Goal: Task Accomplishment & Management: Manage account settings

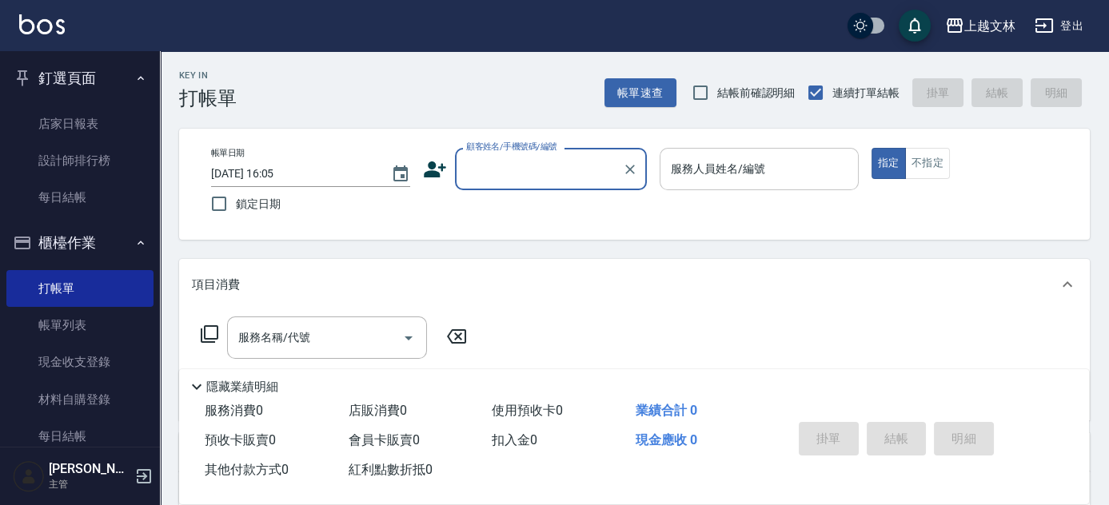
scroll to position [218, 0]
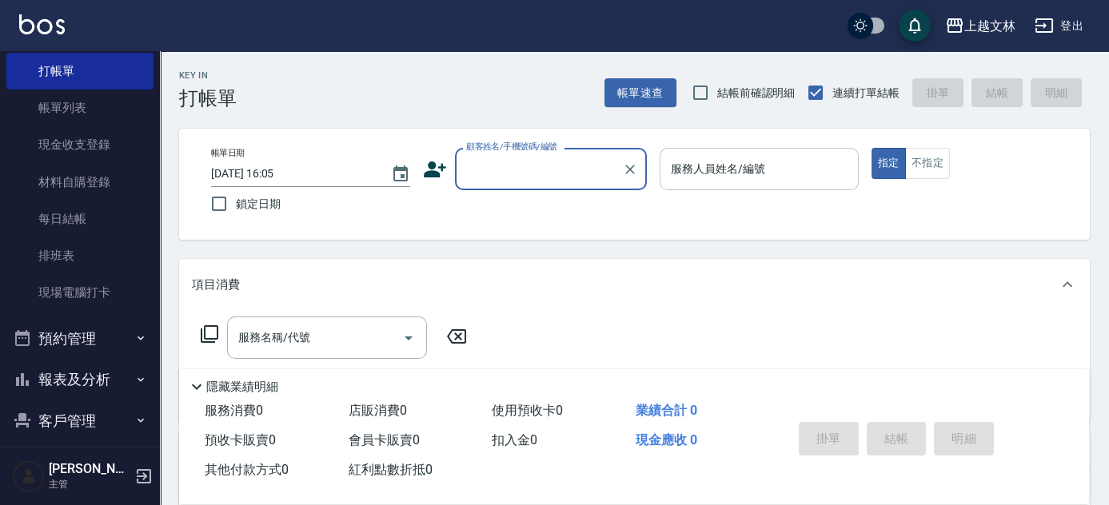
click at [729, 168] on div "服務人員姓名/編號 服務人員姓名/編號" at bounding box center [759, 169] width 199 height 42
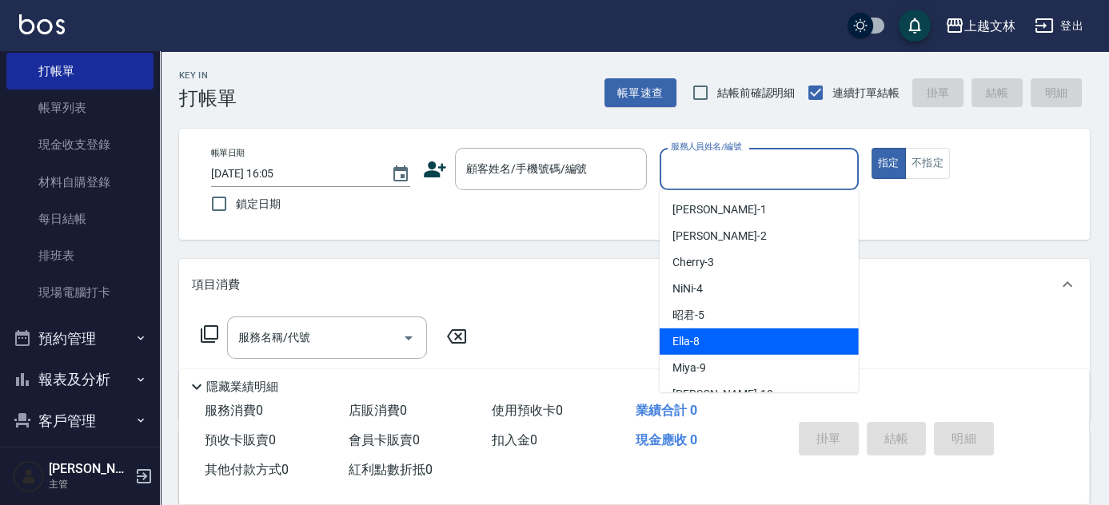
click at [704, 347] on div "Ella -8" at bounding box center [759, 342] width 199 height 26
type input "Ella-8"
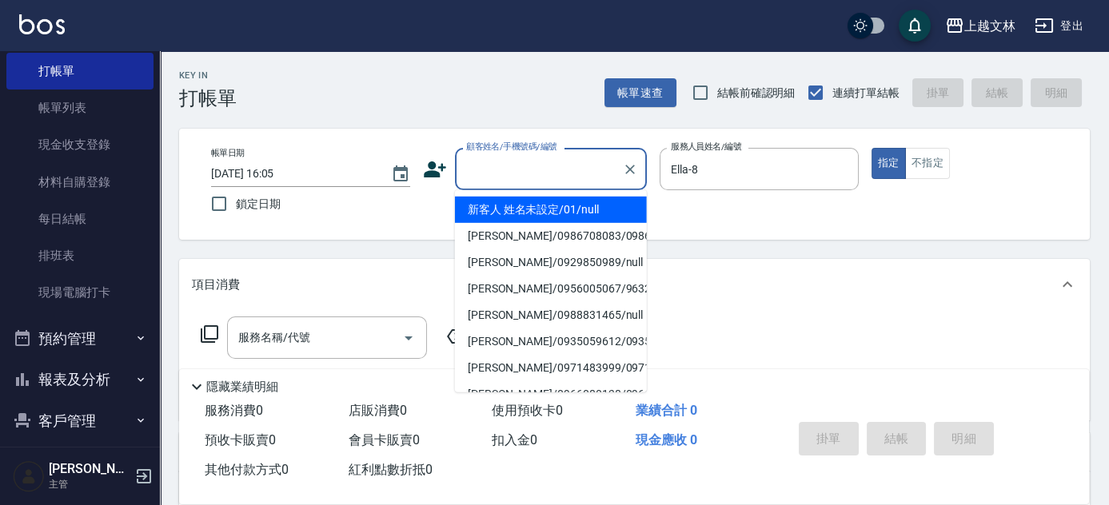
click at [573, 160] on div "顧客姓名/手機號碼/編號 顧客姓名/手機號碼/編號" at bounding box center [551, 169] width 192 height 42
click at [557, 213] on li "新客人 姓名未設定/01/null" at bounding box center [551, 210] width 192 height 26
type input "新客人 姓名未設定/01/null"
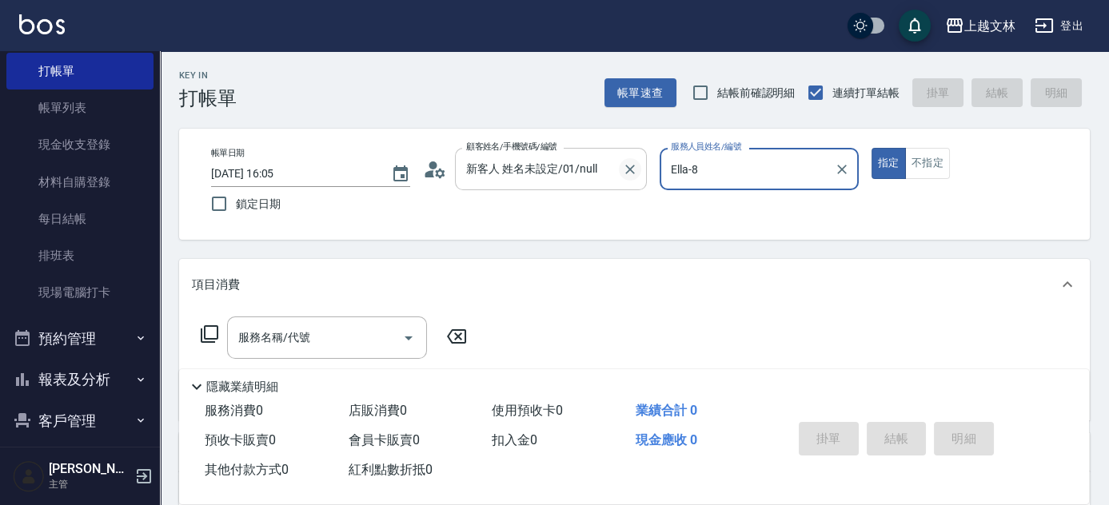
click at [629, 166] on icon "Clear" at bounding box center [630, 170] width 16 height 16
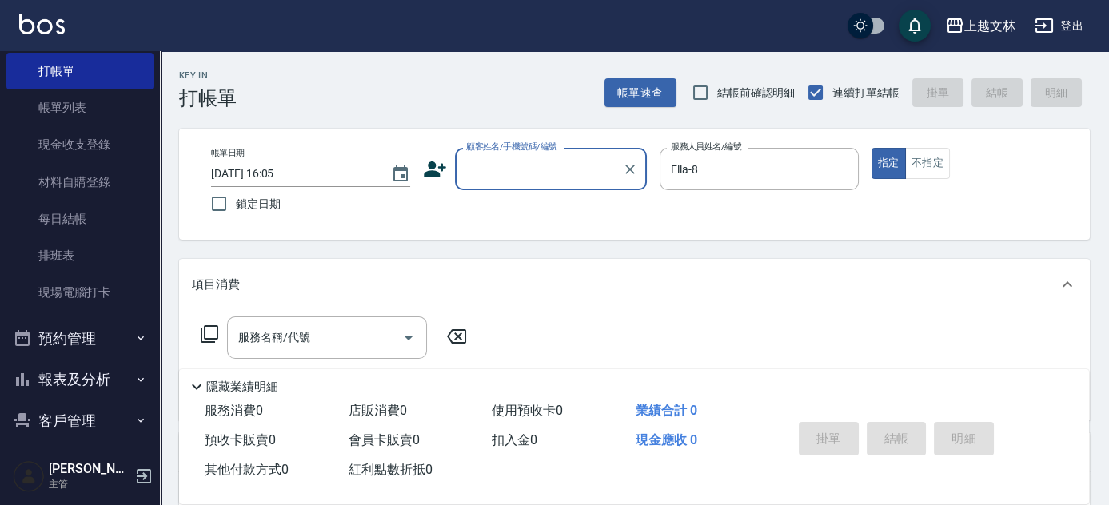
click at [573, 162] on input "顧客姓名/手機號碼/編號" at bounding box center [539, 169] width 154 height 28
click at [500, 170] on input "顧客姓名/手機號碼/編號" at bounding box center [539, 169] width 154 height 28
type input "a"
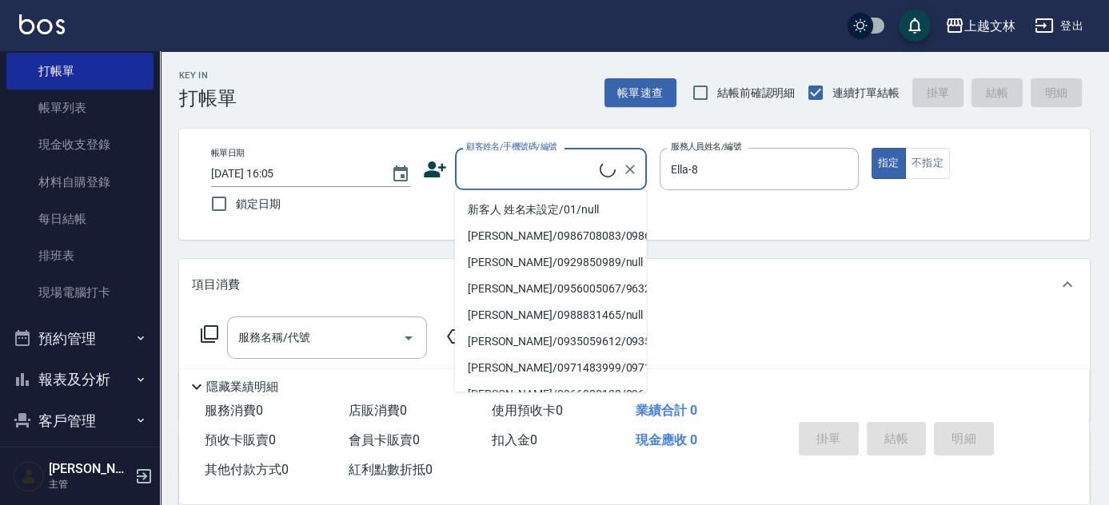
type input "A"
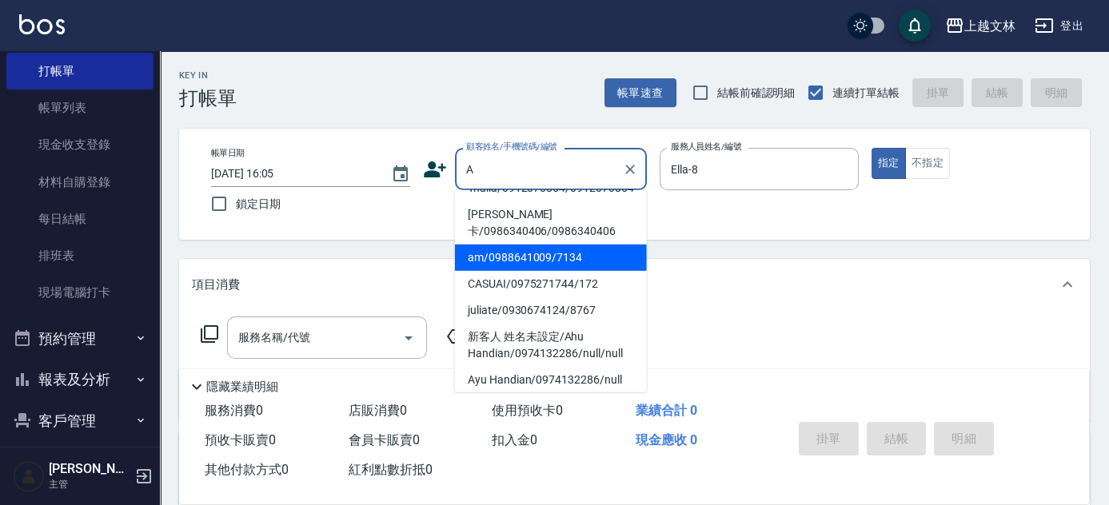
scroll to position [0, 0]
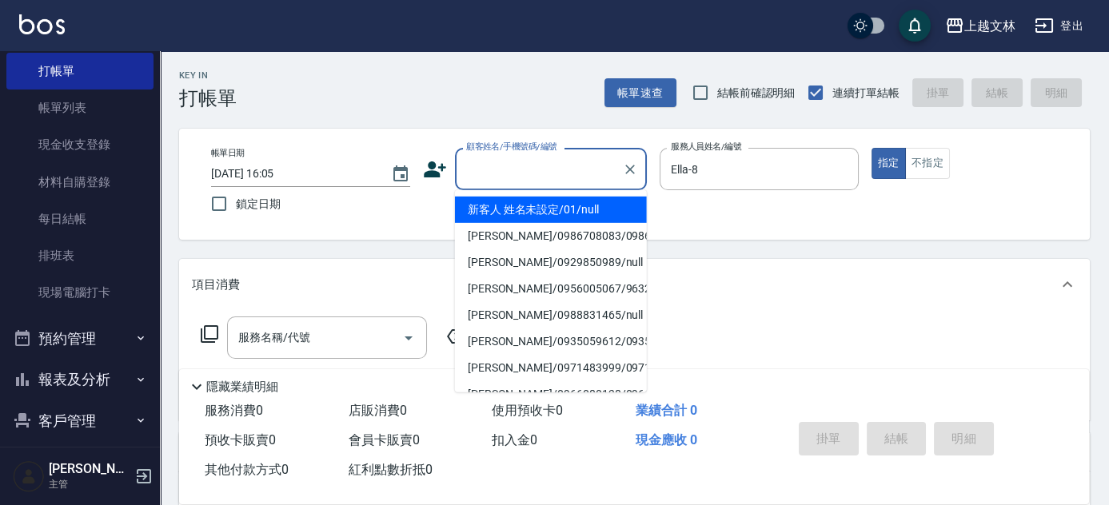
click at [543, 185] on div "顧客姓名/手機號碼/編號" at bounding box center [551, 169] width 192 height 42
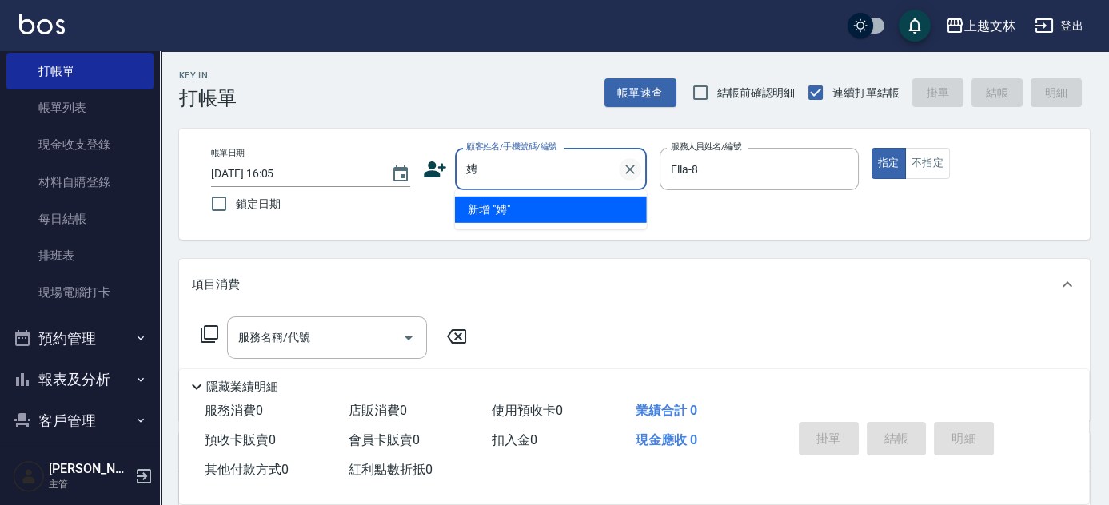
type input "娉娉"
click at [630, 166] on icon "Clear" at bounding box center [630, 170] width 16 height 16
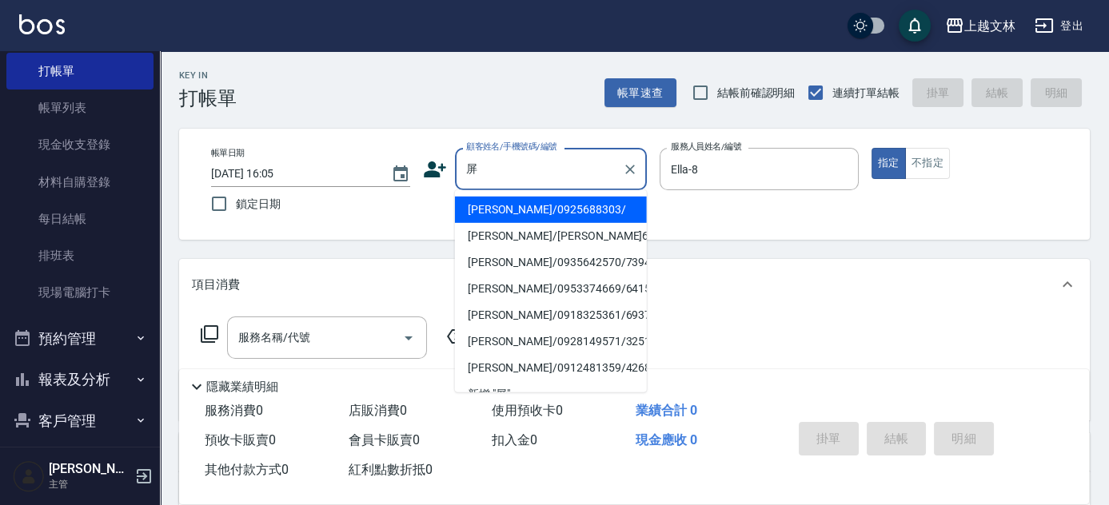
click at [484, 213] on li "[PERSON_NAME]/0925688303/" at bounding box center [551, 210] width 192 height 26
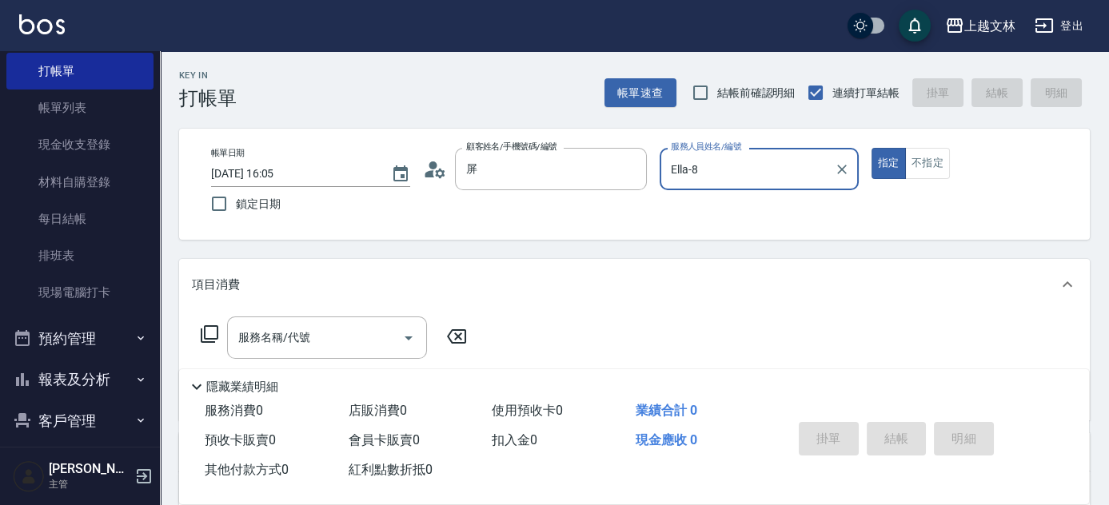
type input "[PERSON_NAME]/0925688303/"
click at [214, 330] on icon at bounding box center [209, 334] width 19 height 19
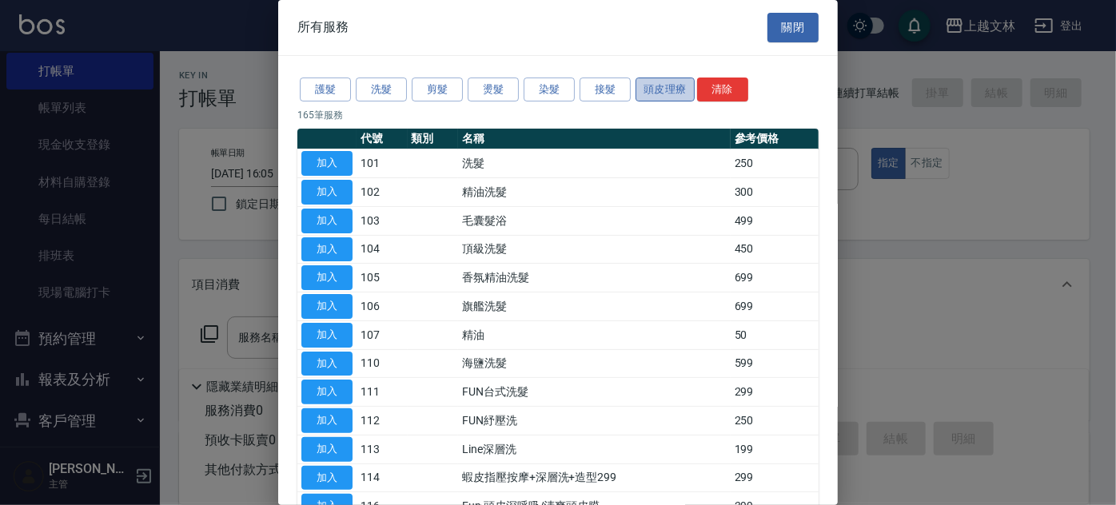
click at [660, 87] on button "頭皮理療" at bounding box center [665, 90] width 59 height 25
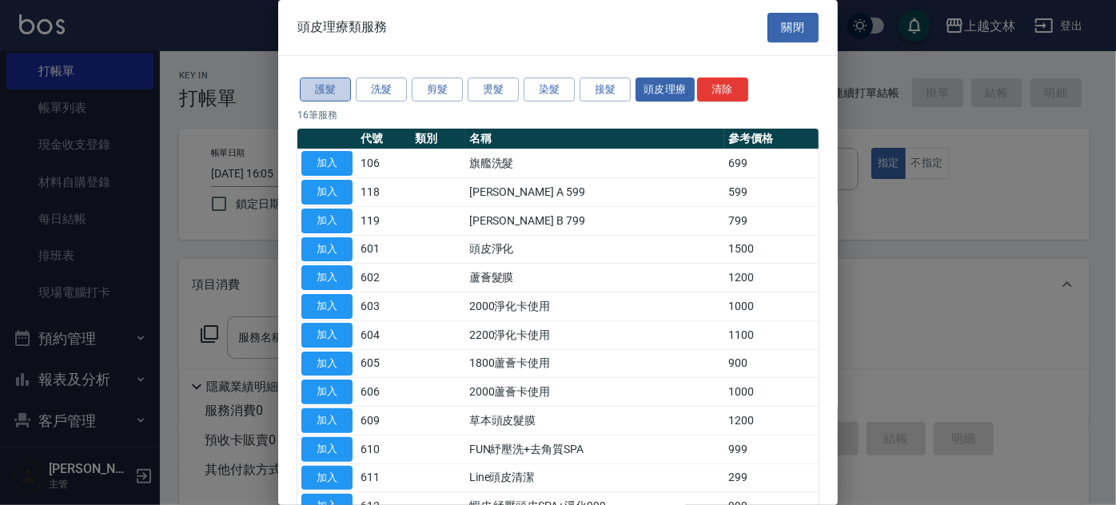
click at [326, 89] on button "護髮" at bounding box center [325, 90] width 51 height 25
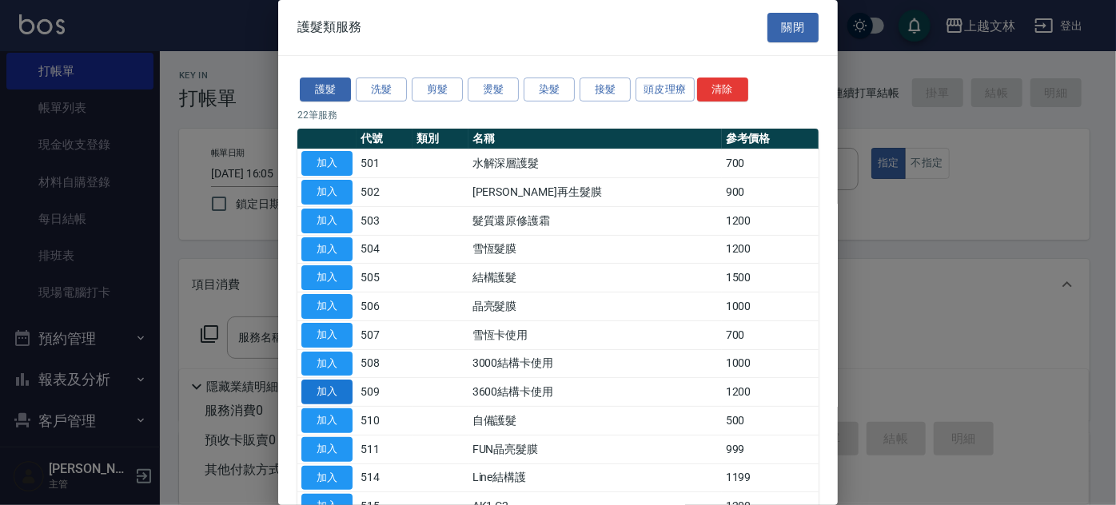
click at [321, 385] on button "加入" at bounding box center [326, 392] width 51 height 25
type input "3600結構卡使用(509)"
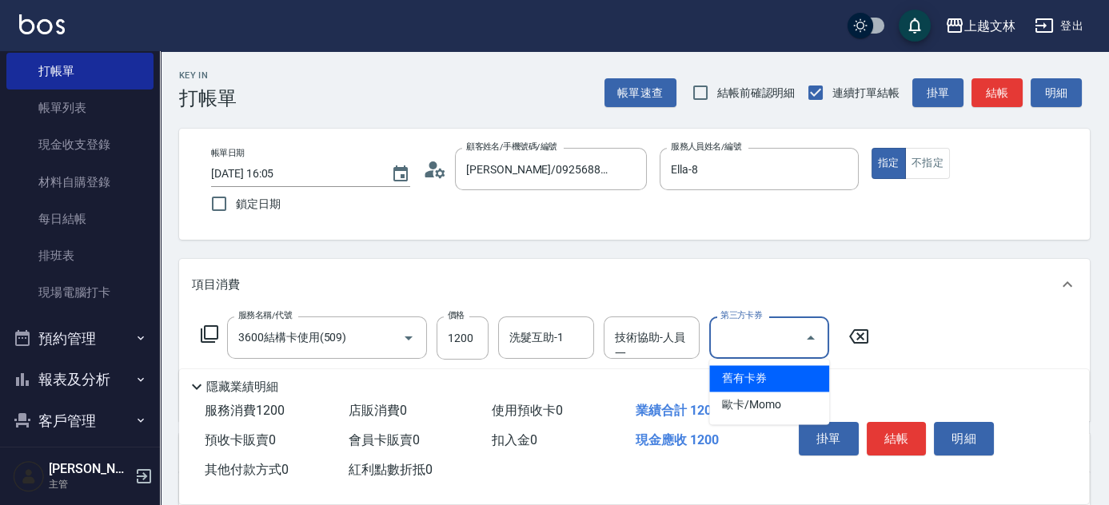
click at [755, 327] on div "第三方卡券 第三方卡券" at bounding box center [769, 338] width 120 height 42
click at [747, 381] on span "舊有卡券" at bounding box center [769, 378] width 120 height 26
type input "舊有卡券"
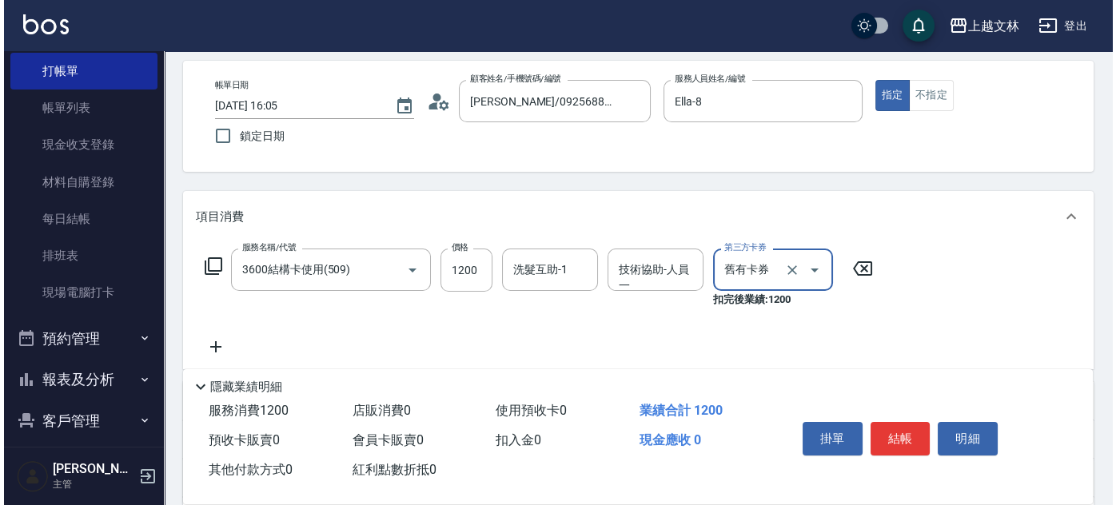
scroll to position [78, 0]
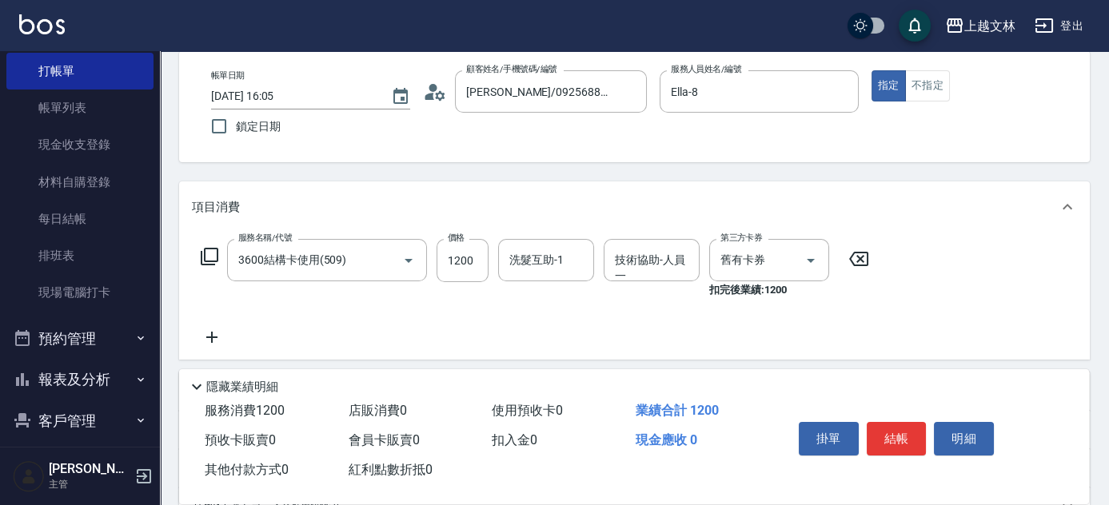
click at [435, 94] on icon at bounding box center [435, 92] width 24 height 24
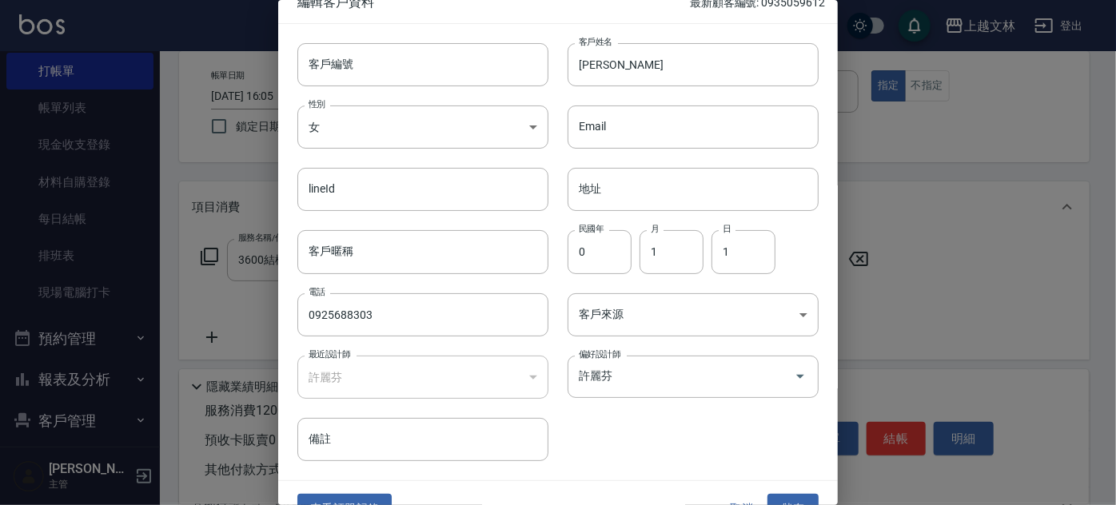
scroll to position [48, 0]
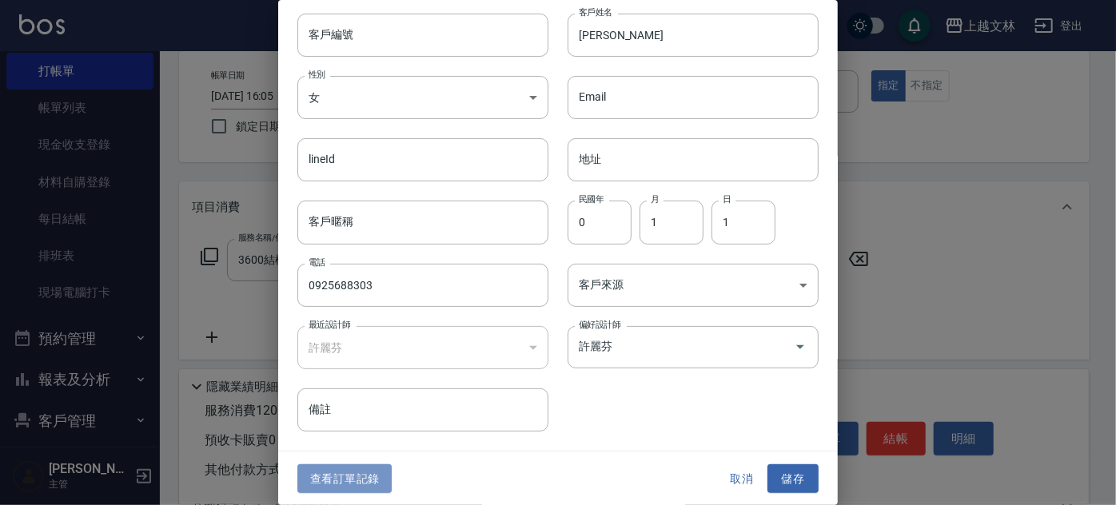
drag, startPoint x: 337, startPoint y: 470, endPoint x: 353, endPoint y: 481, distance: 20.2
click at [353, 481] on button "查看訂單記錄" at bounding box center [344, 480] width 94 height 30
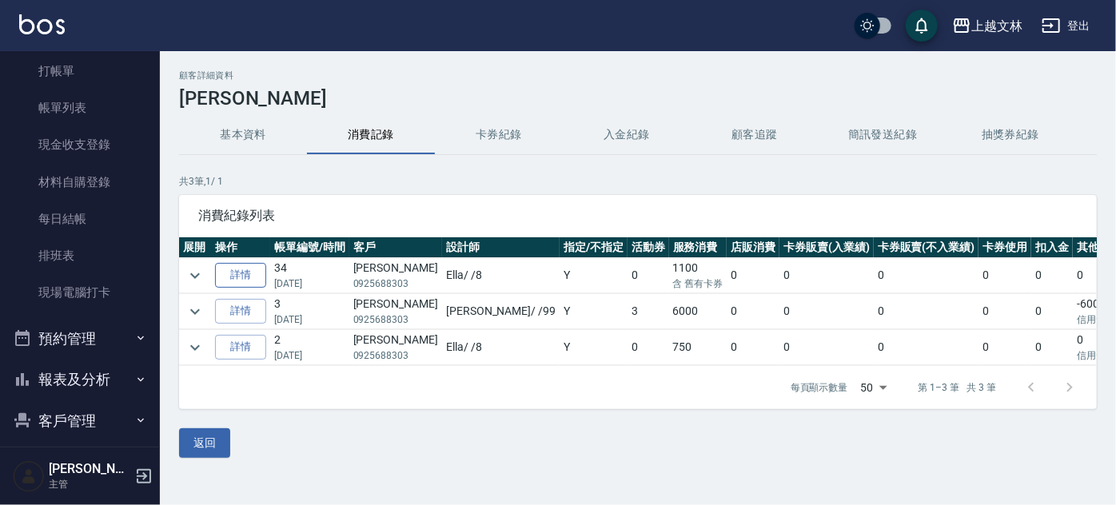
click at [254, 274] on link "詳情" at bounding box center [240, 275] width 51 height 25
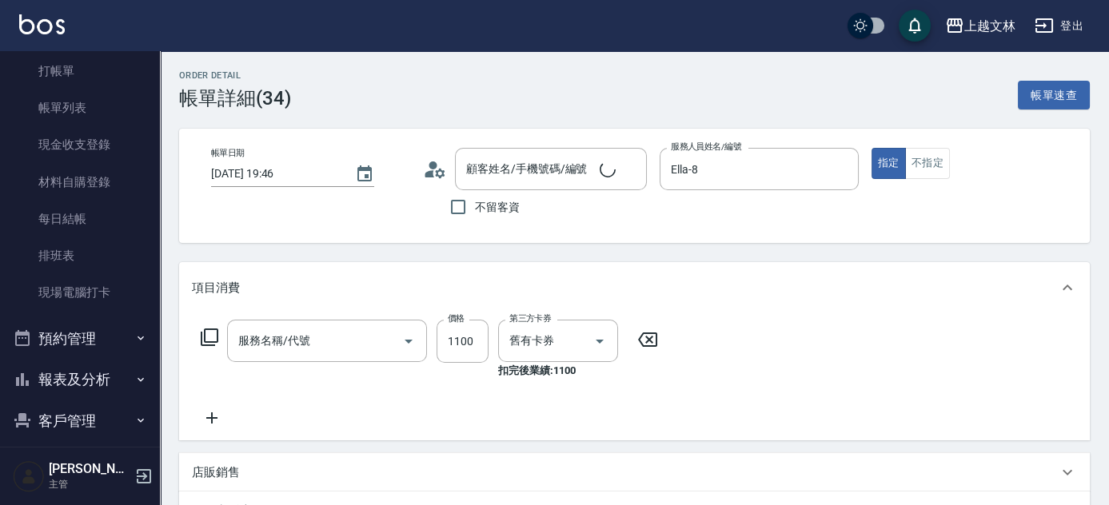
type input "[DATE] 19:46"
type input "Ella-8"
type input "2200淨化卡使用(604)"
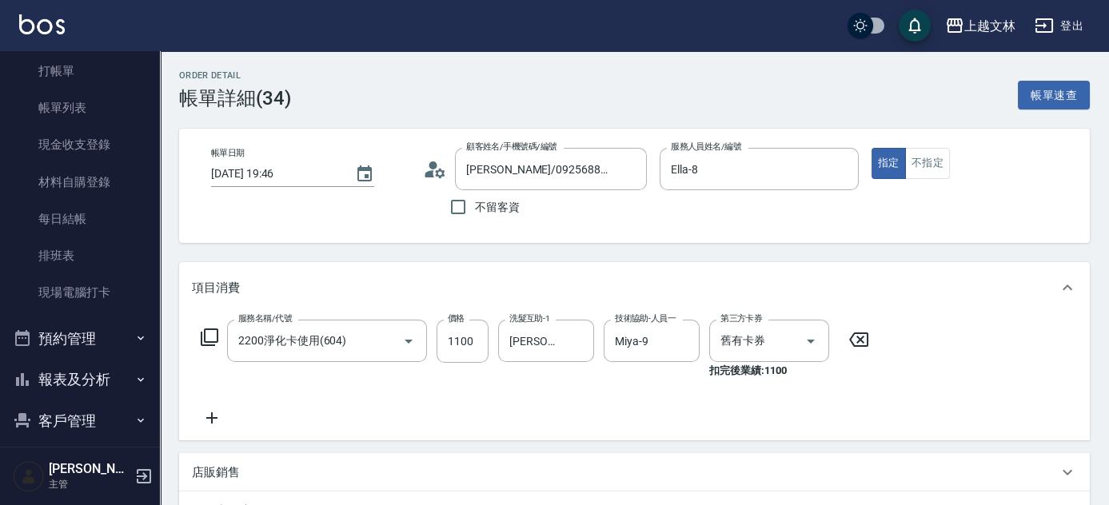
type input "[PERSON_NAME]/0925688303/"
click at [62, 63] on link "打帳單" at bounding box center [79, 71] width 147 height 37
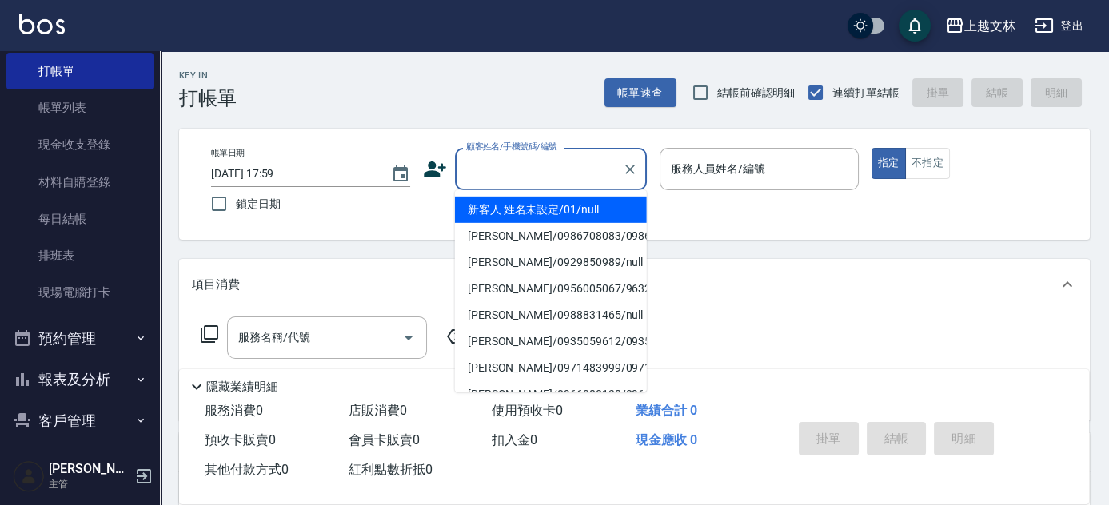
click at [551, 167] on input "顧客姓名/手機號碼/編號" at bounding box center [539, 169] width 154 height 28
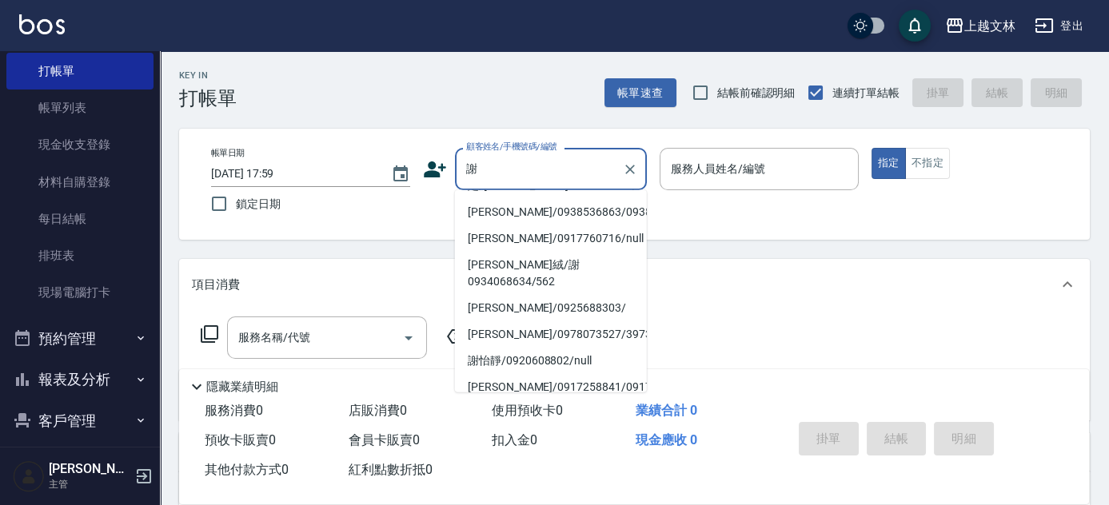
scroll to position [363, 0]
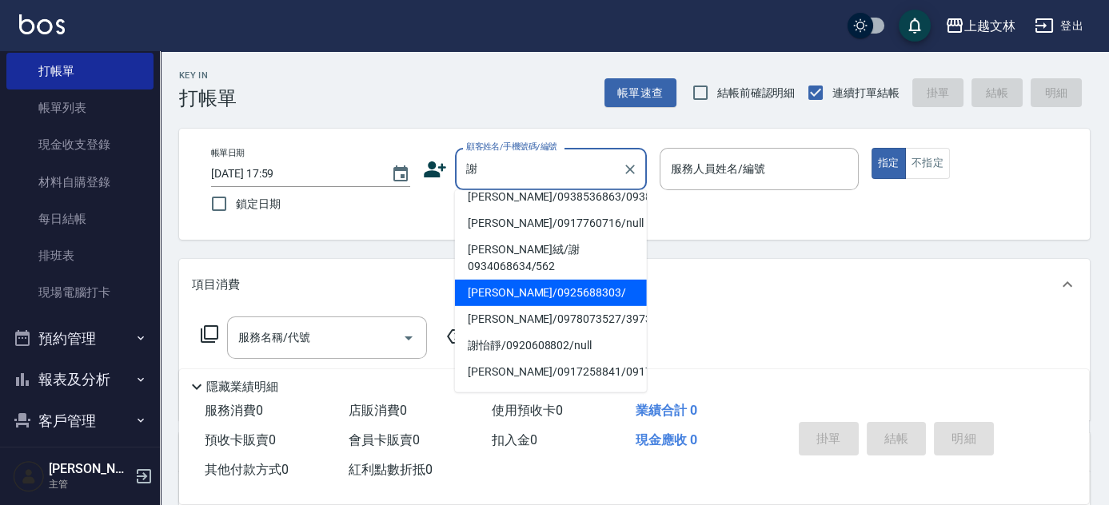
click at [581, 306] on li "[PERSON_NAME]/0925688303/" at bounding box center [551, 293] width 192 height 26
type input "[PERSON_NAME]/0925688303/"
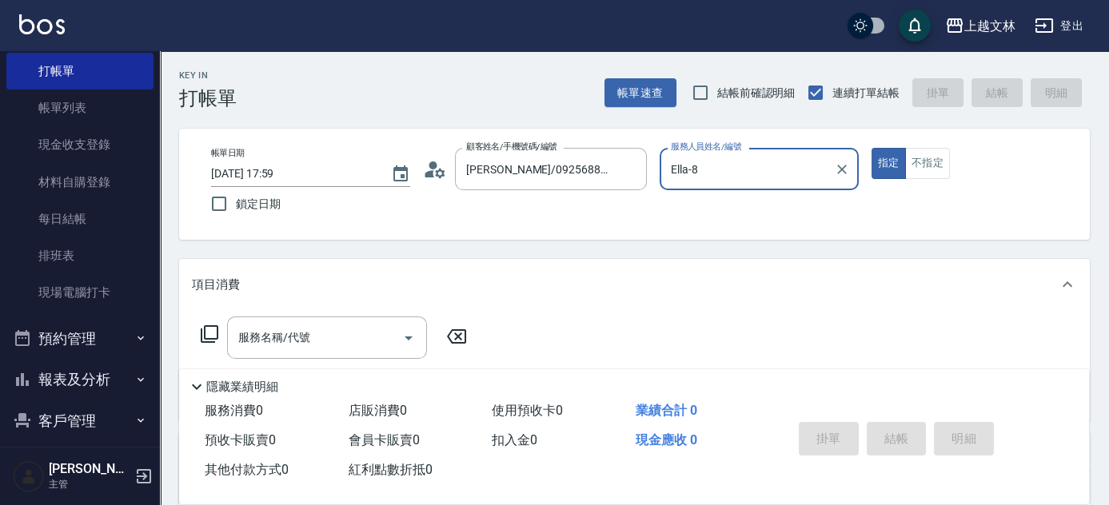
type input "Ella-8"
click at [209, 336] on icon at bounding box center [209, 334] width 19 height 19
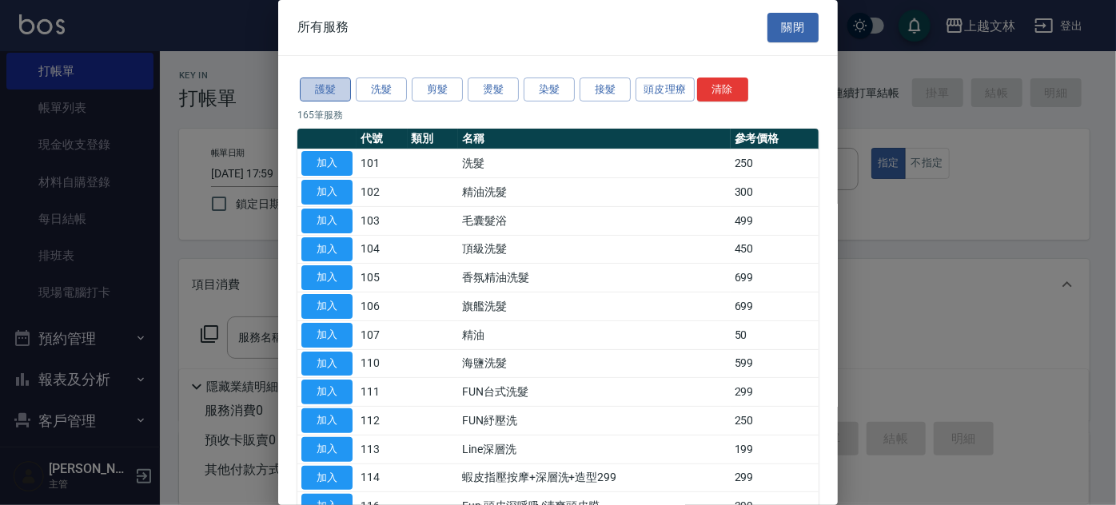
click at [326, 86] on button "護髮" at bounding box center [325, 90] width 51 height 25
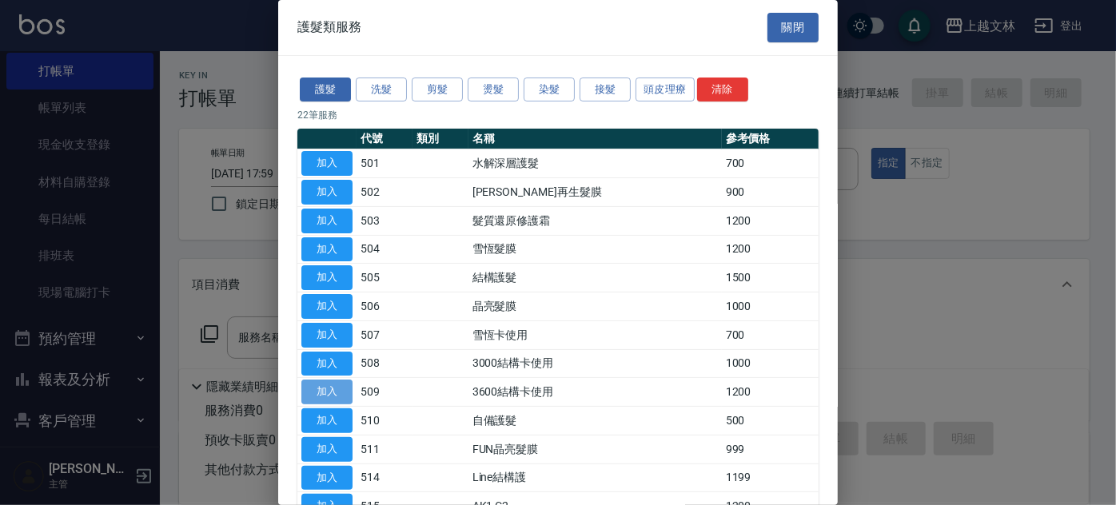
click at [333, 389] on button "加入" at bounding box center [326, 392] width 51 height 25
type input "3600結構卡使用(509)"
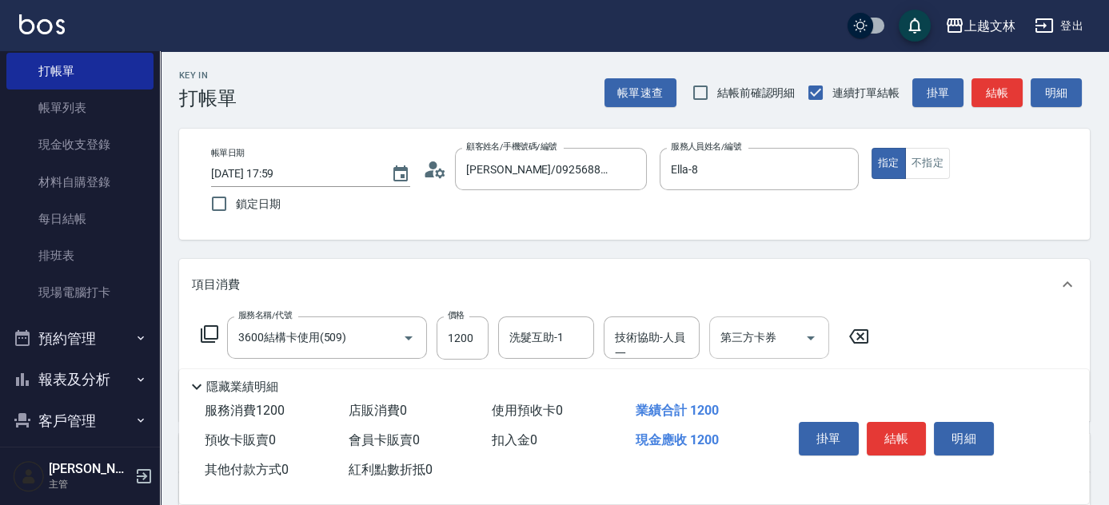
click at [769, 334] on input "第三方卡券" at bounding box center [758, 338] width 82 height 28
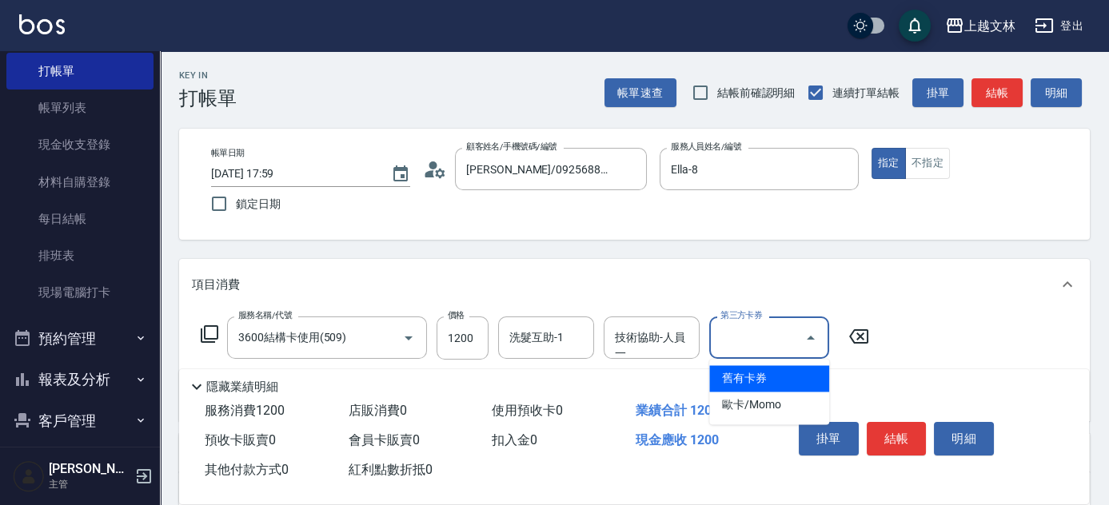
click at [739, 379] on span "舊有卡券" at bounding box center [769, 378] width 120 height 26
type input "舊有卡券"
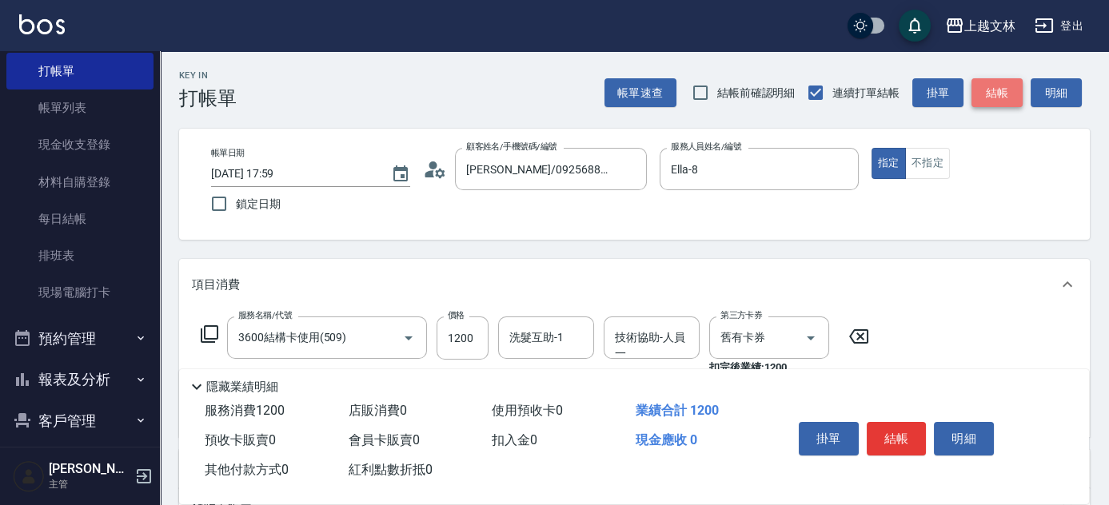
click at [1002, 90] on button "結帳" at bounding box center [997, 93] width 51 height 30
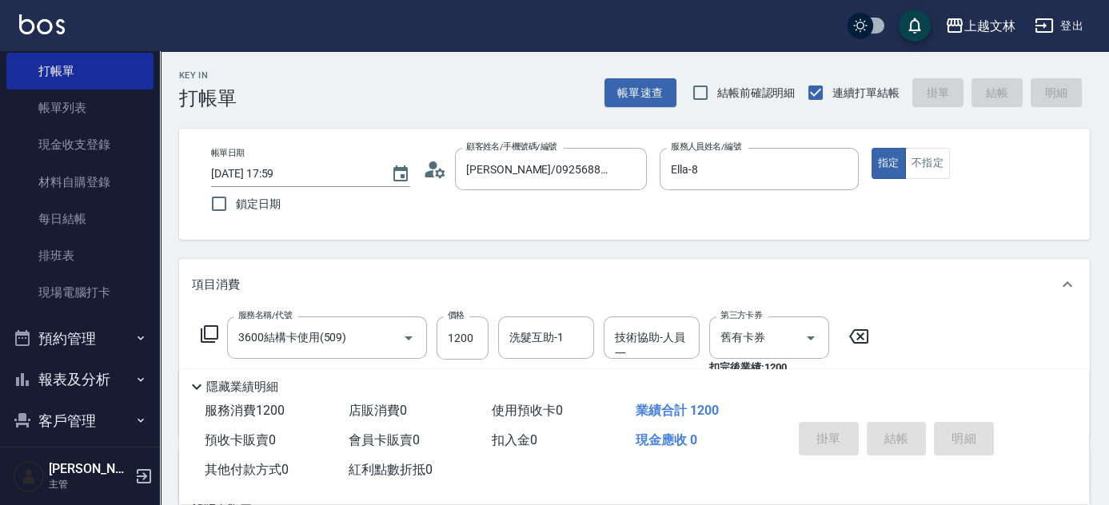
type input "[DATE] 18:00"
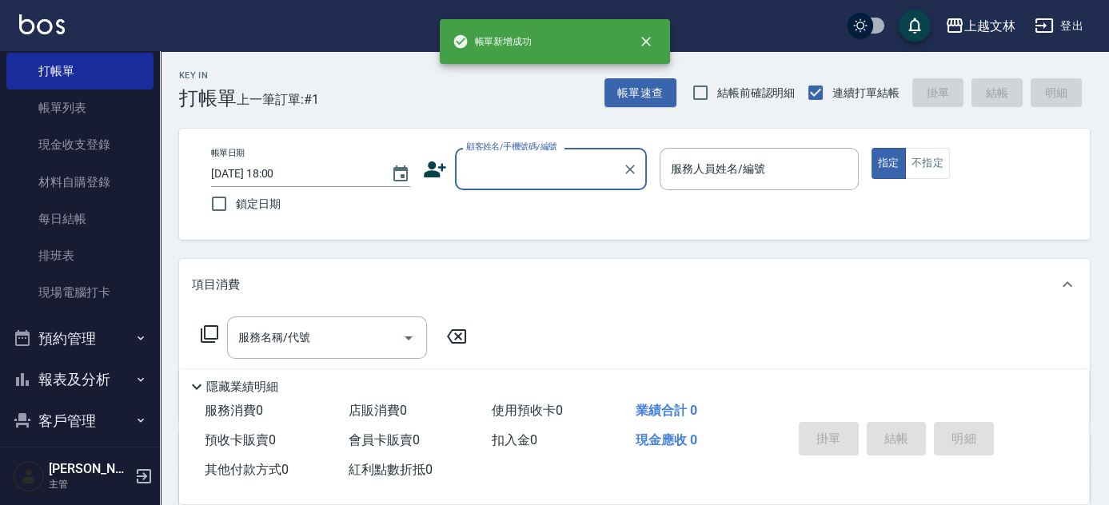
click at [516, 164] on input "顧客姓名/手機號碼/編號" at bounding box center [539, 169] width 154 height 28
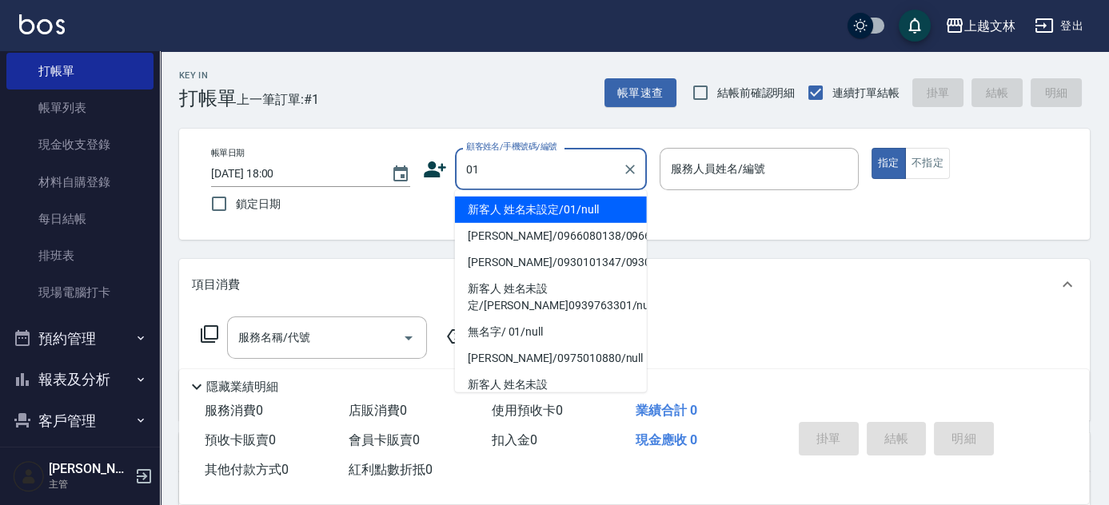
click at [535, 202] on li "新客人 姓名未設定/01/null" at bounding box center [551, 210] width 192 height 26
type input "新客人 姓名未設定/01/null"
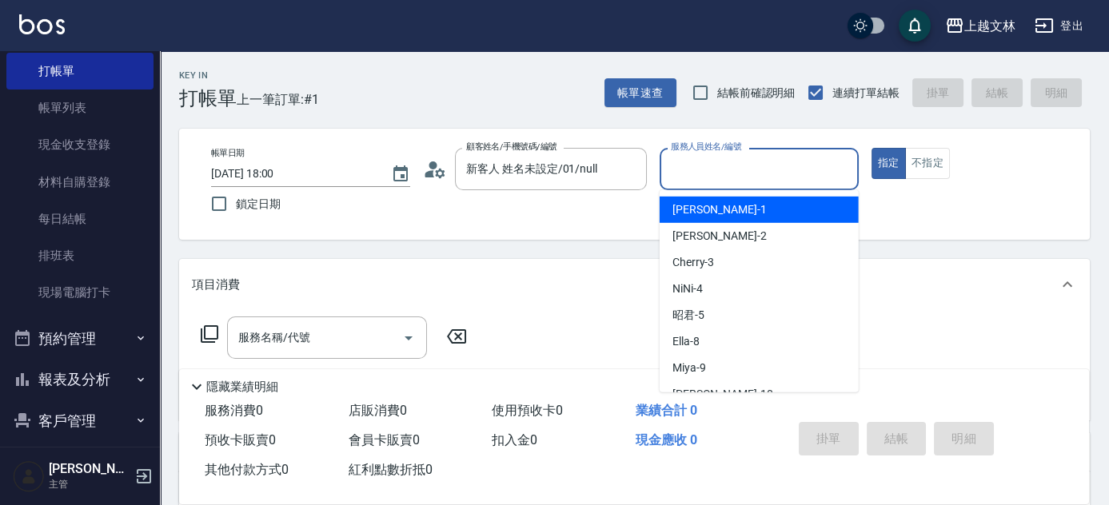
click at [713, 171] on input "服務人員姓名/編號" at bounding box center [759, 169] width 185 height 28
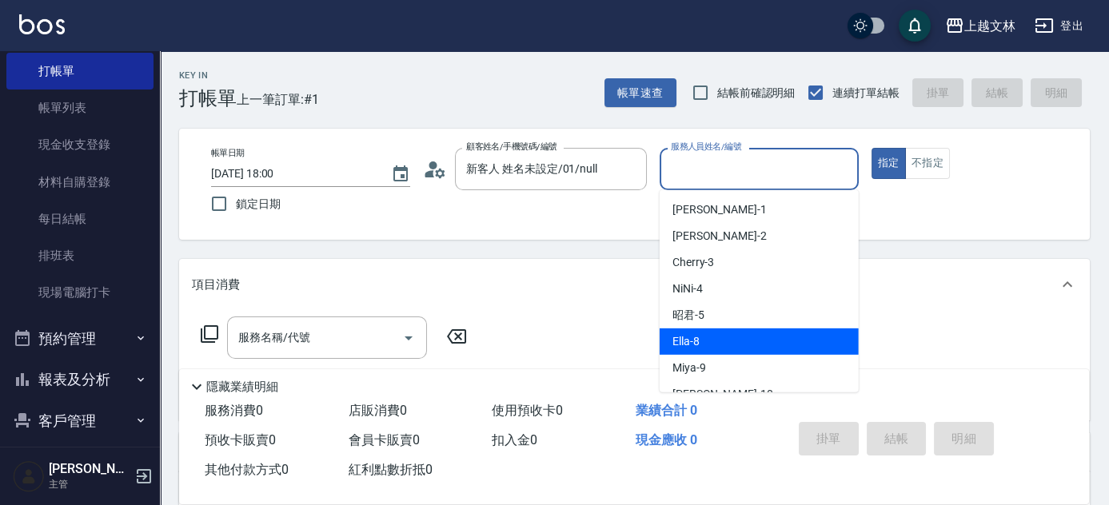
click at [670, 331] on div "Ella -8" at bounding box center [759, 342] width 199 height 26
type input "Ella-8"
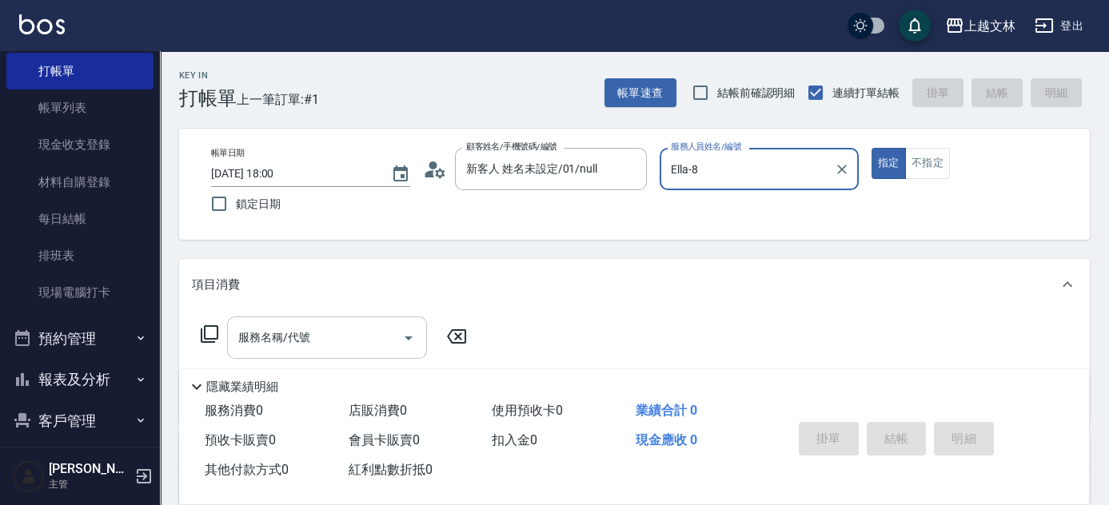
click at [324, 330] on input "服務名稱/代號" at bounding box center [315, 338] width 162 height 28
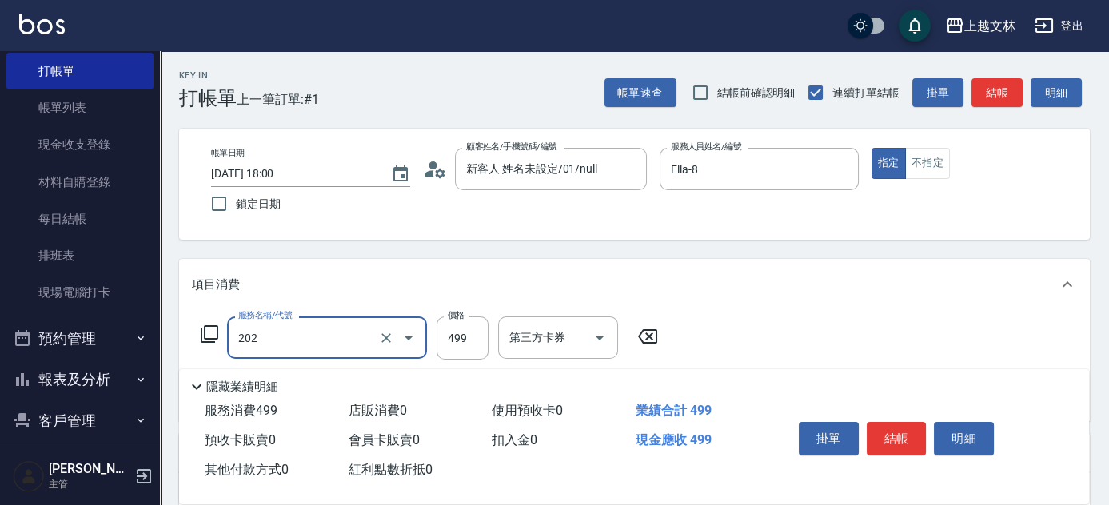
type input "A級單剪(202)"
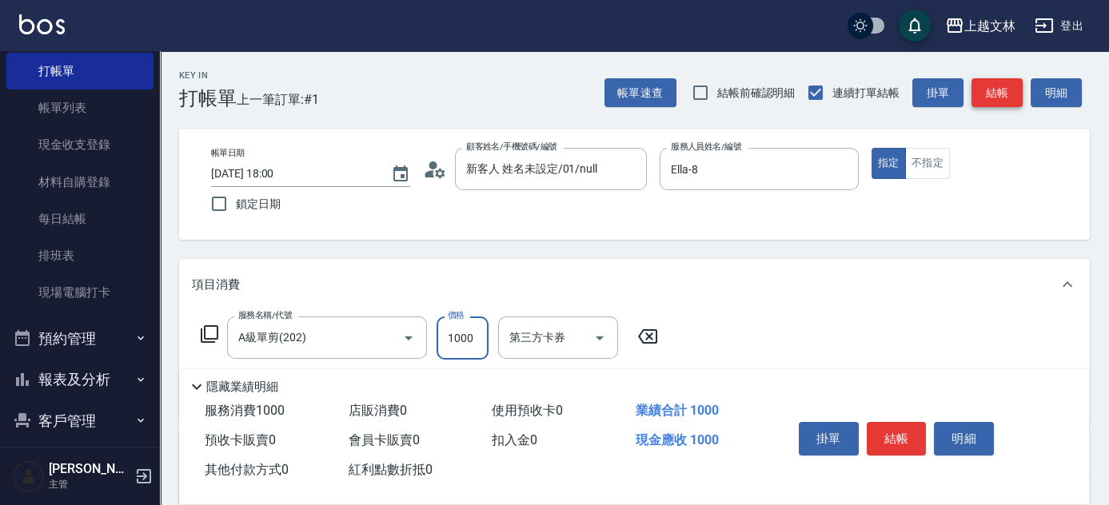
type input "1000"
click at [1006, 94] on button "結帳" at bounding box center [997, 93] width 51 height 30
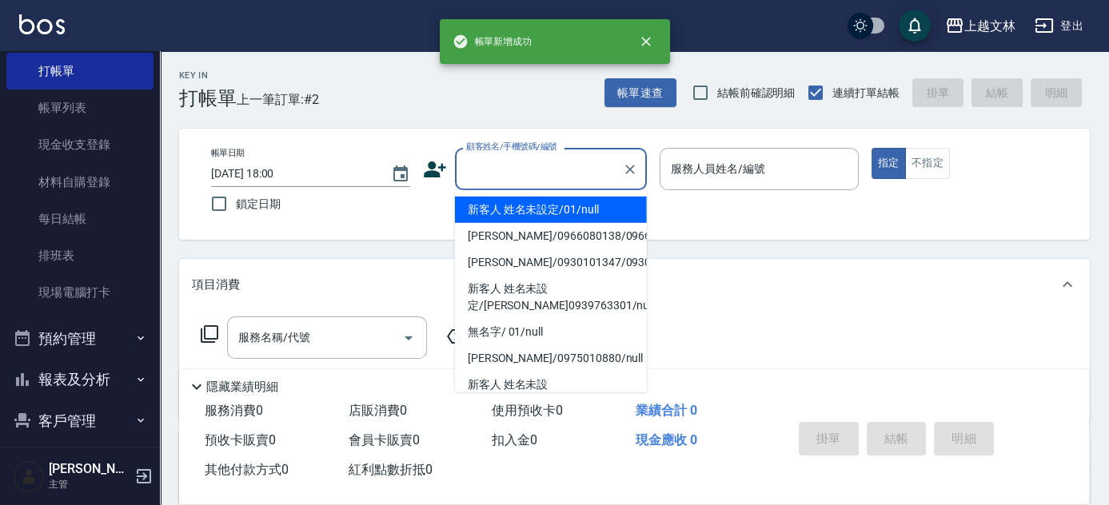
click at [516, 160] on input "顧客姓名/手機號碼/編號" at bounding box center [539, 169] width 154 height 28
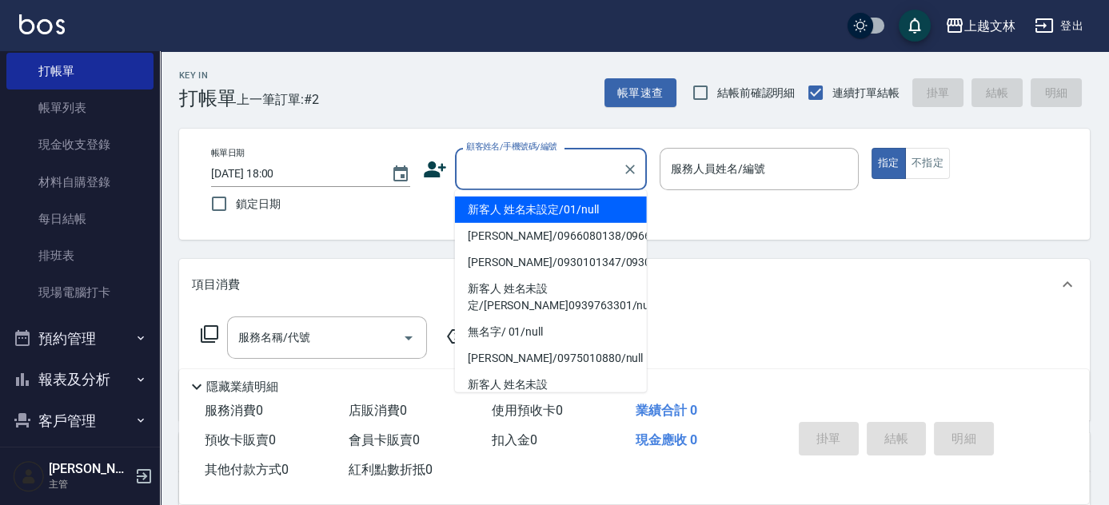
click at [517, 220] on li "新客人 姓名未設定/01/null" at bounding box center [551, 210] width 192 height 26
type input "新客人 姓名未設定/01/null"
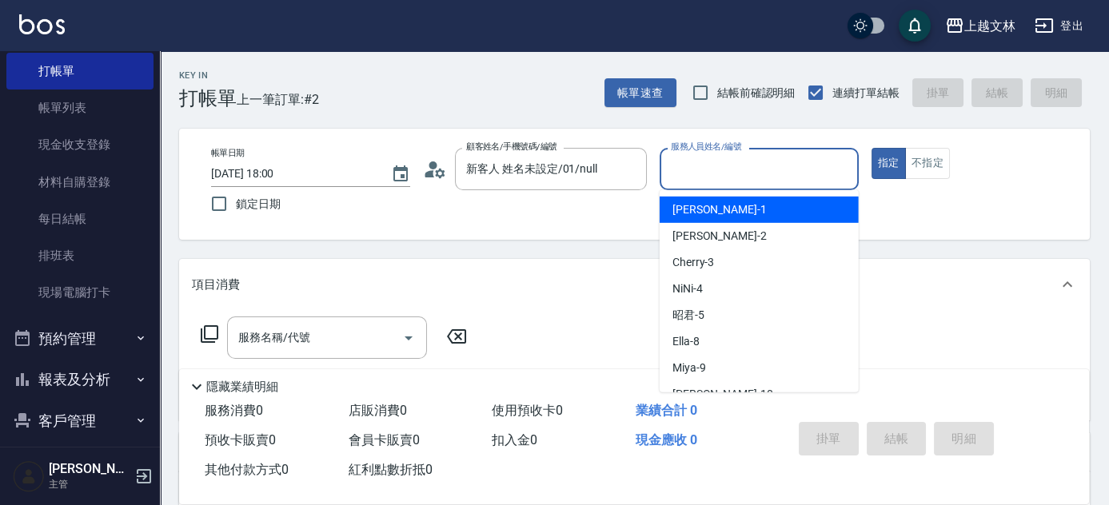
click at [711, 176] on input "服務人員姓名/編號" at bounding box center [759, 169] width 185 height 28
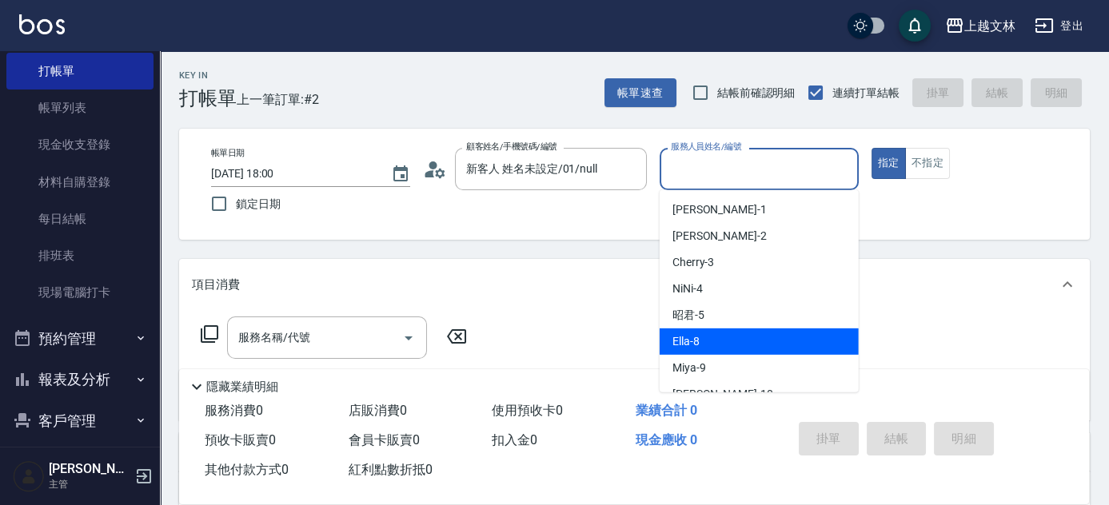
click at [701, 340] on div "Ella -8" at bounding box center [759, 342] width 199 height 26
type input "Ella-8"
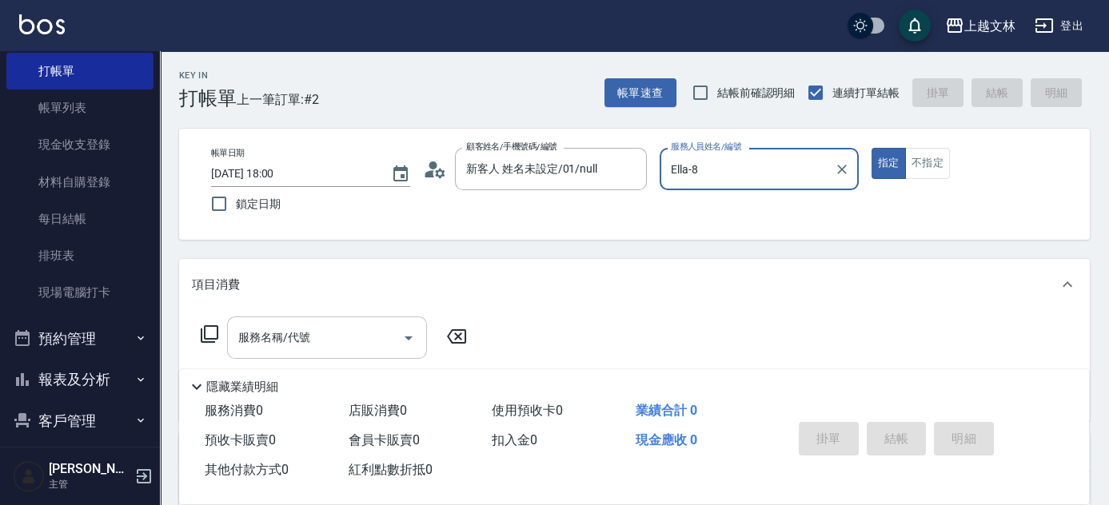
click at [326, 341] on input "服務名稱/代號" at bounding box center [315, 338] width 162 height 28
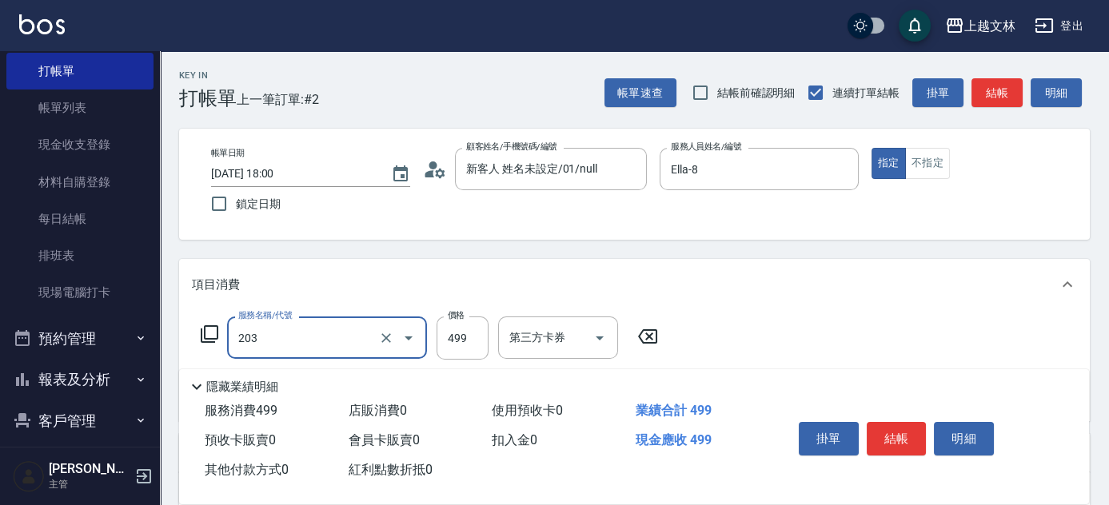
type input "B級洗+剪(203)"
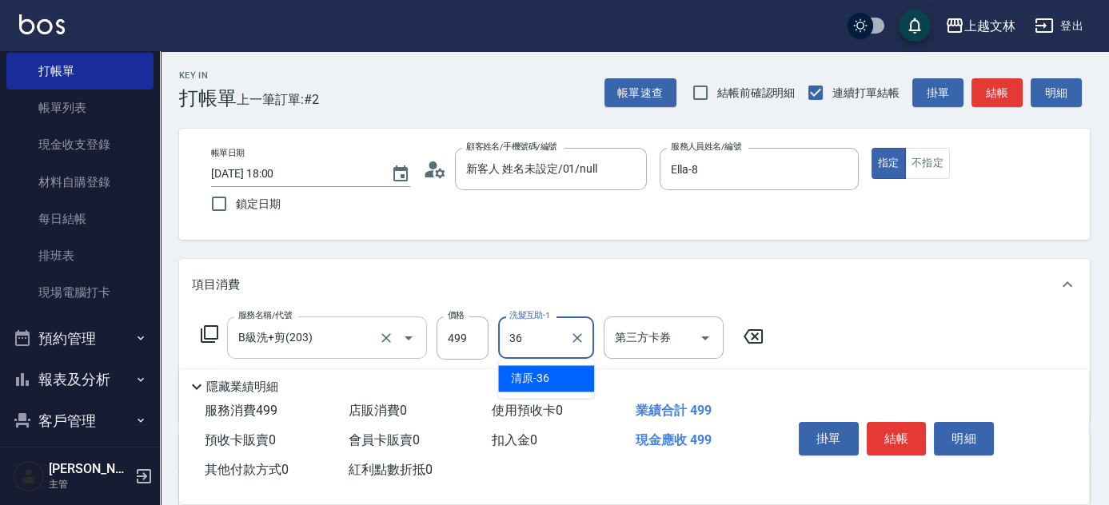
type input "清原-36"
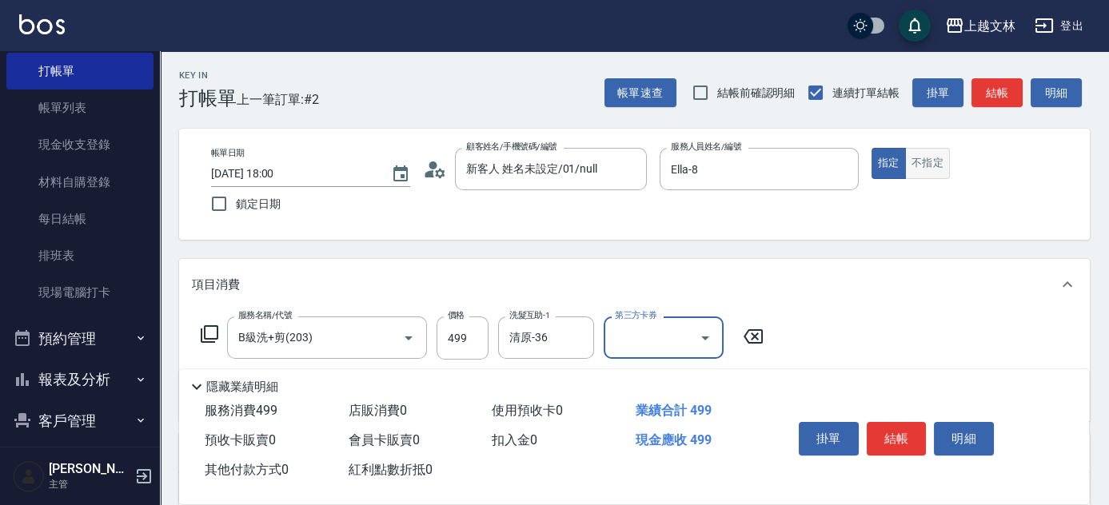
click at [920, 163] on button "不指定" at bounding box center [927, 163] width 45 height 31
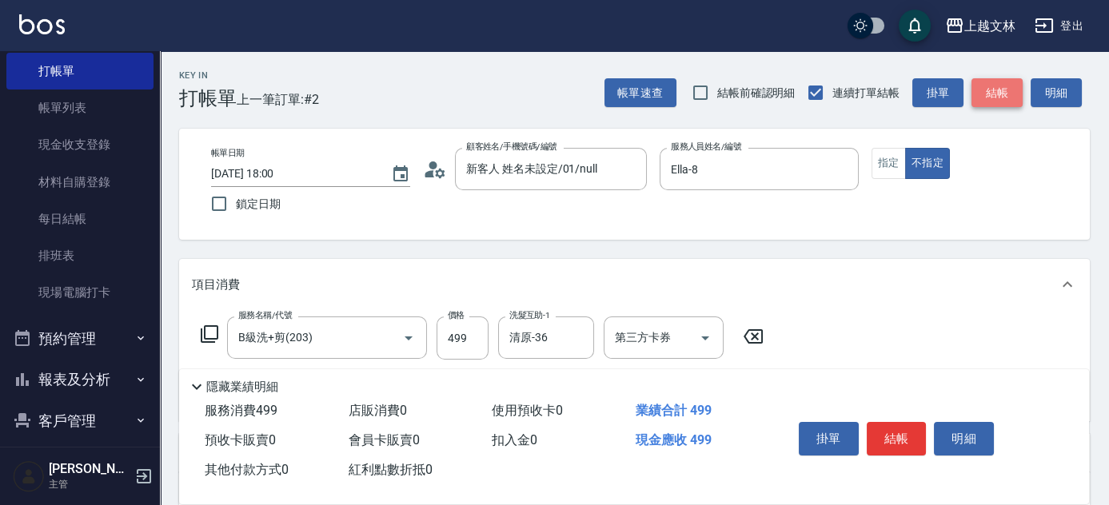
click at [996, 82] on button "結帳" at bounding box center [997, 93] width 51 height 30
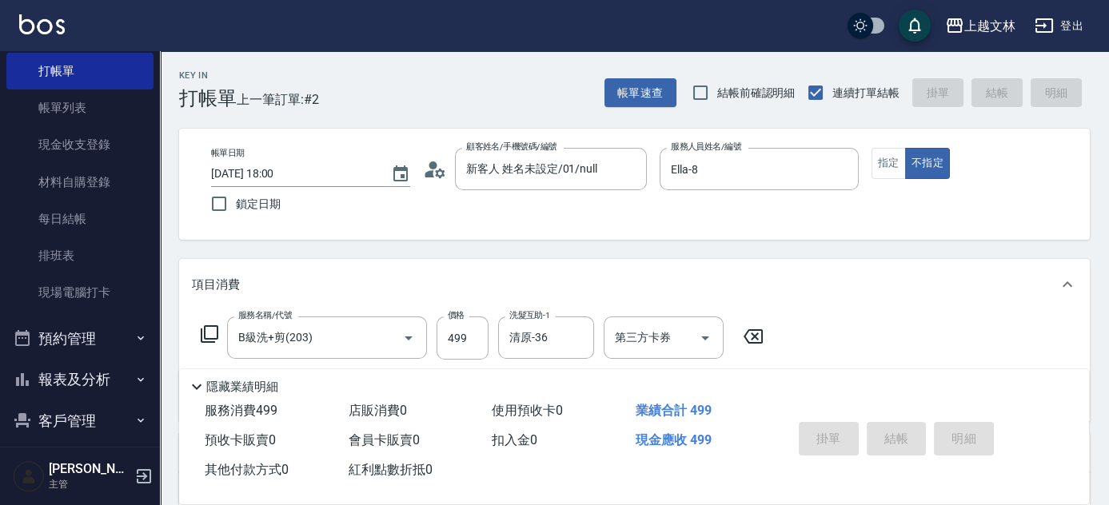
type input "[DATE] 18:01"
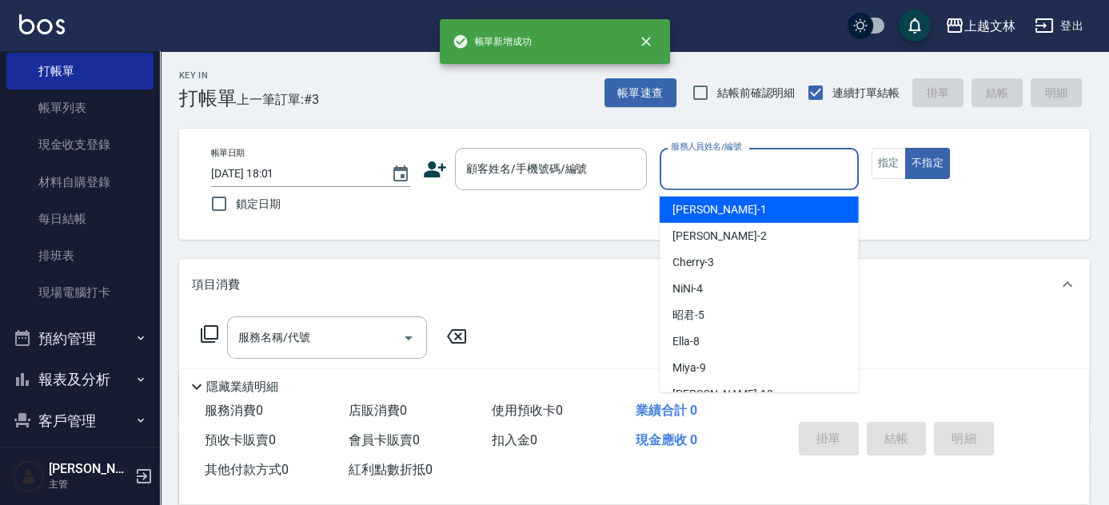
click at [712, 167] on input "服務人員姓名/編號" at bounding box center [759, 169] width 185 height 28
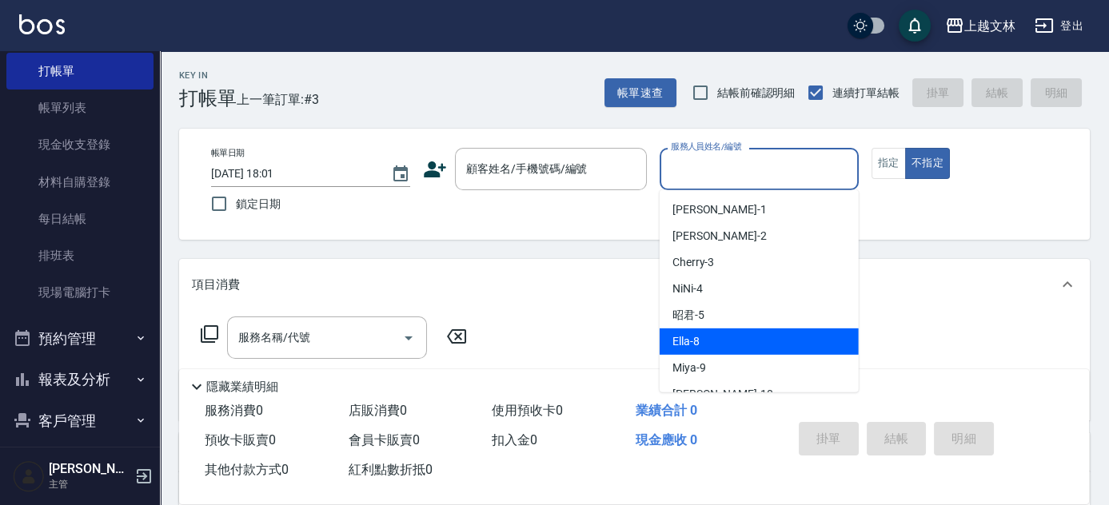
click at [684, 337] on span "Ella -8" at bounding box center [686, 341] width 27 height 17
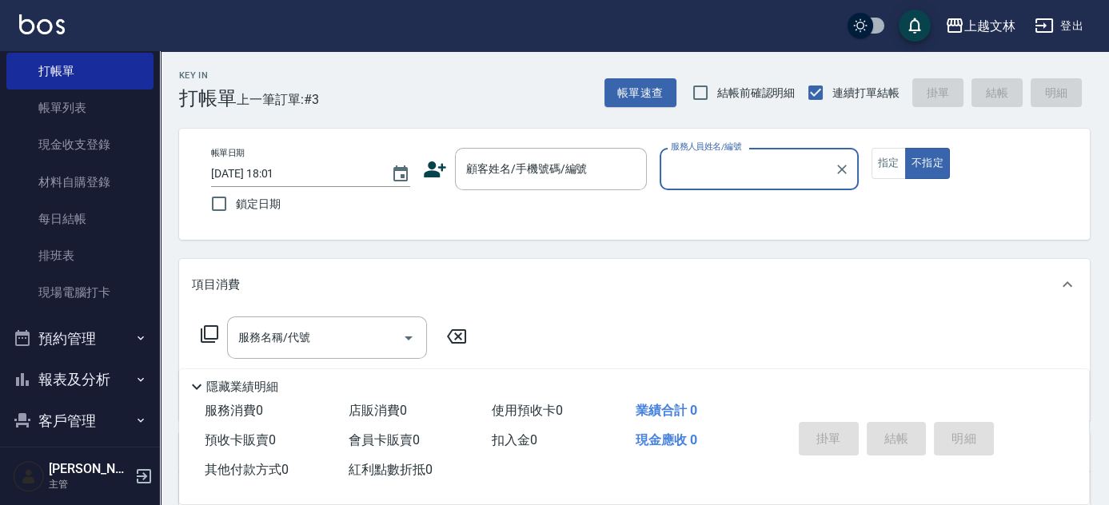
type input "Ella-8"
click at [503, 172] on input "顧客姓名/手機號碼/編號" at bounding box center [539, 169] width 154 height 28
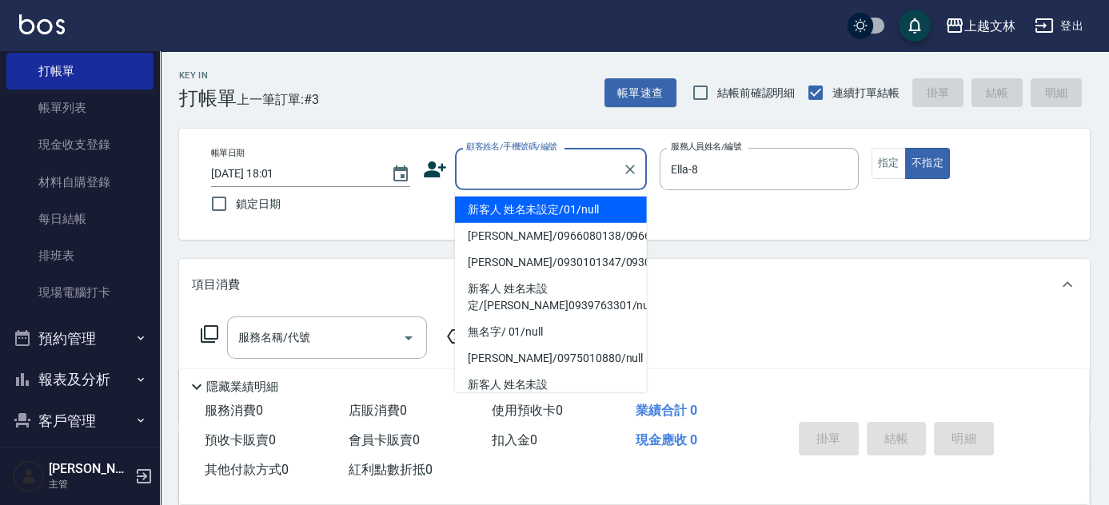
click at [516, 210] on li "新客人 姓名未設定/01/null" at bounding box center [551, 210] width 192 height 26
type input "新客人 姓名未設定/01/null"
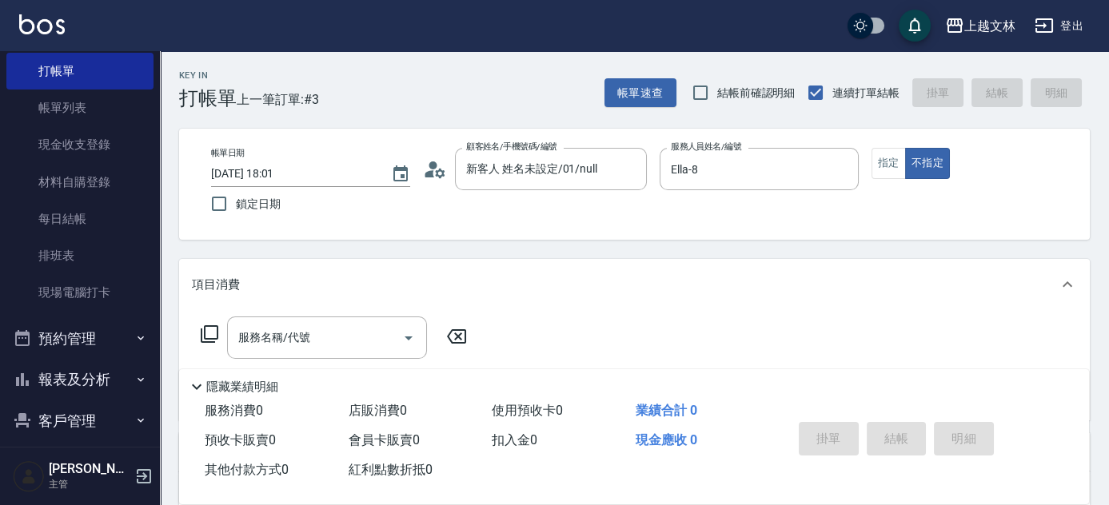
click at [215, 330] on icon at bounding box center [209, 334] width 19 height 19
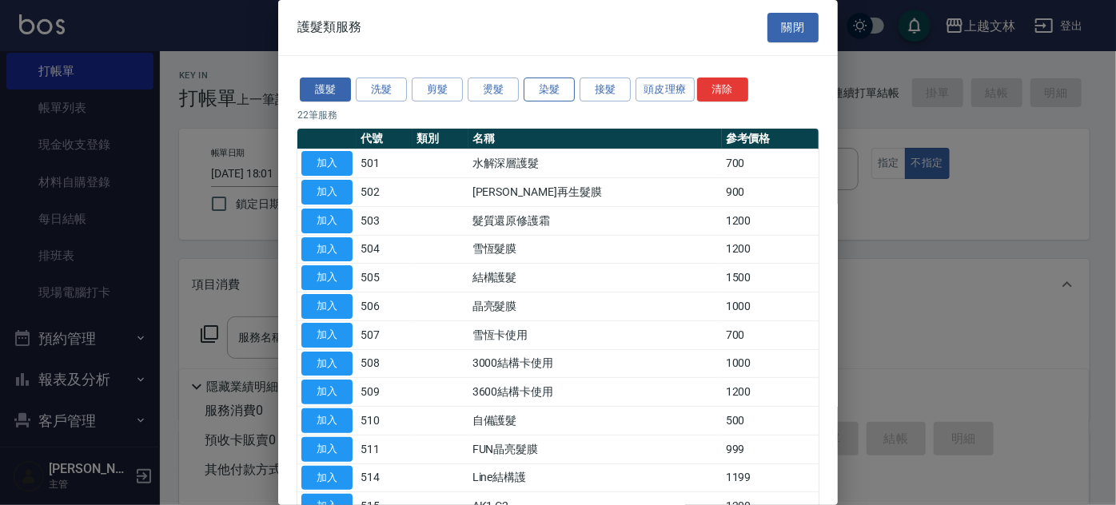
click at [553, 86] on button "染髮" at bounding box center [549, 90] width 51 height 25
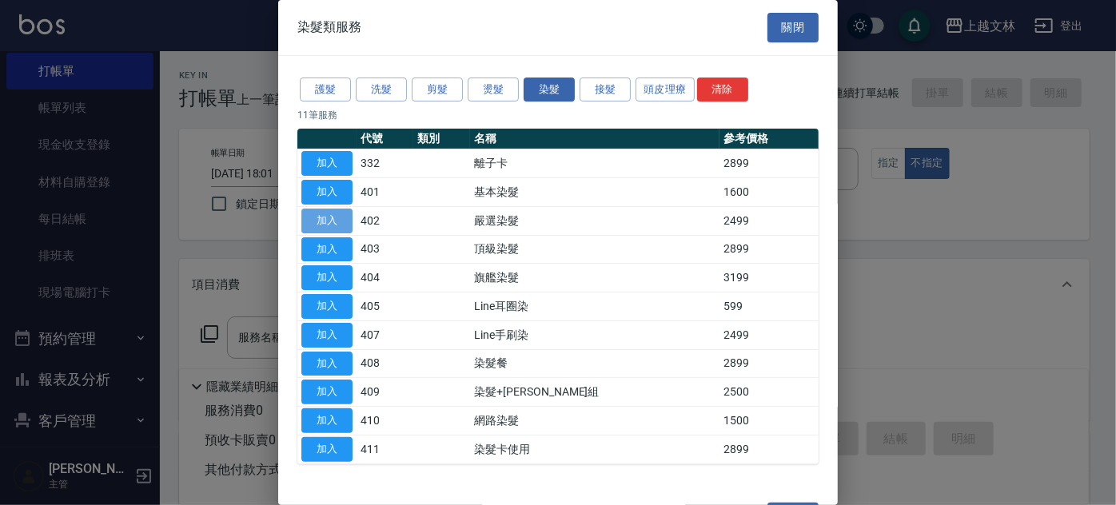
click at [338, 215] on button "加入" at bounding box center [326, 221] width 51 height 25
type input "嚴選染髮(402)"
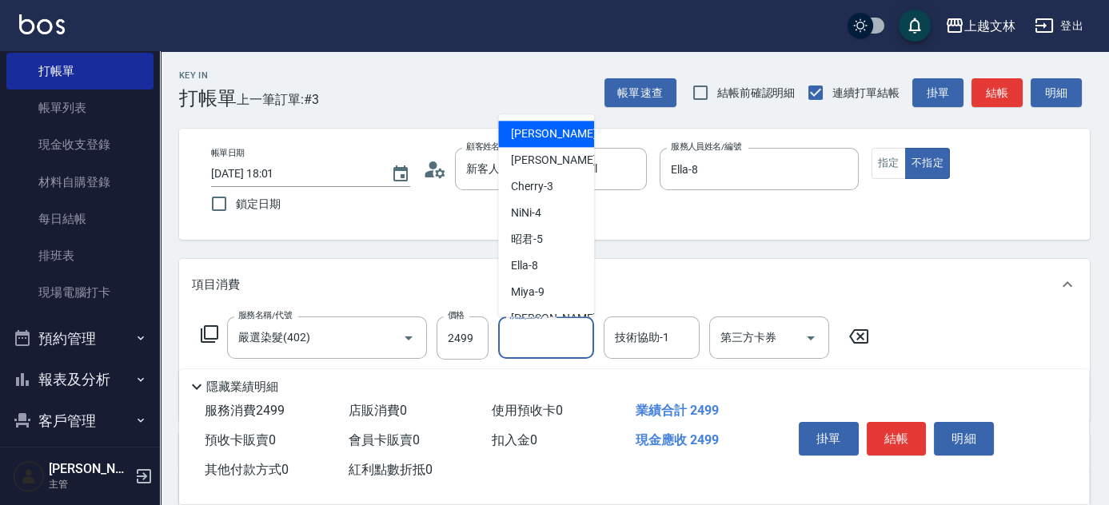
click at [531, 336] on input "洗髮互助-1" at bounding box center [546, 338] width 82 height 28
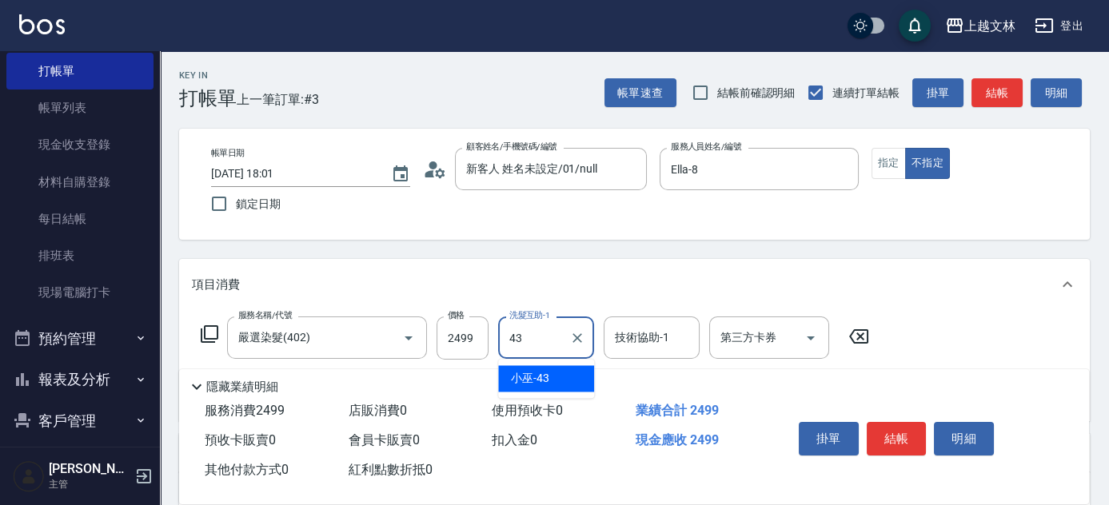
type input "小巫-43"
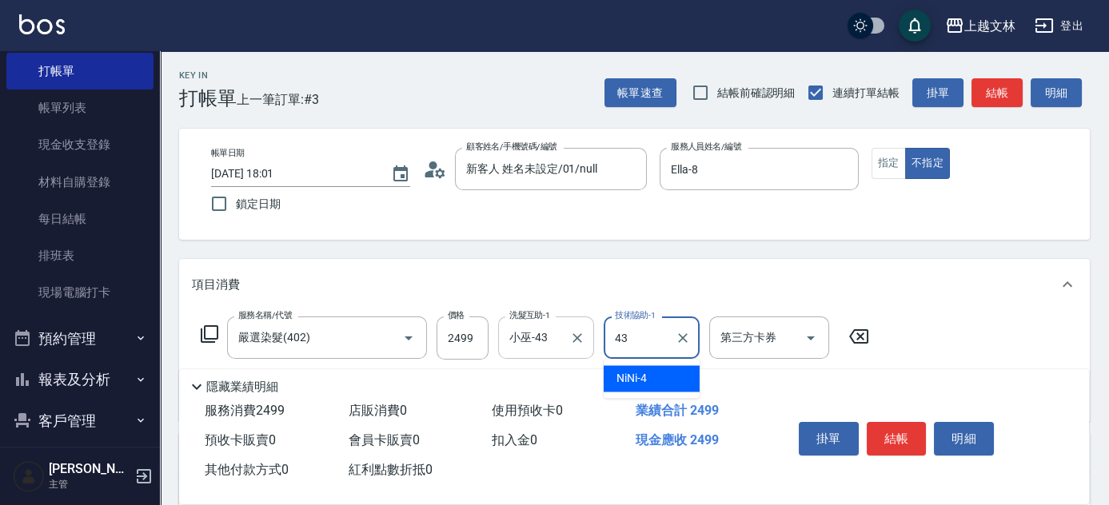
type input "小巫-43"
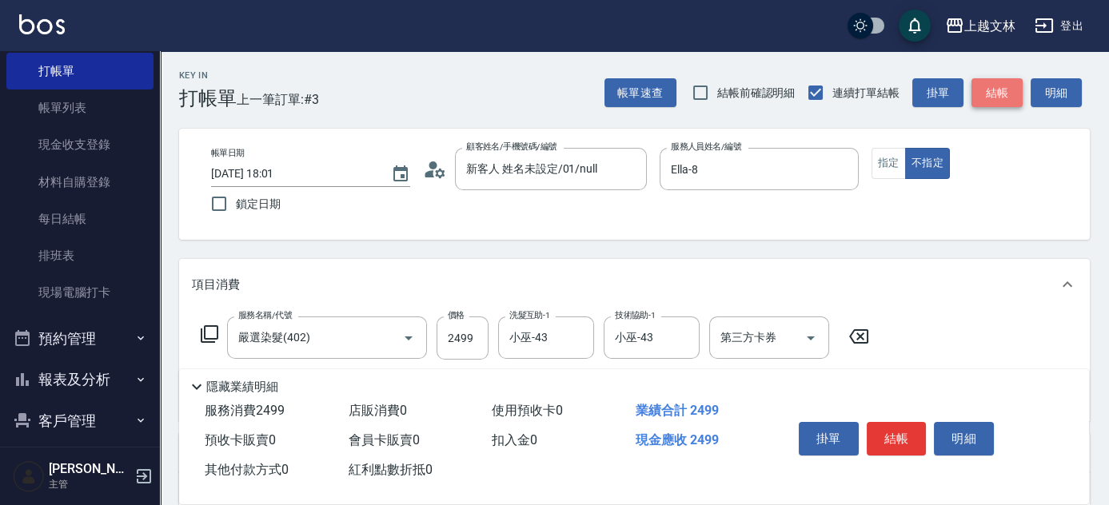
click at [1006, 91] on button "結帳" at bounding box center [997, 93] width 51 height 30
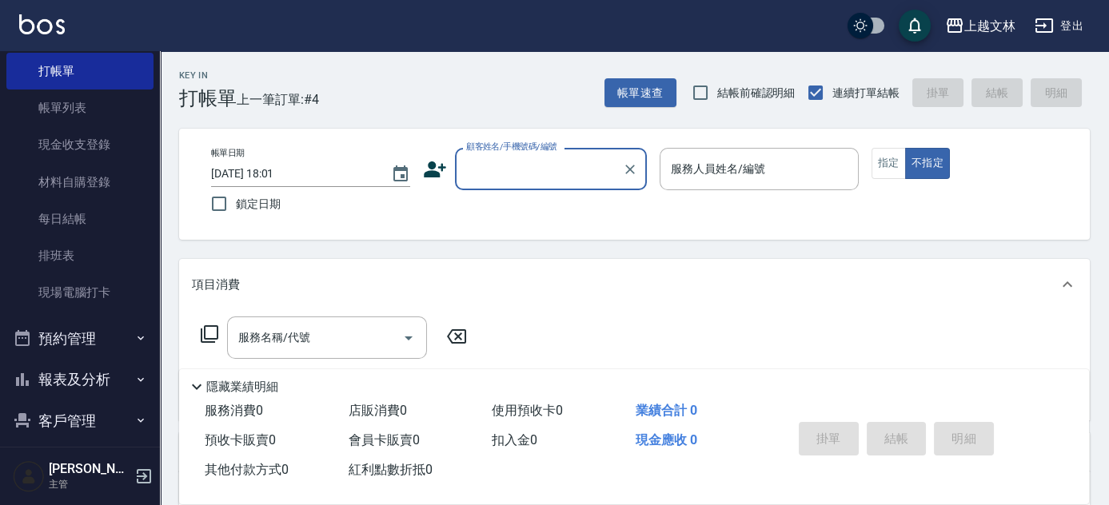
click at [504, 173] on input "顧客姓名/手機號碼/編號" at bounding box center [539, 169] width 154 height 28
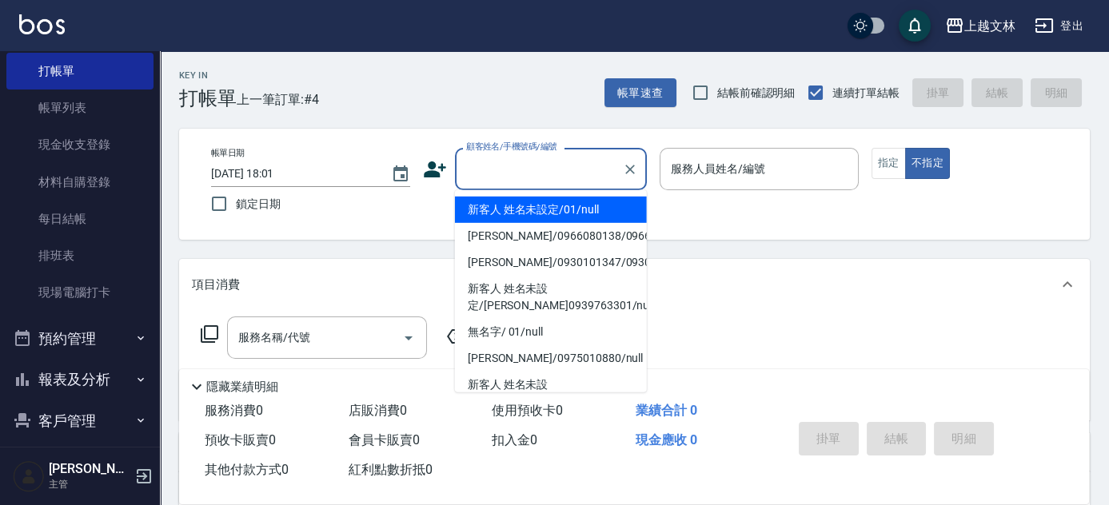
click at [507, 211] on li "新客人 姓名未設定/01/null" at bounding box center [551, 210] width 192 height 26
type input "新客人 姓名未設定/01/null"
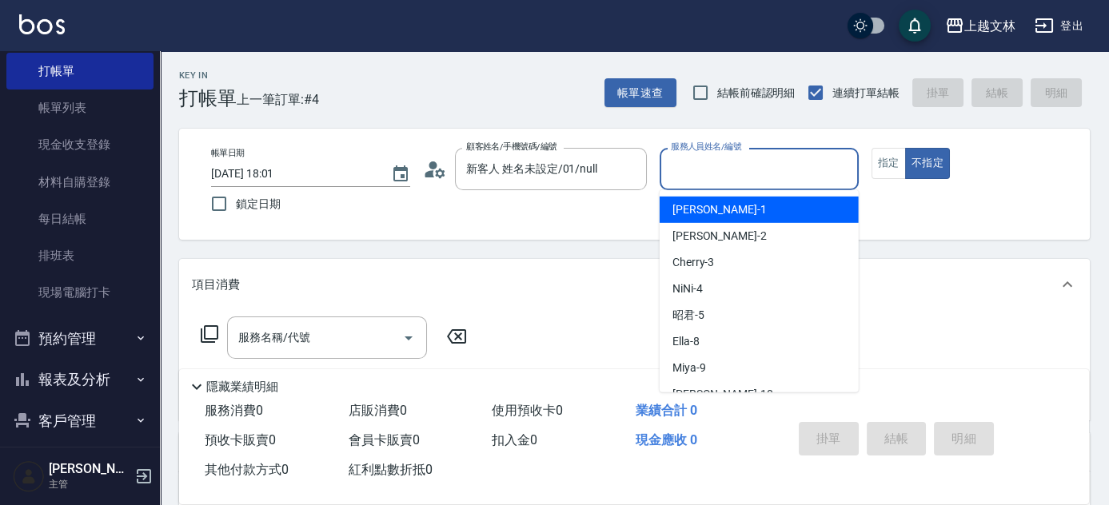
click at [705, 170] on input "服務人員姓名/編號" at bounding box center [759, 169] width 185 height 28
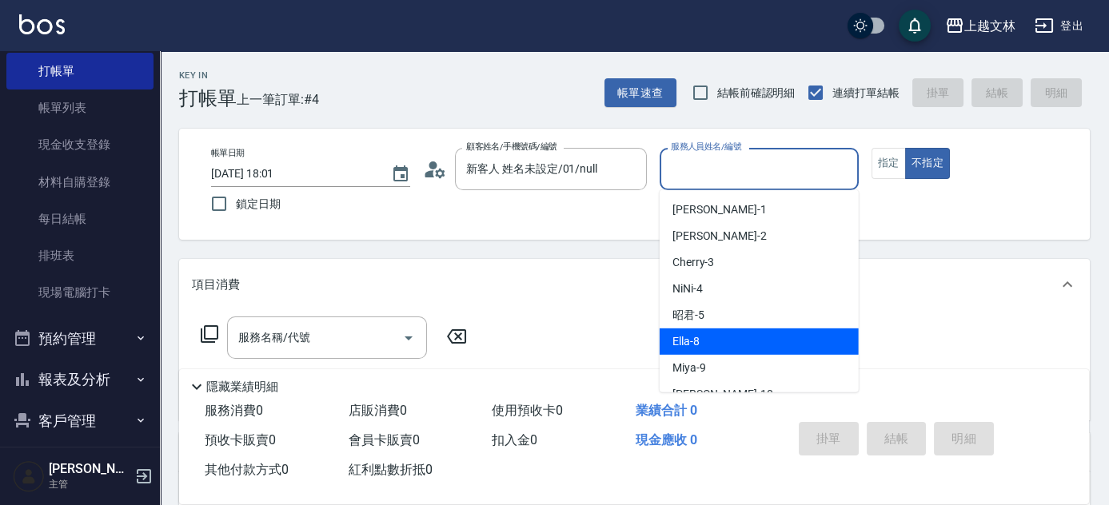
click at [683, 341] on span "Ella -8" at bounding box center [686, 341] width 27 height 17
type input "Ella-8"
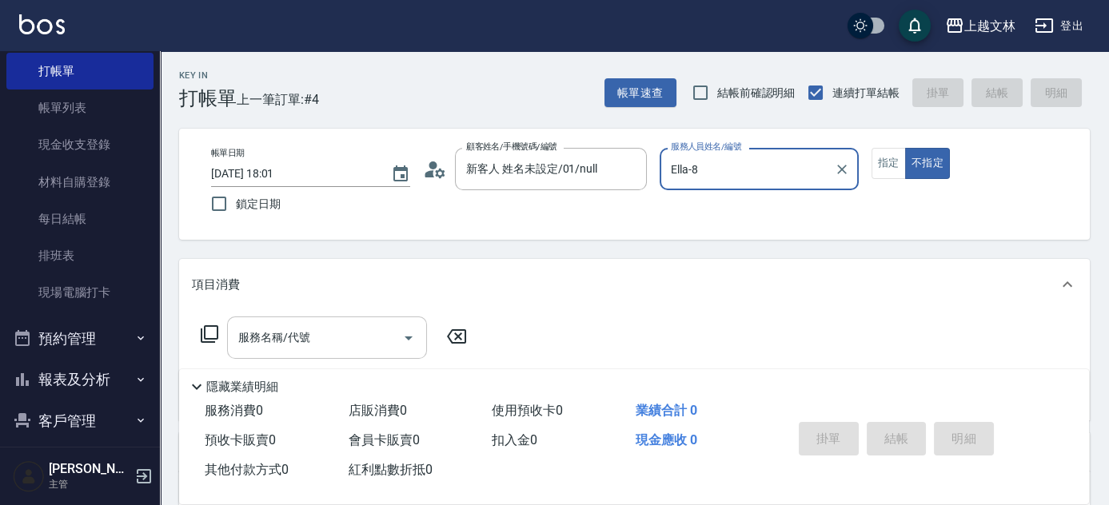
click at [365, 341] on input "服務名稱/代號" at bounding box center [315, 338] width 162 height 28
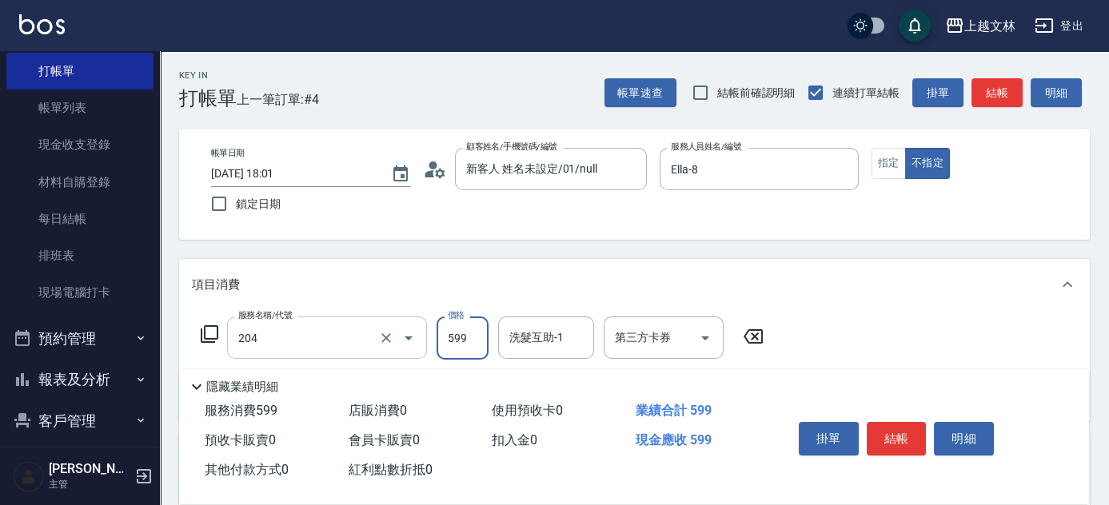
type input "A級洗+剪(204)"
type input "600"
click at [888, 161] on button "指定" at bounding box center [889, 163] width 34 height 31
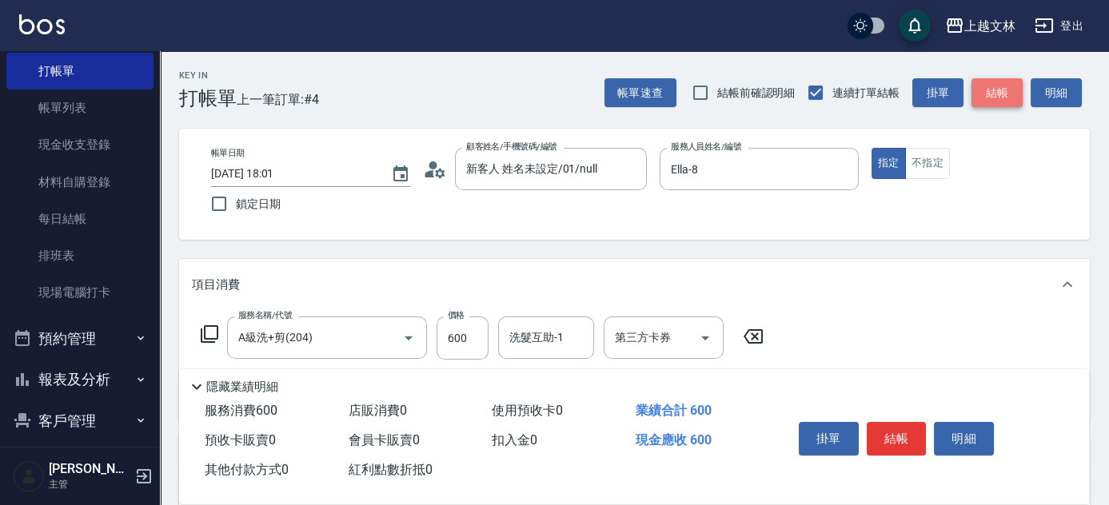
click at [990, 91] on button "結帳" at bounding box center [997, 93] width 51 height 30
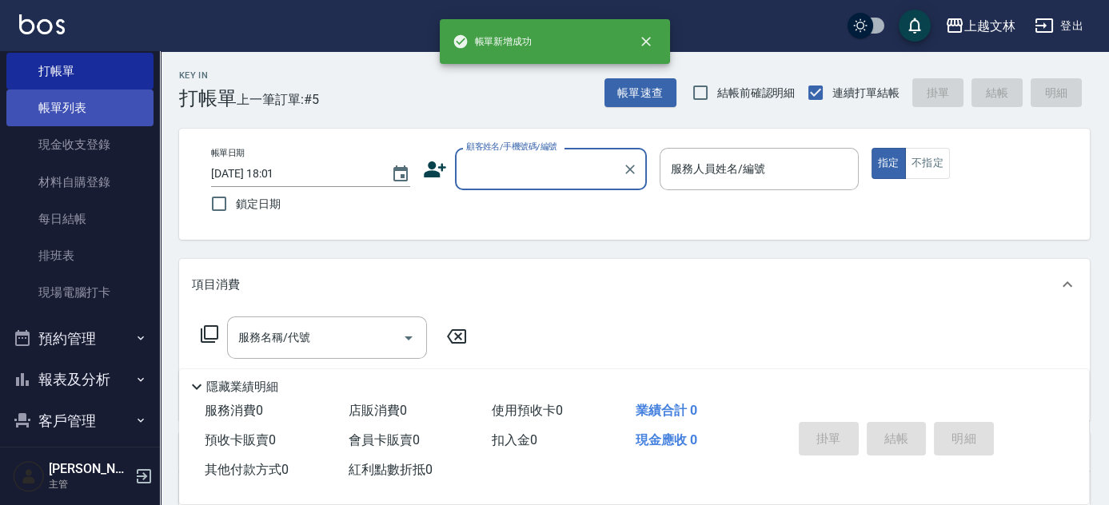
click at [51, 111] on link "帳單列表" at bounding box center [79, 108] width 147 height 37
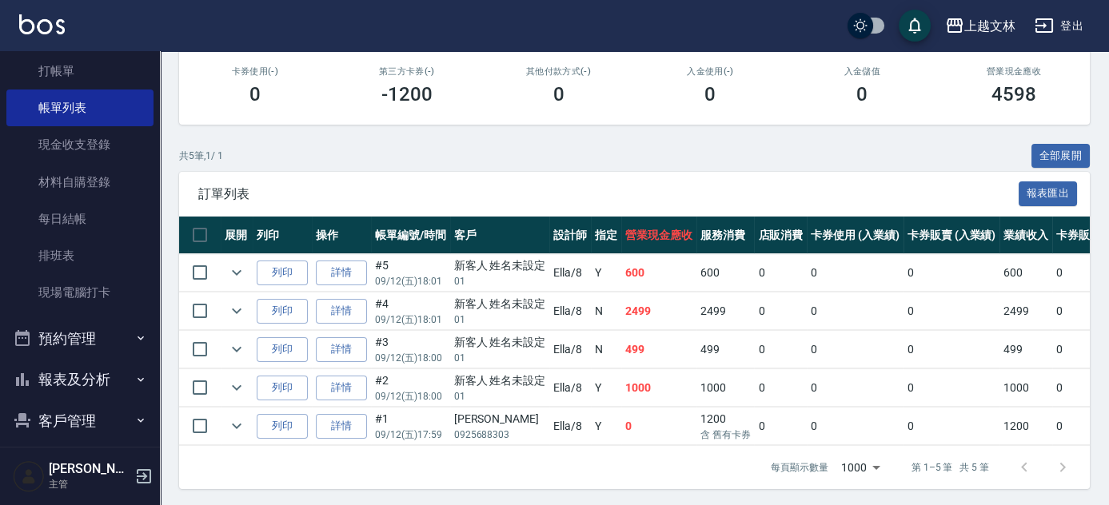
scroll to position [289, 0]
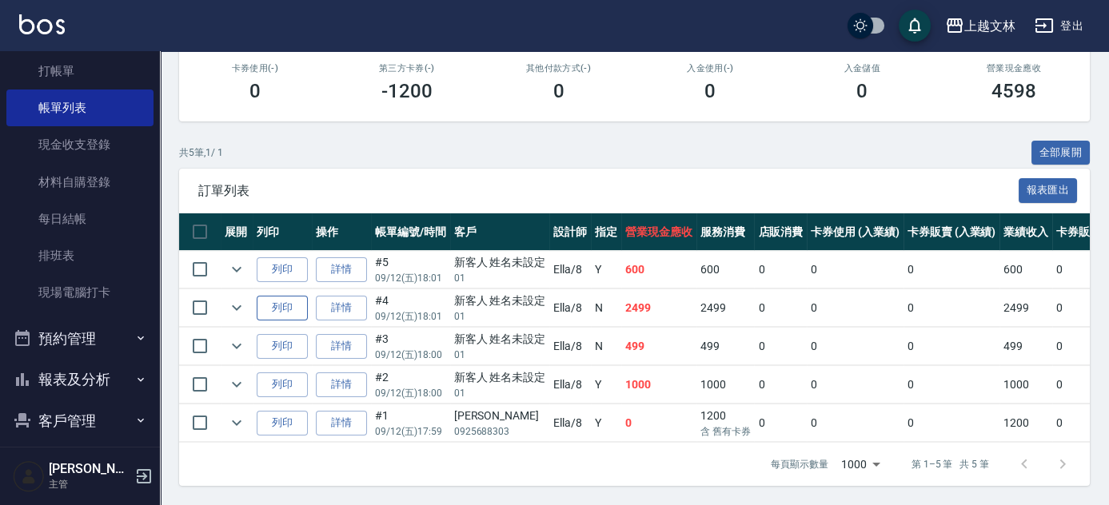
click at [292, 299] on button "列印" at bounding box center [282, 308] width 51 height 25
click at [572, 291] on td "Ella /8" at bounding box center [570, 308] width 42 height 38
click at [461, 309] on p "01" at bounding box center [500, 316] width 92 height 14
click at [339, 297] on link "詳情" at bounding box center [341, 308] width 51 height 25
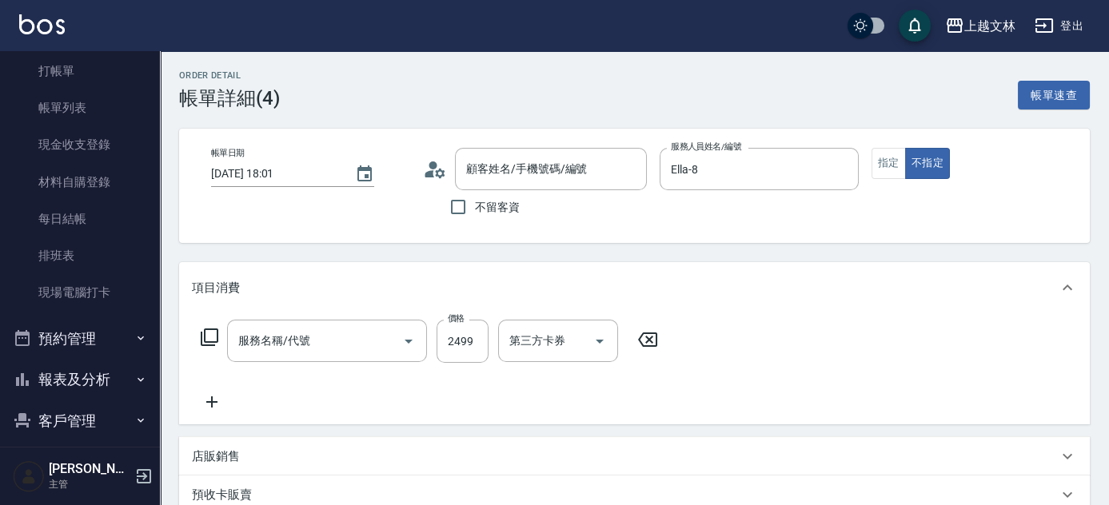
type input "[DATE] 18:01"
type input "Ella-8"
type input "嚴選染髮(402)"
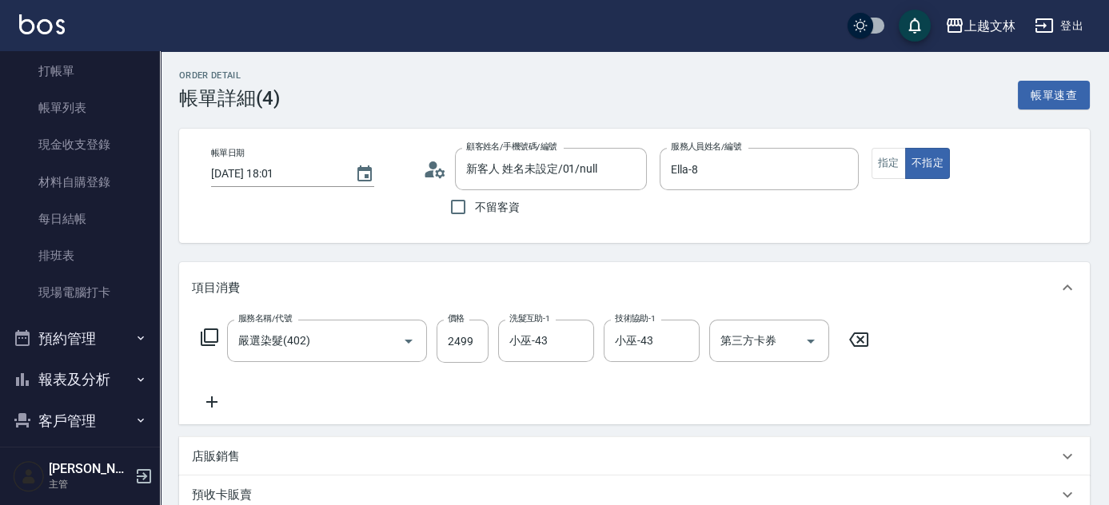
type input "新客人 姓名未設定/01/null"
click at [481, 344] on input "2499" at bounding box center [463, 341] width 52 height 43
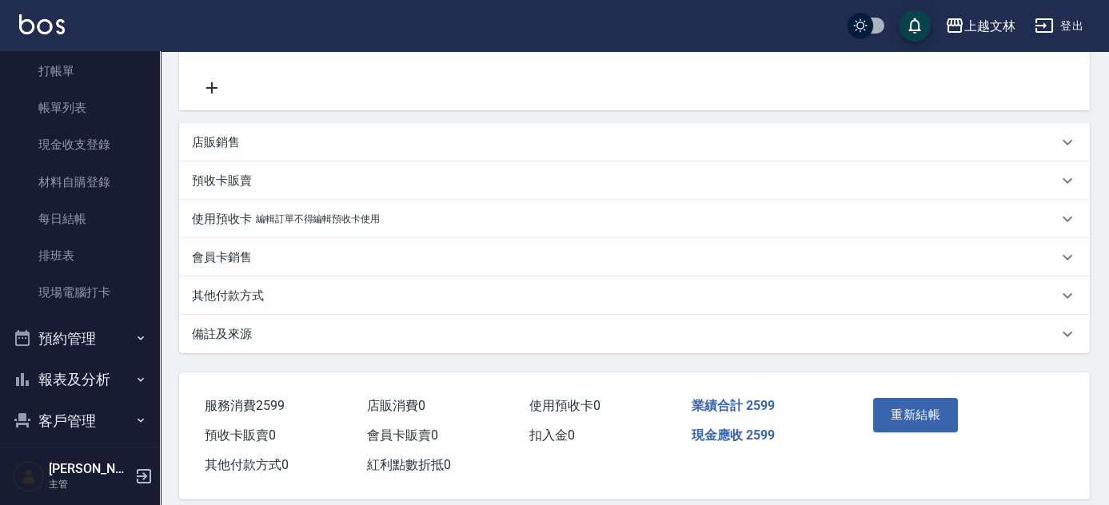
scroll to position [333, 0]
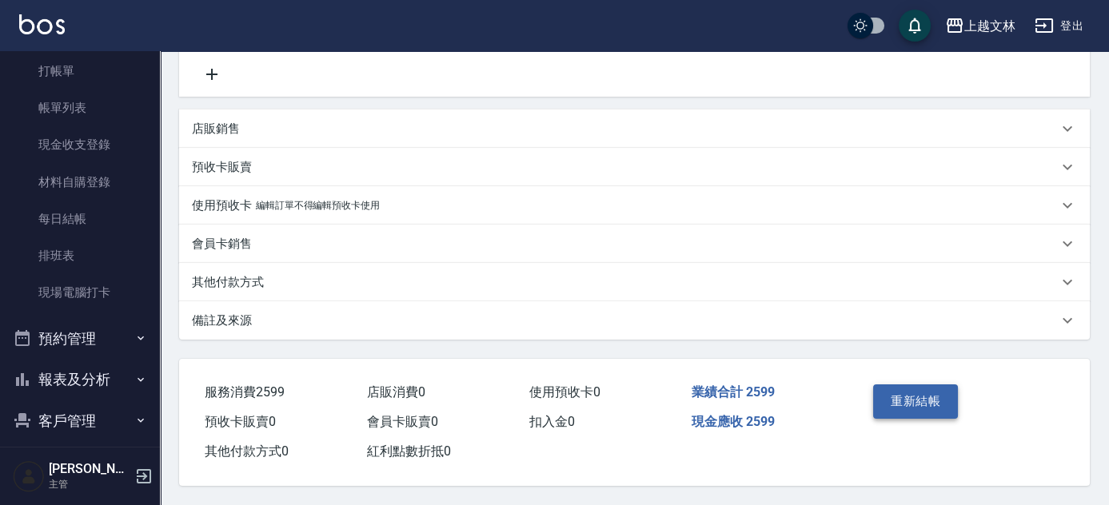
type input "2599"
click at [938, 402] on button "重新結帳" at bounding box center [915, 402] width 85 height 34
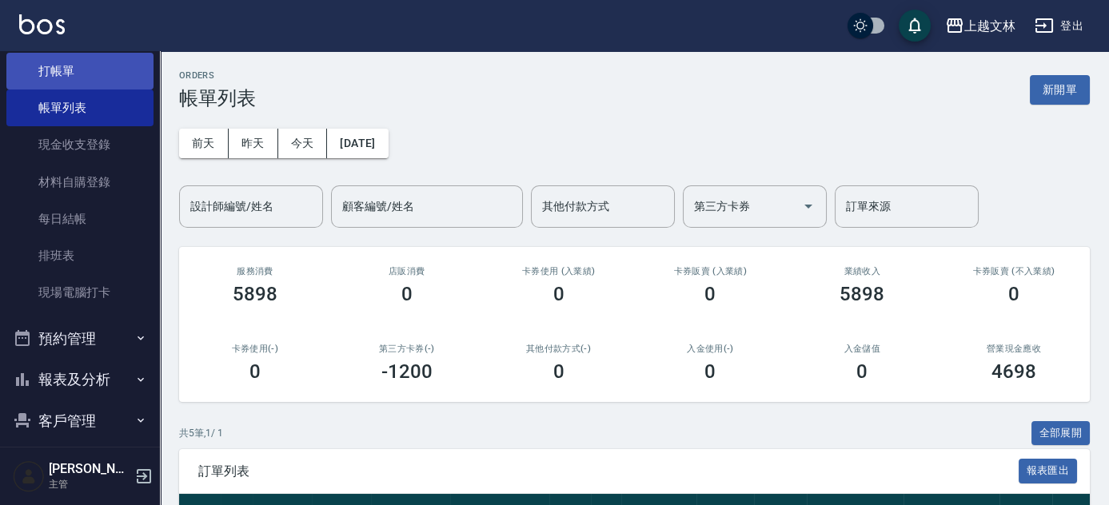
click at [70, 73] on link "打帳單" at bounding box center [79, 71] width 147 height 37
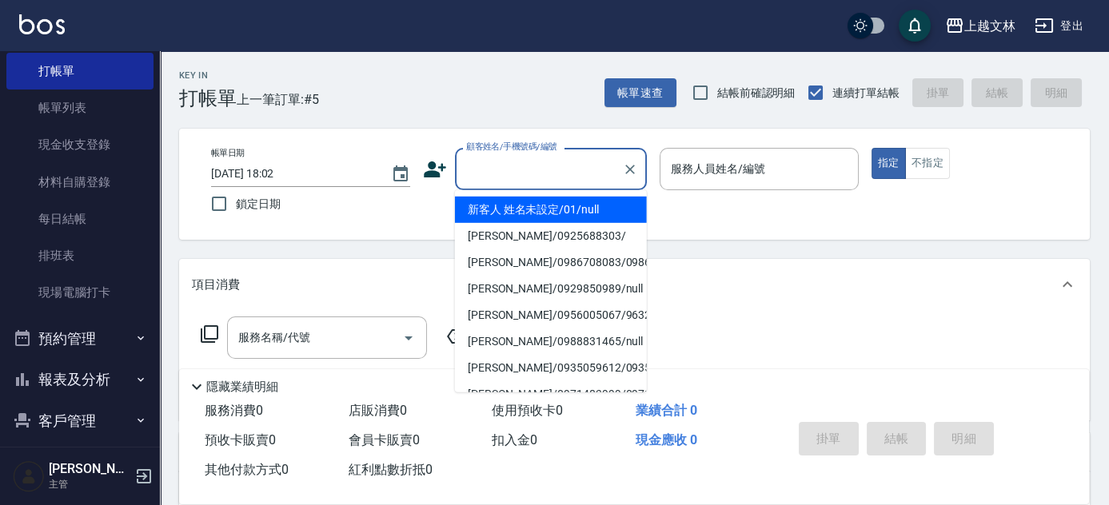
click at [528, 175] on input "顧客姓名/手機號碼/編號" at bounding box center [539, 169] width 154 height 28
click at [493, 216] on li "新客人 姓名未設定/01/null" at bounding box center [551, 210] width 192 height 26
type input "新客人 姓名未設定/01/null"
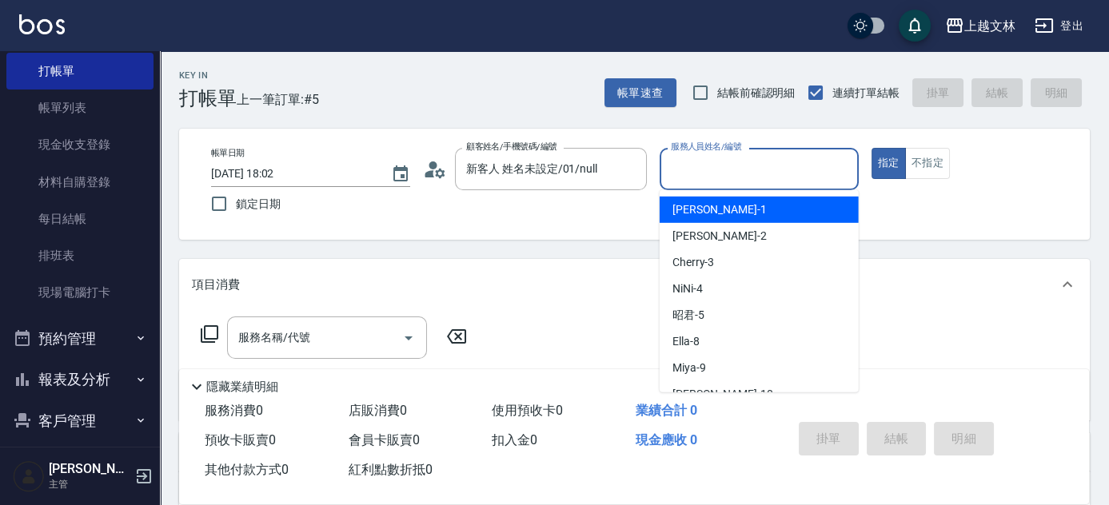
click at [715, 157] on input "服務人員姓名/編號" at bounding box center [759, 169] width 185 height 28
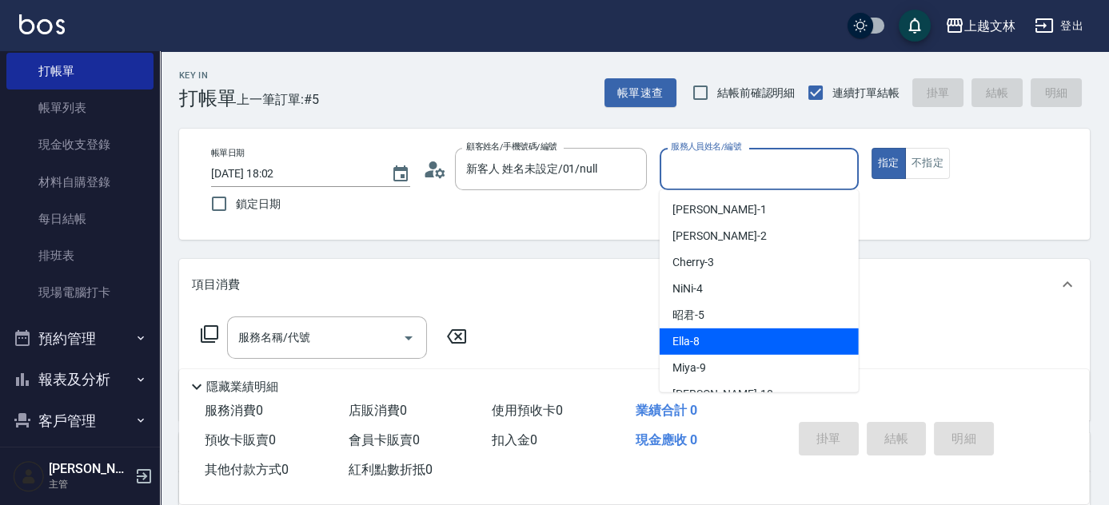
click at [698, 345] on span "Ella -8" at bounding box center [686, 341] width 27 height 17
type input "Ella-8"
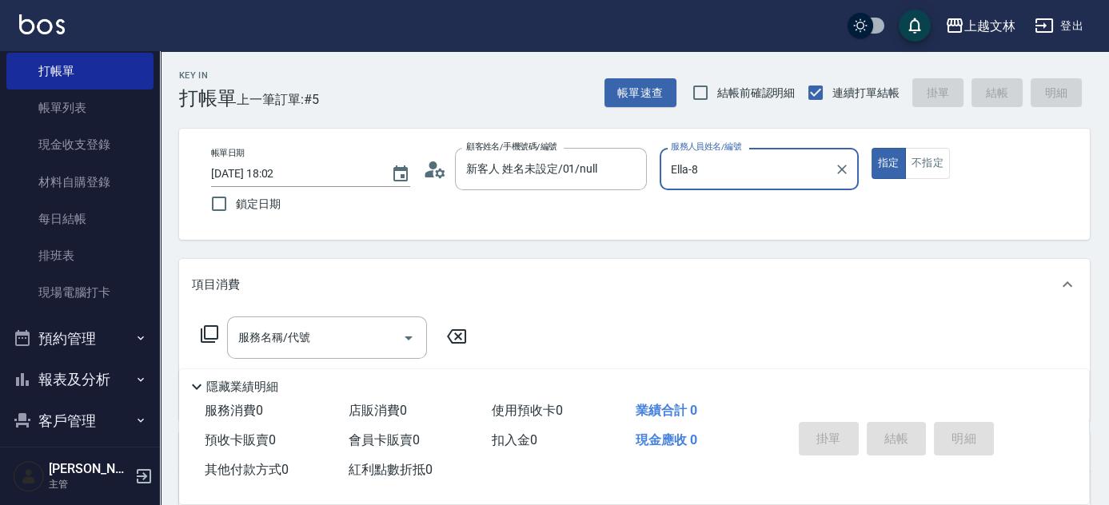
click at [206, 329] on icon at bounding box center [209, 334] width 19 height 19
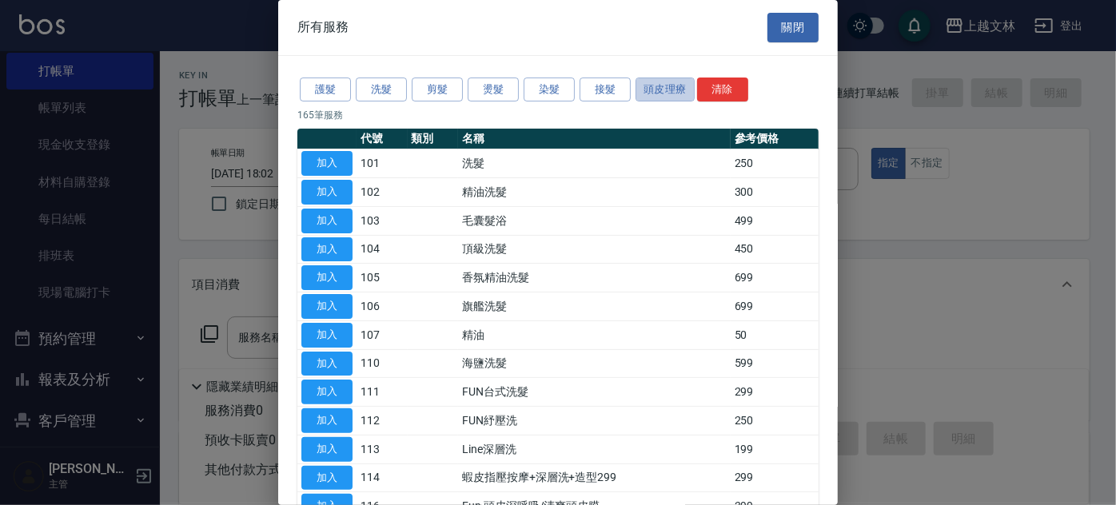
drag, startPoint x: 661, startPoint y: 90, endPoint x: 650, endPoint y: 104, distance: 18.2
click at [661, 89] on button "頭皮理療" at bounding box center [665, 90] width 59 height 25
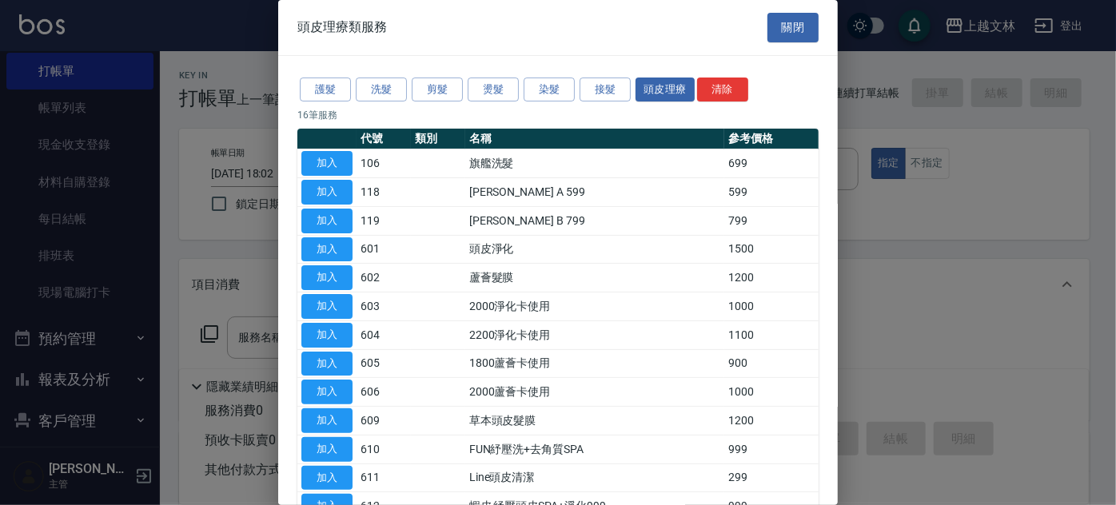
click at [359, 185] on tr "加入 118 [PERSON_NAME] A 599 599" at bounding box center [557, 192] width 521 height 29
click at [341, 191] on button "加入" at bounding box center [326, 192] width 51 height 25
type input "[PERSON_NAME] A 599(118)"
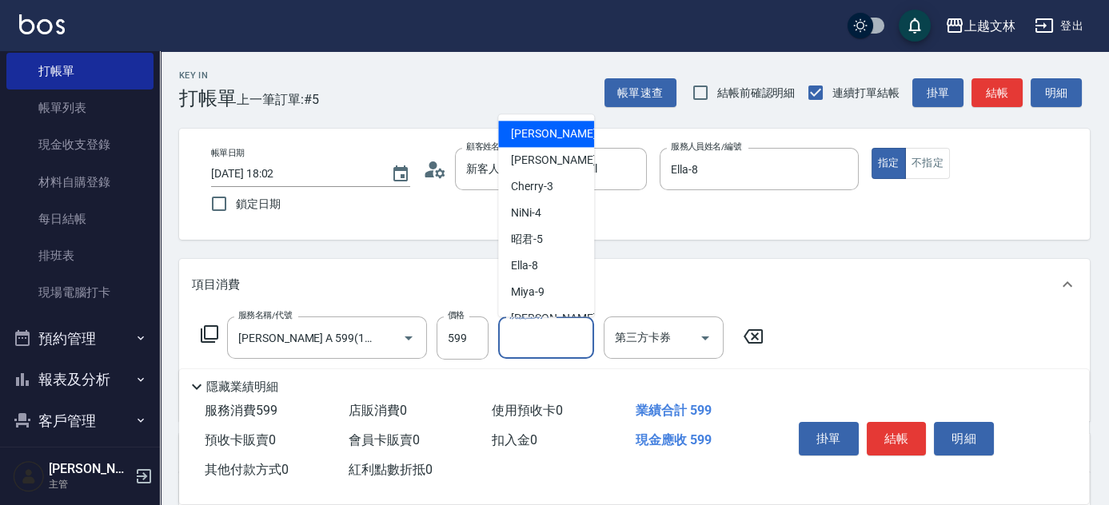
click at [577, 351] on input "洗髮互助-1" at bounding box center [546, 338] width 82 height 28
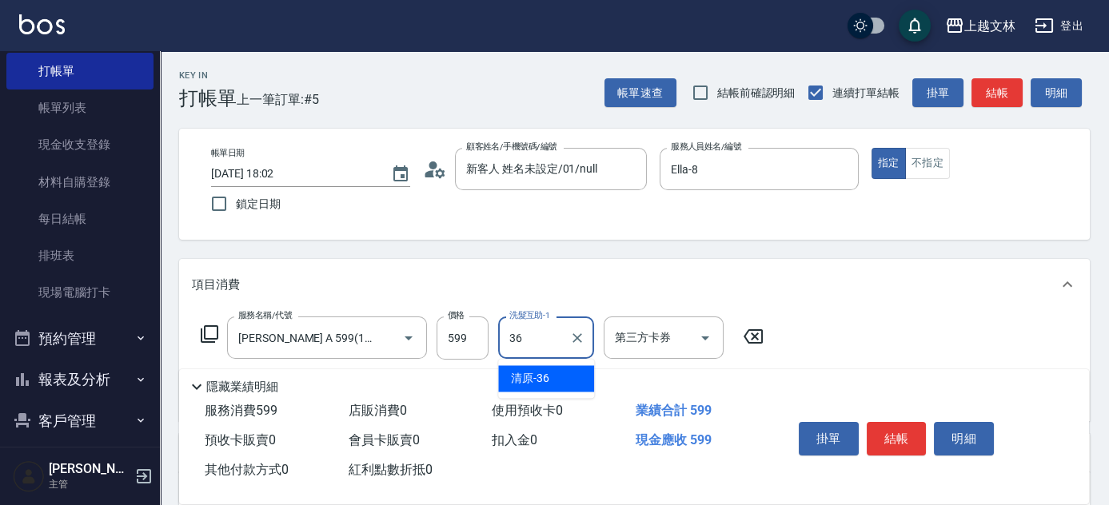
click at [565, 376] on div "清原 -36" at bounding box center [546, 378] width 96 height 26
type input "清原-36"
click at [1000, 96] on button "結帳" at bounding box center [997, 93] width 51 height 30
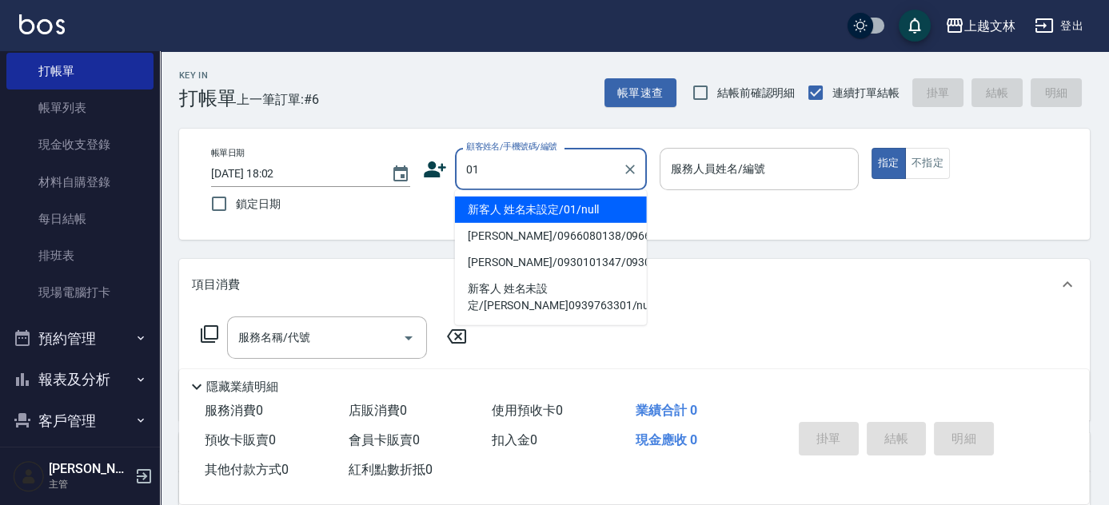
type input "新客人 姓名未設定/01/null"
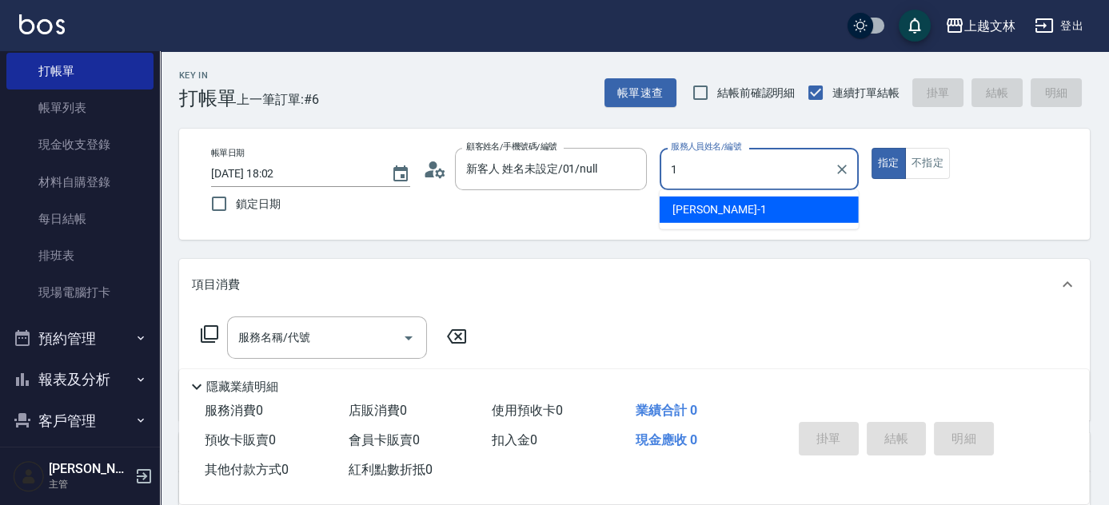
type input "1"
type button "true"
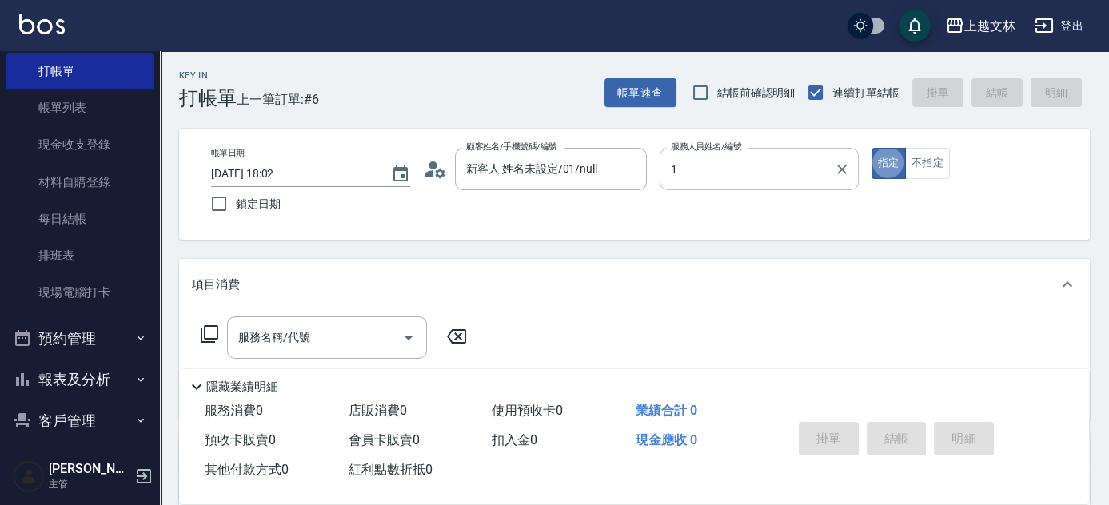
type input "[PERSON_NAME]-1"
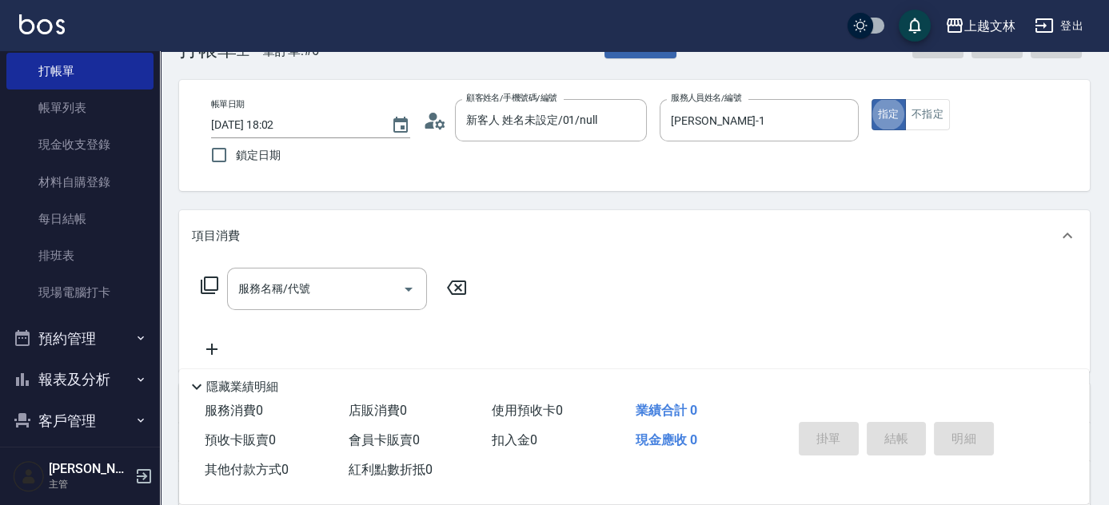
scroll to position [72, 0]
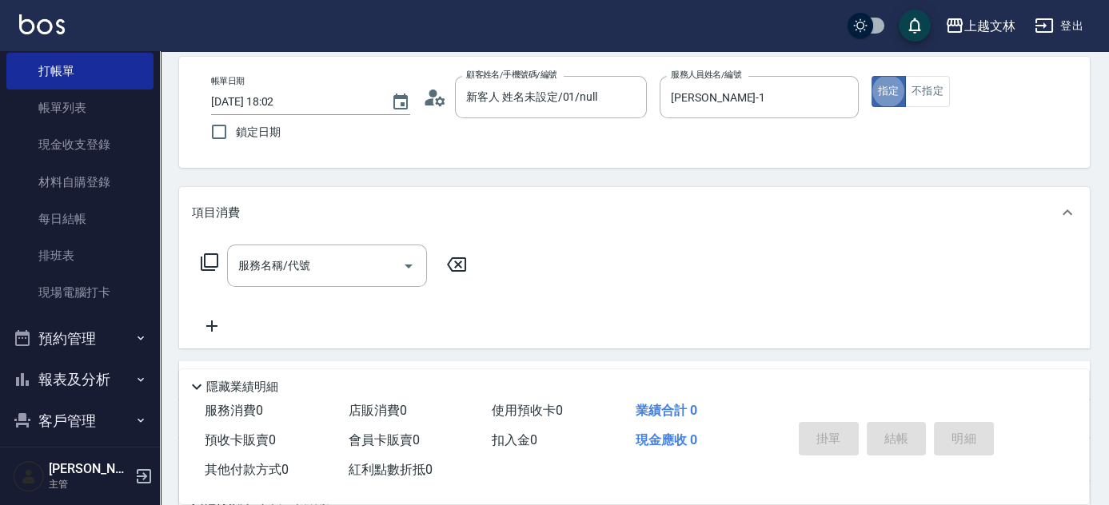
click at [277, 266] on div "服務名稱/代號 服務名稱/代號" at bounding box center [327, 266] width 200 height 42
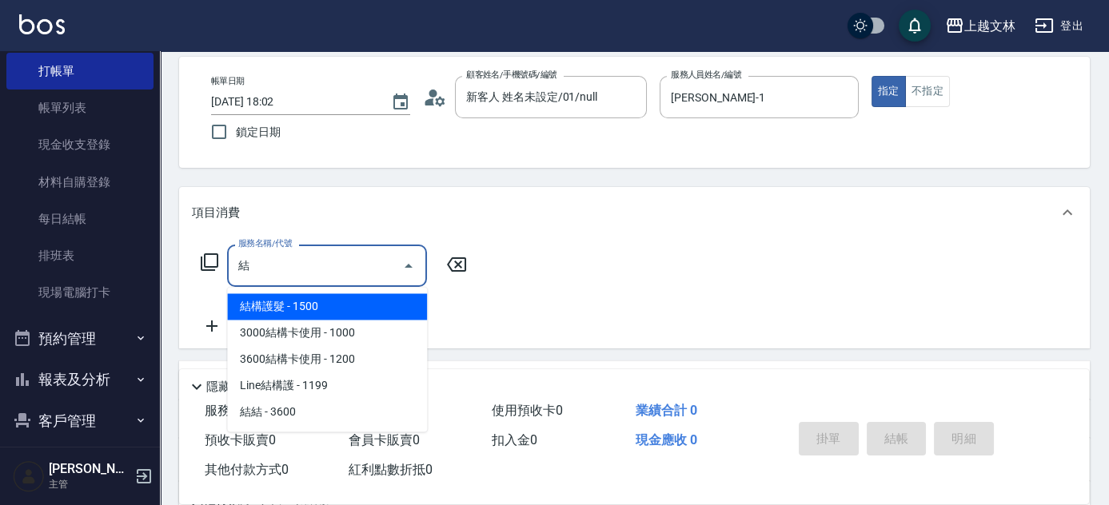
click at [330, 300] on span "結構護髮 - 1500" at bounding box center [327, 306] width 200 height 26
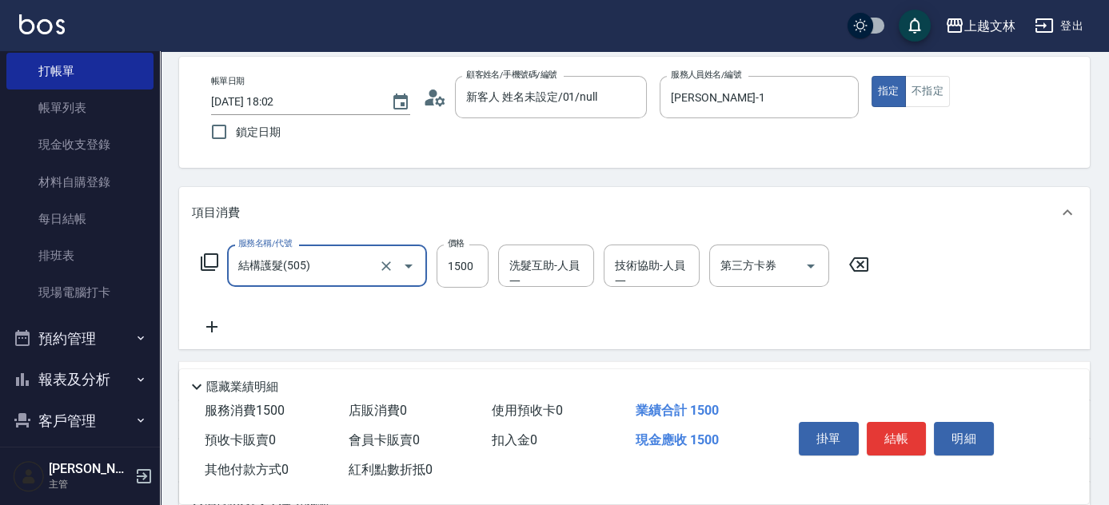
type input "結構護髮(505)"
click at [433, 275] on div "服務名稱/代號 結構護髮(505) 服務名稱/代號 價格 1500 價格 洗髮互助-人員一 洗髮互助-人員一 技術協助-人員一 技術協助-人員一 第三方卡券 …" at bounding box center [535, 266] width 687 height 43
click at [480, 270] on input "1500" at bounding box center [463, 266] width 52 height 43
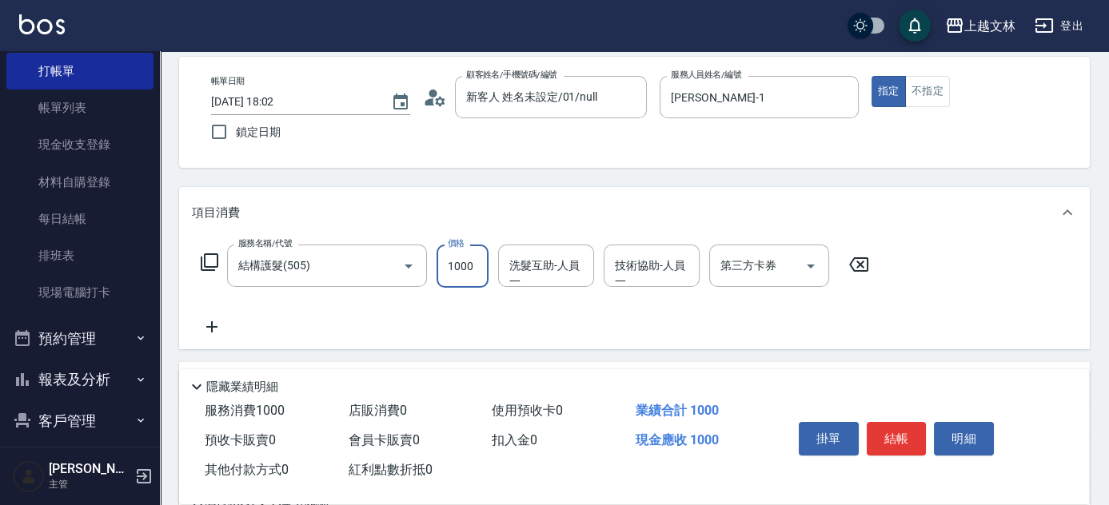
type input "1000"
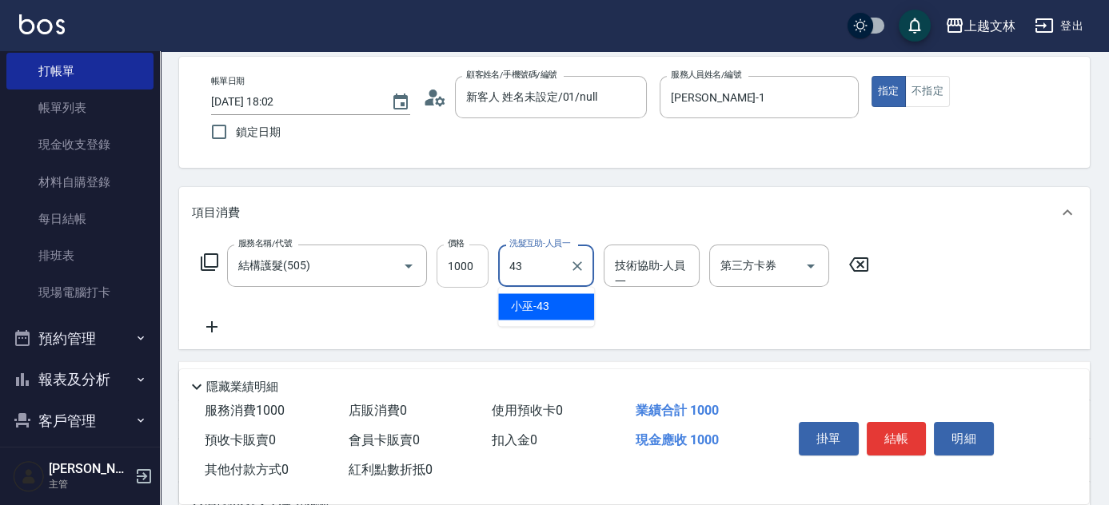
type input "小巫-43"
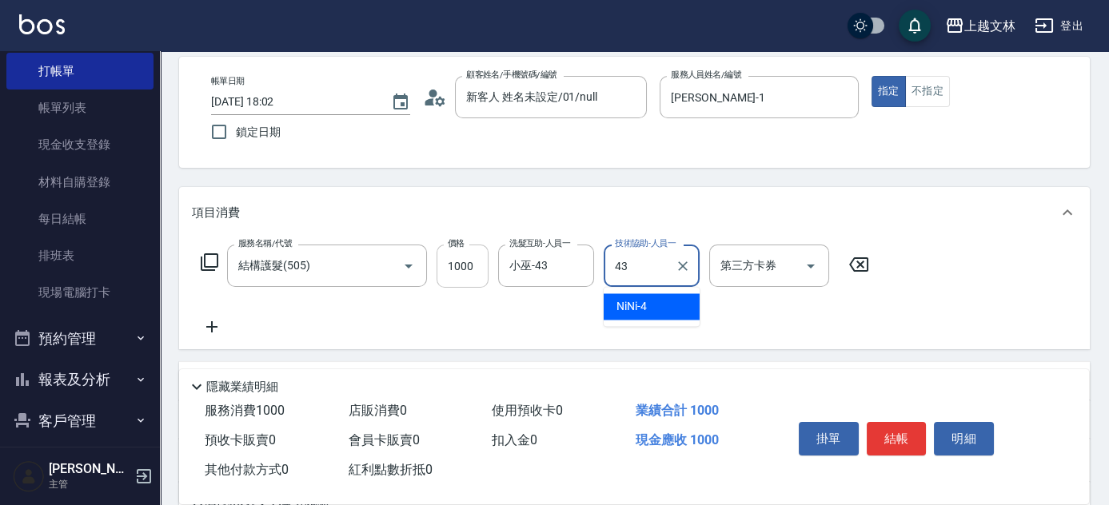
type input "小巫-43"
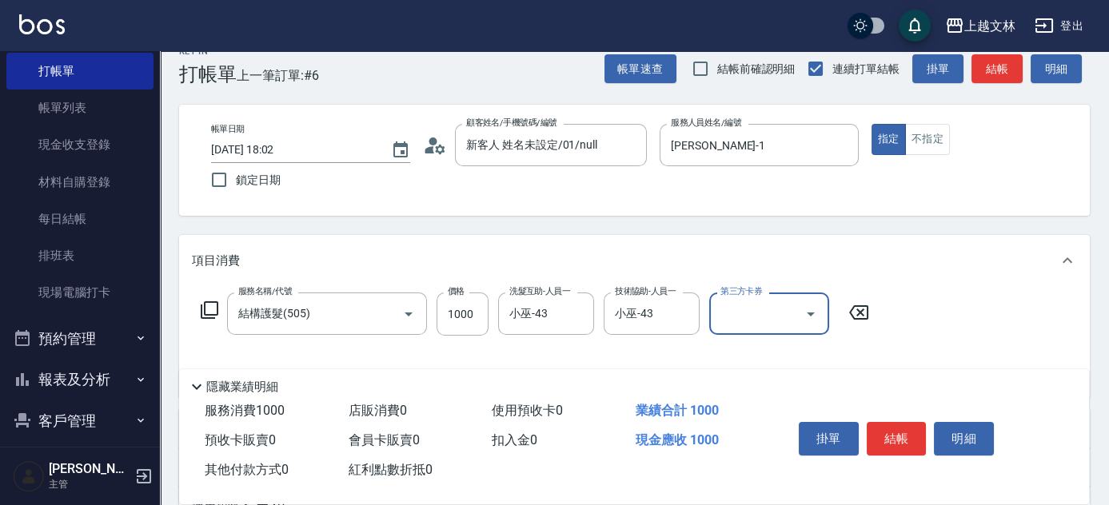
scroll to position [0, 0]
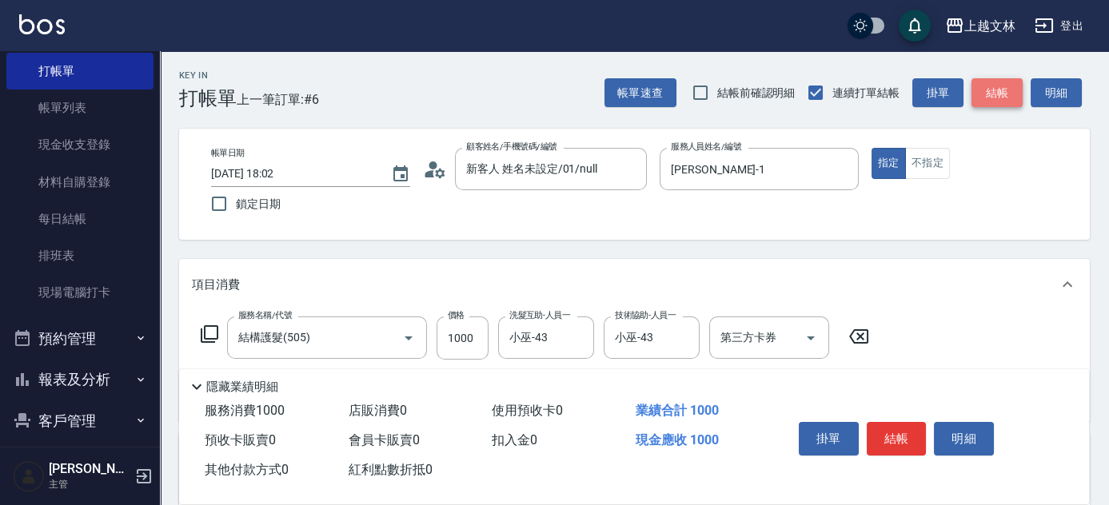
click at [1002, 83] on button "結帳" at bounding box center [997, 93] width 51 height 30
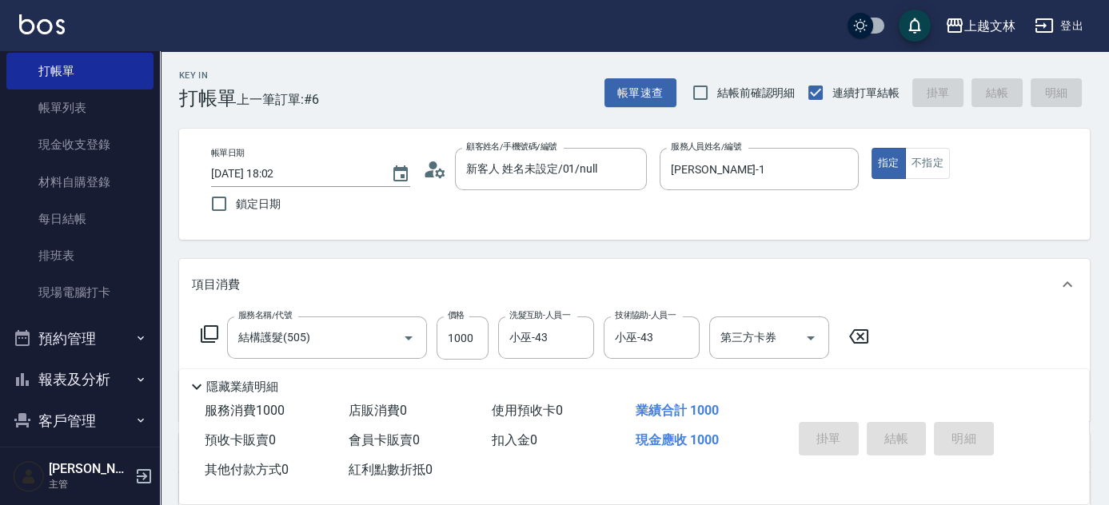
type input "[DATE] 18:16"
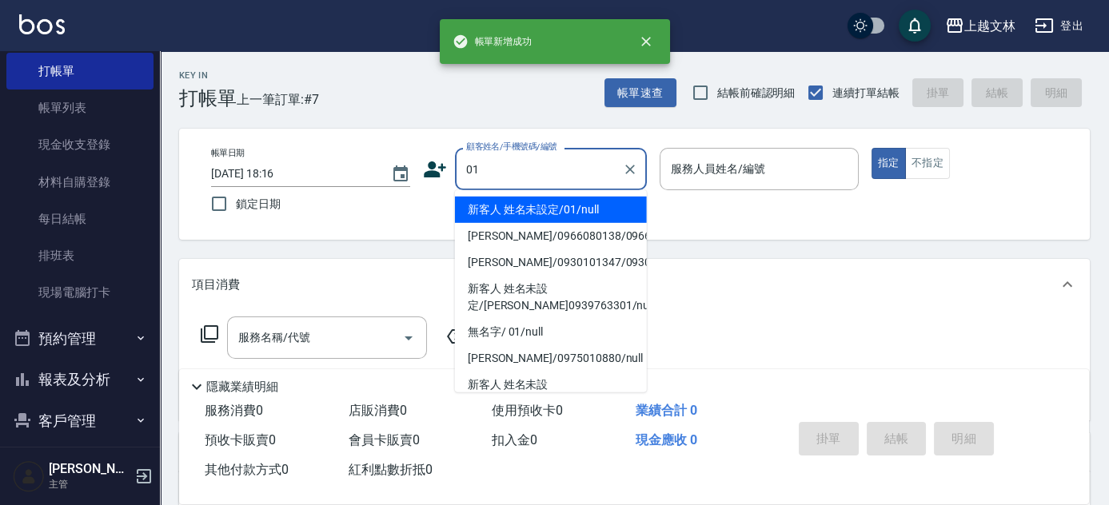
type input "新客人 姓名未設定/01/null"
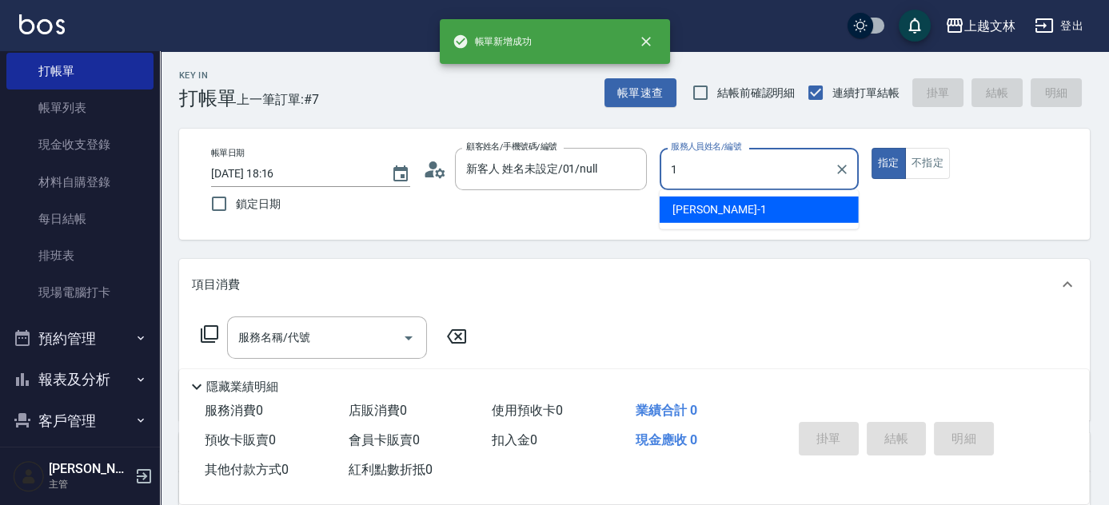
type input "[PERSON_NAME]-1"
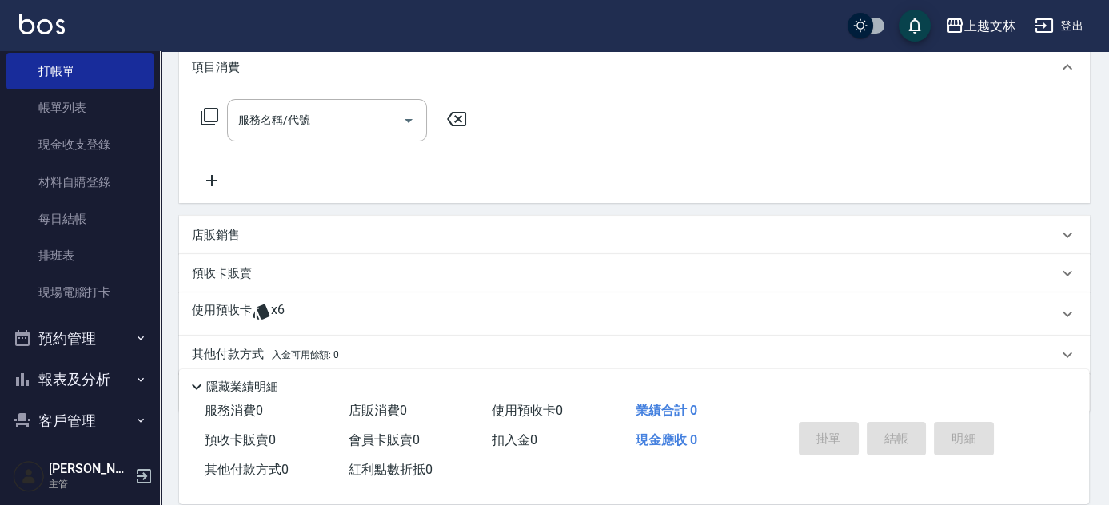
scroll to position [218, 0]
click at [234, 186] on div "服務名稱/代號 服務名稱/代號" at bounding box center [334, 144] width 285 height 91
click at [209, 182] on icon at bounding box center [212, 180] width 40 height 19
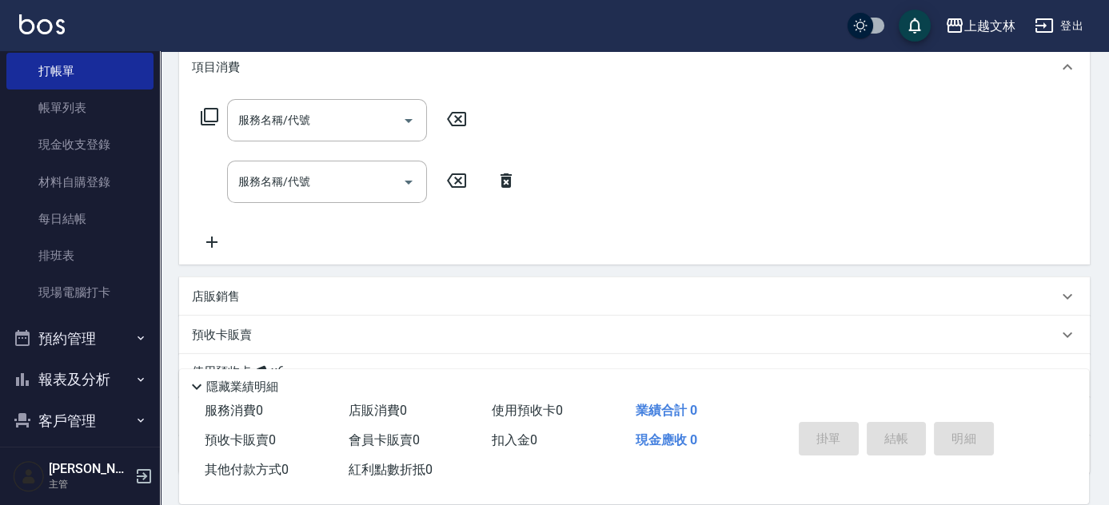
click at [213, 240] on icon at bounding box center [212, 242] width 40 height 19
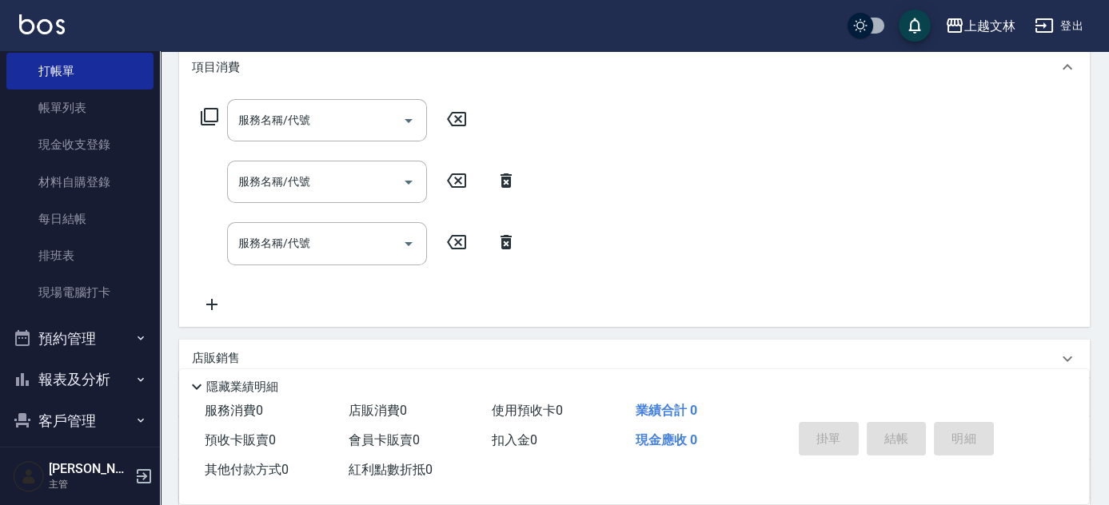
click at [215, 311] on icon at bounding box center [212, 304] width 40 height 19
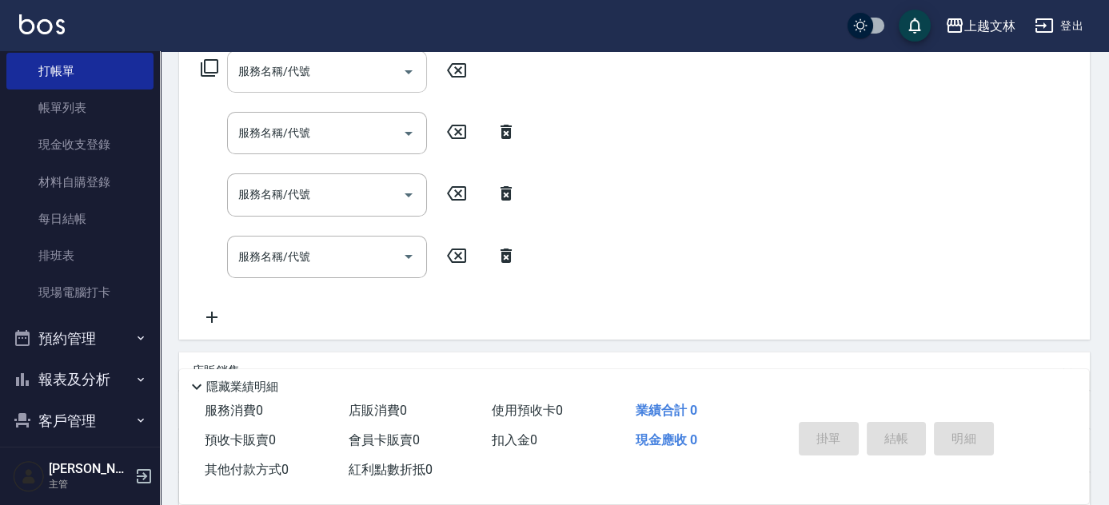
scroll to position [290, 0]
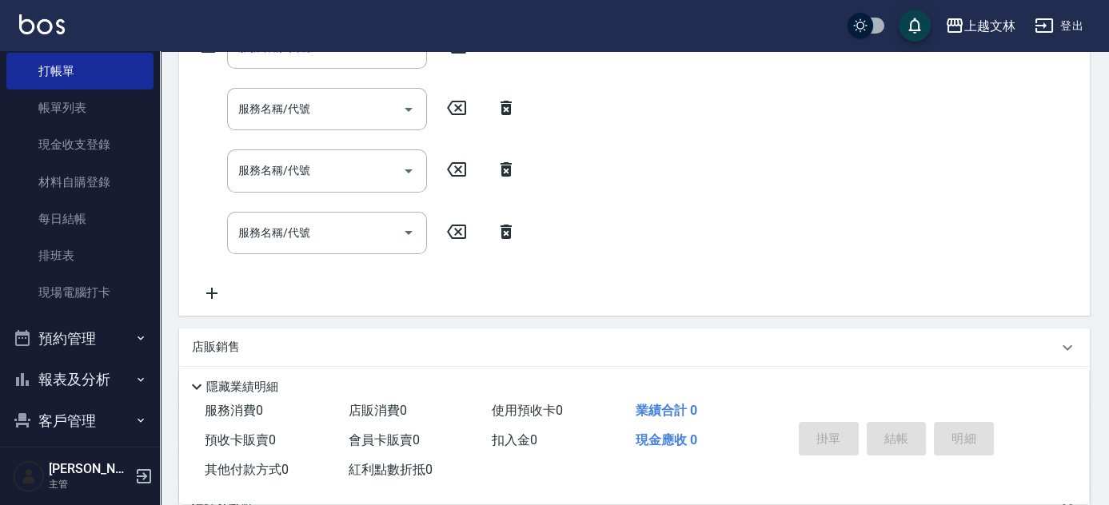
click at [214, 293] on icon at bounding box center [212, 293] width 40 height 19
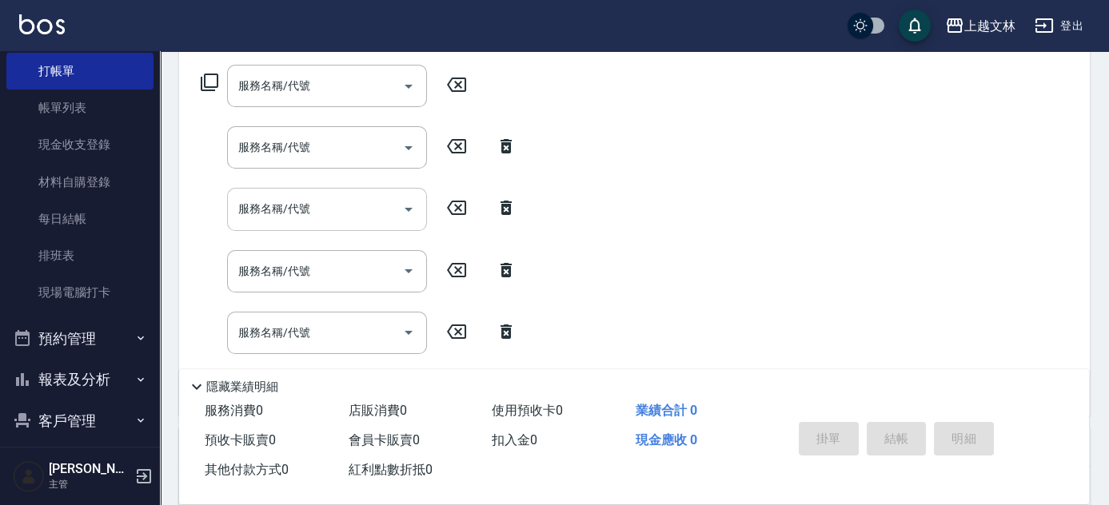
scroll to position [218, 0]
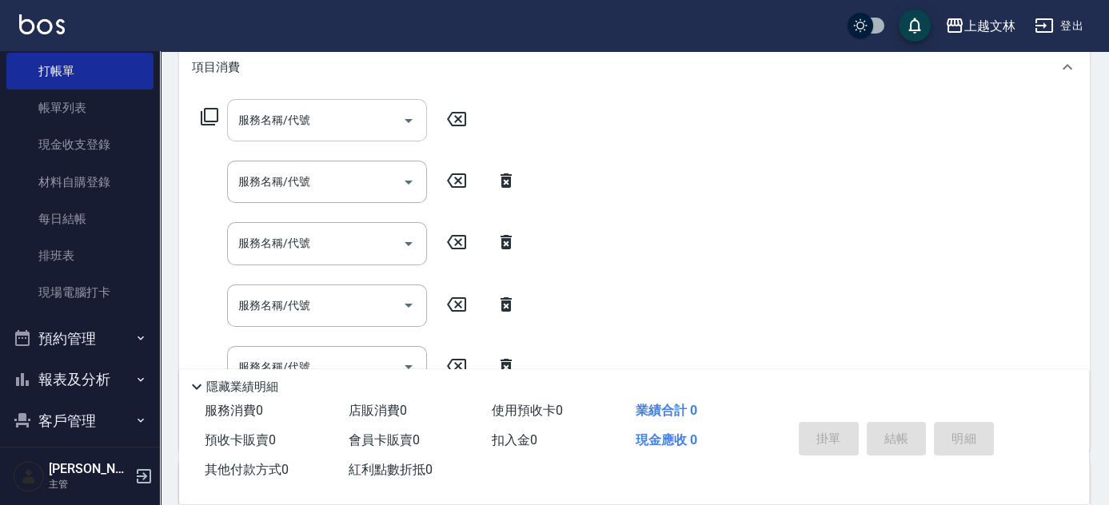
click at [293, 127] on input "服務名稱/代號" at bounding box center [315, 120] width 162 height 28
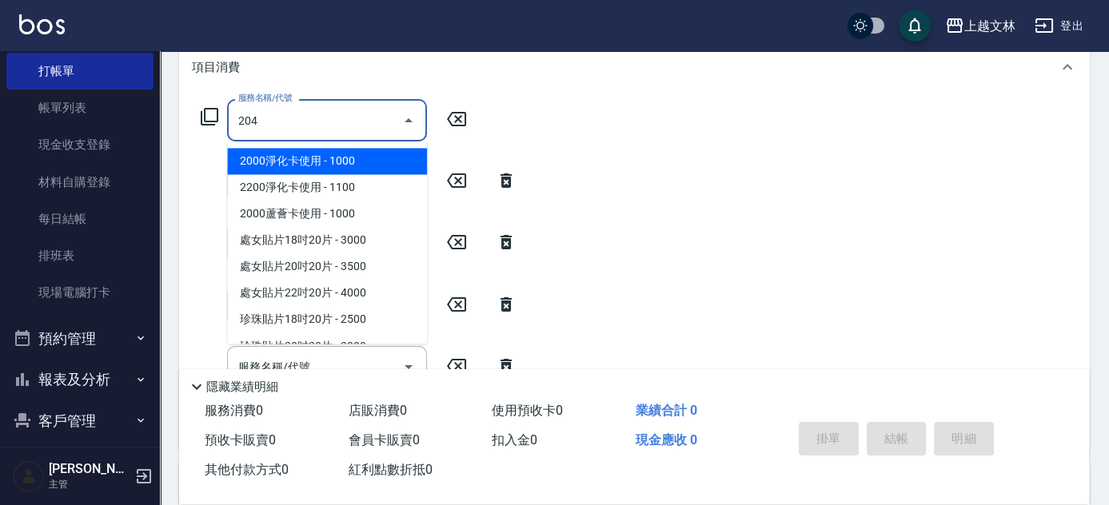
type input "A級洗+剪(204)"
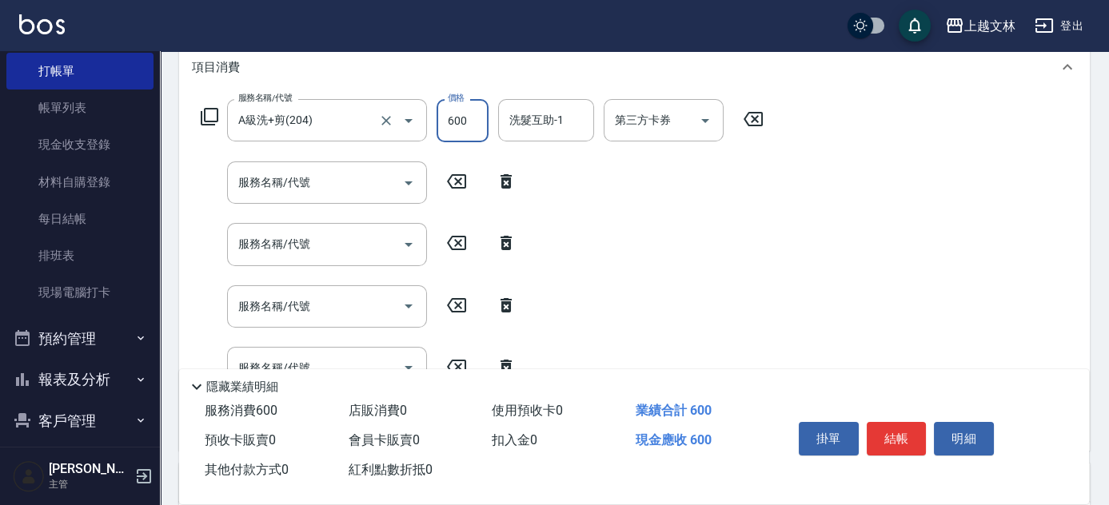
type input "600"
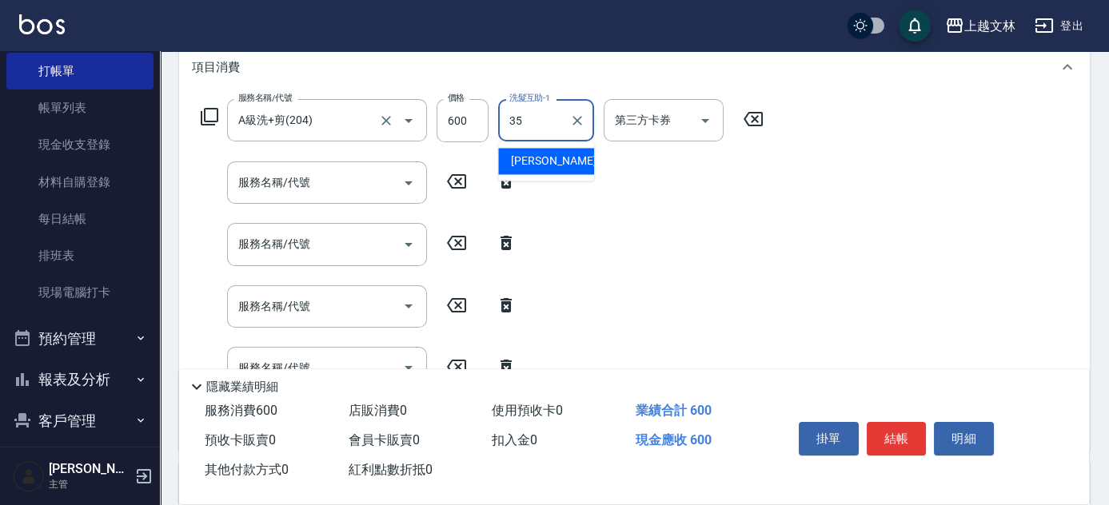
type input "[PERSON_NAME]-35"
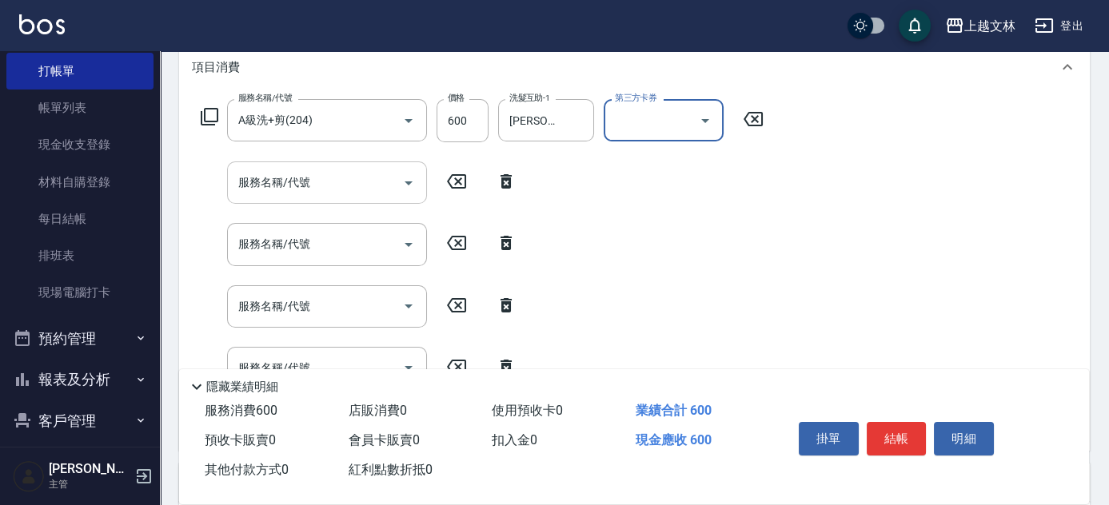
click at [313, 186] on input "服務名稱/代號" at bounding box center [315, 183] width 162 height 28
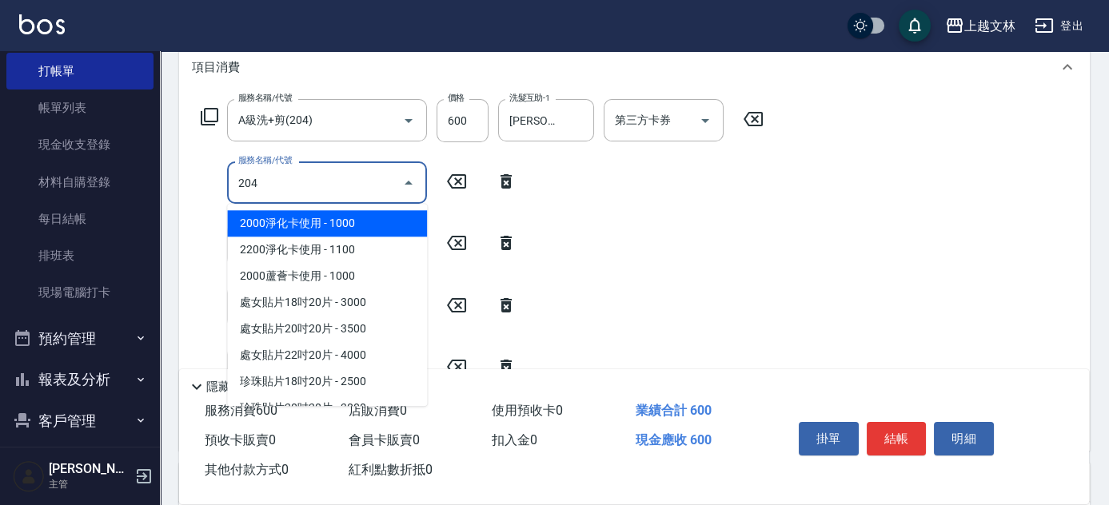
type input "A級洗+剪(204)"
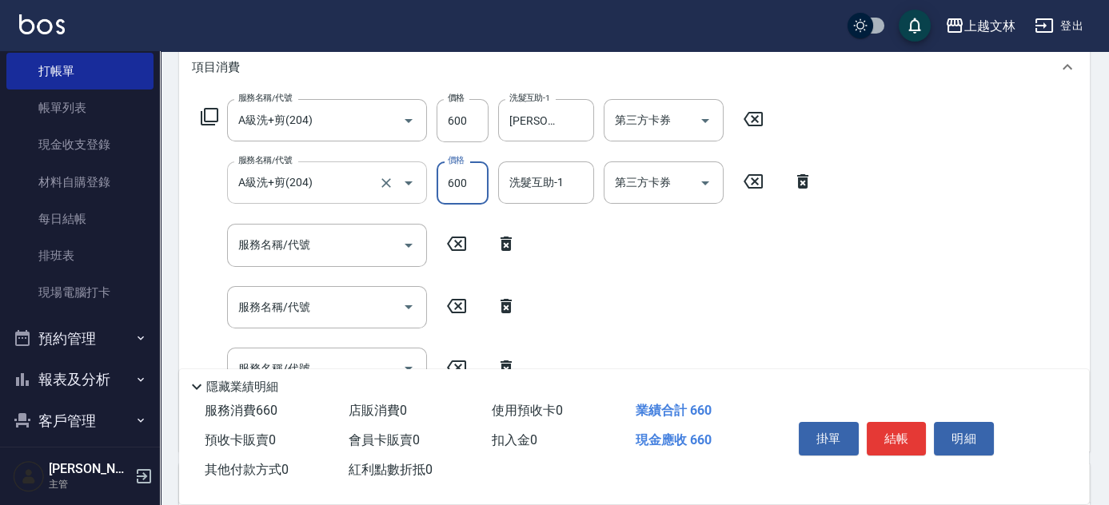
type input "600"
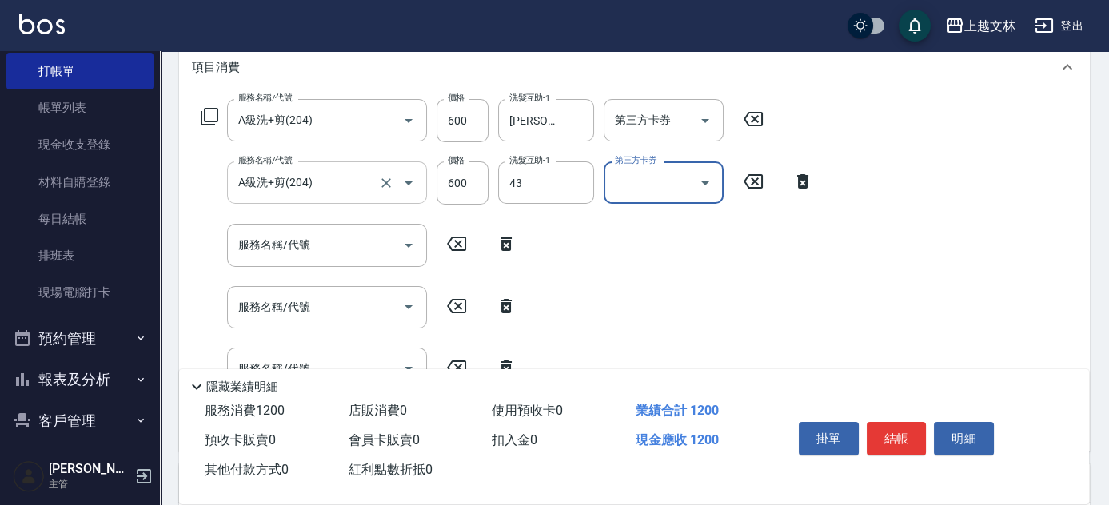
type input "小巫-43"
click at [316, 251] on input "服務名稱/代號" at bounding box center [315, 245] width 162 height 28
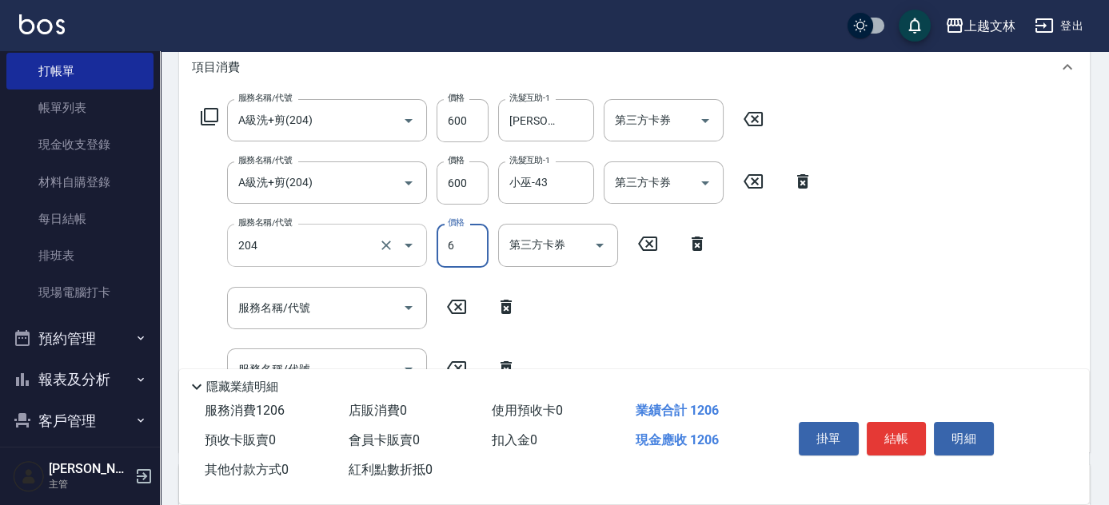
type input "A級洗+剪(204)"
type input "600"
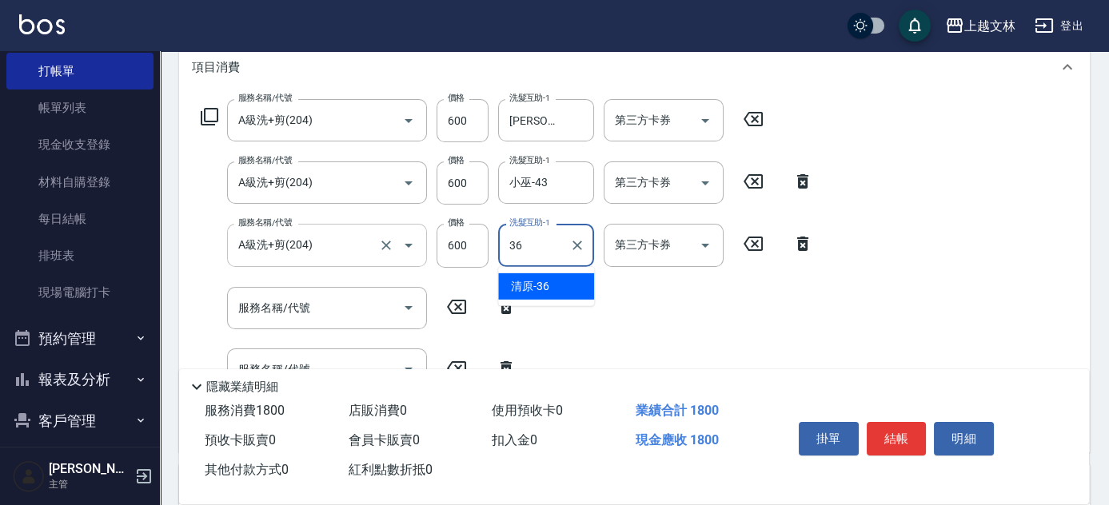
type input "清原-36"
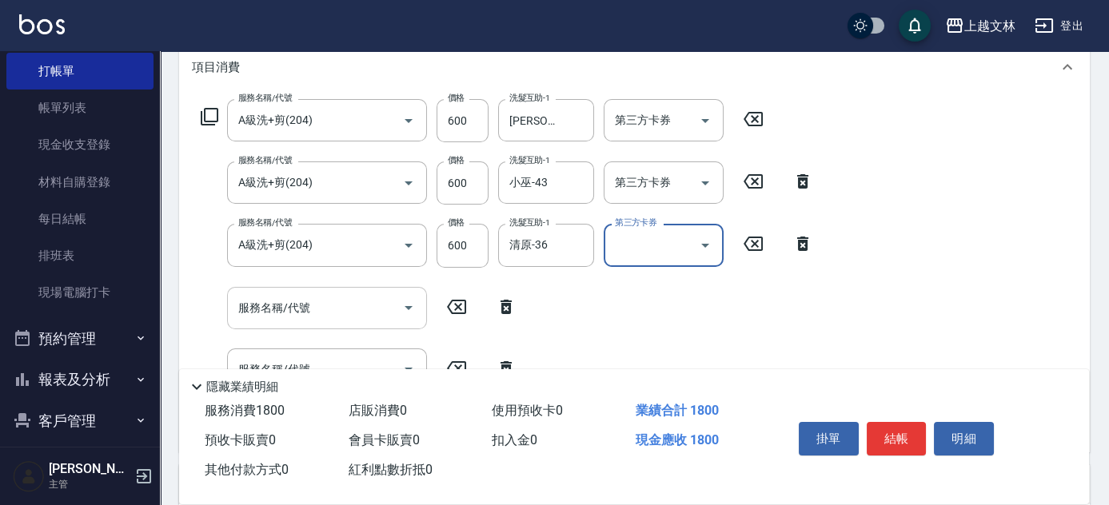
drag, startPoint x: 375, startPoint y: 301, endPoint x: 358, endPoint y: 300, distance: 16.9
click at [373, 302] on input "服務名稱/代號" at bounding box center [315, 308] width 162 height 28
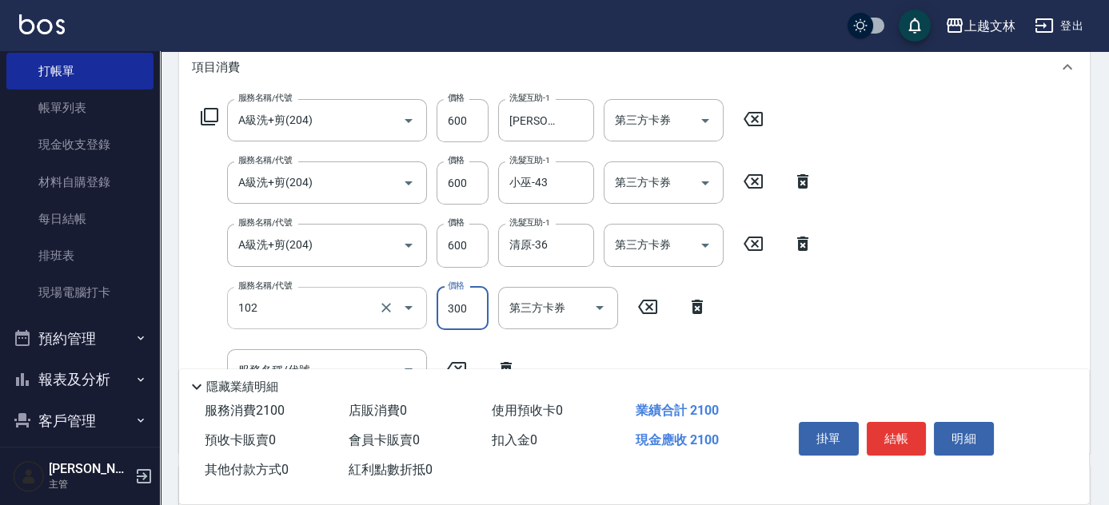
type input "精油洗髮(102)"
type input "650"
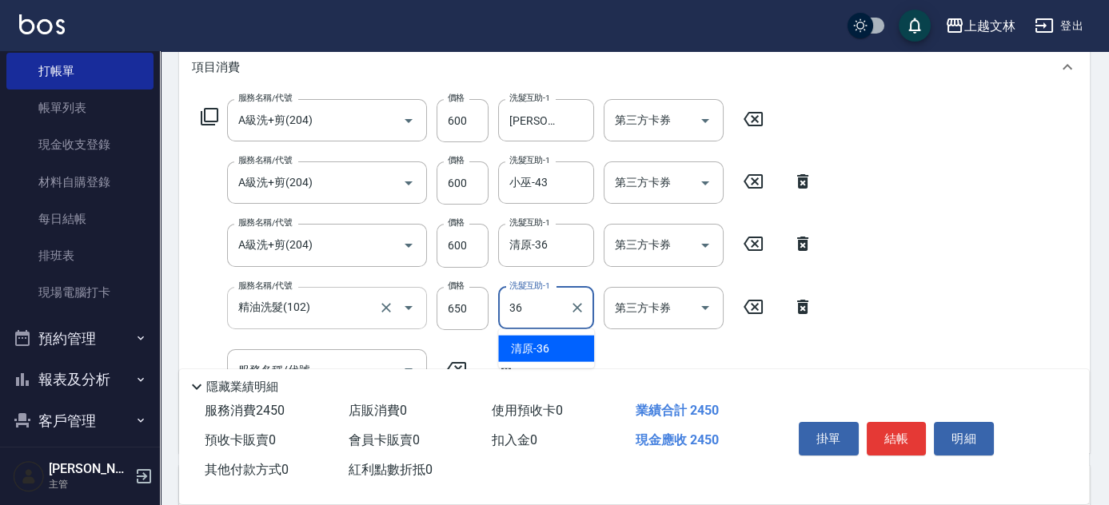
type input "清原-36"
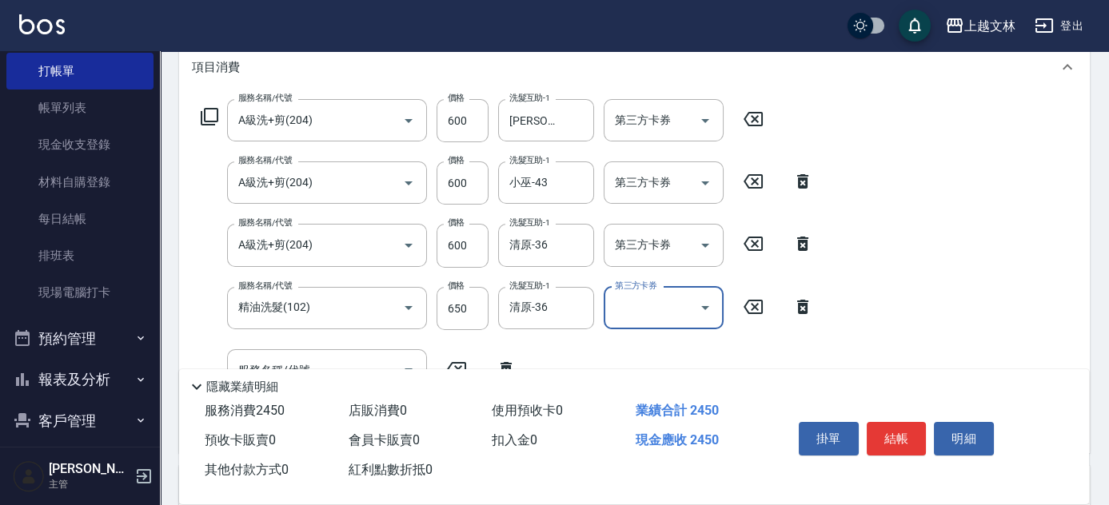
scroll to position [290, 0]
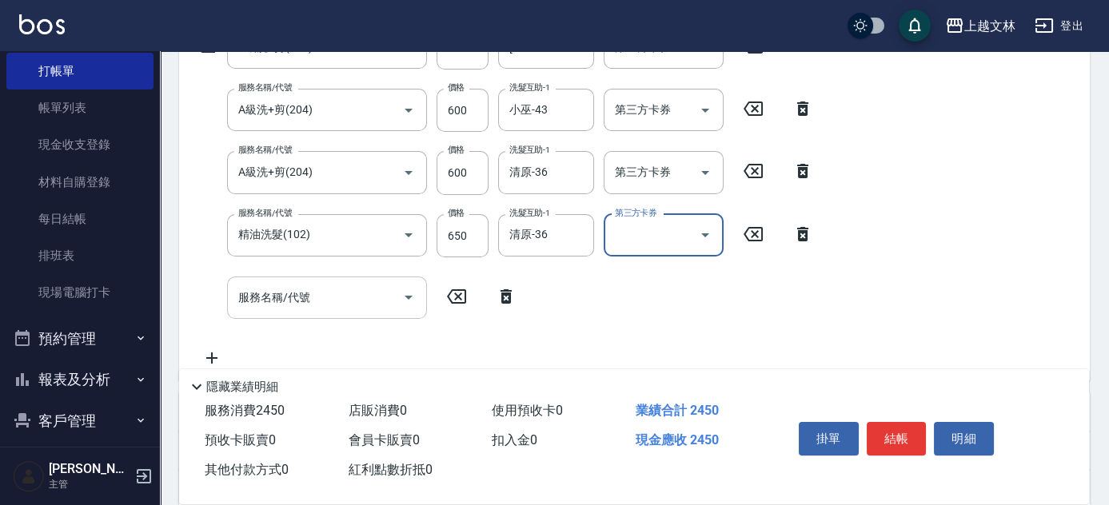
click at [344, 300] on input "服務名稱/代號" at bounding box center [315, 298] width 162 height 28
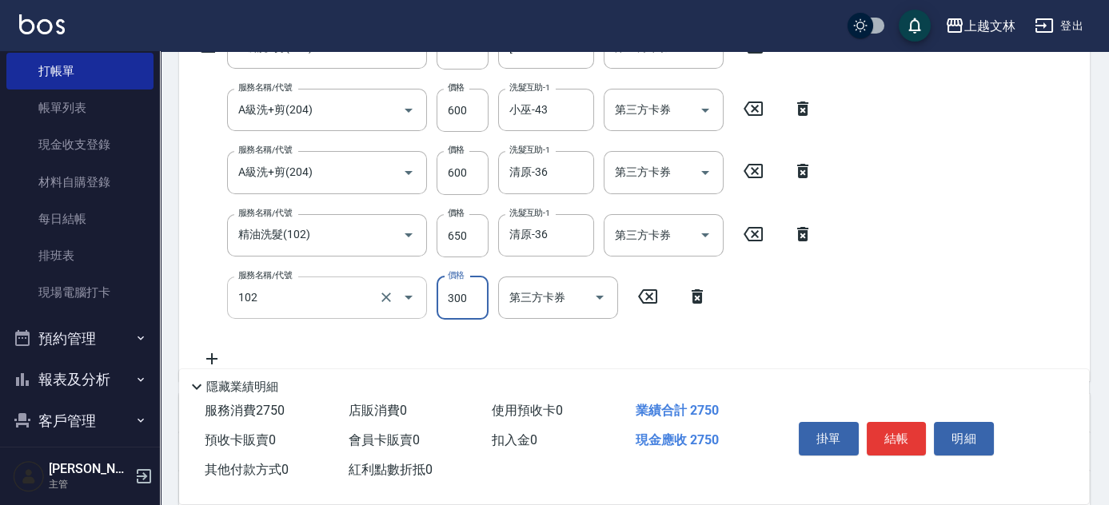
type input "精油洗髮(102)"
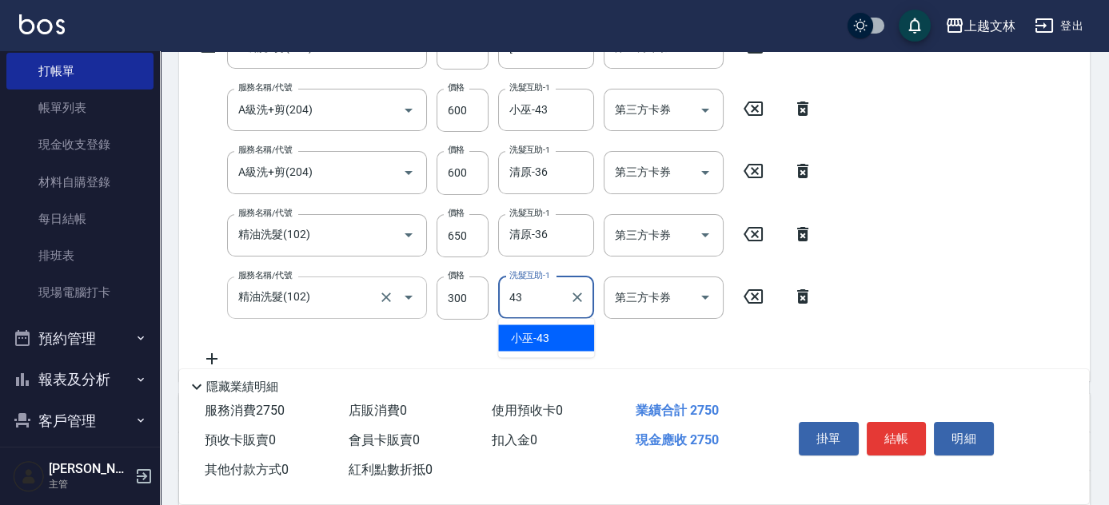
type input "小巫-43"
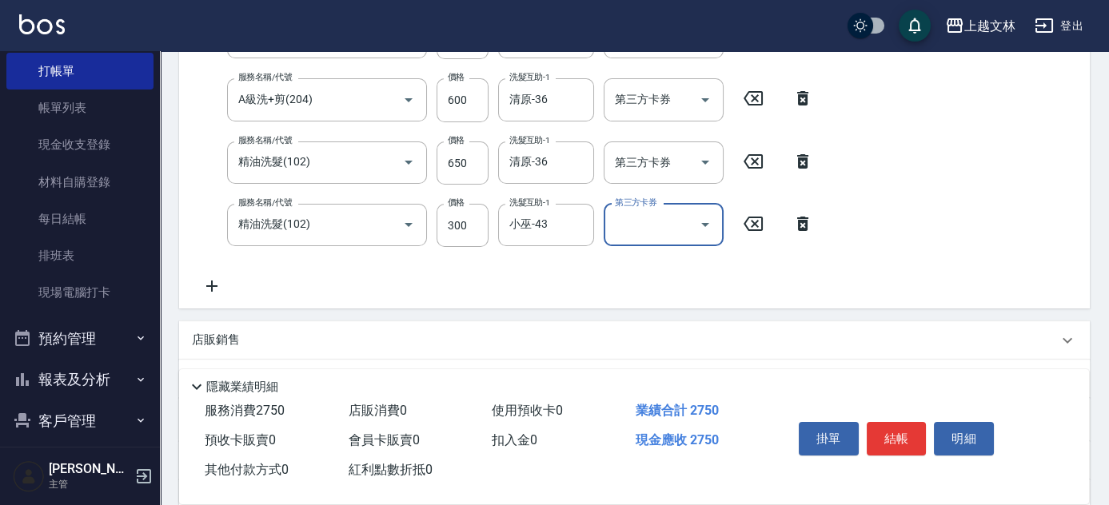
click at [219, 285] on icon at bounding box center [212, 286] width 40 height 19
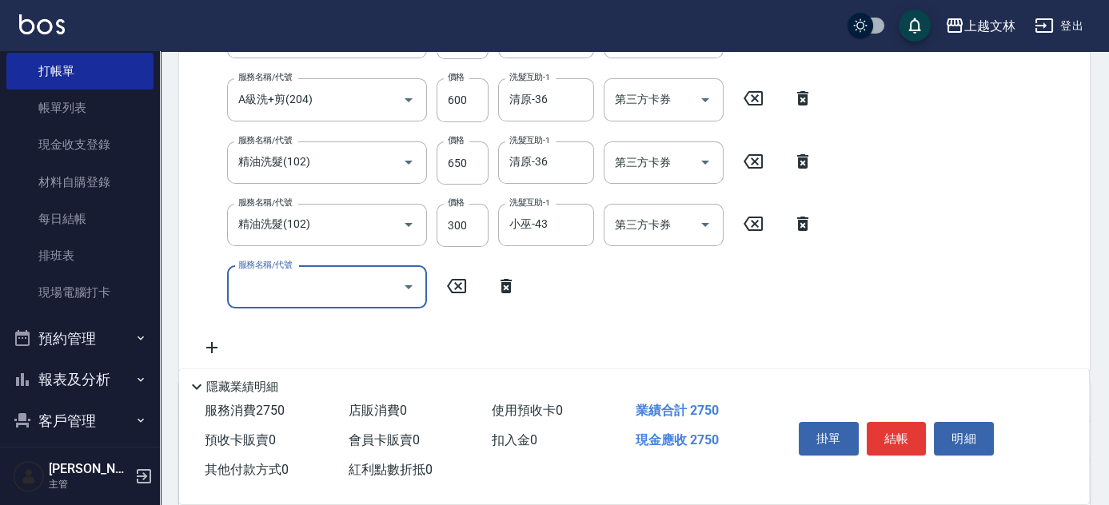
scroll to position [397, 0]
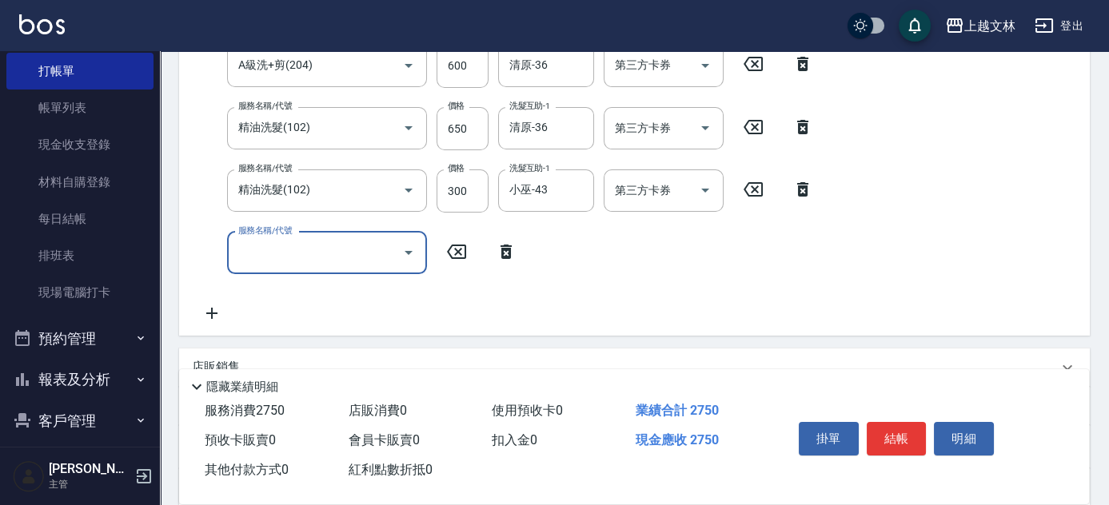
click at [311, 255] on input "服務名稱/代號" at bounding box center [315, 253] width 162 height 28
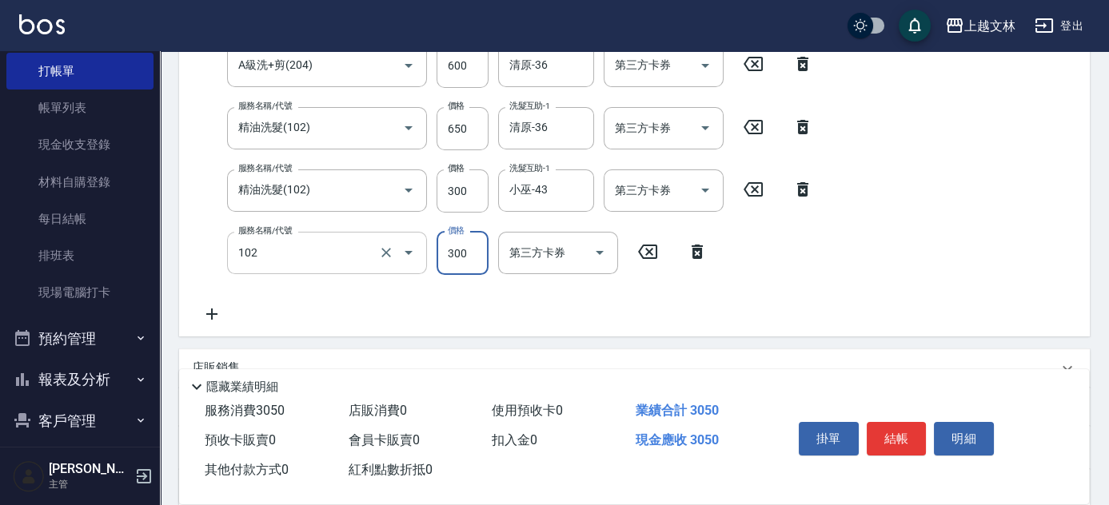
type input "精油洗髮(102)"
type input "450"
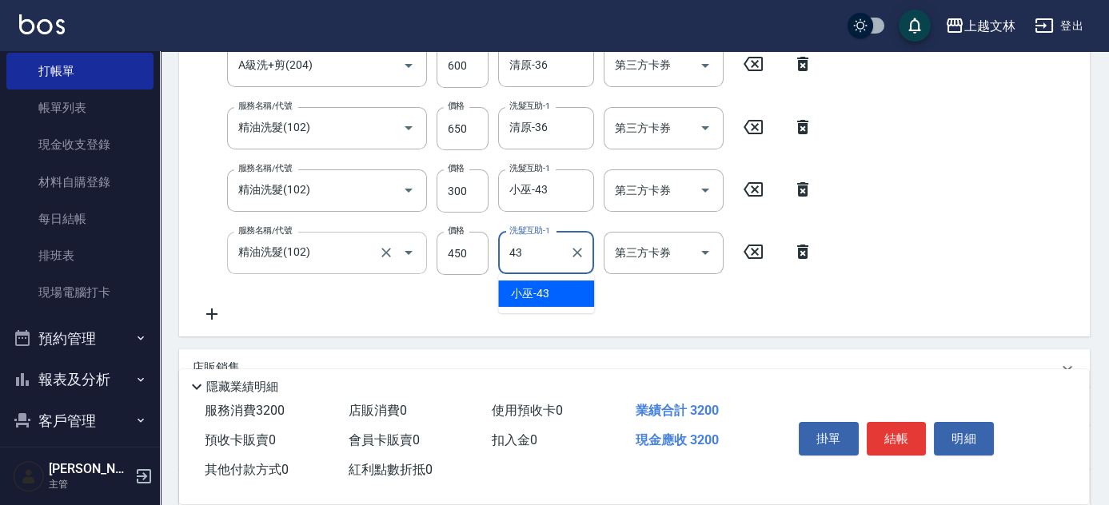
type input "小巫-43"
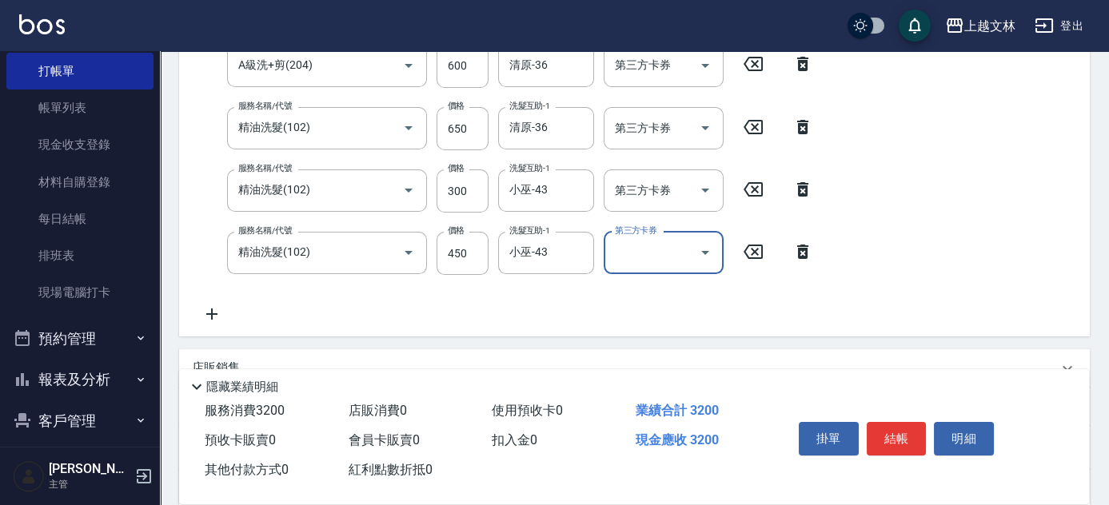
click at [202, 310] on icon at bounding box center [212, 314] width 40 height 19
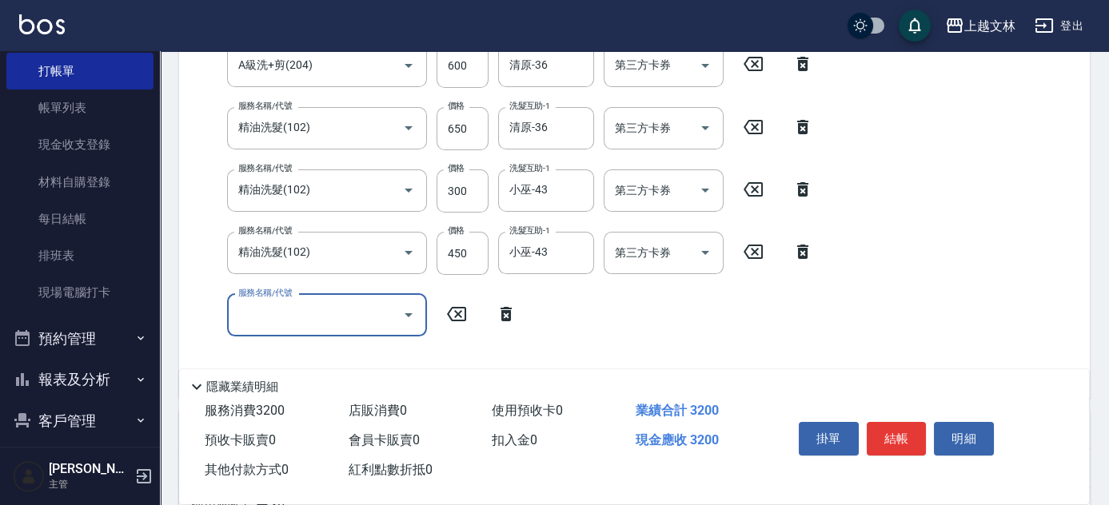
drag, startPoint x: 300, startPoint y: 321, endPoint x: 309, endPoint y: 333, distance: 15.4
click at [303, 321] on input "服務名稱/代號" at bounding box center [315, 315] width 162 height 28
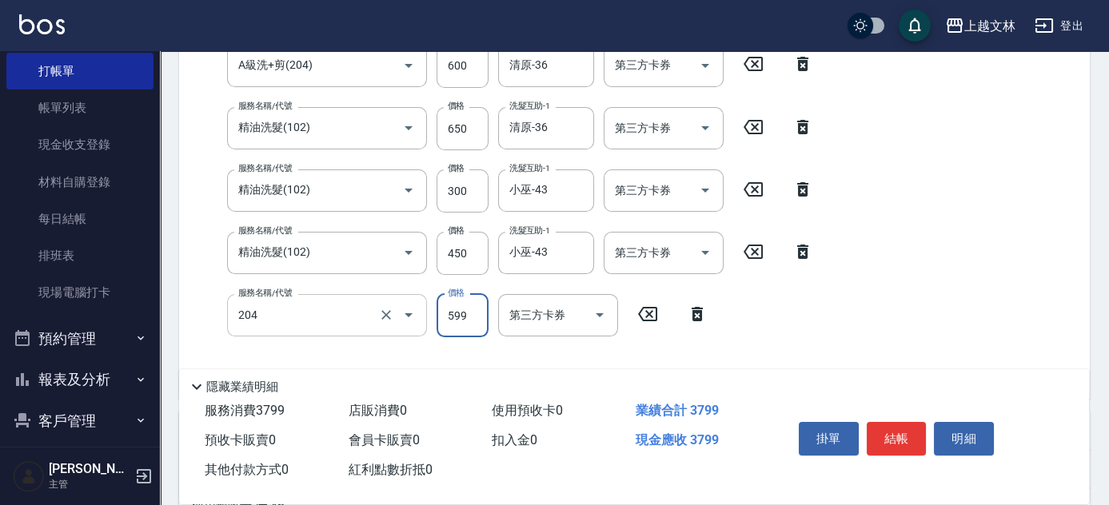
type input "A級洗+剪(204)"
type input "600"
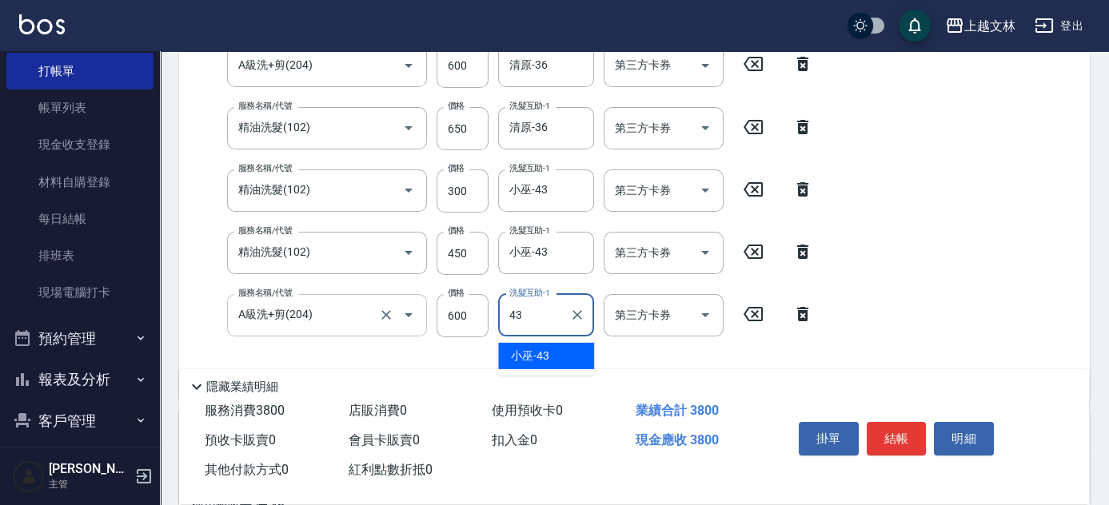
type input "小巫-43"
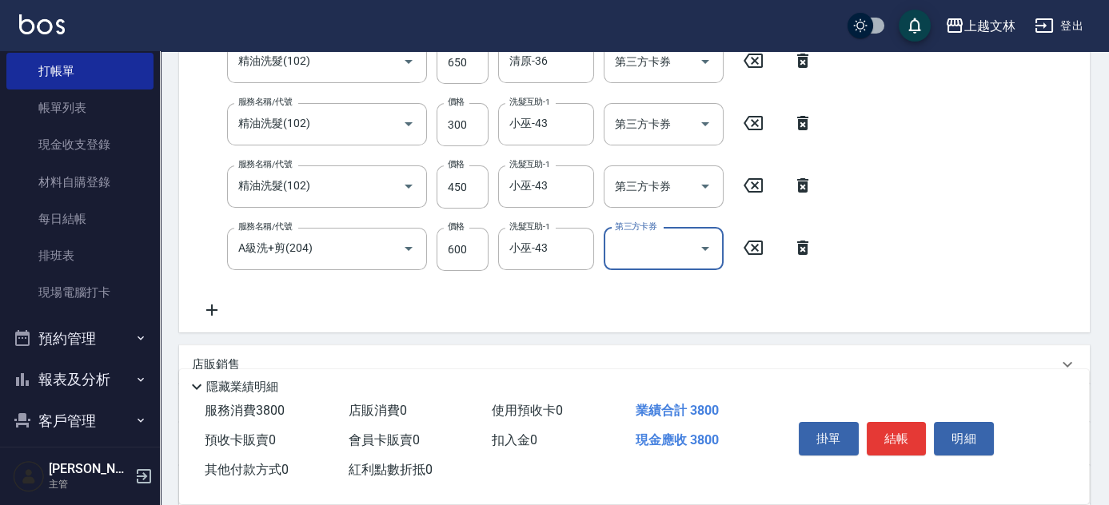
scroll to position [581, 0]
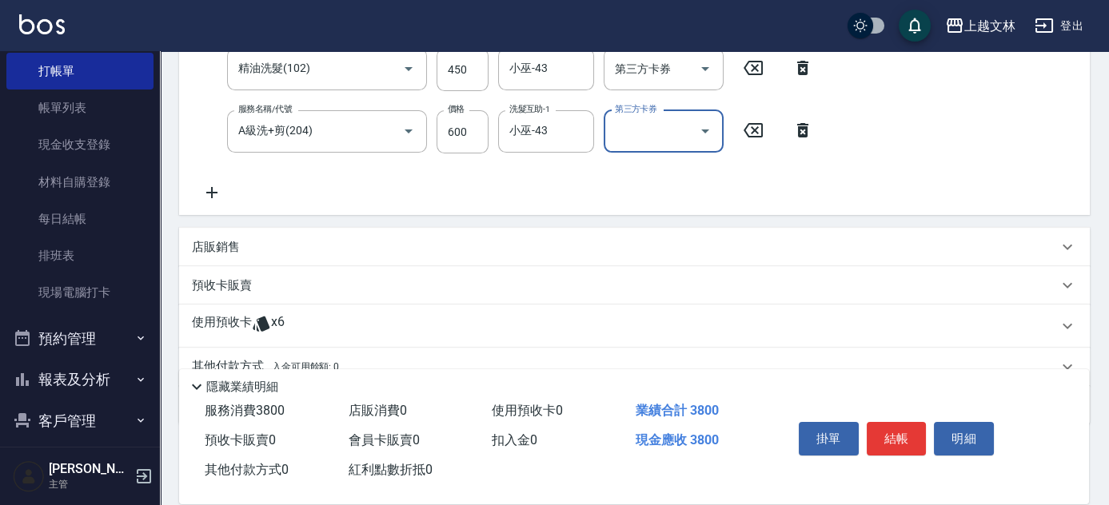
click at [240, 244] on div "店販銷售" at bounding box center [625, 247] width 866 height 17
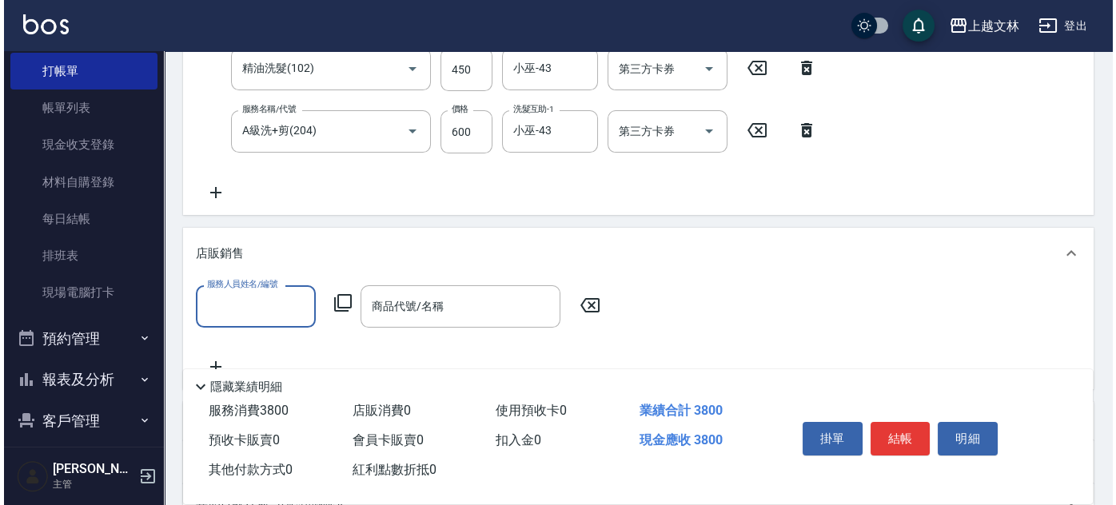
scroll to position [727, 0]
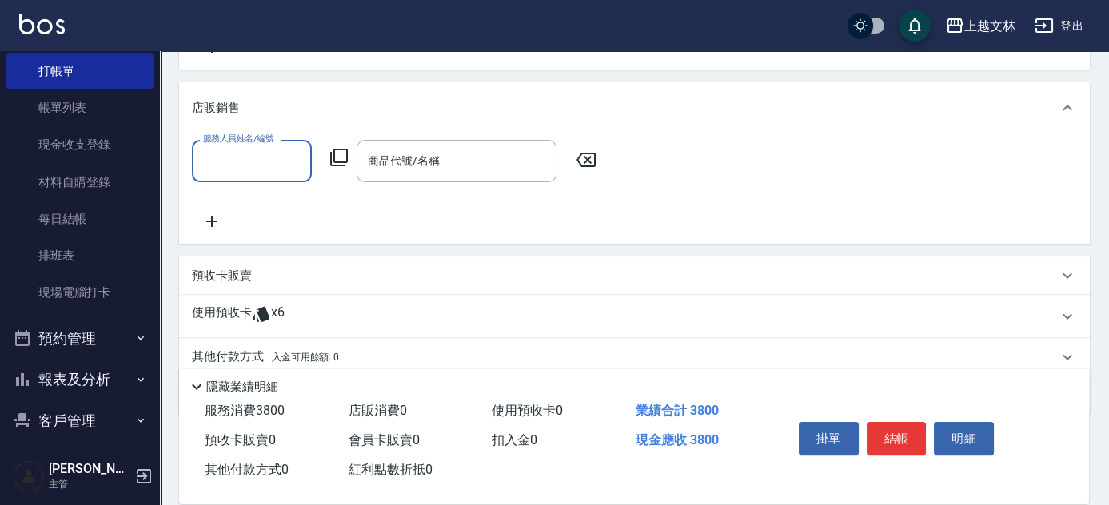
click at [244, 162] on input "服務人員姓名/編號" at bounding box center [252, 161] width 106 height 28
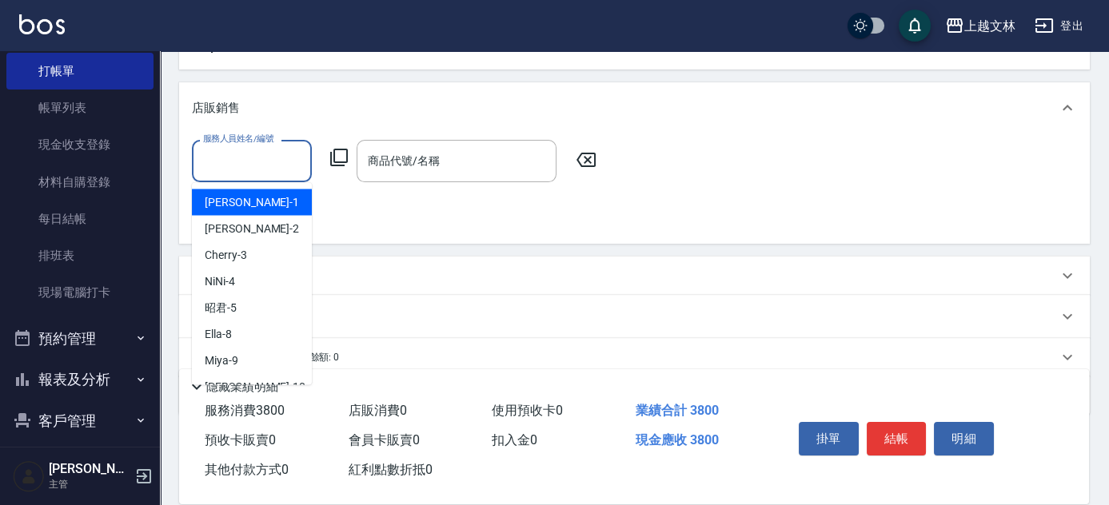
click at [237, 195] on span "[PERSON_NAME] -1" at bounding box center [252, 202] width 94 height 17
type input "[PERSON_NAME]-1"
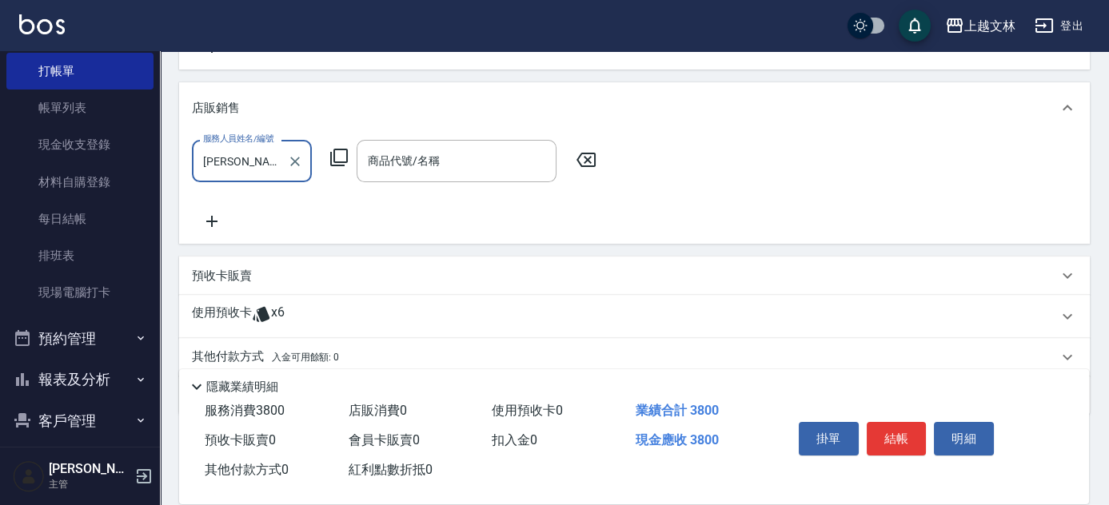
click at [333, 158] on icon at bounding box center [338, 157] width 19 height 19
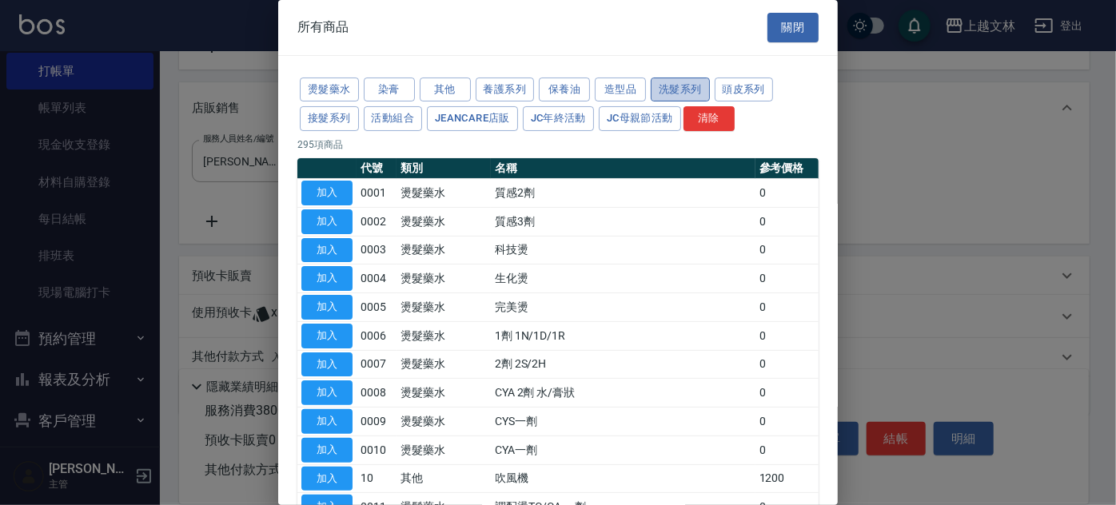
click at [689, 88] on button "洗髮系列" at bounding box center [680, 90] width 59 height 25
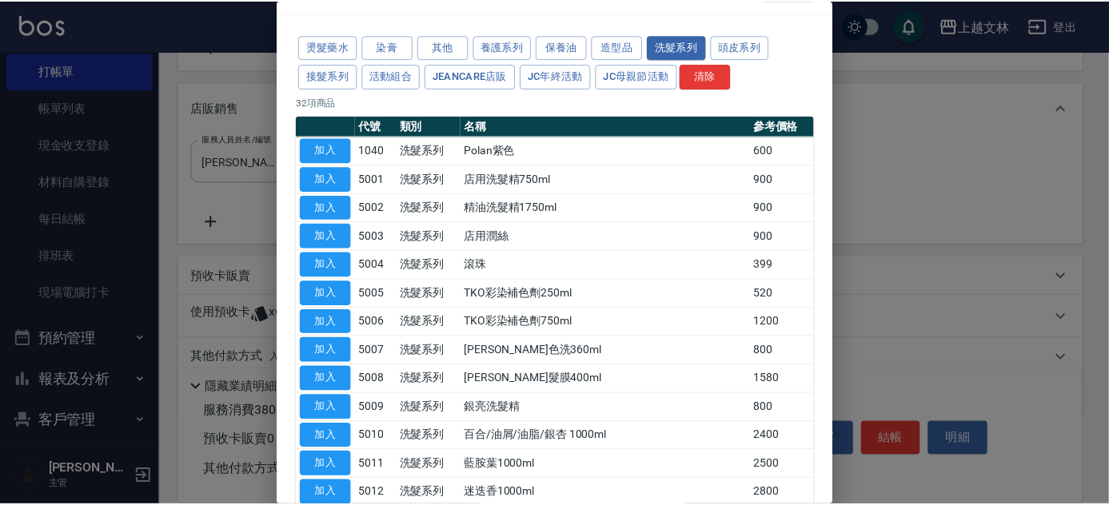
scroll to position [0, 0]
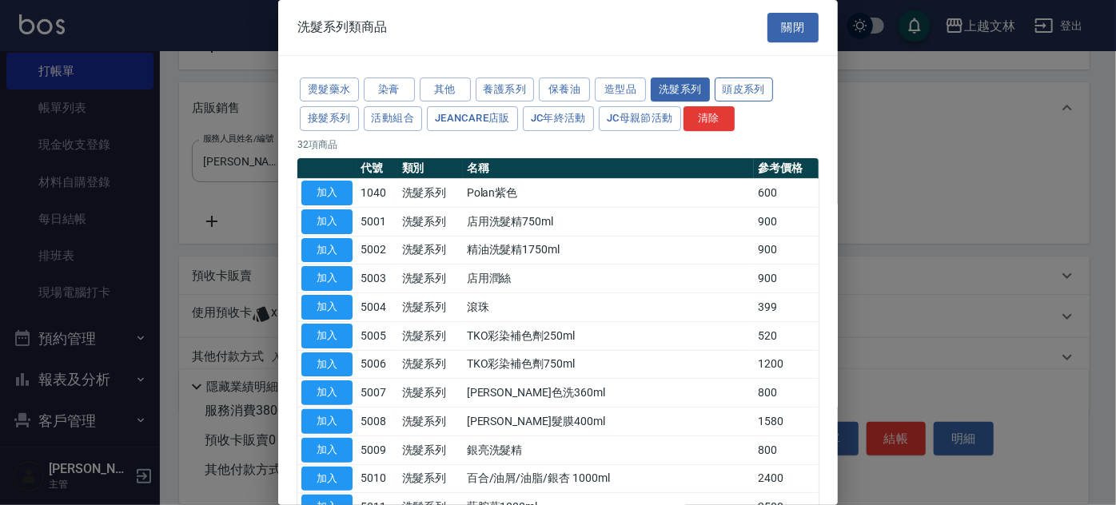
click at [721, 94] on button "頭皮系列" at bounding box center [744, 90] width 59 height 25
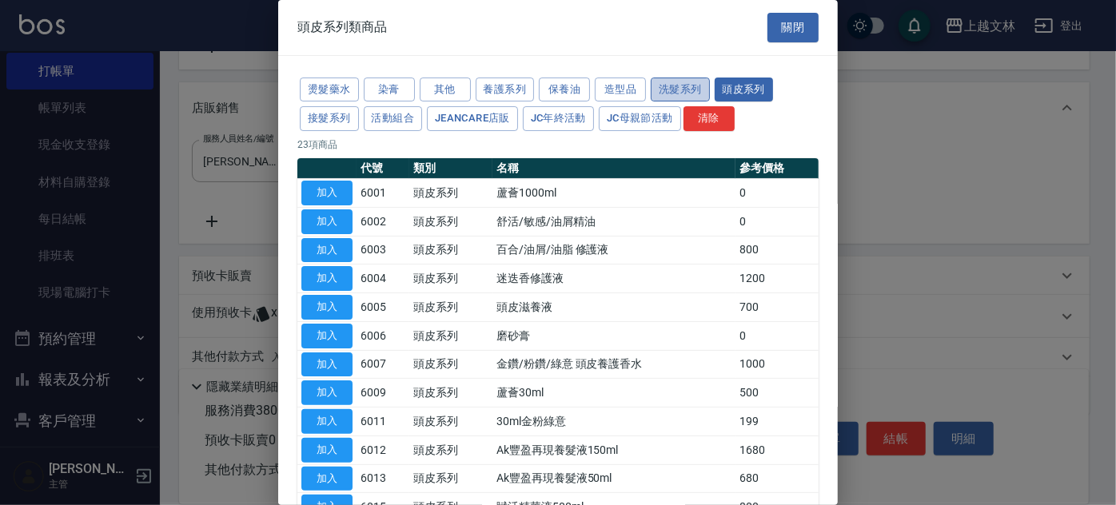
click at [669, 96] on button "洗髮系列" at bounding box center [680, 90] width 59 height 25
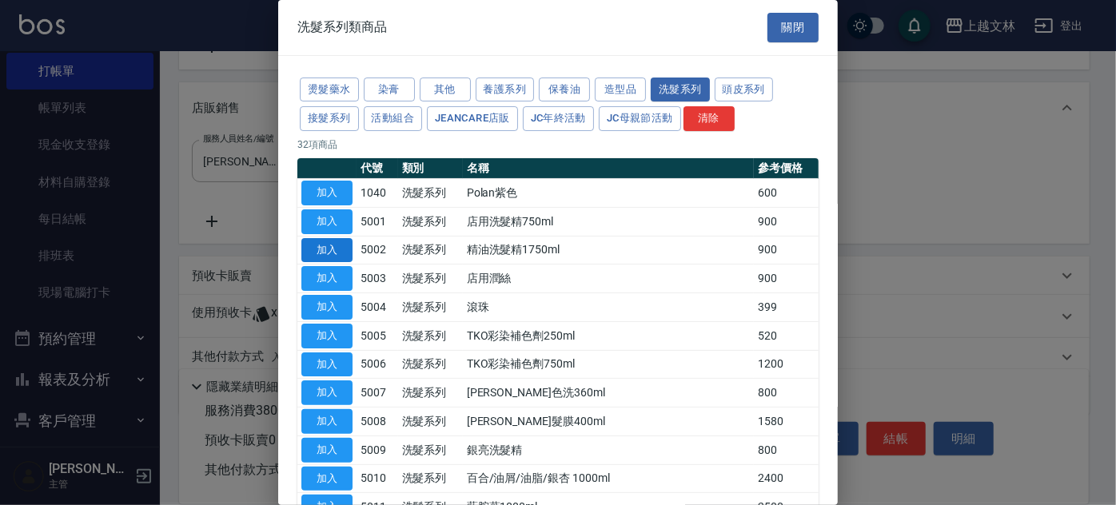
click at [345, 250] on button "加入" at bounding box center [326, 250] width 51 height 25
type input "精油洗髮精1750ml"
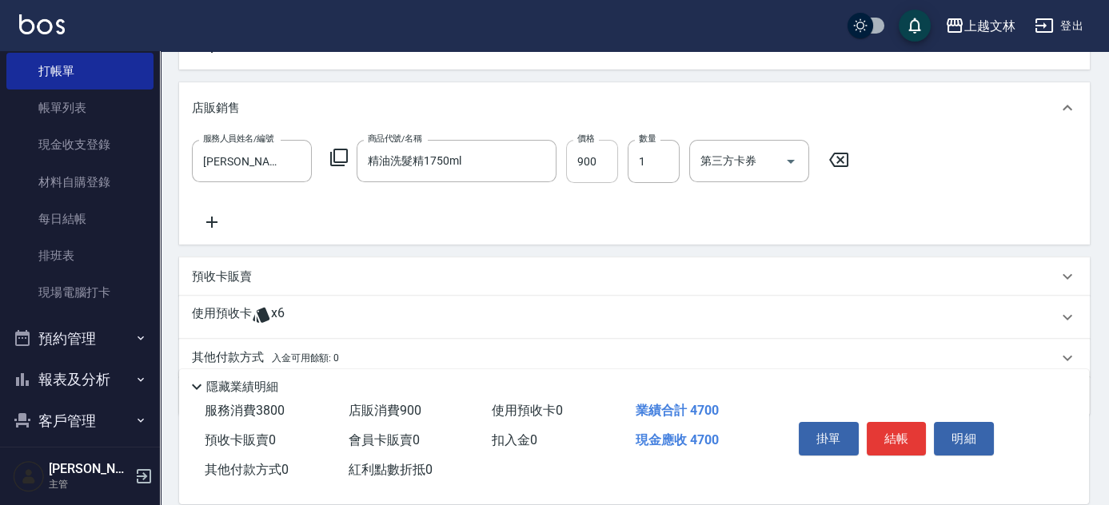
click at [589, 168] on input "900" at bounding box center [592, 161] width 52 height 43
type input "1000"
click at [589, 218] on div "服務人員姓名/編號 [PERSON_NAME]-1 服務人員姓名/編號 商品代號/名稱 精油洗髮精1750ml 商品代號/名稱 價格 1000 價格 數量 1…" at bounding box center [634, 186] width 885 height 92
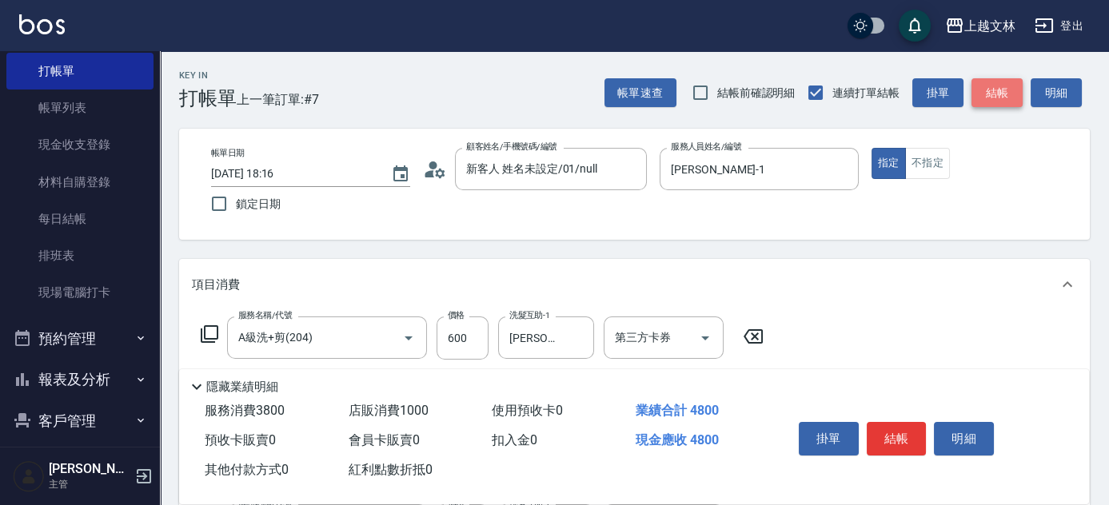
click at [1017, 93] on button "結帳" at bounding box center [997, 93] width 51 height 30
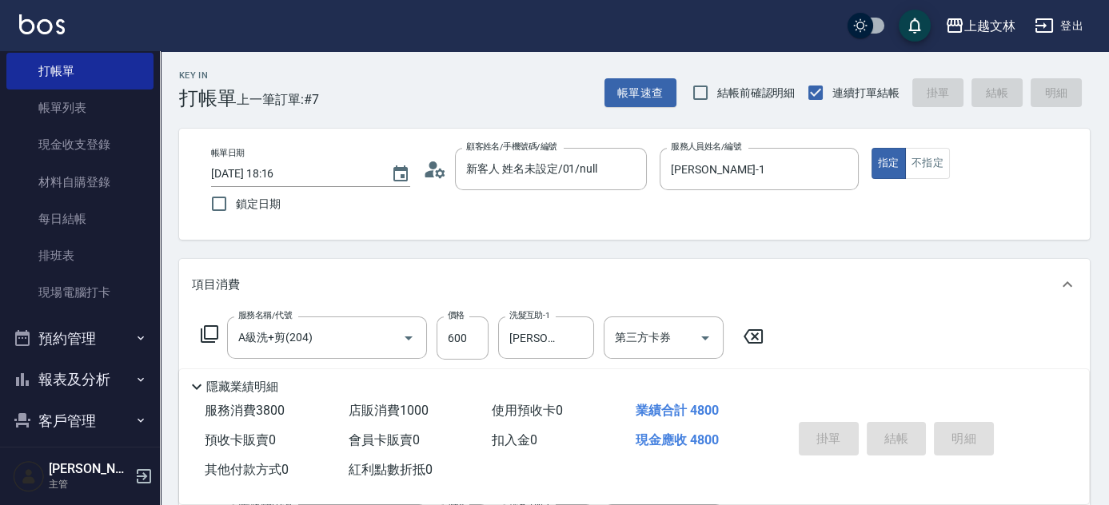
type input "[DATE] 18:18"
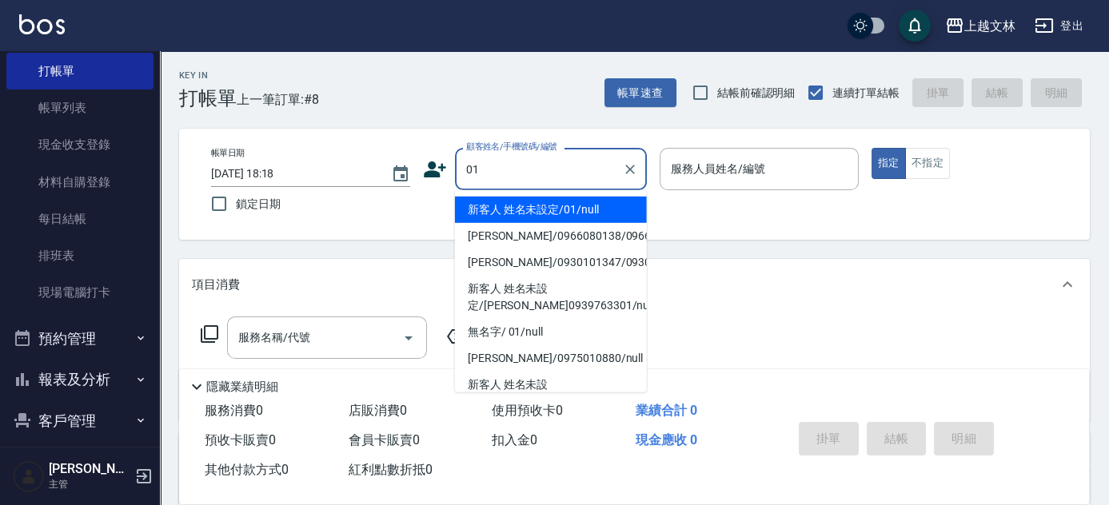
type input "新客人 姓名未設定/01/null"
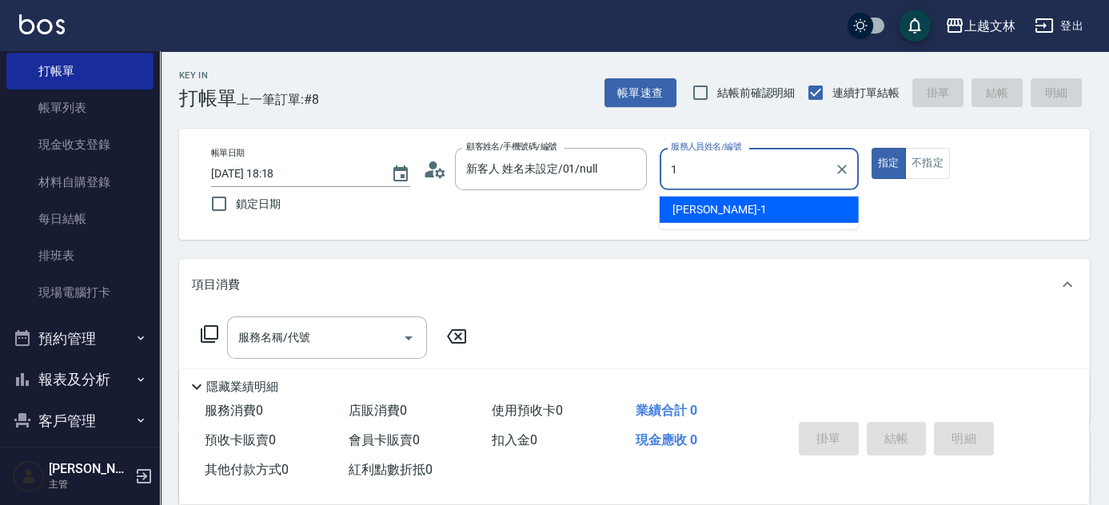
type input "[PERSON_NAME]-1"
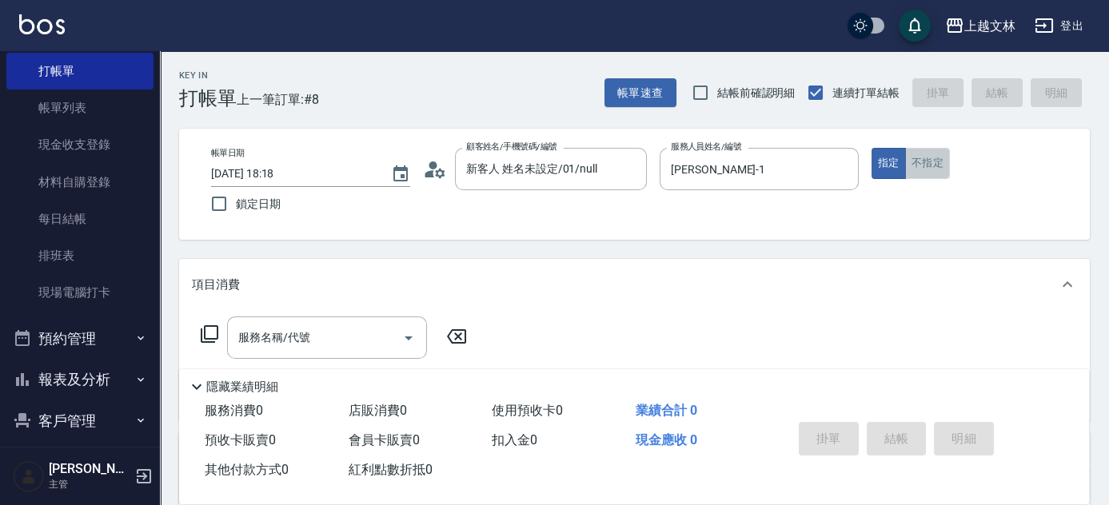
click at [932, 163] on button "不指定" at bounding box center [927, 163] width 45 height 31
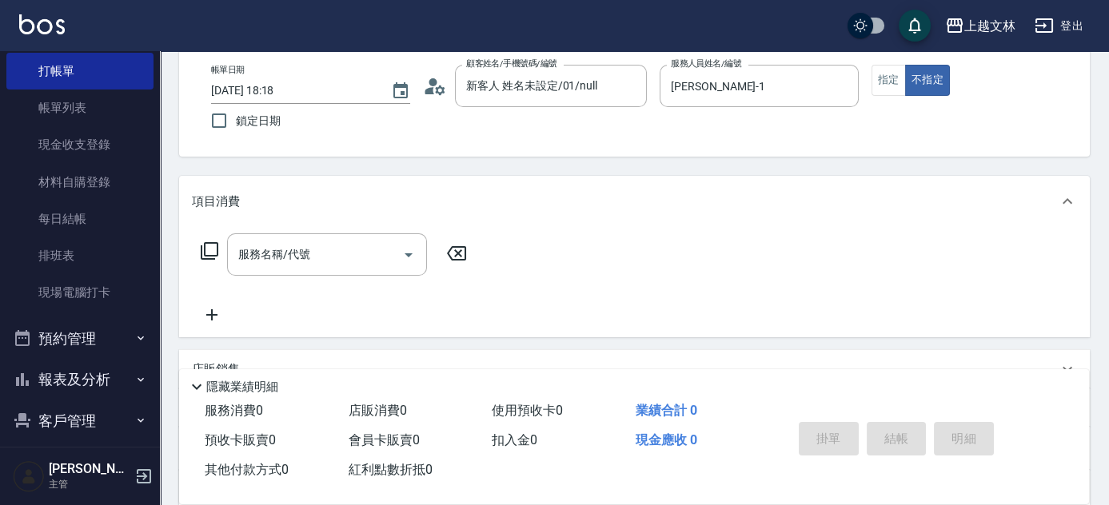
scroll to position [145, 0]
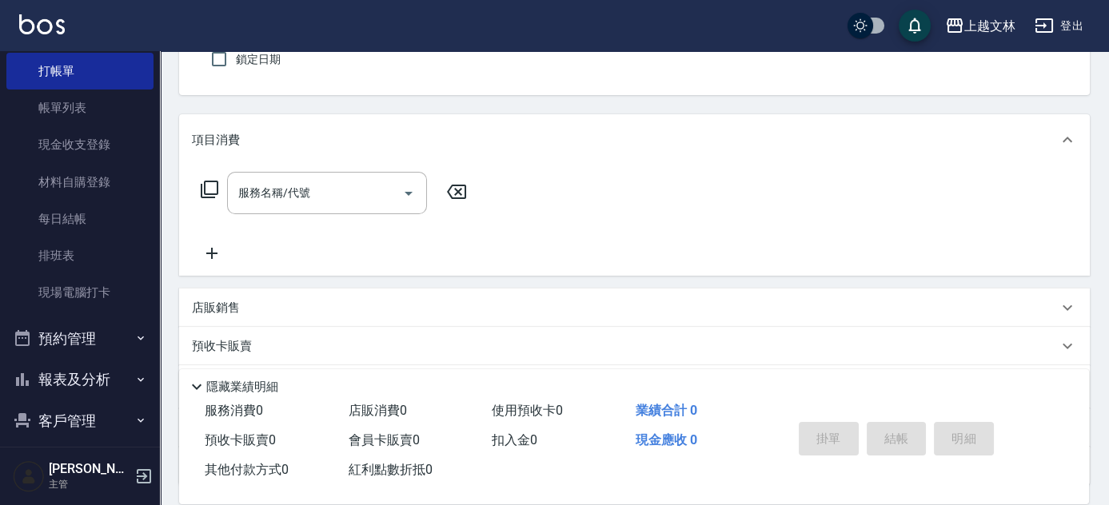
click at [222, 249] on icon at bounding box center [212, 253] width 40 height 19
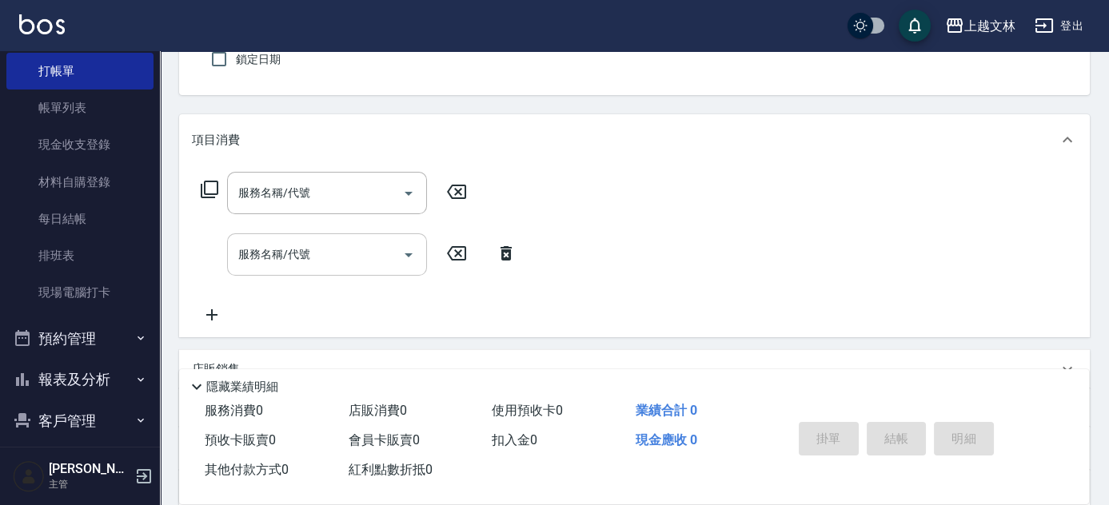
drag, startPoint x: 218, startPoint y: 313, endPoint x: 246, endPoint y: 273, distance: 49.3
click at [218, 313] on icon at bounding box center [212, 314] width 40 height 19
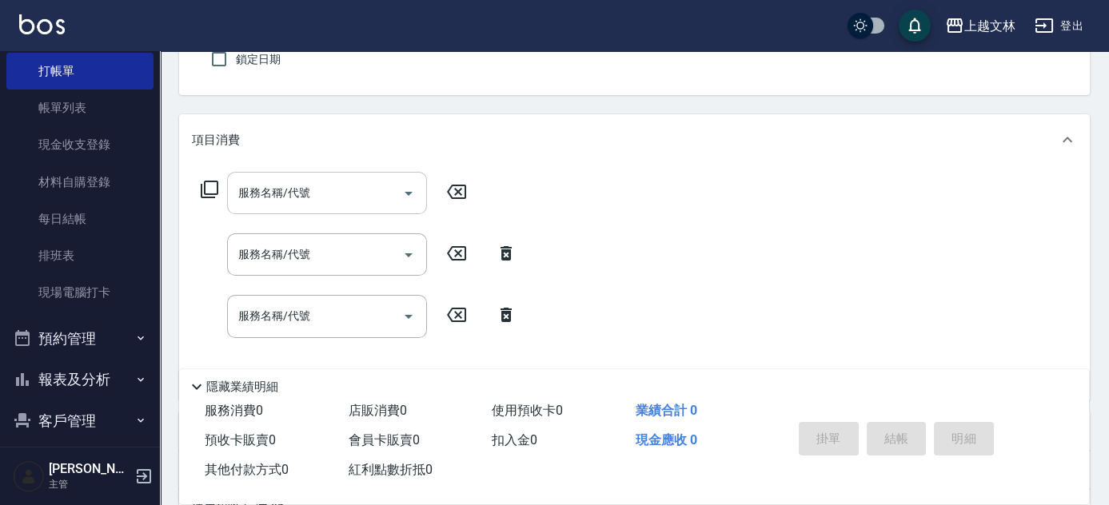
click at [291, 204] on input "服務名稱/代號" at bounding box center [315, 193] width 162 height 28
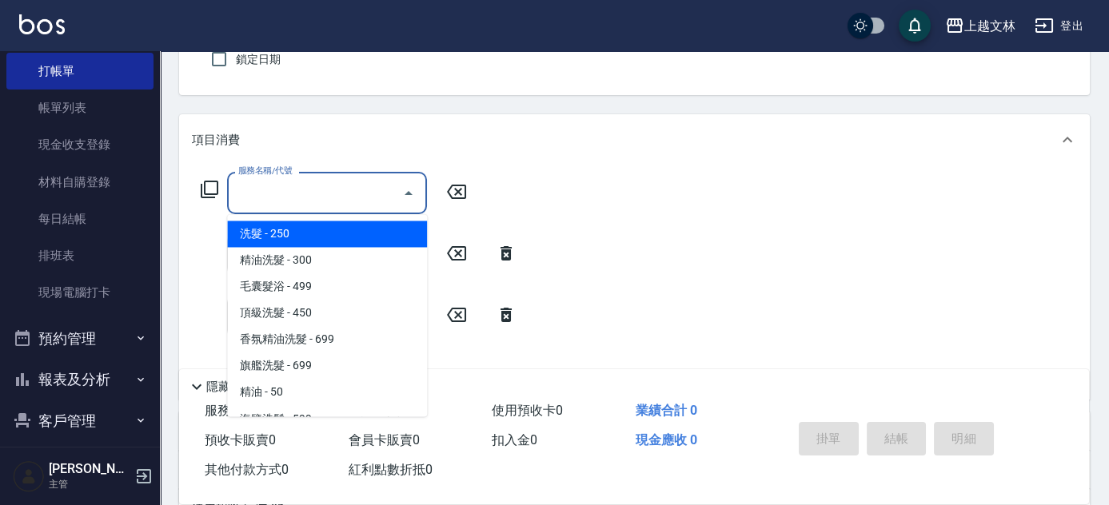
click at [297, 195] on input "服務名稱/代號" at bounding box center [315, 193] width 162 height 28
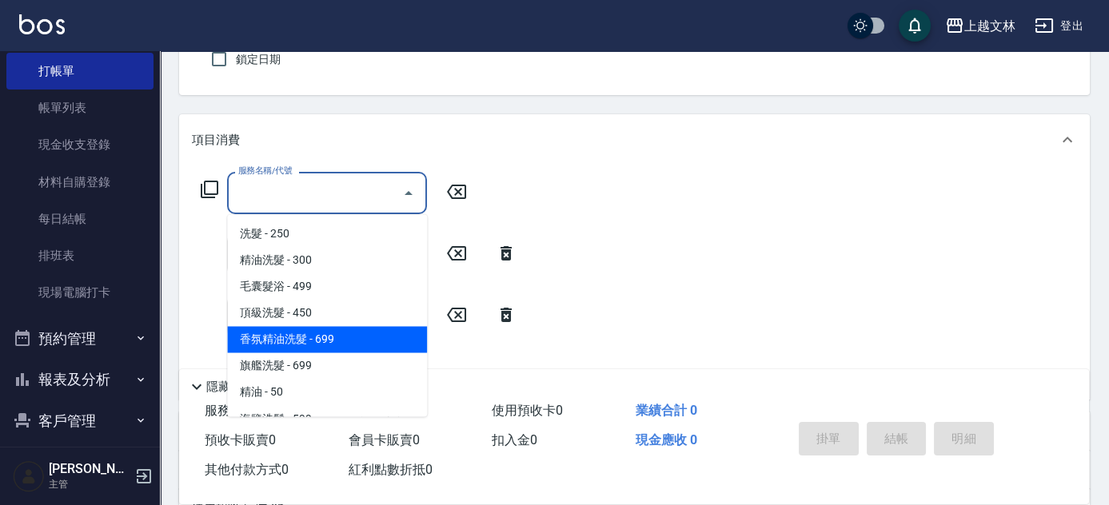
click at [348, 339] on span "香氛精油洗髮 - 699" at bounding box center [327, 339] width 200 height 26
type input "香氛精油洗髮(105)"
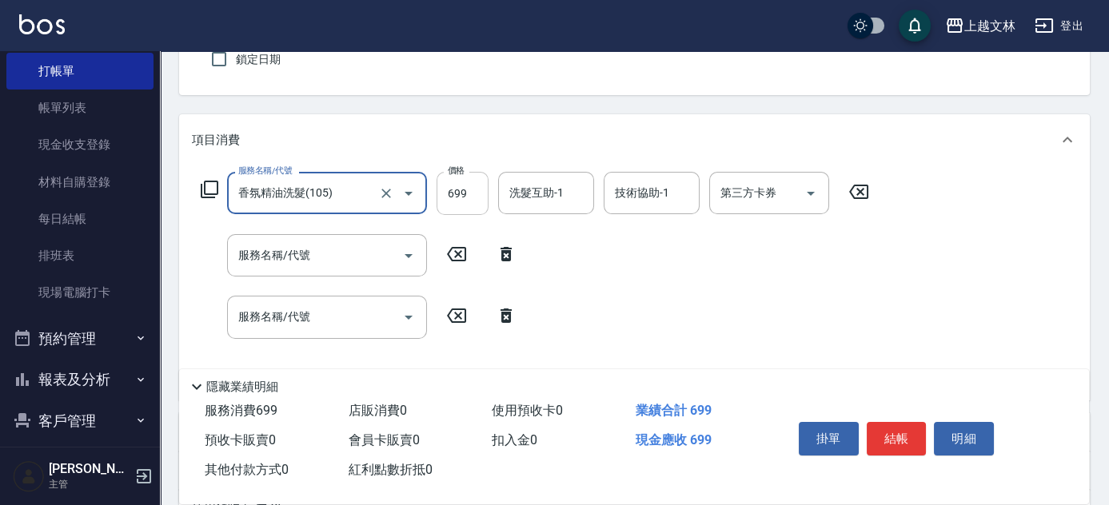
click at [457, 194] on input "699" at bounding box center [463, 193] width 52 height 43
type input "799"
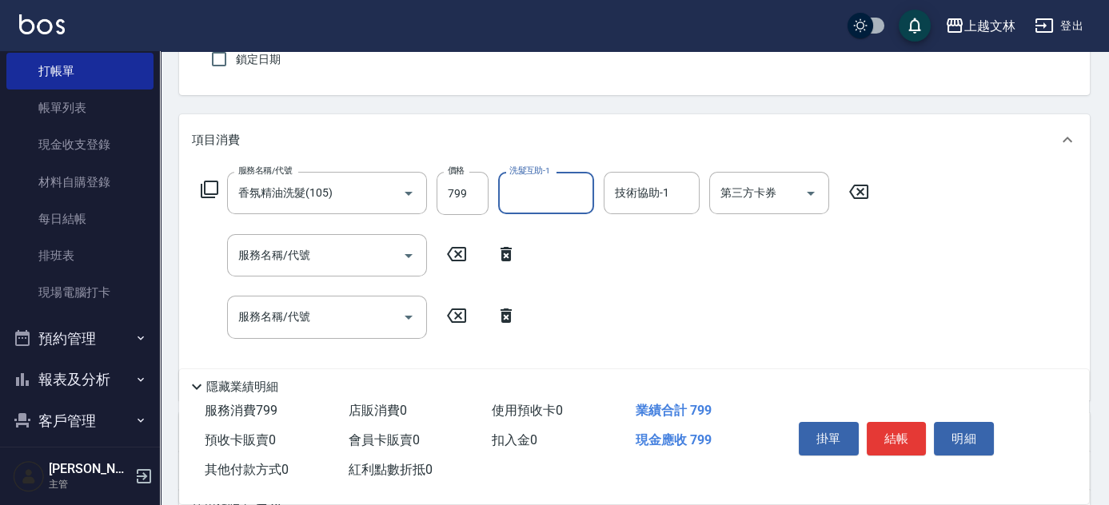
type input "4"
type input "清原-36"
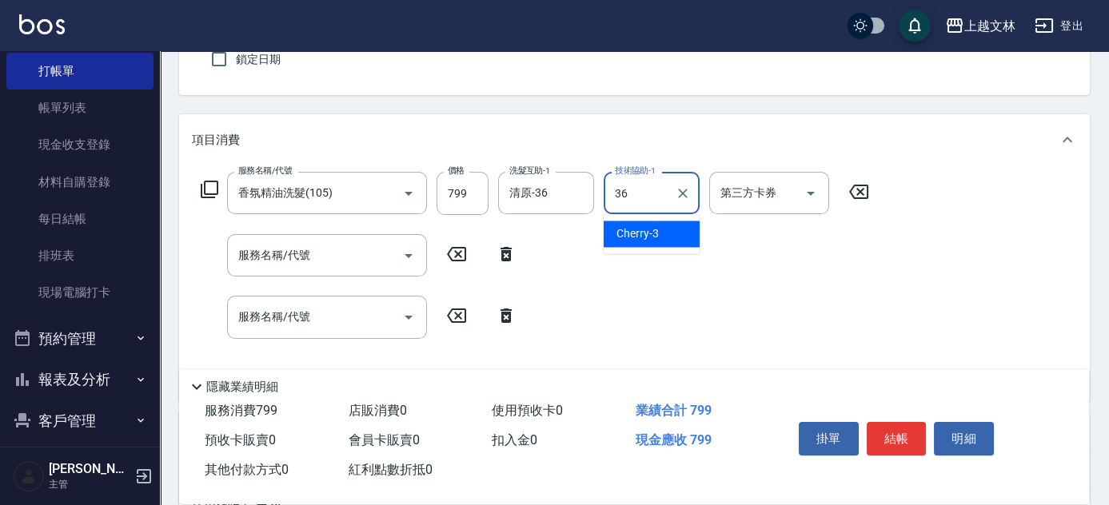
type input "清原-36"
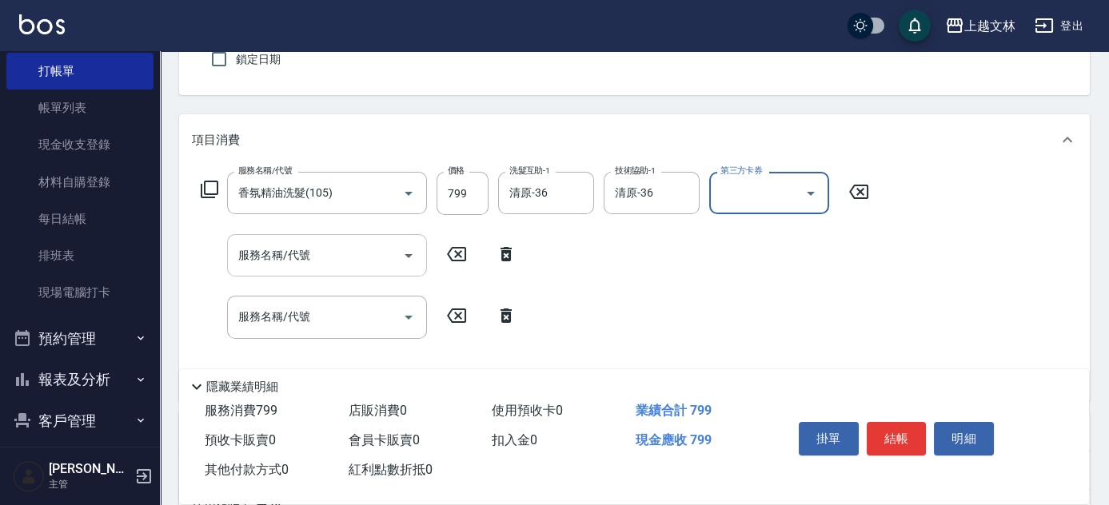
click at [339, 253] on input "服務名稱/代號" at bounding box center [315, 256] width 162 height 28
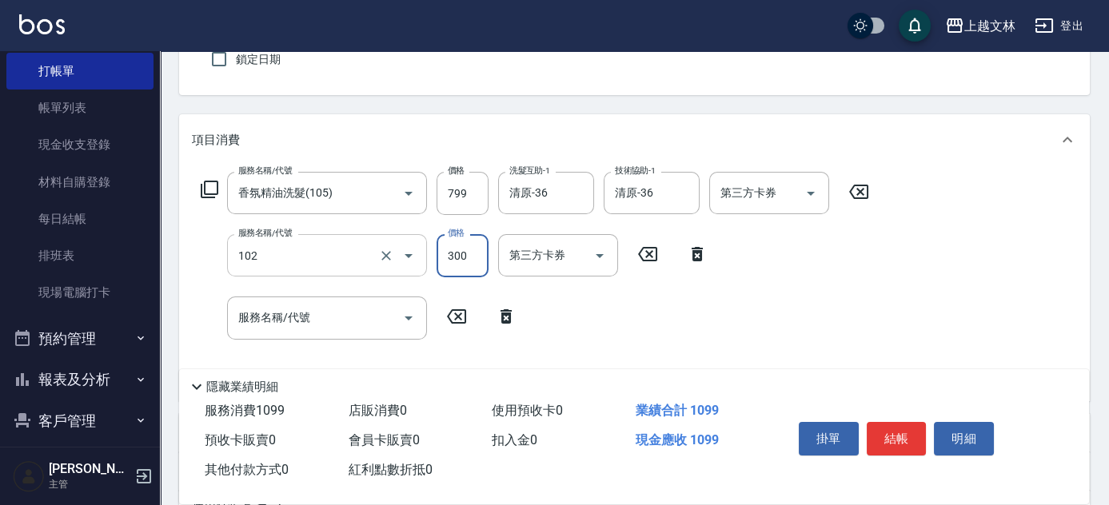
type input "精油洗髮(102)"
type input "549"
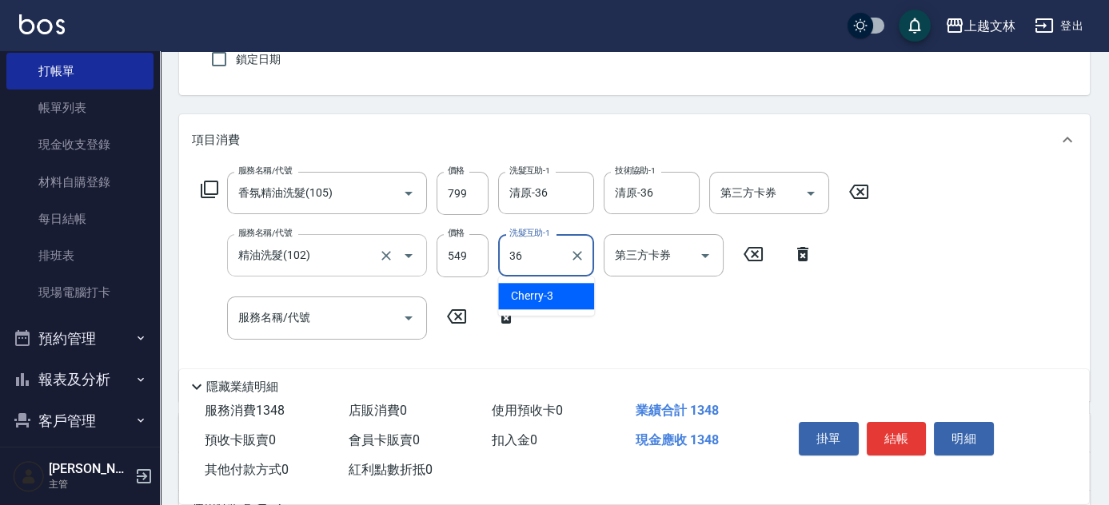
type input "清原-36"
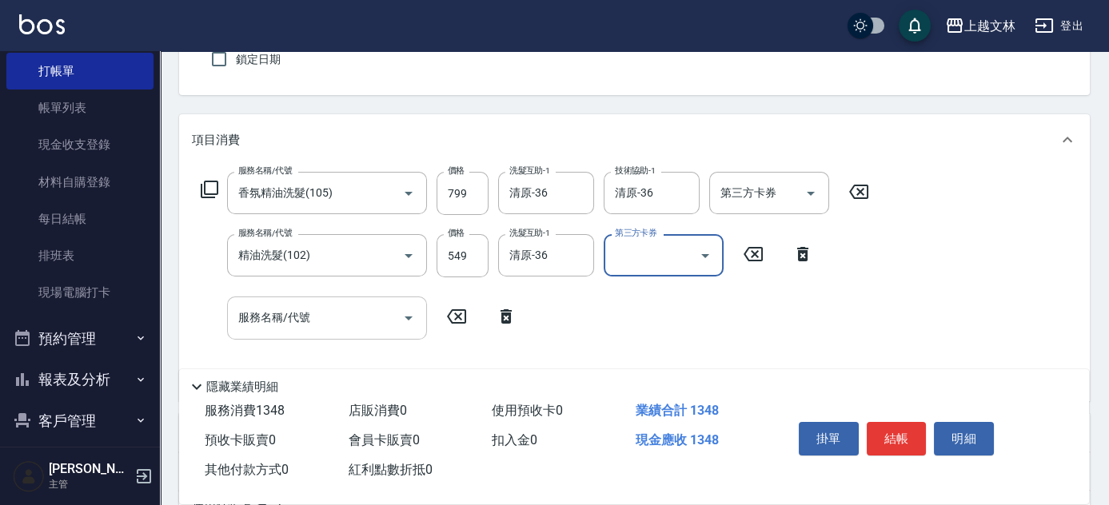
click at [341, 319] on input "服務名稱/代號" at bounding box center [315, 318] width 162 height 28
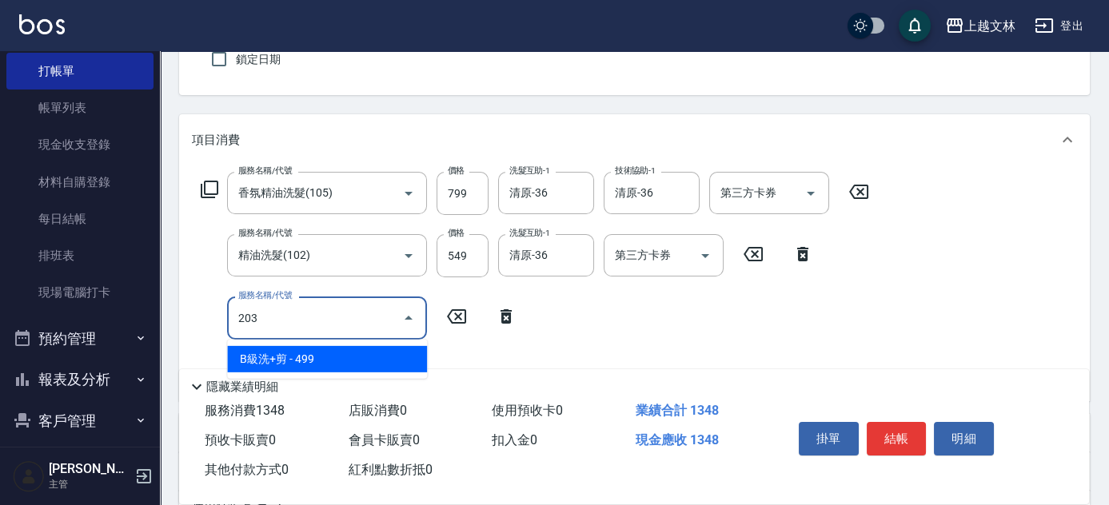
type input "B級洗+剪(203)"
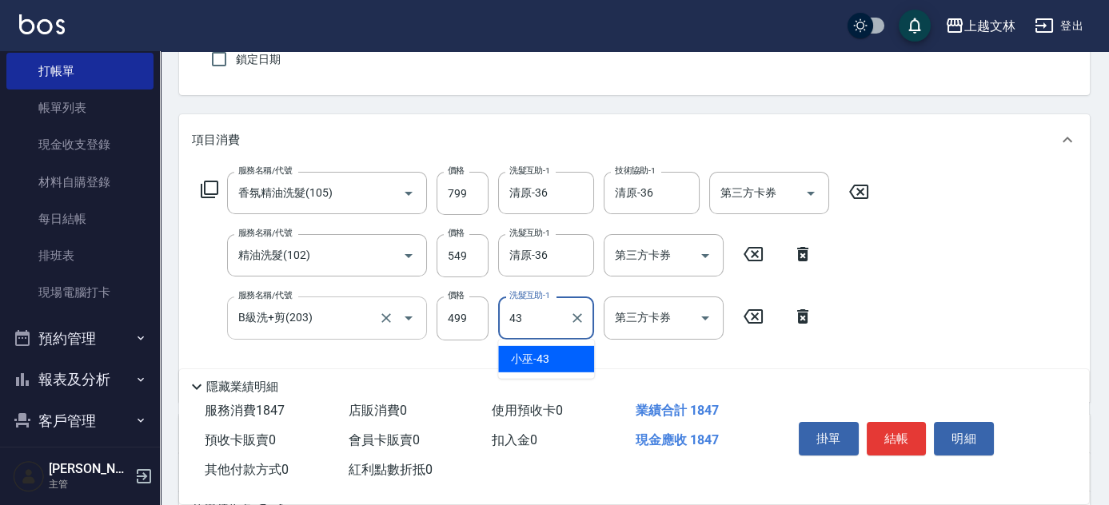
type input "小巫-43"
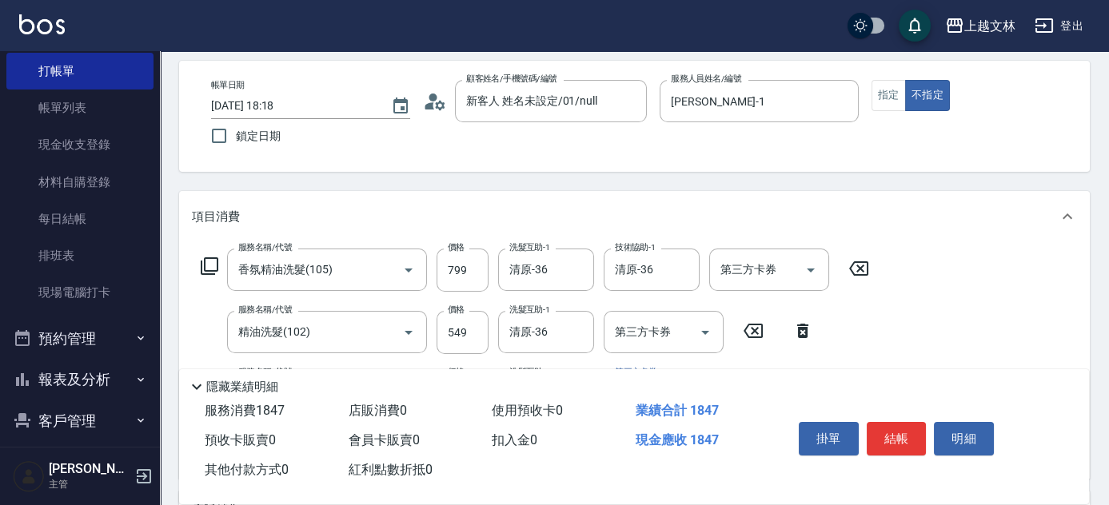
scroll to position [0, 0]
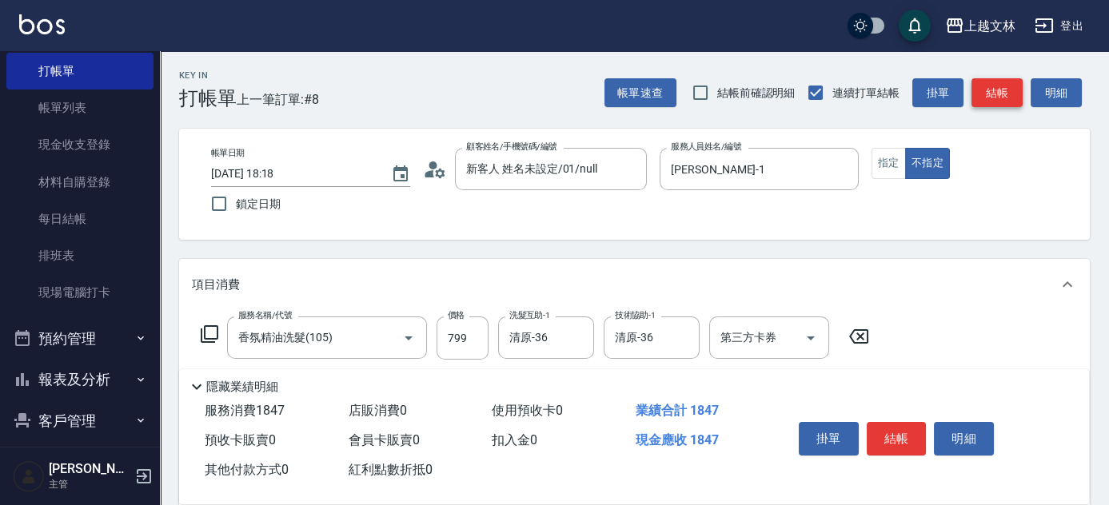
click at [992, 85] on button "結帳" at bounding box center [997, 93] width 51 height 30
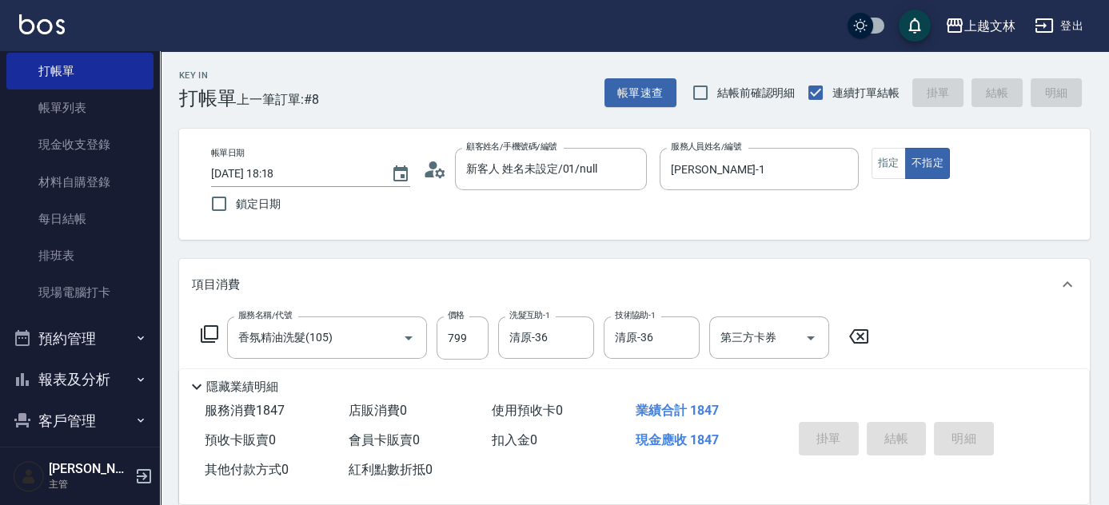
type input "[DATE] 18:19"
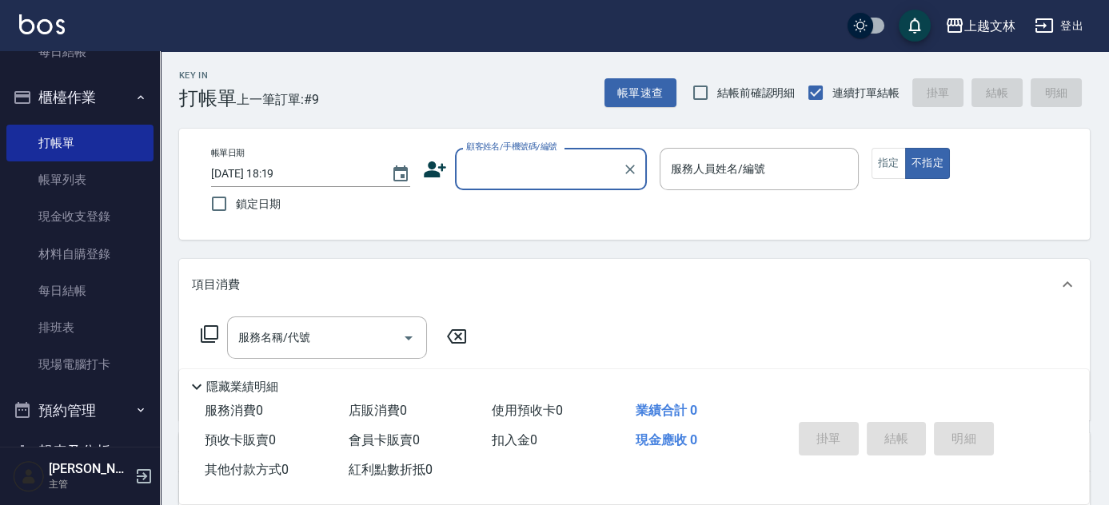
scroll to position [72, 0]
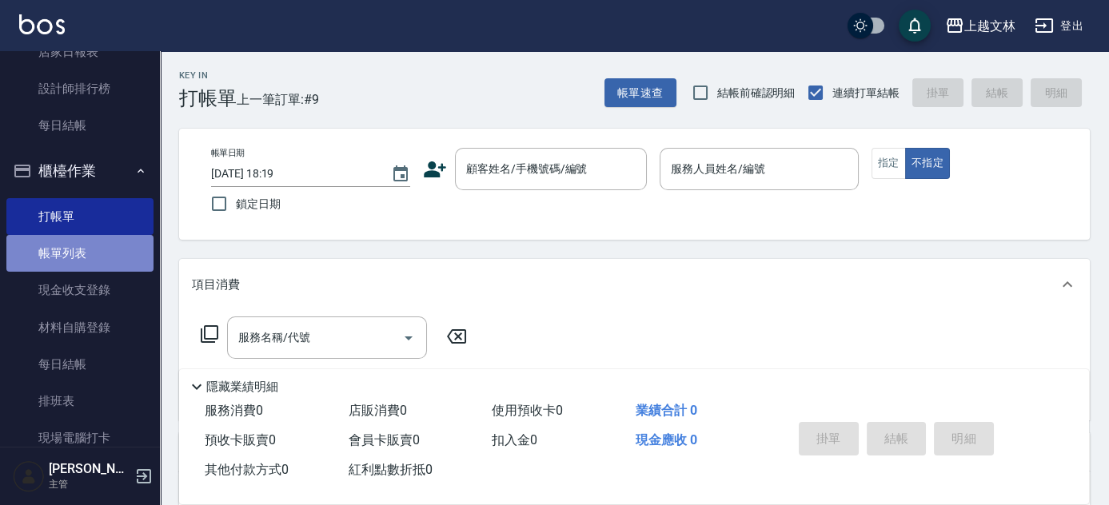
click at [115, 236] on link "帳單列表" at bounding box center [79, 253] width 147 height 37
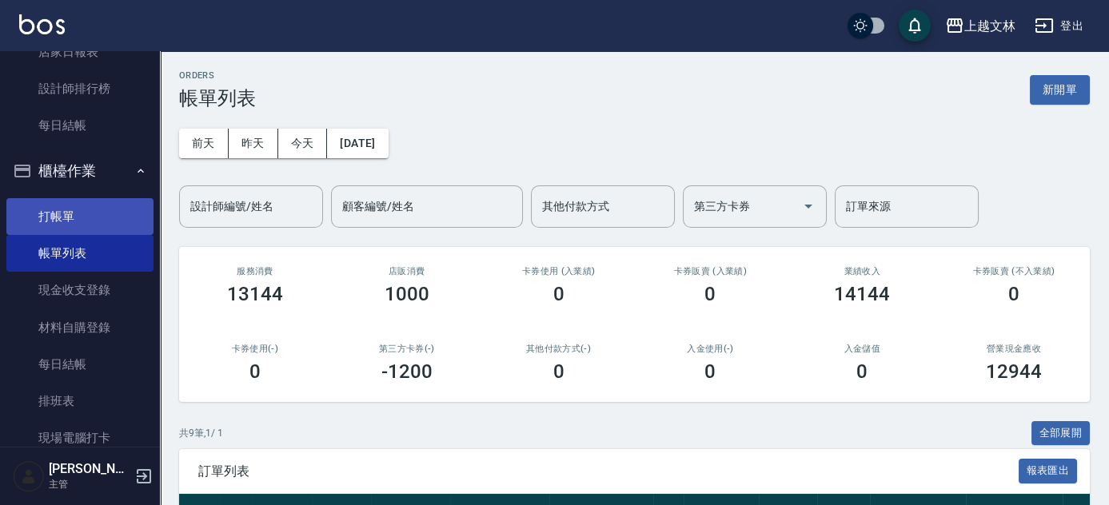
click at [53, 211] on link "打帳單" at bounding box center [79, 216] width 147 height 37
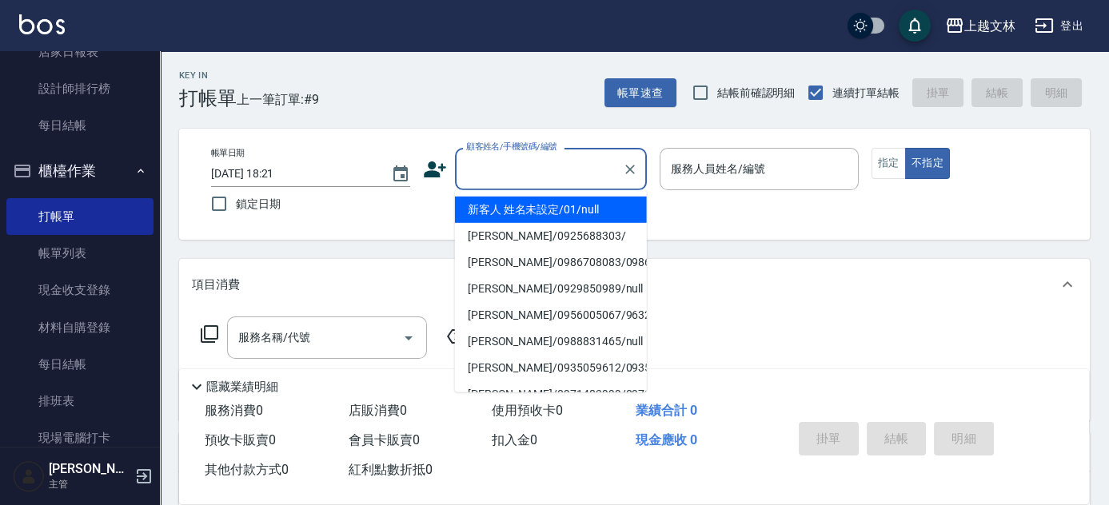
click at [521, 166] on input "顧客姓名/手機號碼/編號" at bounding box center [539, 169] width 154 height 28
click at [550, 210] on li "新客人 姓名未設定/01/null" at bounding box center [551, 210] width 192 height 26
type input "新客人 姓名未設定/01/null"
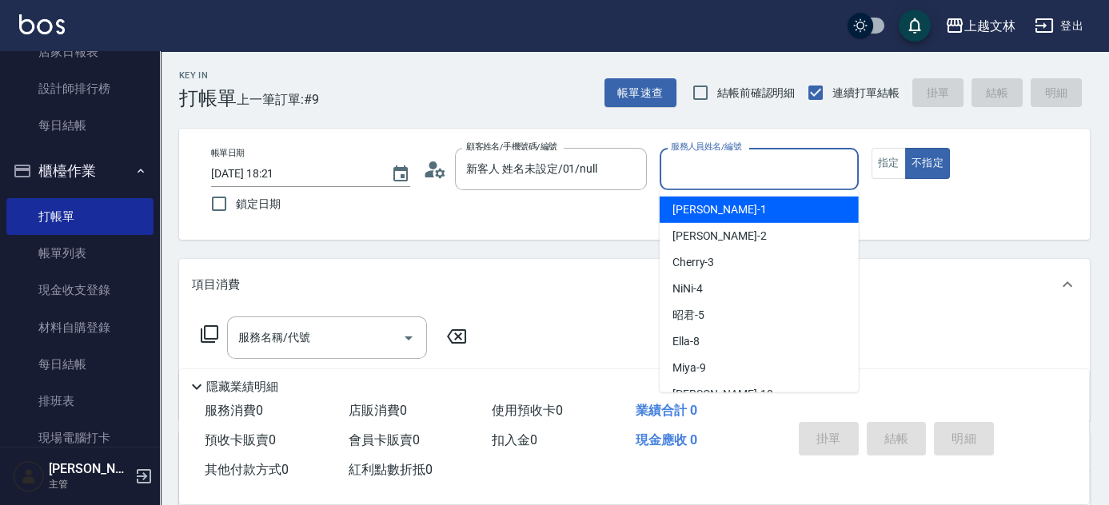
click at [692, 167] on input "服務人員姓名/編號" at bounding box center [759, 169] width 185 height 28
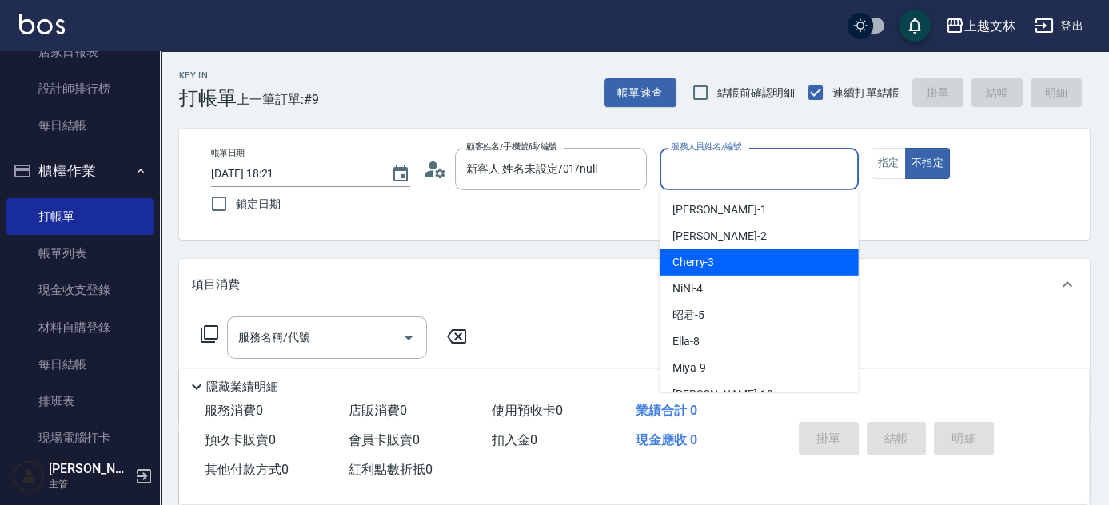
click at [727, 261] on div "Cherry -3" at bounding box center [759, 263] width 199 height 26
type input "Cherry-3"
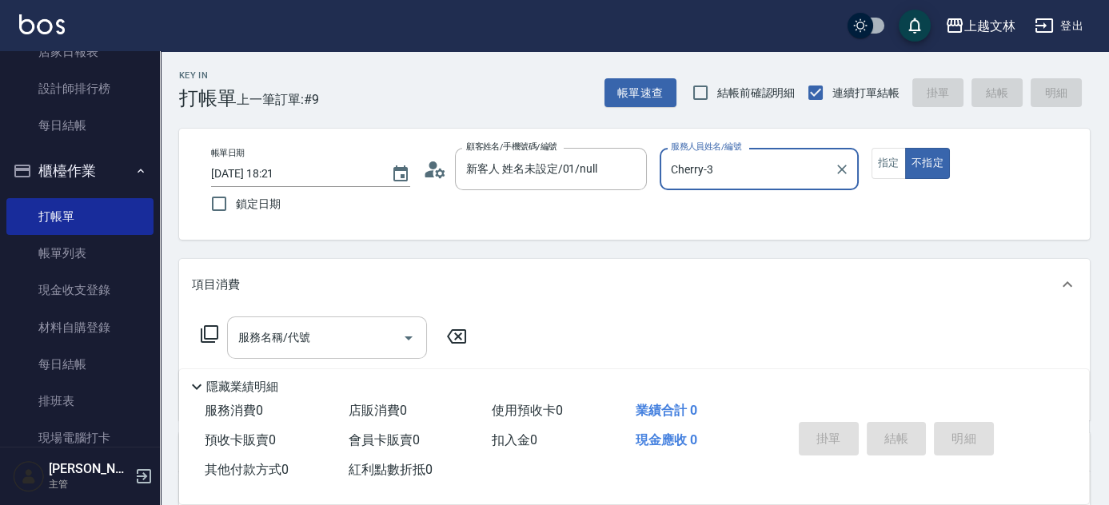
click at [326, 329] on input "服務名稱/代號" at bounding box center [315, 338] width 162 height 28
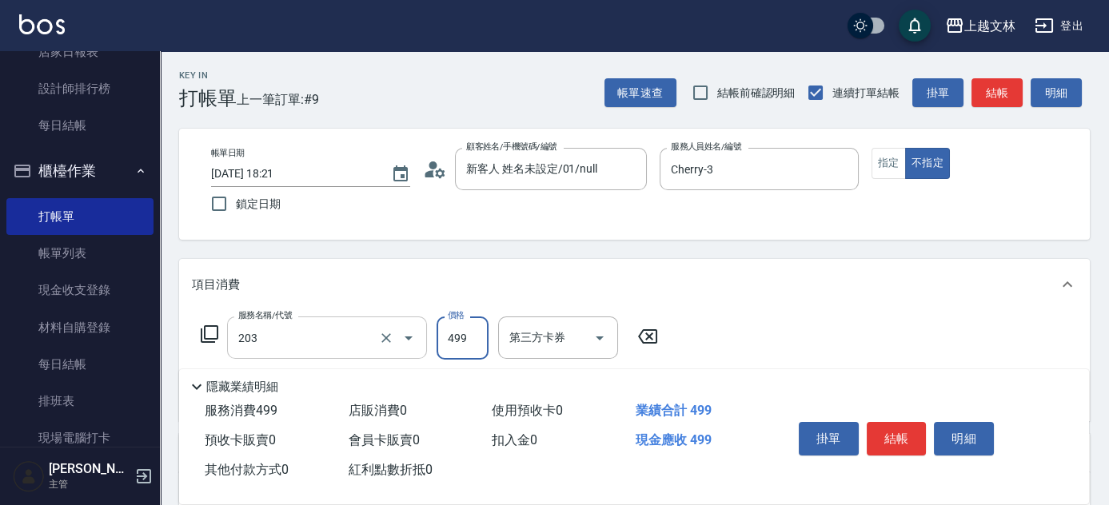
type input "B級洗+剪(203)"
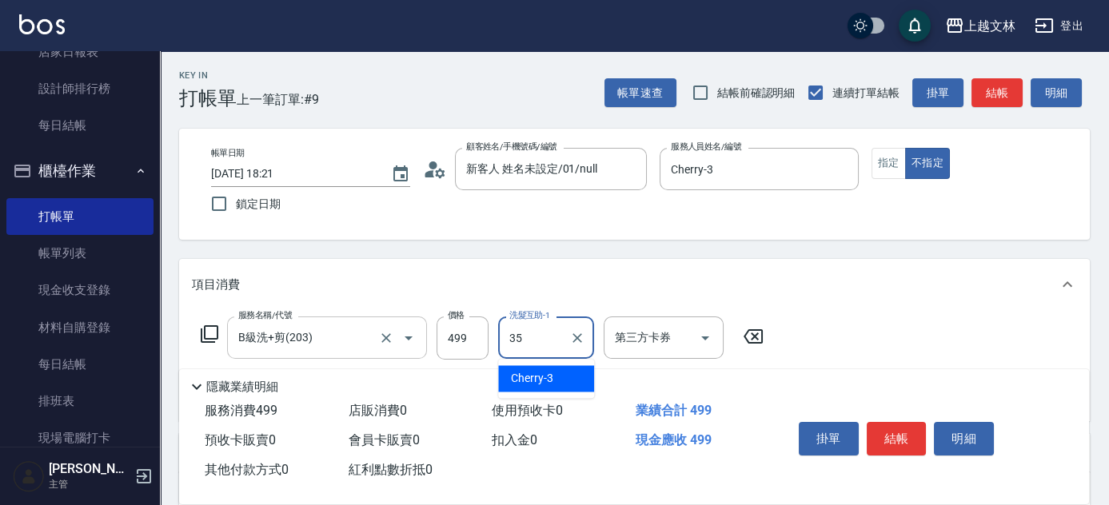
type input "[PERSON_NAME]-35"
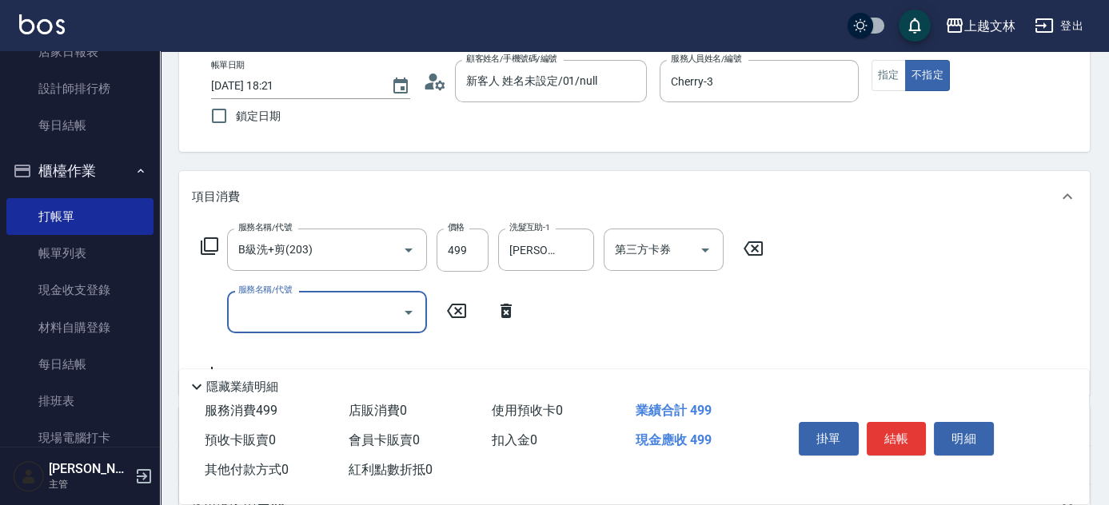
scroll to position [122, 0]
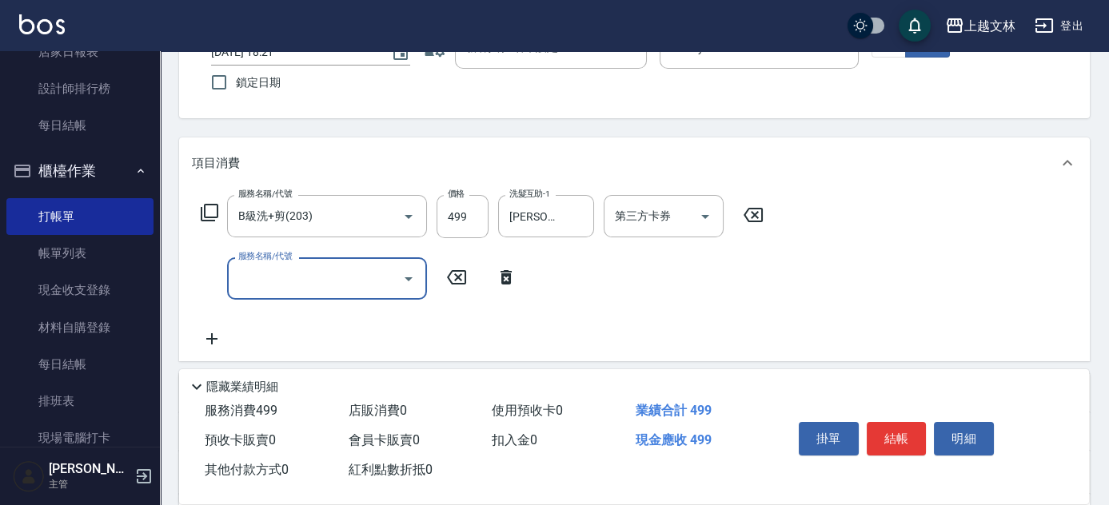
click at [313, 277] on input "服務名稱/代號" at bounding box center [315, 279] width 162 height 28
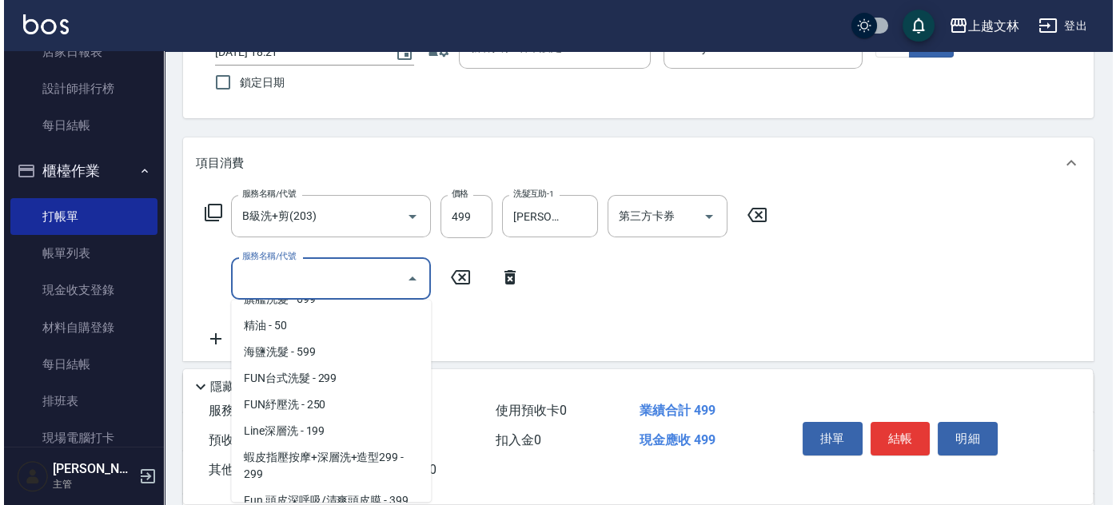
scroll to position [51, 0]
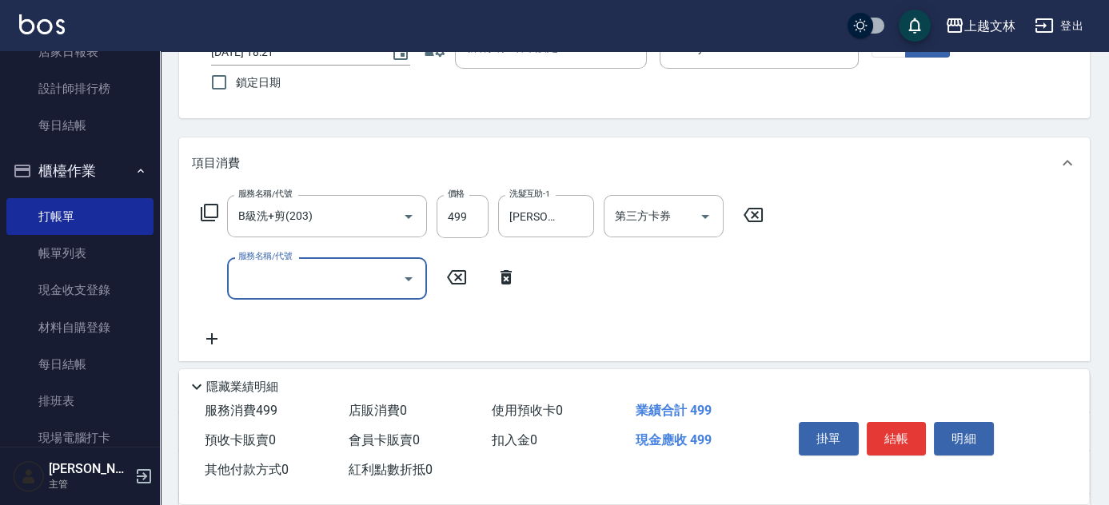
drag, startPoint x: 325, startPoint y: 270, endPoint x: 317, endPoint y: 272, distance: 8.3
click at [325, 270] on input "服務名稱/代號" at bounding box center [315, 279] width 162 height 28
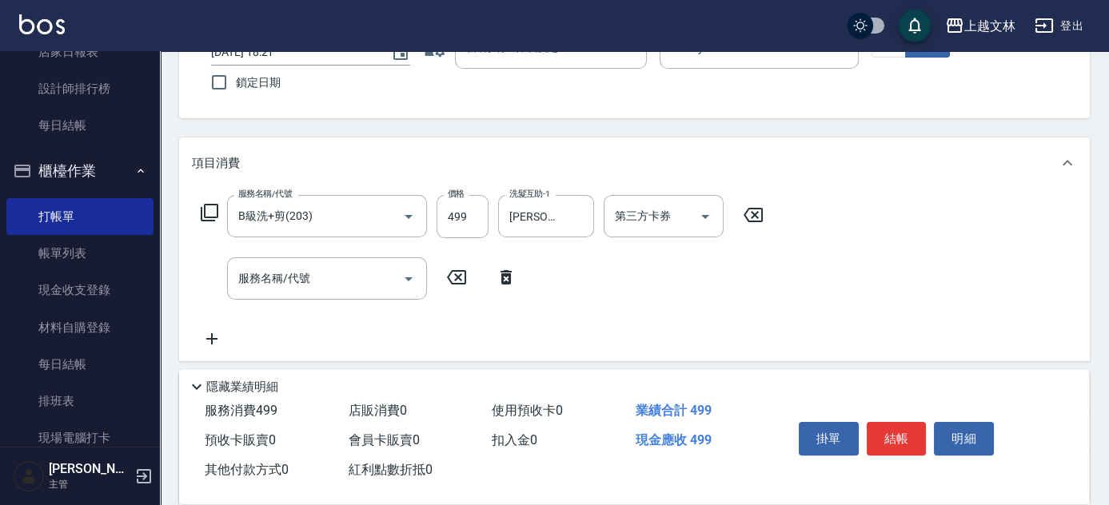
click at [215, 214] on icon at bounding box center [209, 212] width 19 height 19
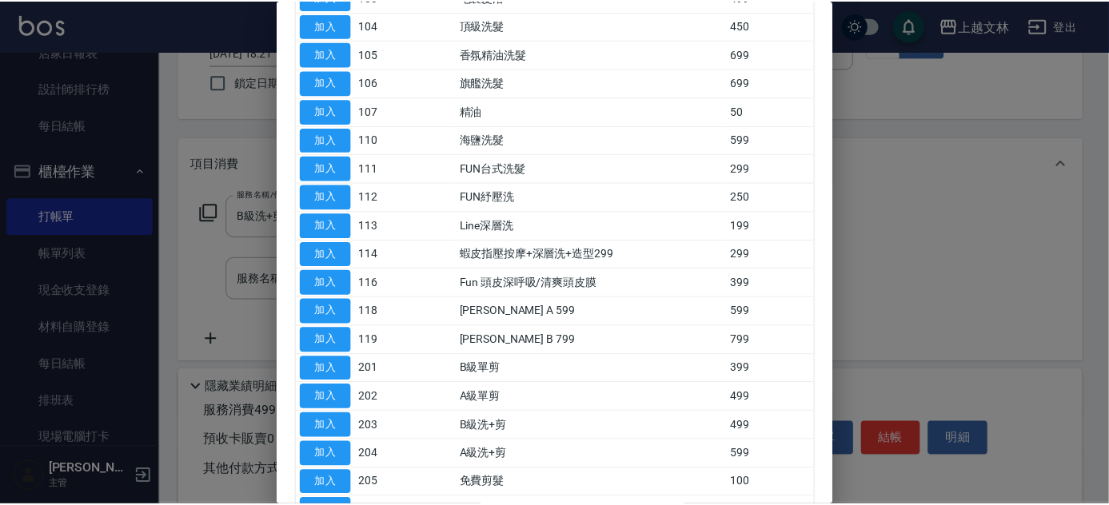
scroll to position [234, 0]
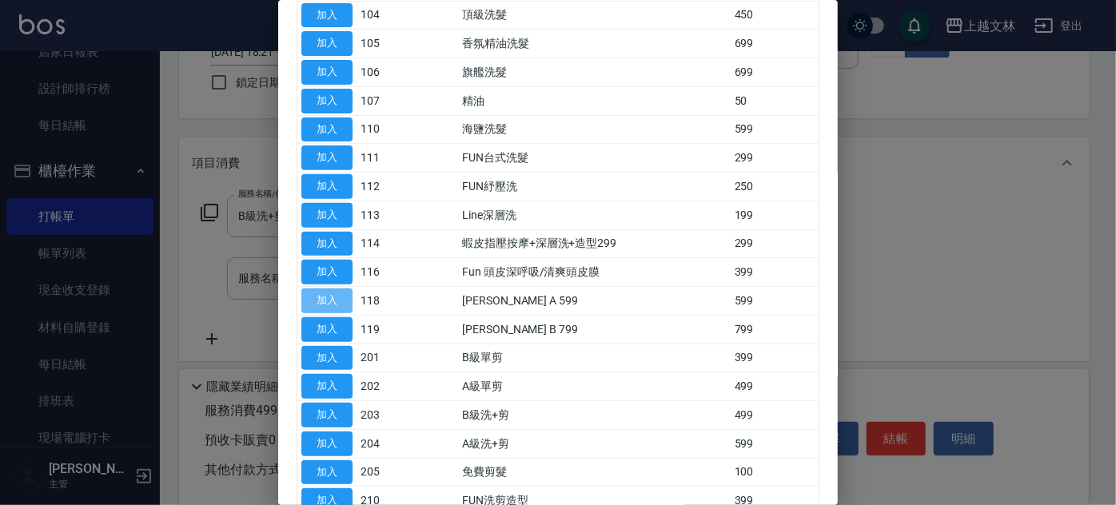
drag, startPoint x: 323, startPoint y: 293, endPoint x: 348, endPoint y: 302, distance: 26.3
click at [327, 295] on button "加入" at bounding box center [326, 301] width 51 height 25
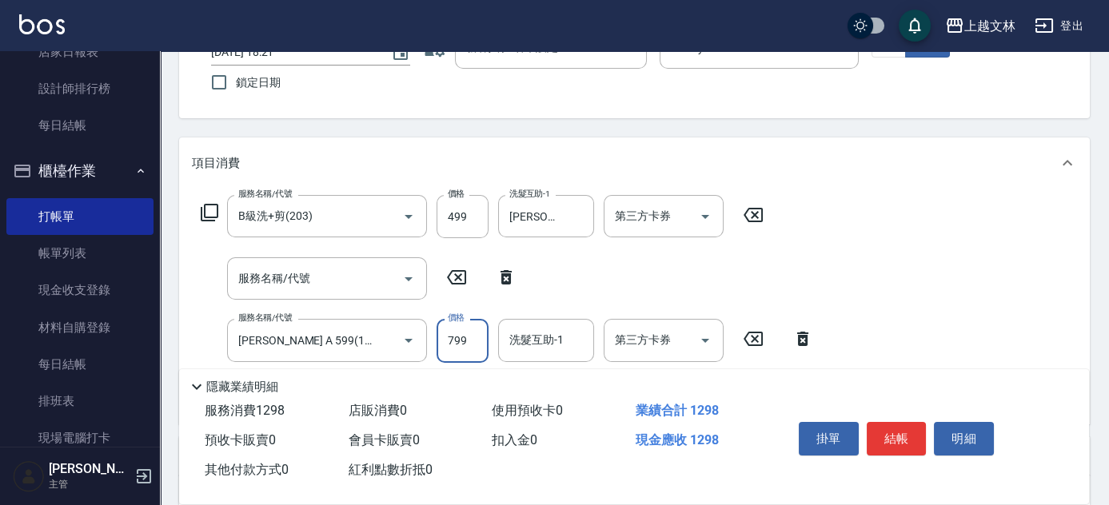
type input "799"
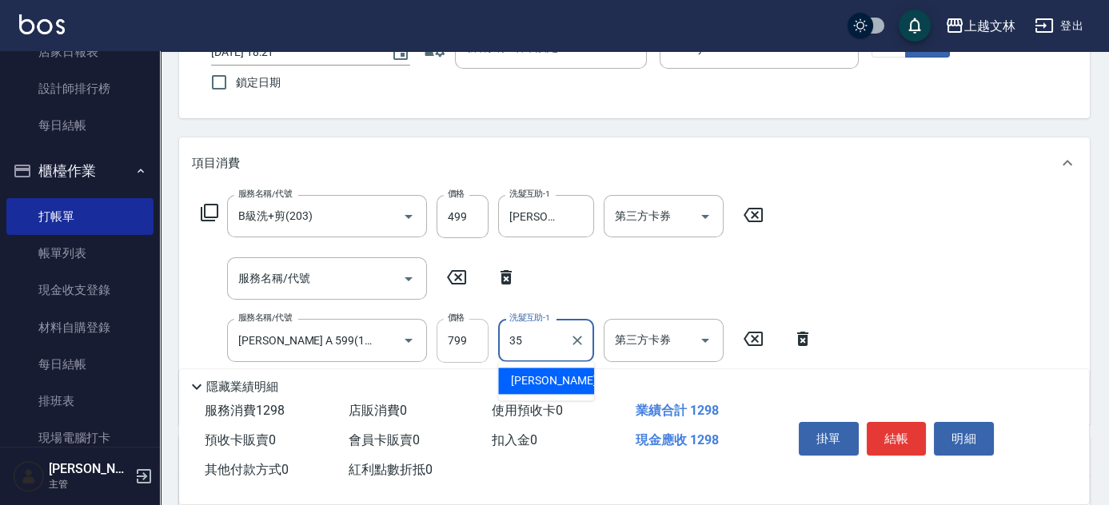
type input "[PERSON_NAME]-35"
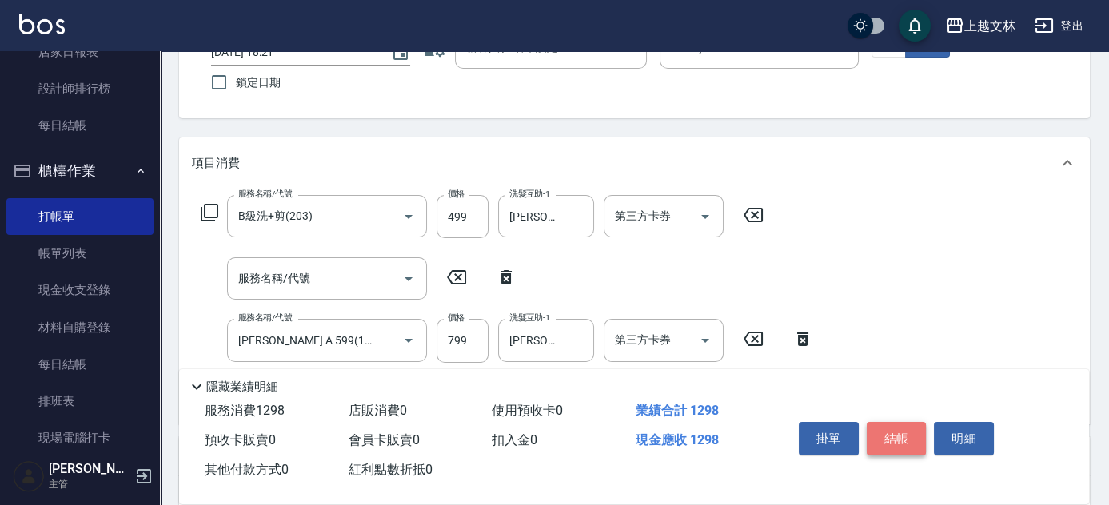
click at [902, 438] on button "結帳" at bounding box center [897, 439] width 60 height 34
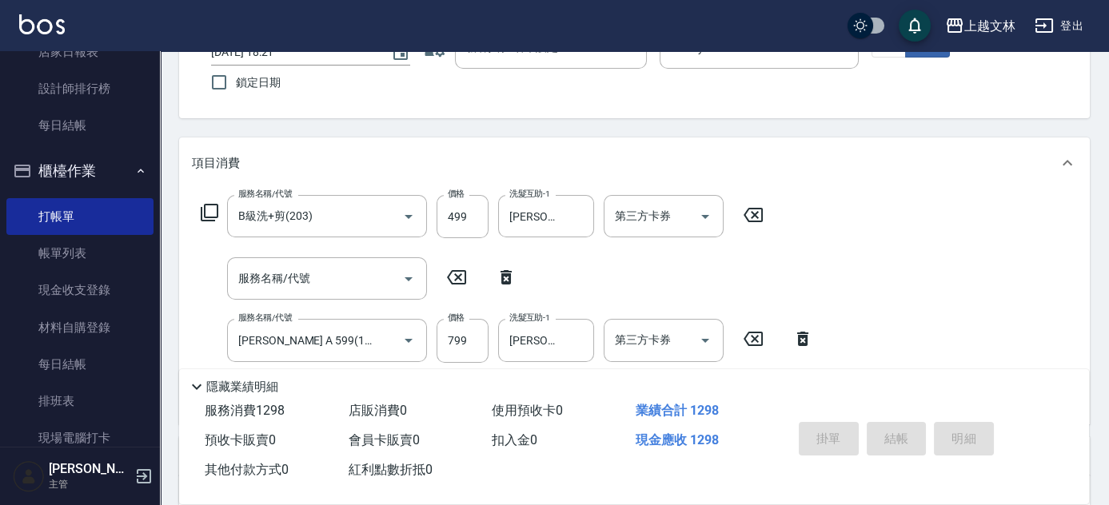
type input "[DATE] 18:37"
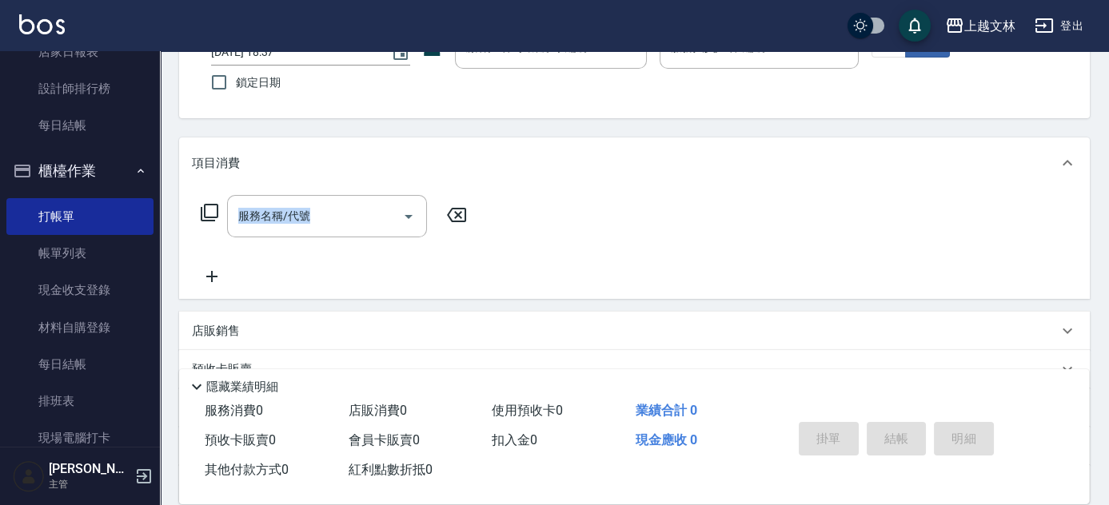
drag, startPoint x: 1108, startPoint y: 211, endPoint x: 1107, endPoint y: 157, distance: 54.4
click at [1107, 157] on div "Key In 打帳單 上一筆訂單:#10 帳單速查 結帳前確認明細 連續打單結帳 掛單 結帳 明細 帳單日期 [DATE] 18:37 鎖定日期 顧客姓名/手…" at bounding box center [634, 293] width 949 height 726
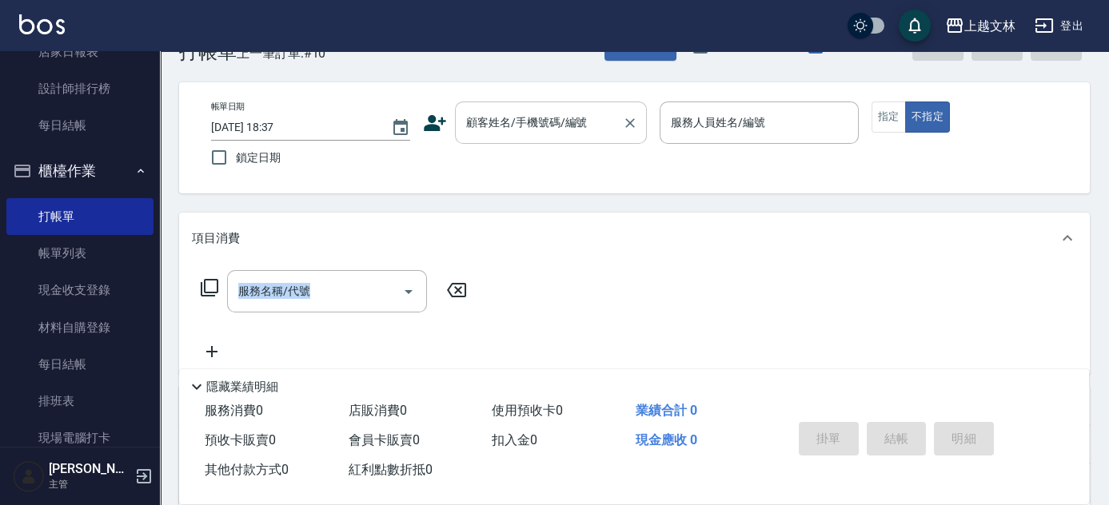
click at [529, 118] on input "顧客姓名/手機號碼/編號" at bounding box center [539, 123] width 154 height 28
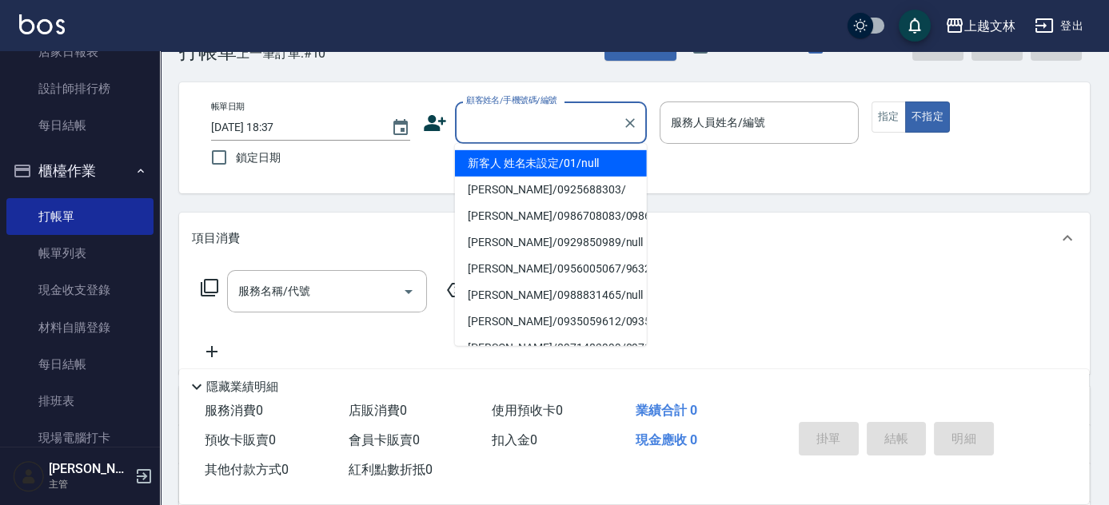
click at [545, 154] on li "新客人 姓名未設定/01/null" at bounding box center [551, 163] width 192 height 26
type input "新客人 姓名未設定/01/null"
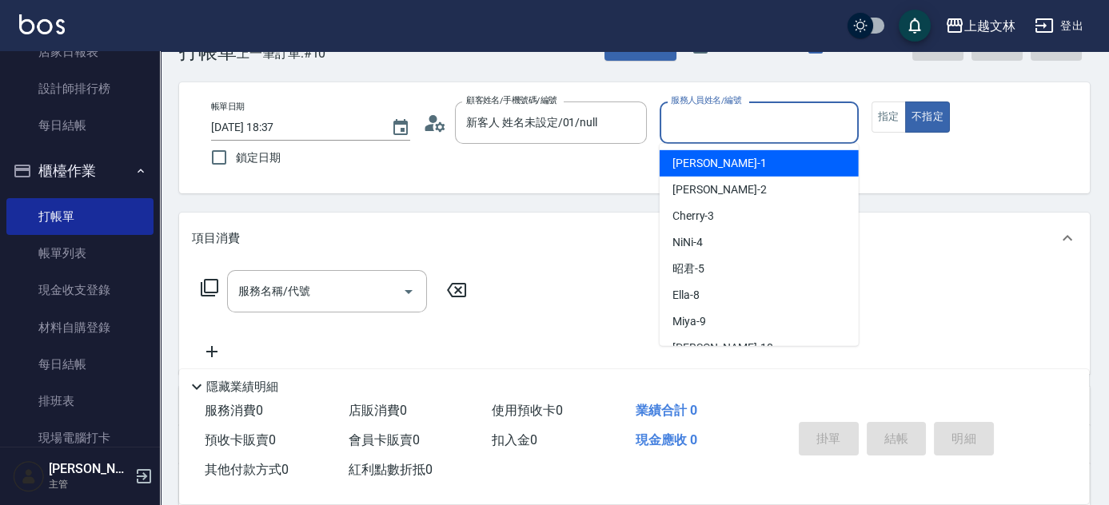
click at [702, 112] on input "服務人員姓名/編號" at bounding box center [759, 123] width 185 height 28
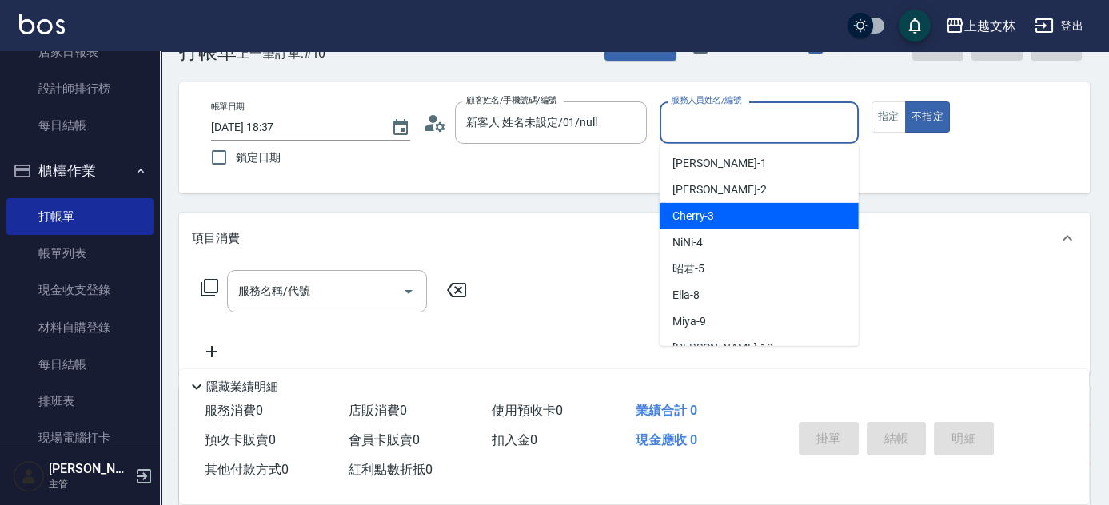
click at [729, 224] on div "Cherry -3" at bounding box center [759, 216] width 199 height 26
type input "Cherry-3"
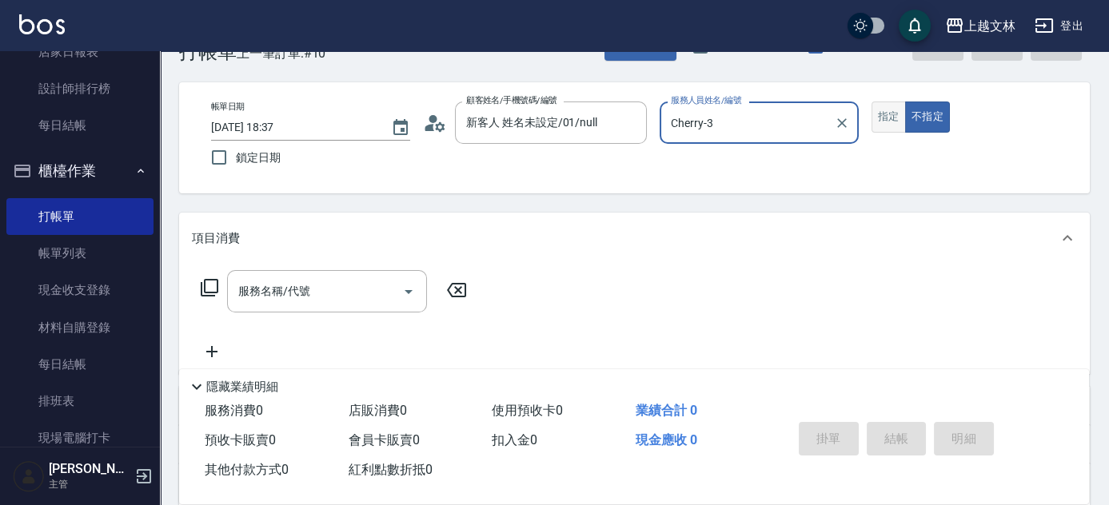
drag, startPoint x: 889, startPoint y: 119, endPoint x: 876, endPoint y: 124, distance: 13.7
click at [888, 119] on button "指定" at bounding box center [889, 117] width 34 height 31
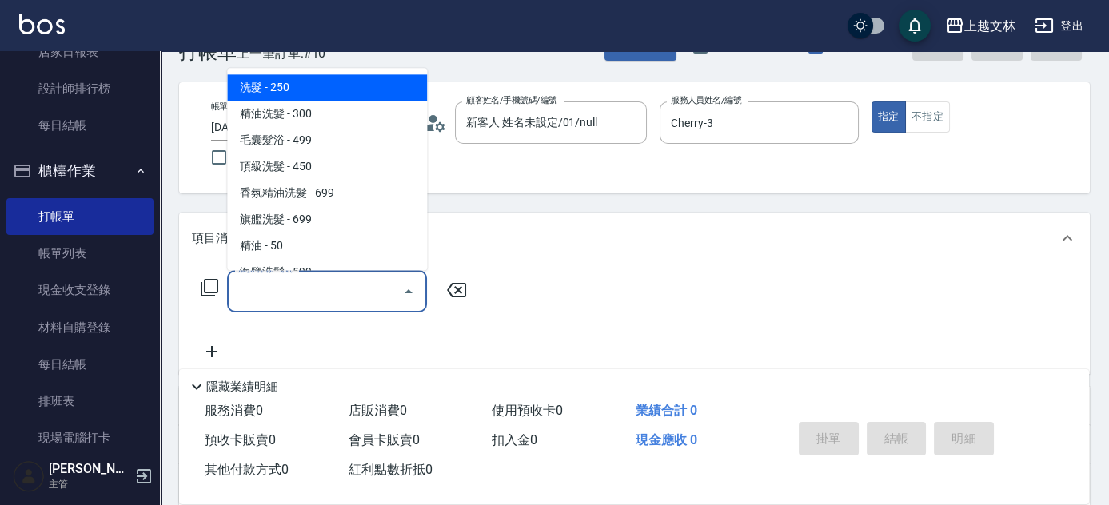
click at [358, 285] on input "服務名稱/代號" at bounding box center [315, 291] width 162 height 28
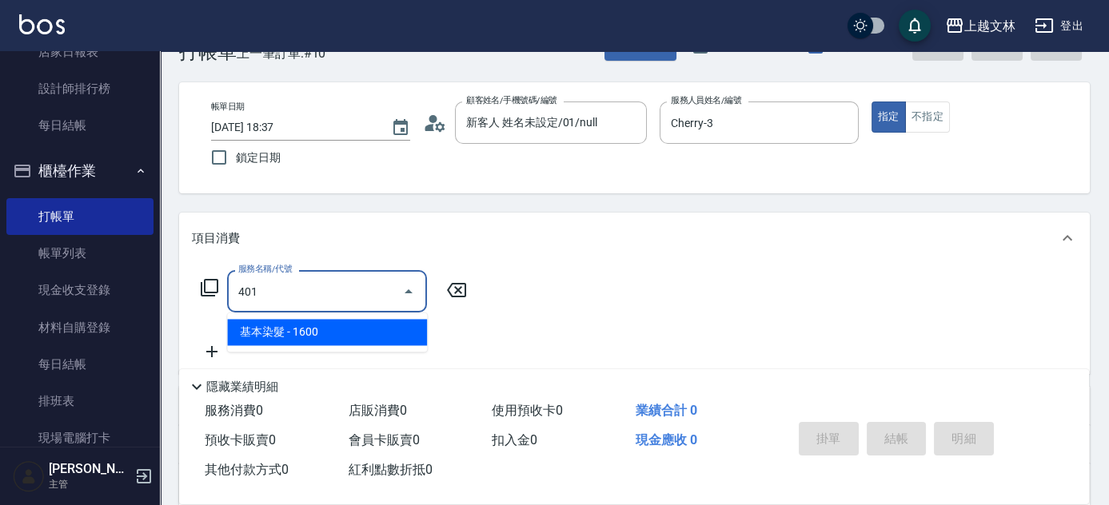
type input "基本染髮(401)"
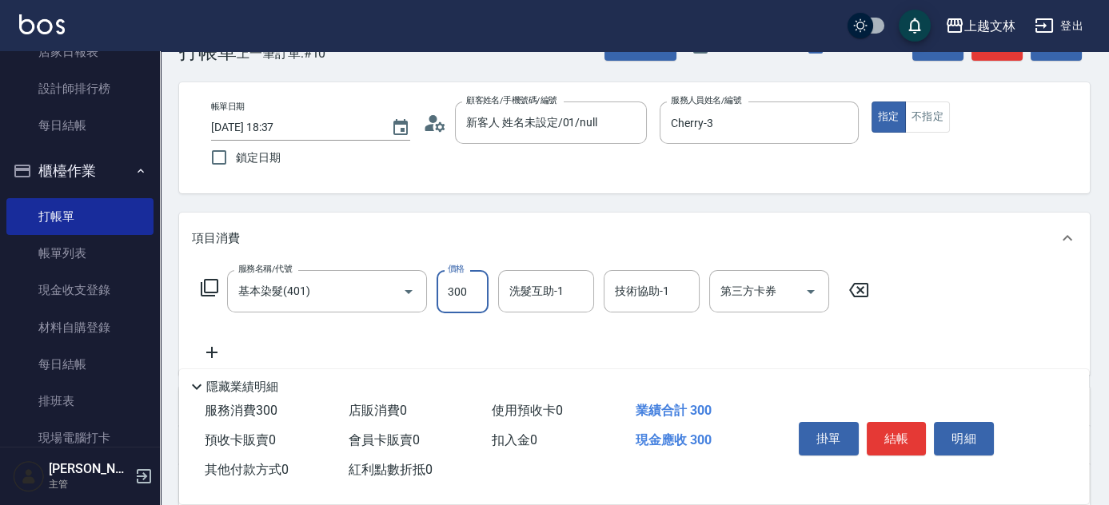
type input "300"
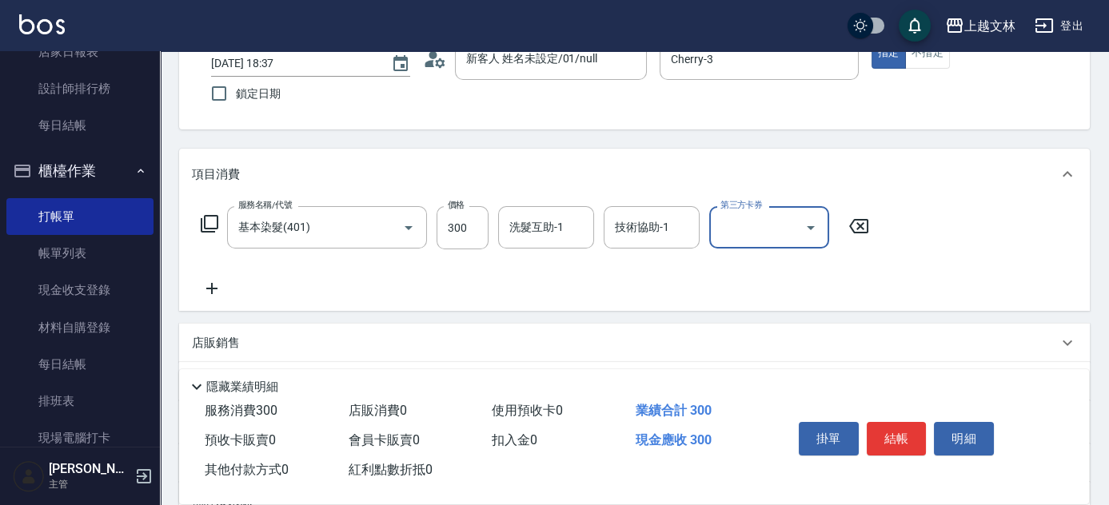
scroll to position [113, 0]
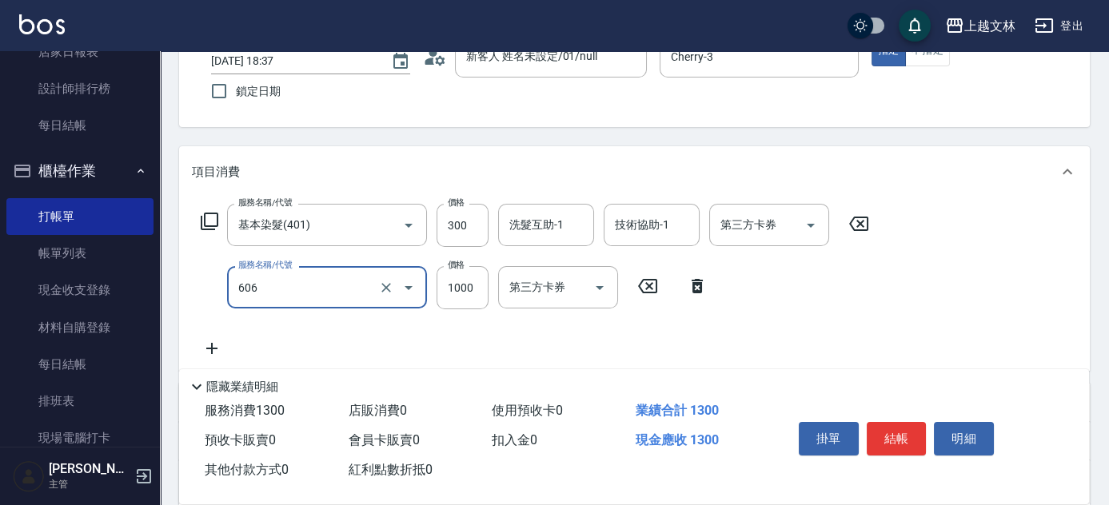
type input "2000蘆薈卡使用(606)"
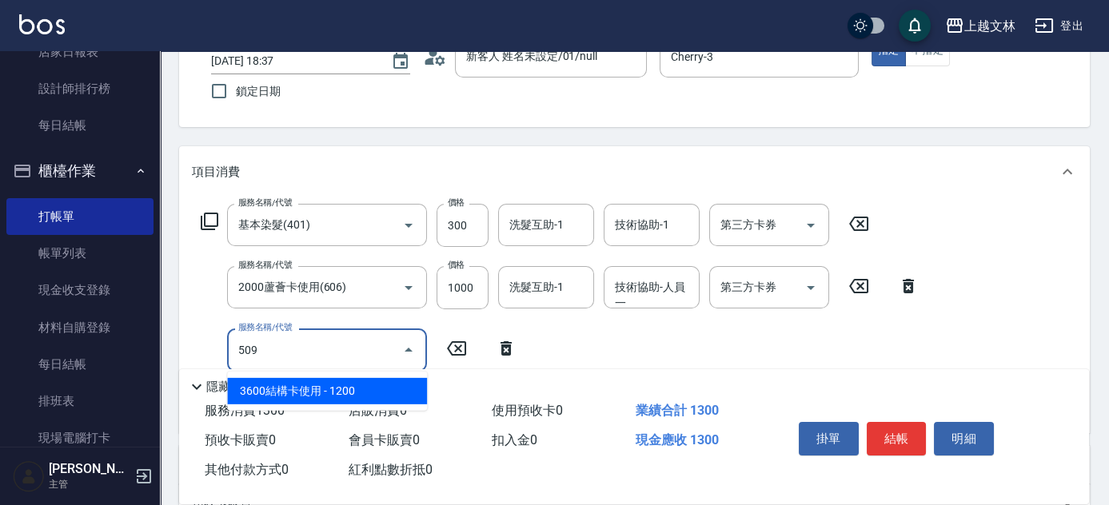
type input "3600結構卡使用(509)"
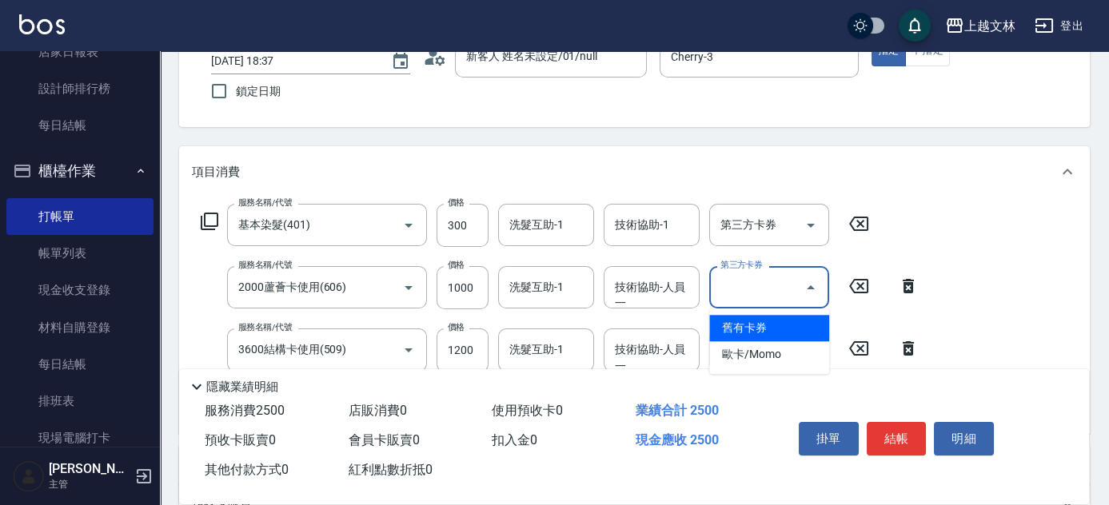
drag, startPoint x: 757, startPoint y: 281, endPoint x: 766, endPoint y: 293, distance: 16.0
click at [760, 283] on div "第三方卡券 第三方卡券" at bounding box center [769, 287] width 120 height 42
click at [766, 323] on span "舊有卡券" at bounding box center [769, 328] width 120 height 26
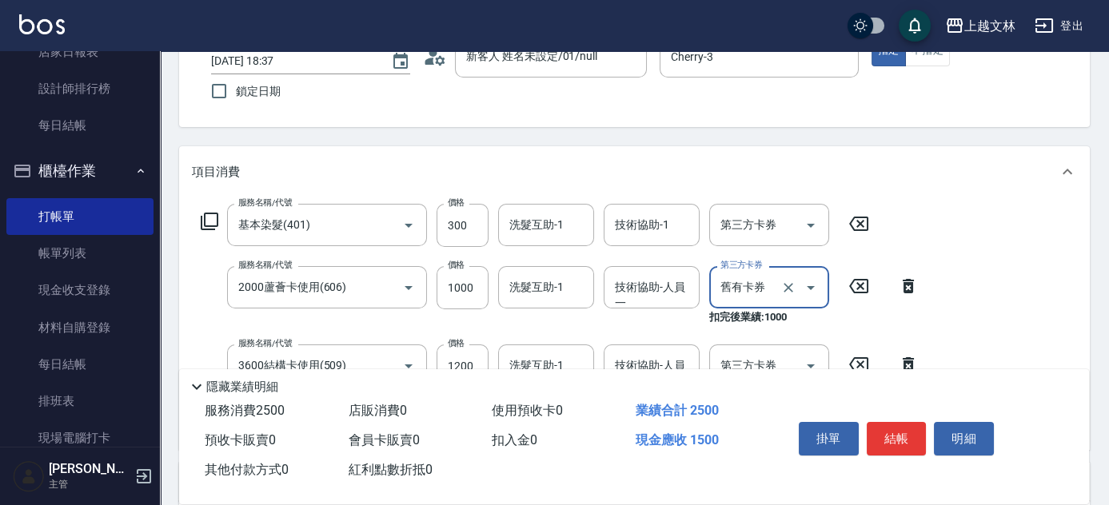
type input "舊有卡券"
click at [780, 358] on input "第三方卡券" at bounding box center [758, 366] width 82 height 28
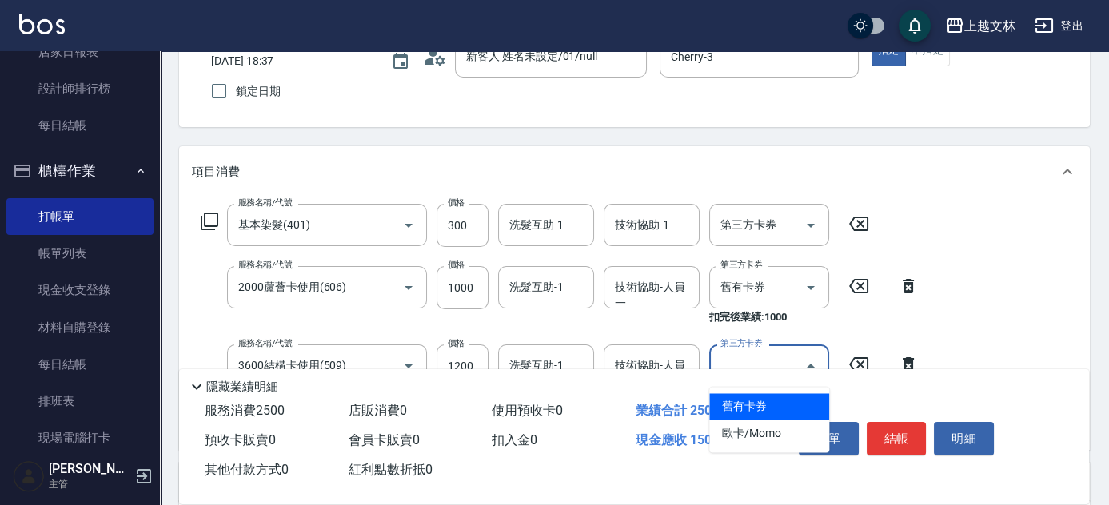
click at [772, 397] on span "舊有卡券" at bounding box center [769, 406] width 120 height 26
type input "舊有卡券"
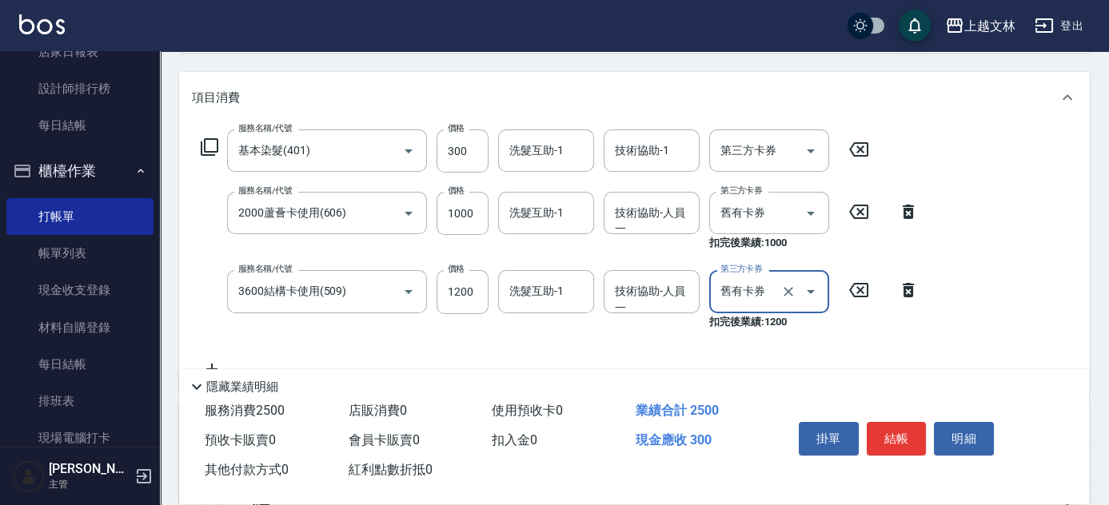
scroll to position [190, 0]
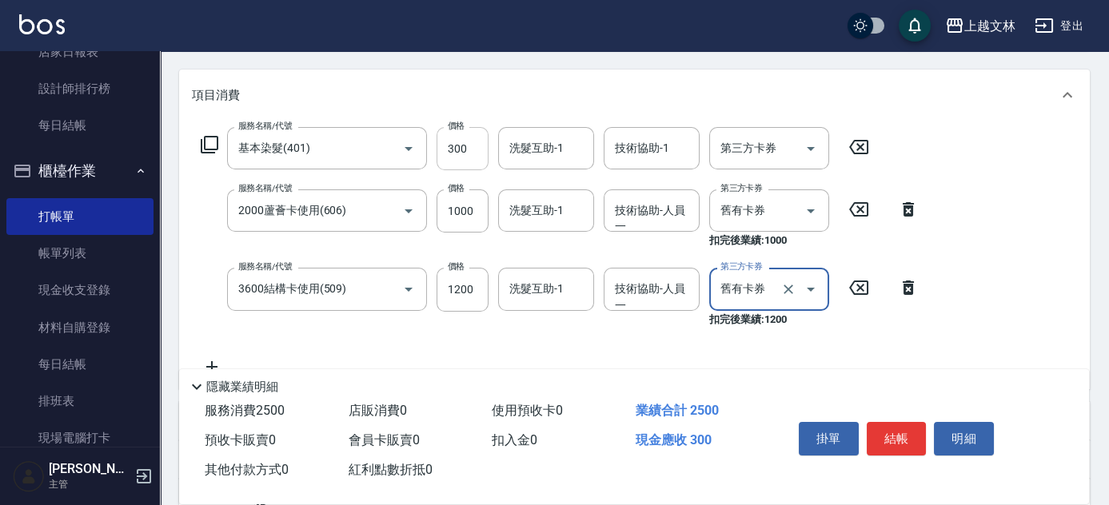
click at [467, 147] on input "300" at bounding box center [463, 148] width 52 height 43
click at [461, 160] on input "300" at bounding box center [463, 148] width 52 height 43
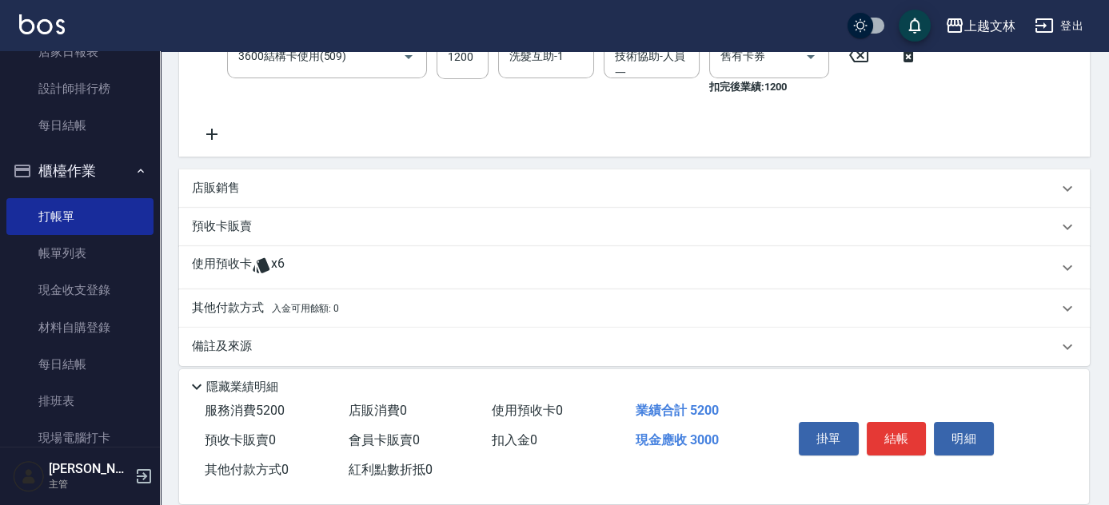
scroll to position [434, 0]
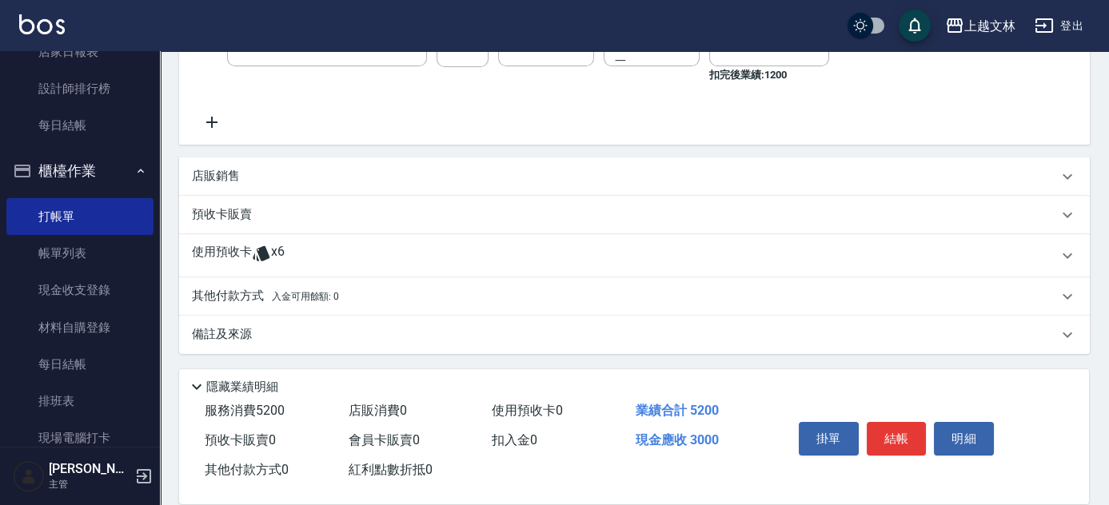
type input "3000"
click at [231, 296] on p "其他付款方式 入金可用餘額: 0" at bounding box center [265, 297] width 147 height 18
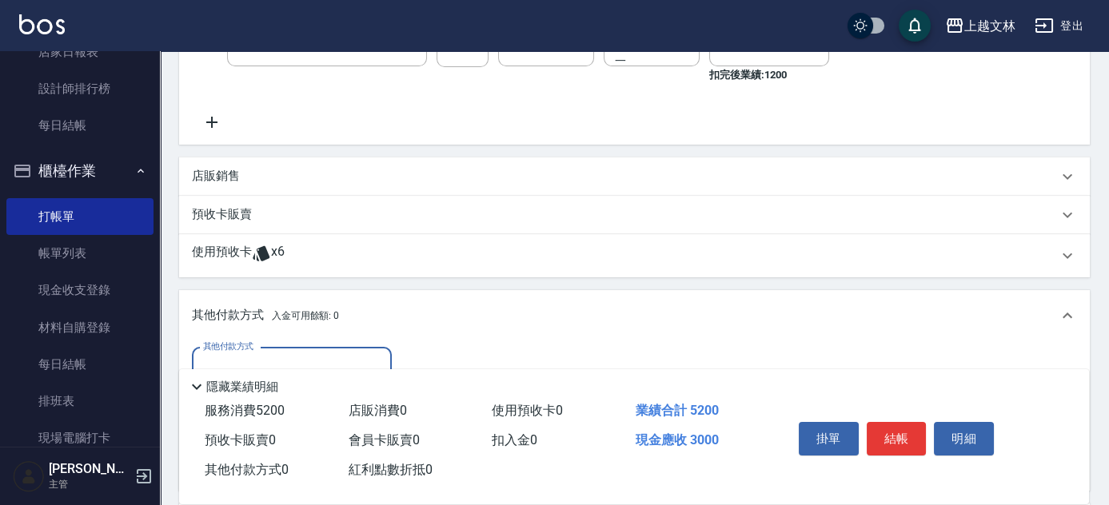
scroll to position [0, 0]
click at [297, 349] on div "其他付款方式" at bounding box center [292, 369] width 200 height 42
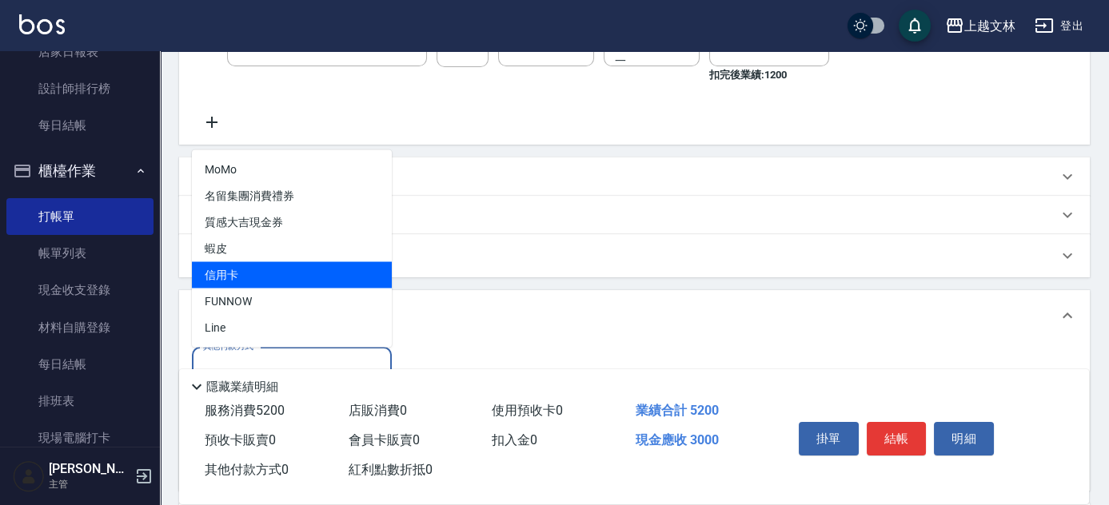
click at [279, 270] on span "信用卡" at bounding box center [292, 275] width 200 height 26
type input "信用卡"
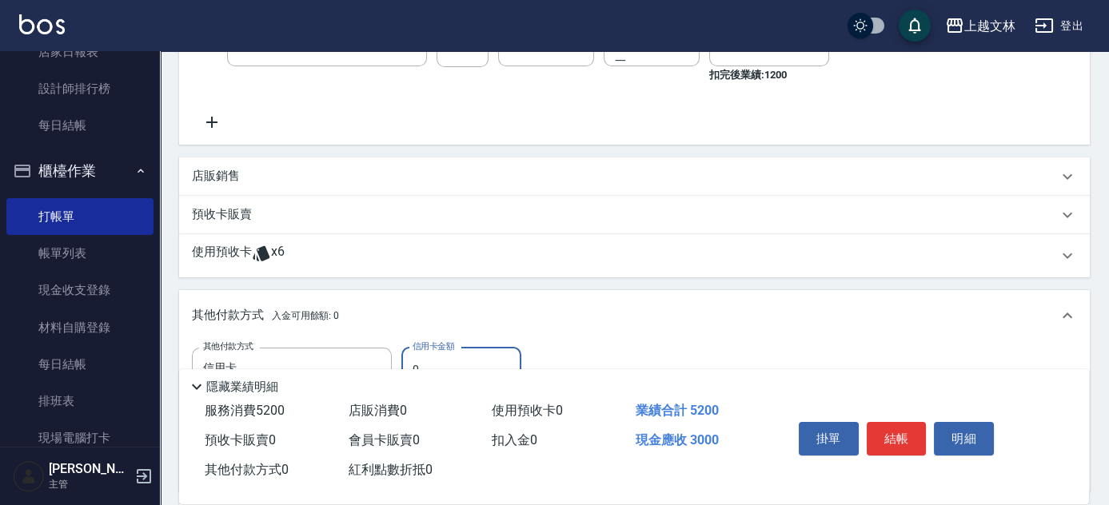
scroll to position [623, 0]
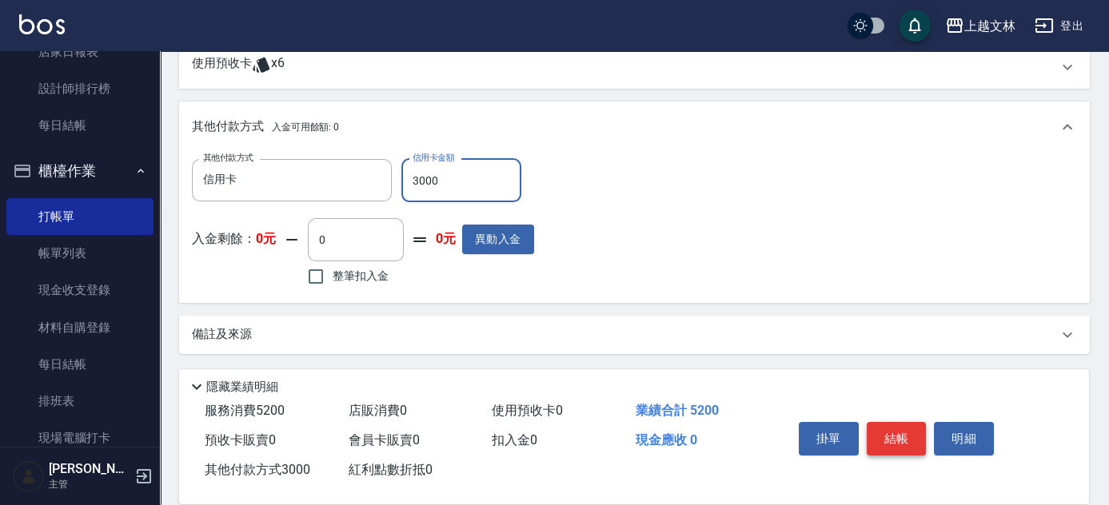
type input "3000"
click at [908, 435] on button "結帳" at bounding box center [897, 439] width 60 height 34
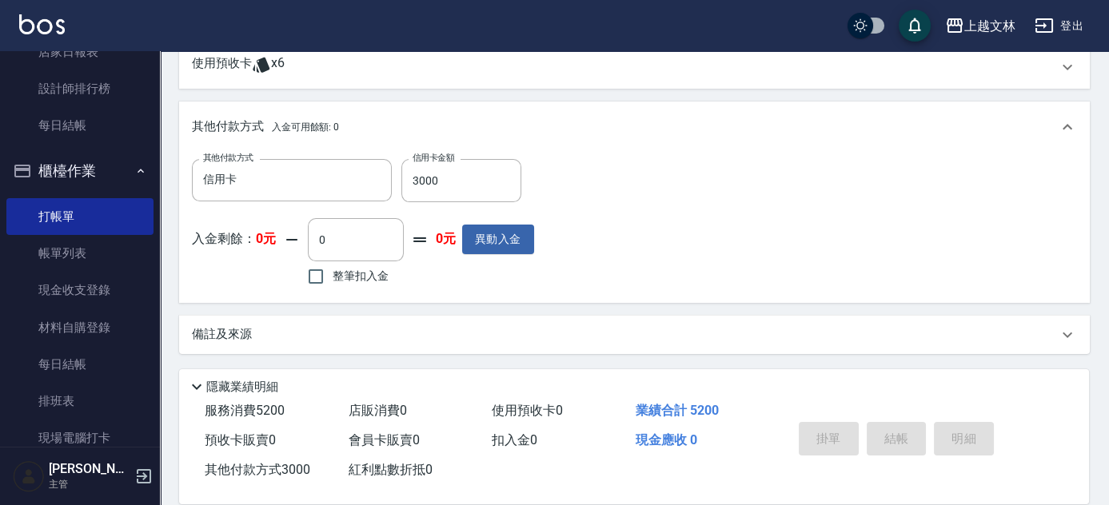
type input "[DATE] 18:38"
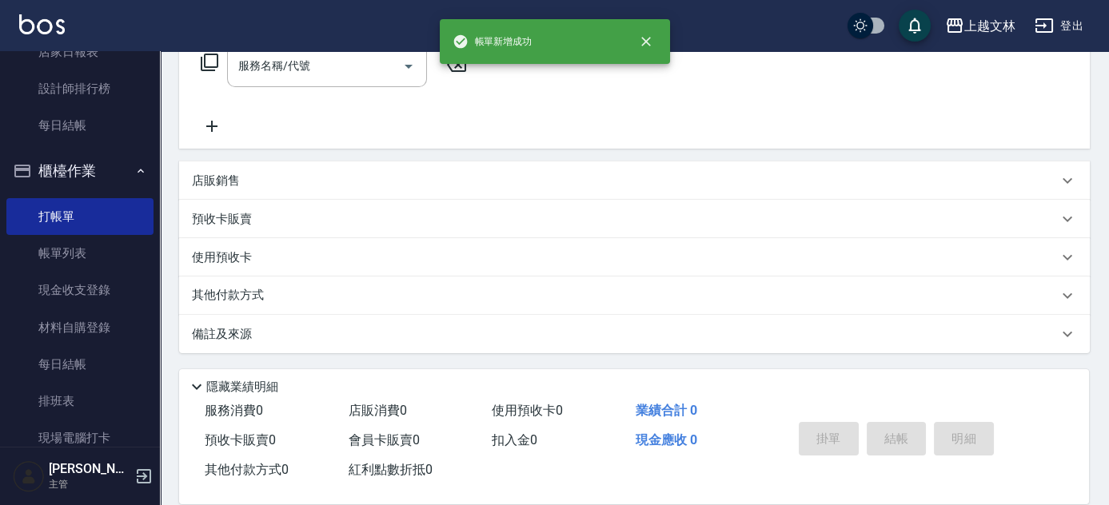
scroll to position [0, 0]
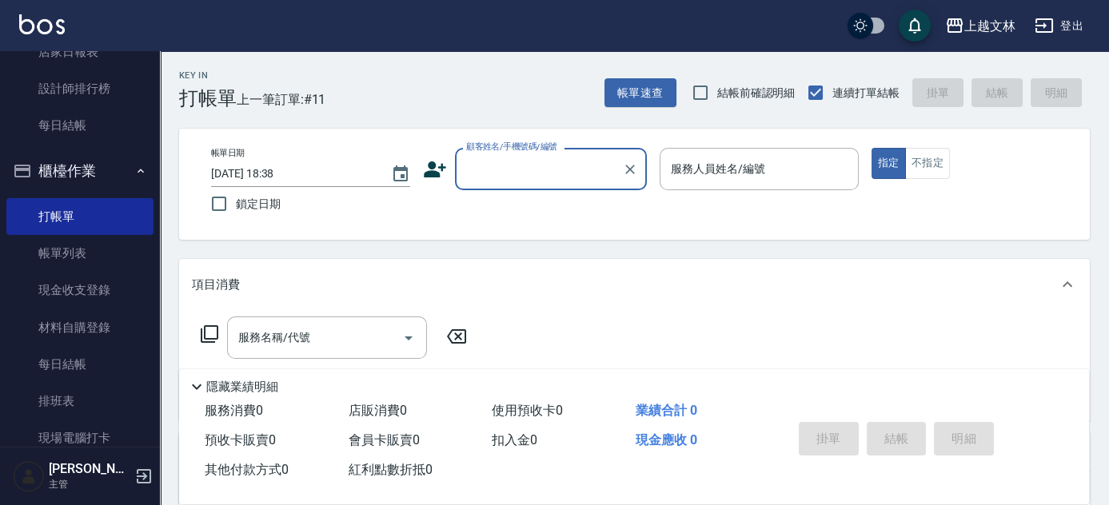
click at [540, 152] on label "顧客姓名/手機號碼/編號" at bounding box center [511, 147] width 91 height 12
click at [540, 155] on input "顧客姓名/手機號碼/編號" at bounding box center [539, 169] width 154 height 28
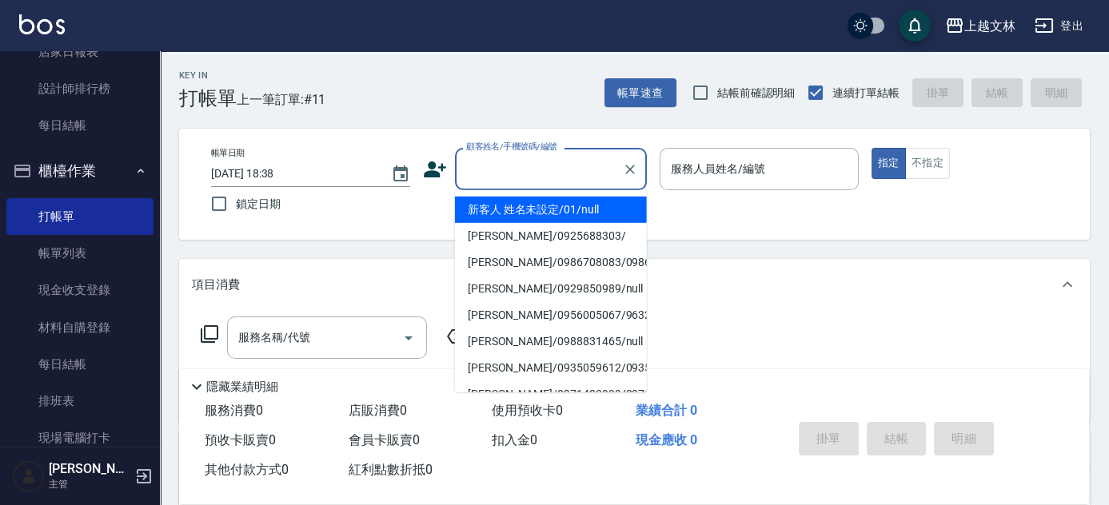
click at [552, 166] on input "顧客姓名/手機號碼/編號" at bounding box center [539, 169] width 154 height 28
click at [568, 210] on li "新客人 姓名未設定/01/null" at bounding box center [551, 210] width 192 height 26
type input "新客人 姓名未設定/01/null"
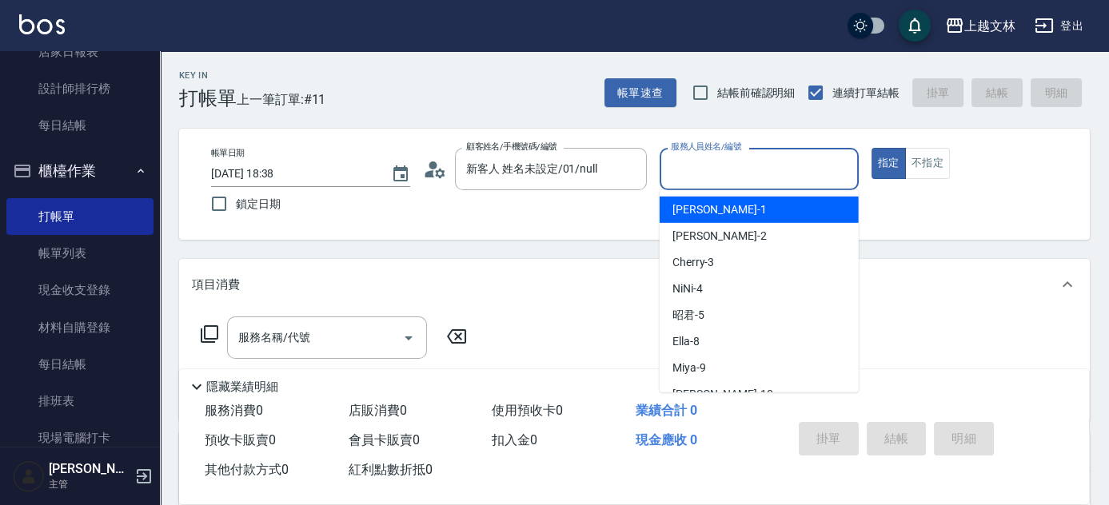
click at [757, 162] on input "服務人員姓名/編號" at bounding box center [759, 169] width 185 height 28
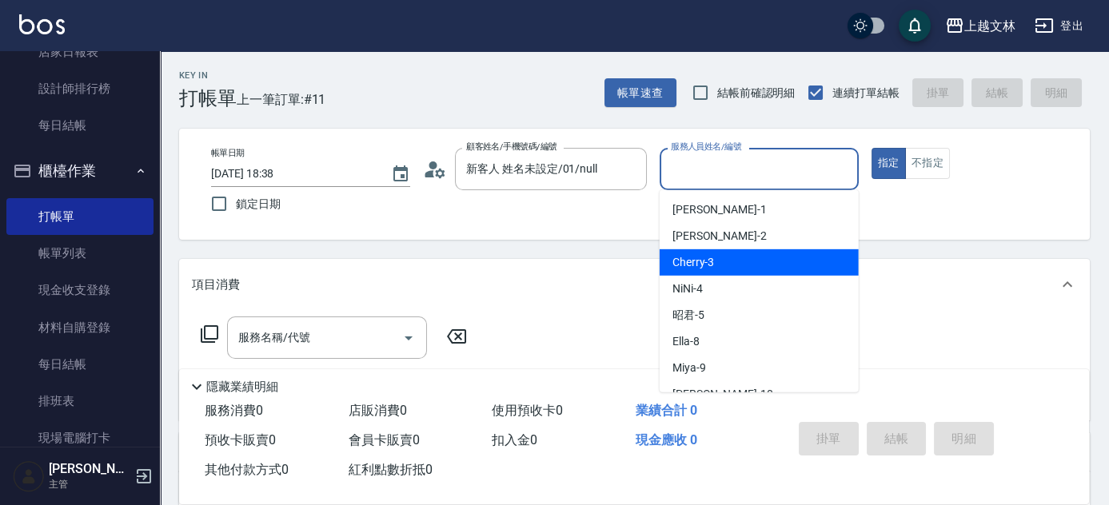
click at [764, 266] on div "Cherry -3" at bounding box center [759, 263] width 199 height 26
type input "Cherry-3"
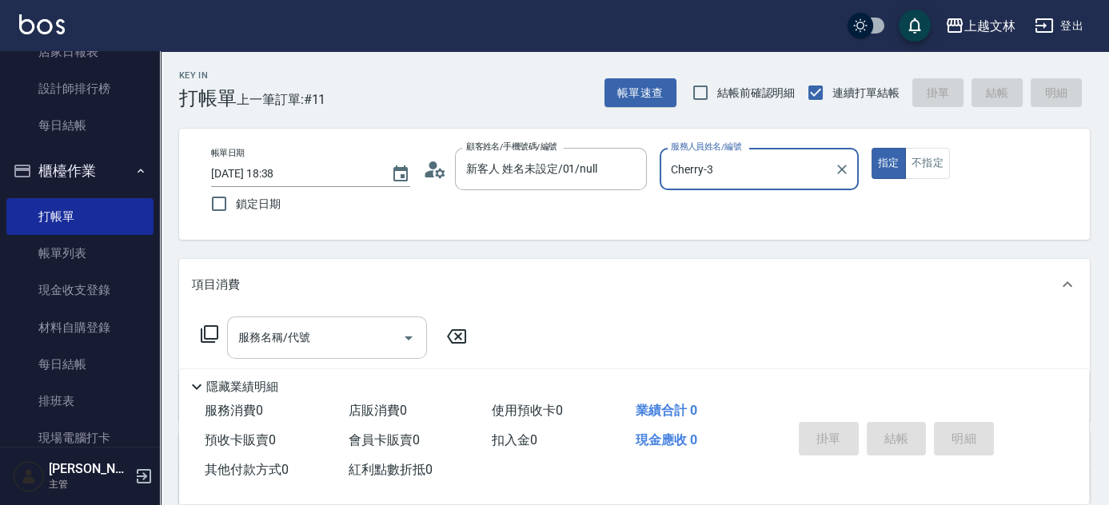
click at [296, 334] on div "服務名稱/代號 服務名稱/代號" at bounding box center [327, 338] width 200 height 42
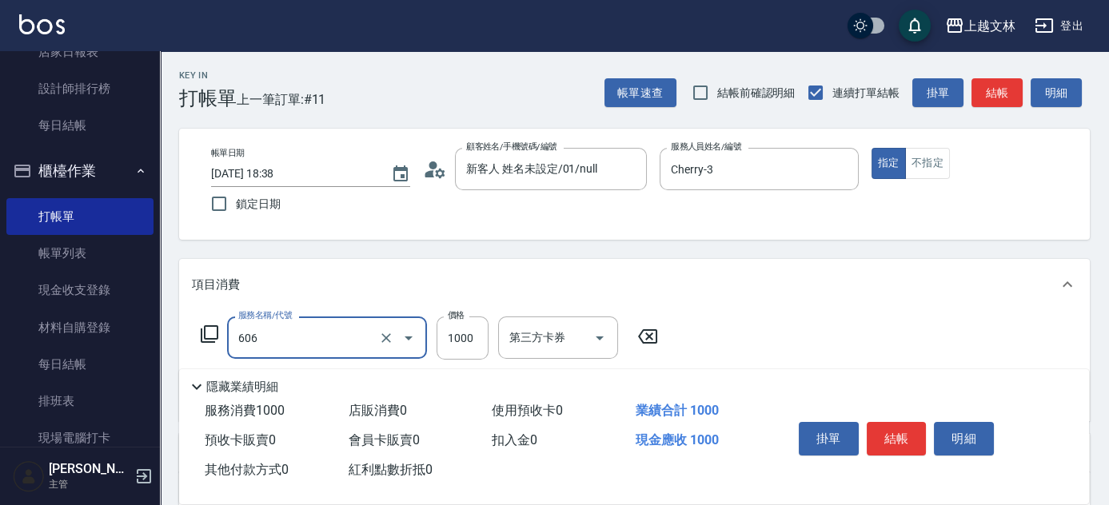
type input "2000蘆薈卡使用(606)"
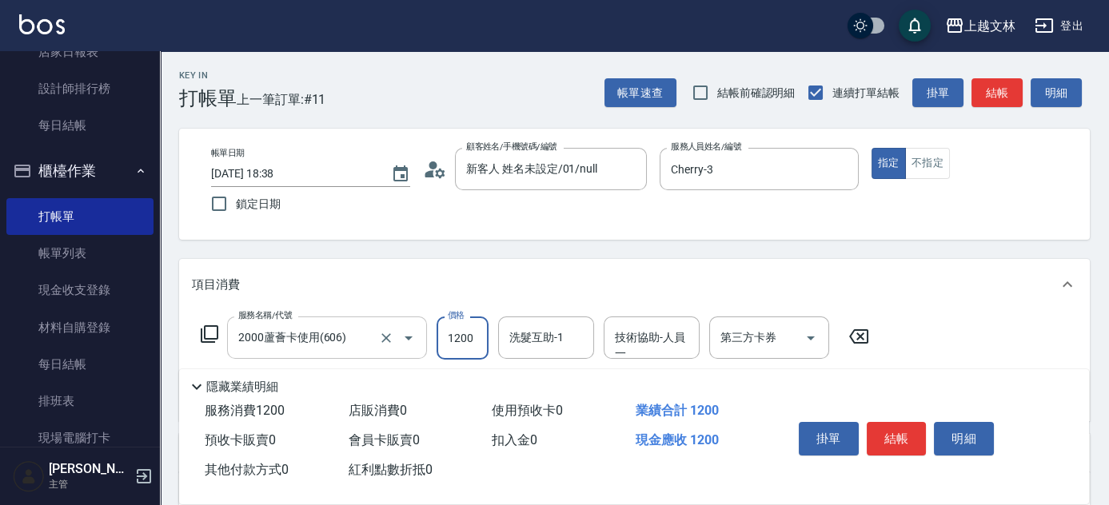
type input "1200"
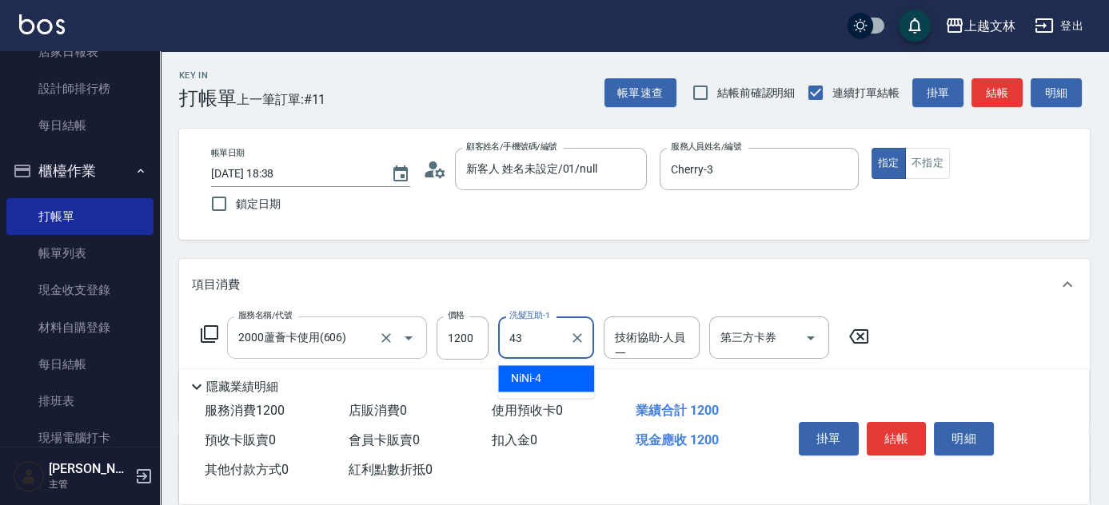
type input "小巫-43"
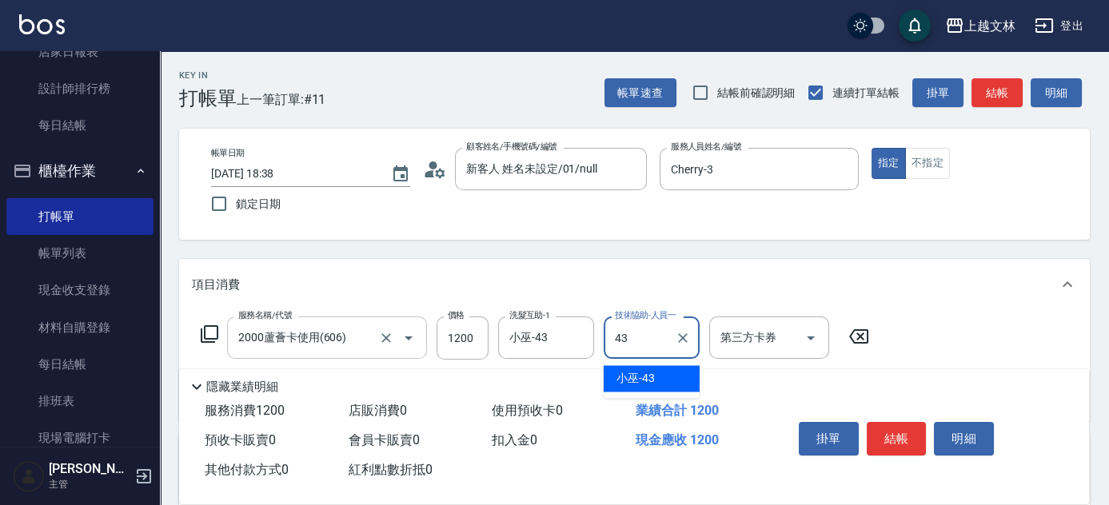
type input "小巫-43"
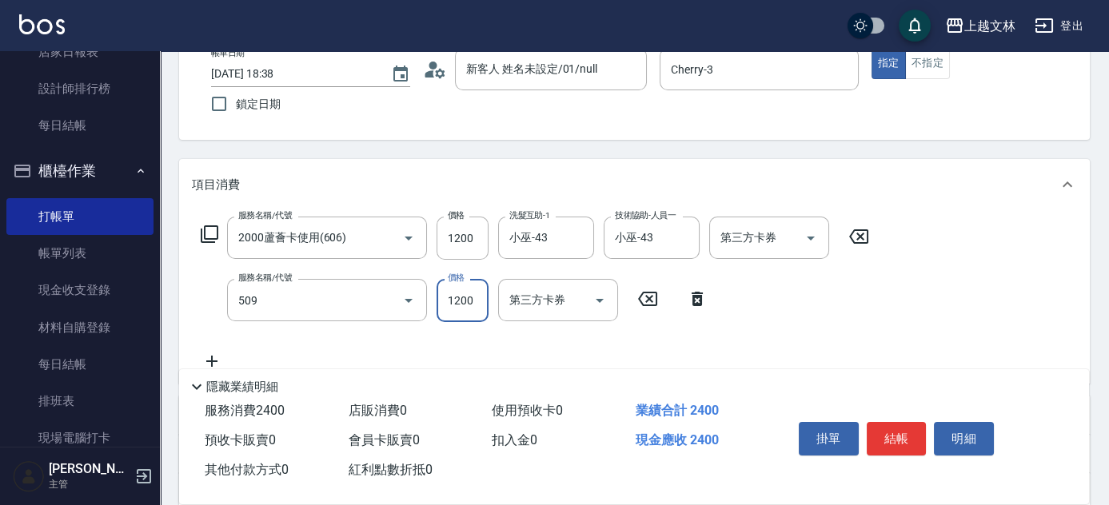
type input "3600結構卡使用(509)"
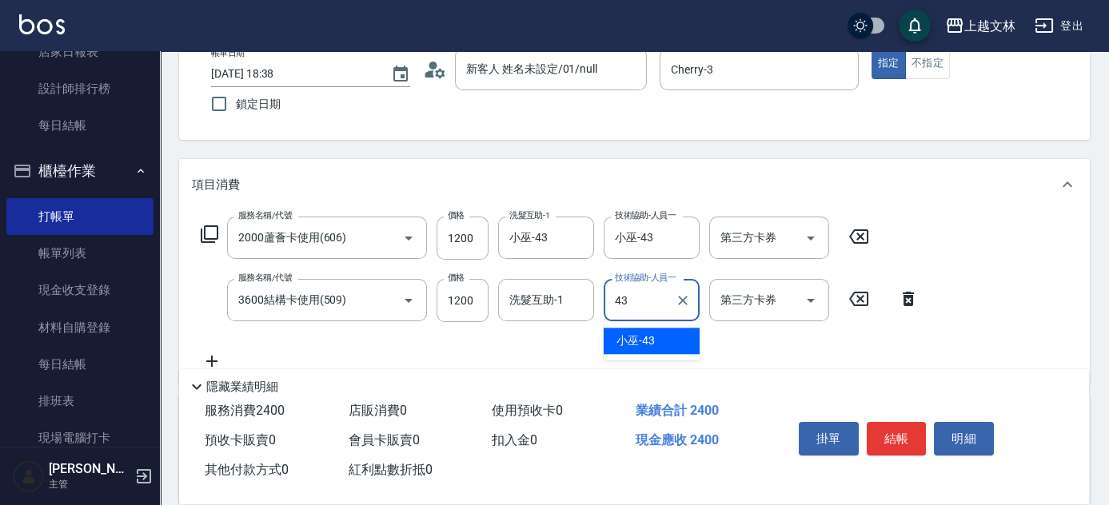
type input "小巫-43"
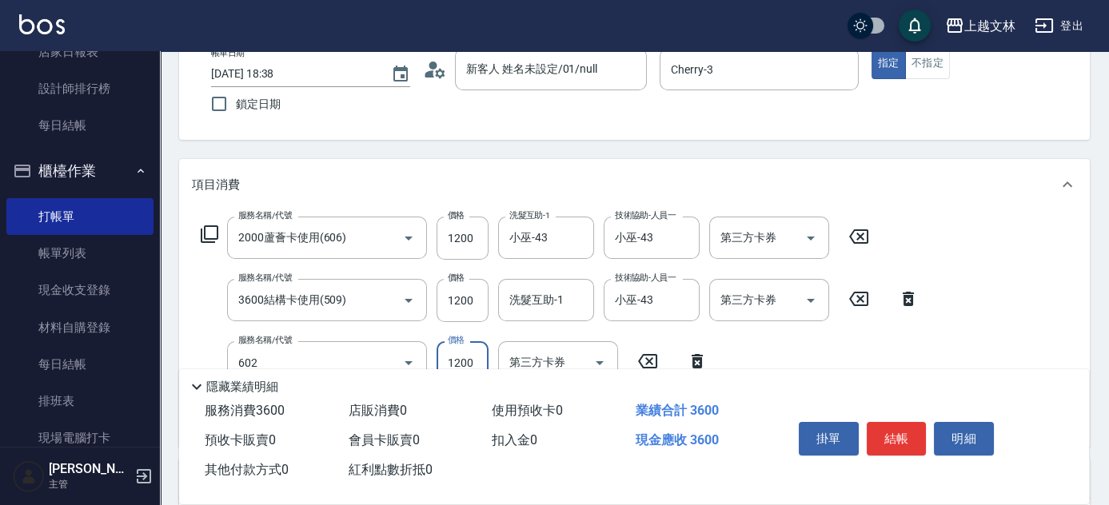
type input "蘆薈髮膜(602)"
type input "1500"
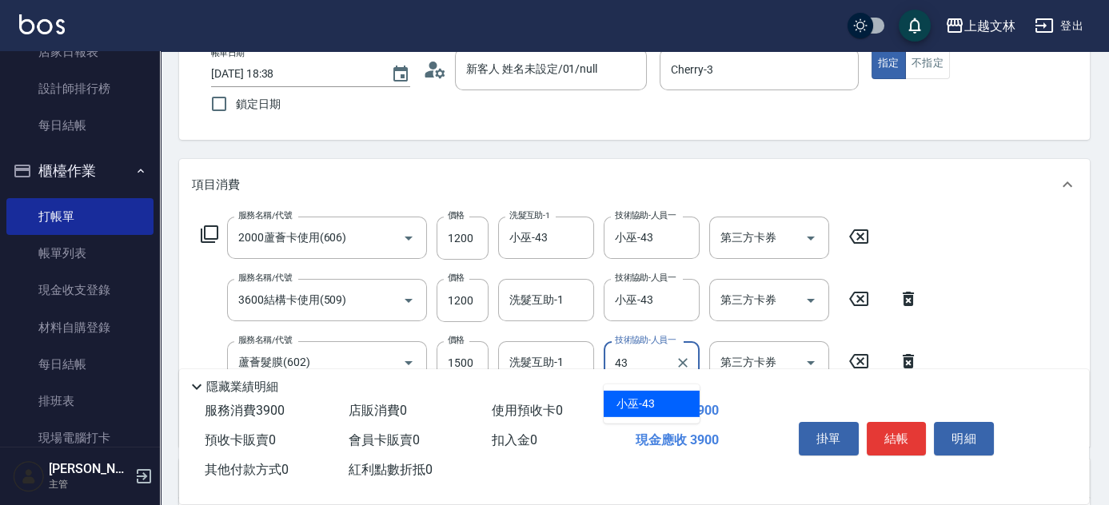
type input "小巫-43"
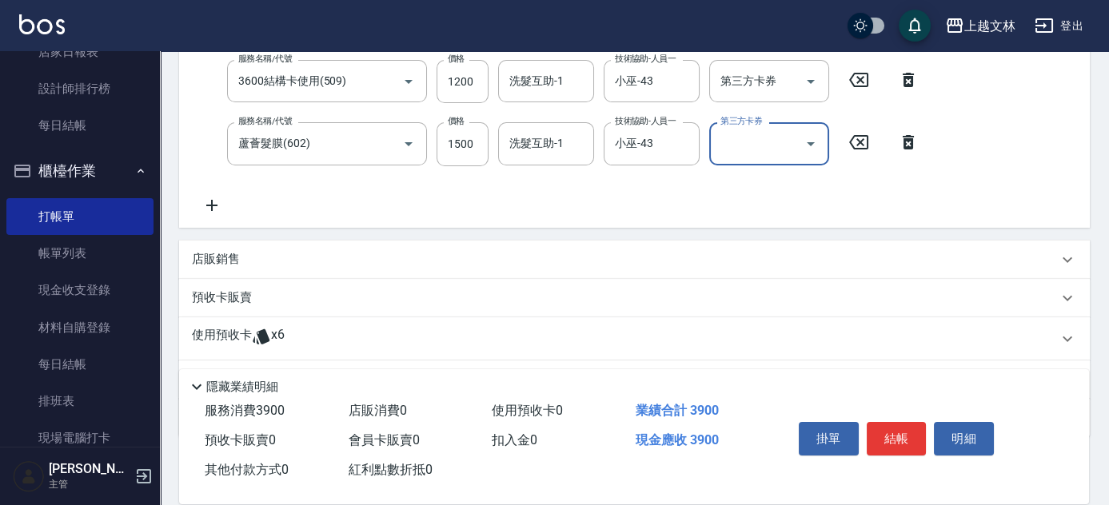
scroll to position [402, 0]
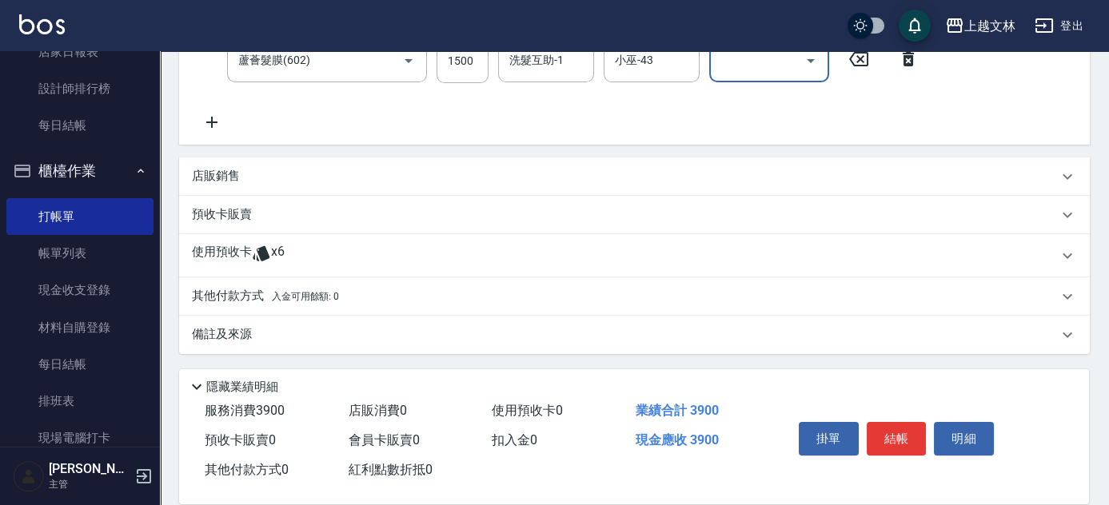
click at [211, 170] on p "店販銷售" at bounding box center [216, 176] width 48 height 17
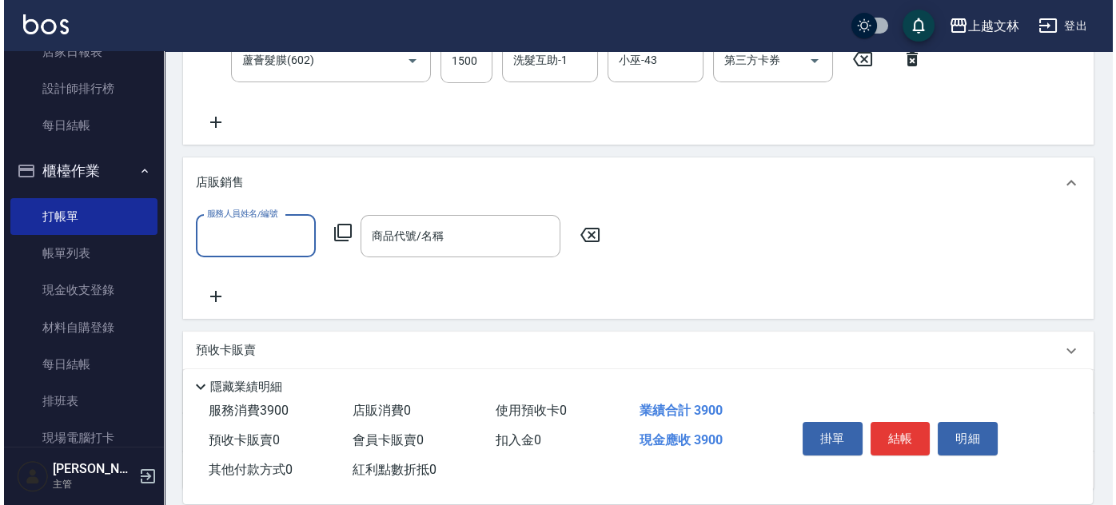
scroll to position [0, 0]
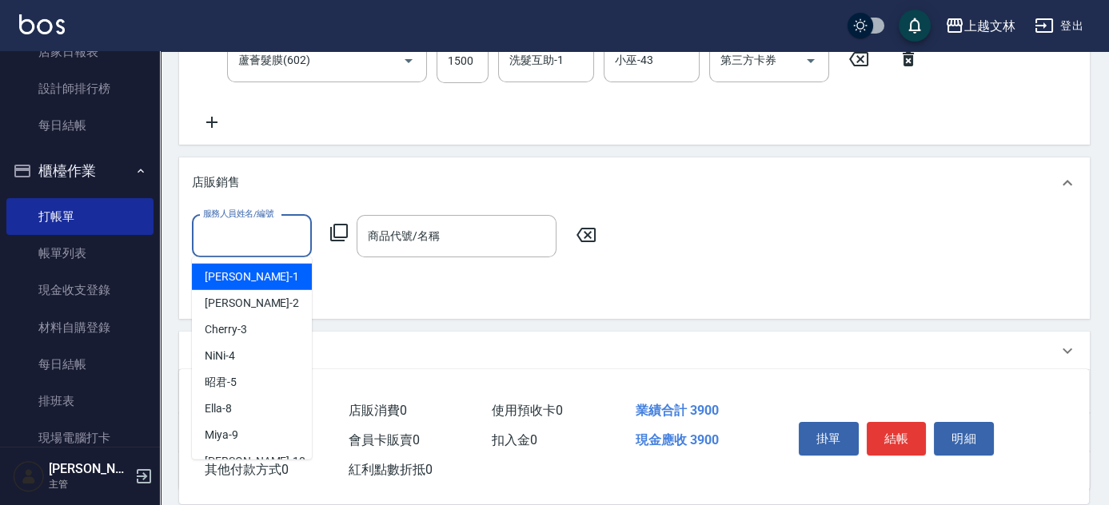
click at [246, 228] on input "服務人員姓名/編號" at bounding box center [252, 236] width 106 height 28
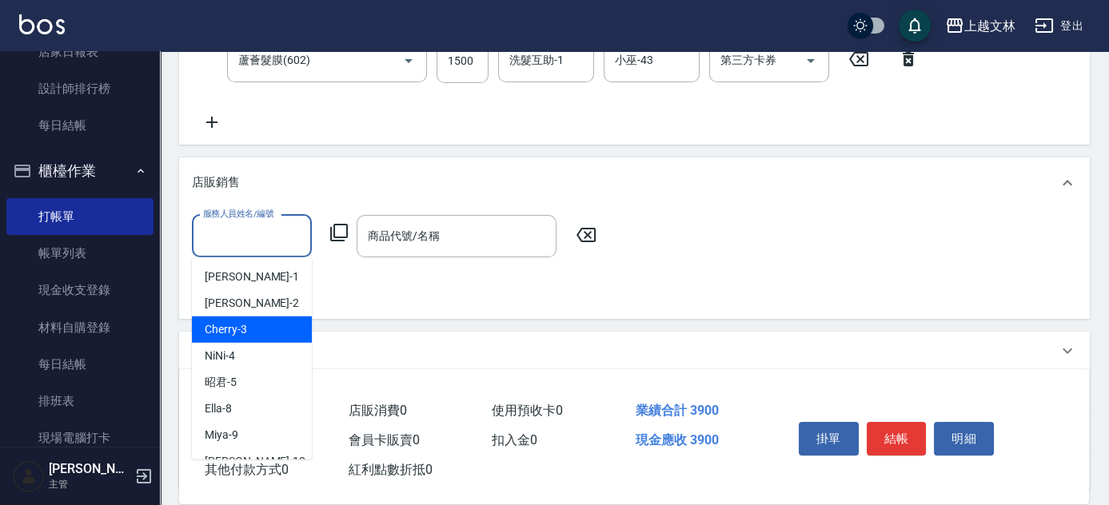
click at [258, 323] on div "Cherry -3" at bounding box center [252, 330] width 120 height 26
type input "Cherry-3"
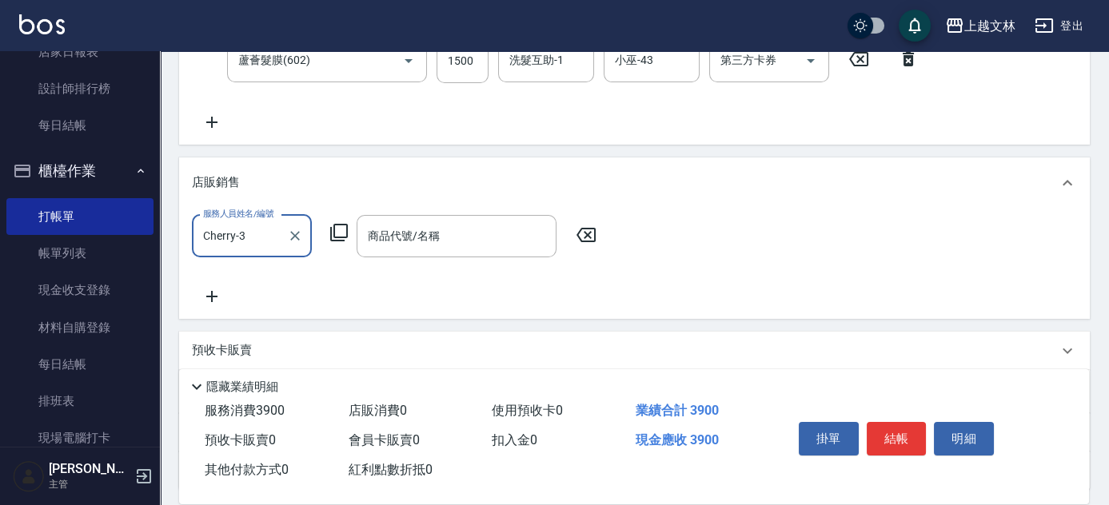
click at [336, 228] on icon at bounding box center [338, 232] width 19 height 19
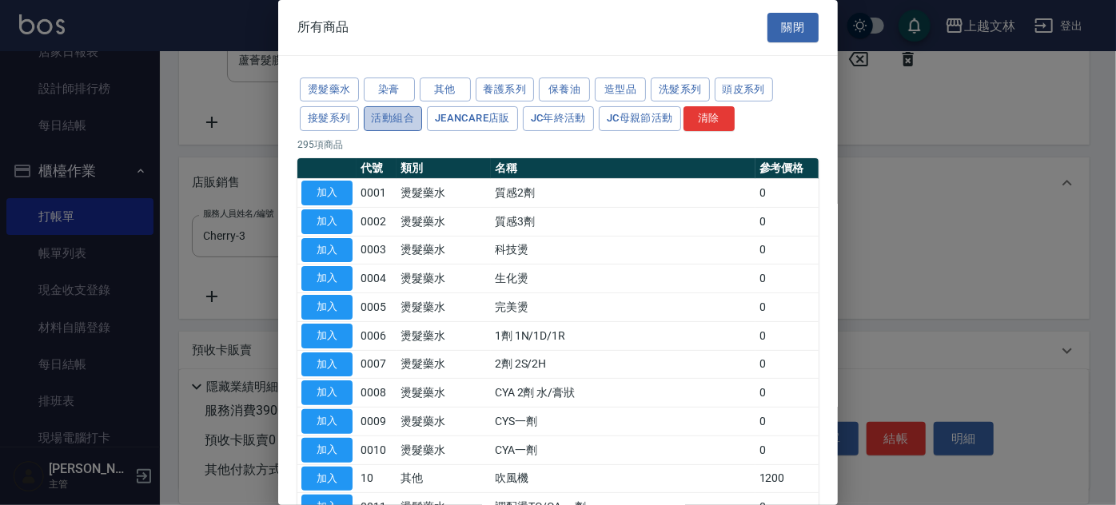
click at [380, 119] on button "活動組合" at bounding box center [393, 118] width 59 height 25
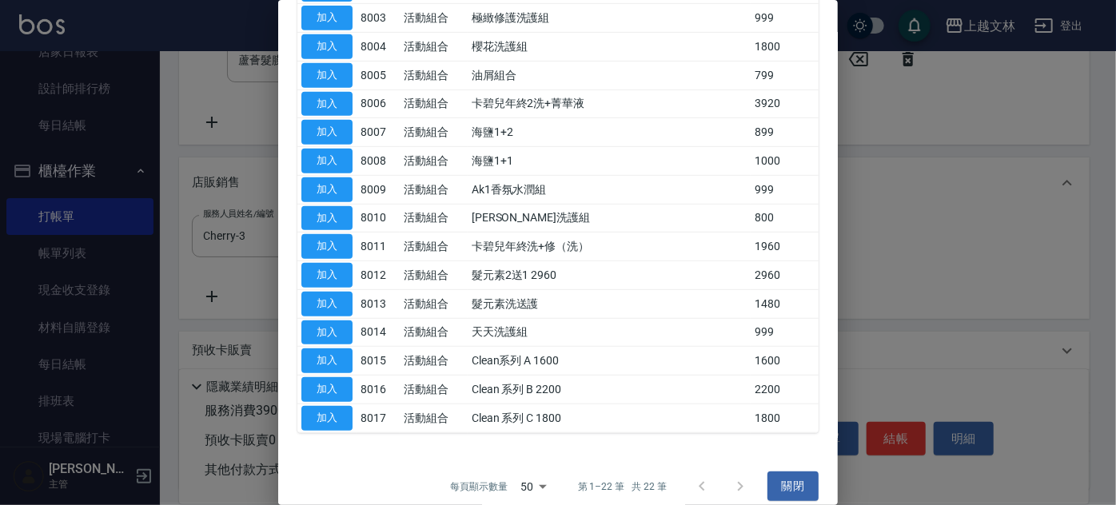
scroll to position [385, 0]
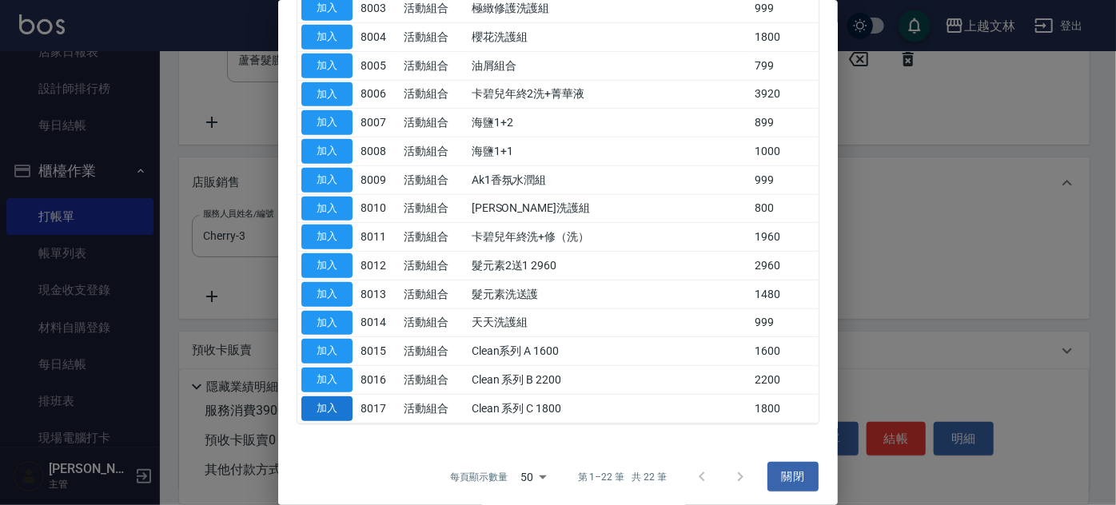
click at [337, 404] on button "加入" at bounding box center [326, 409] width 51 height 25
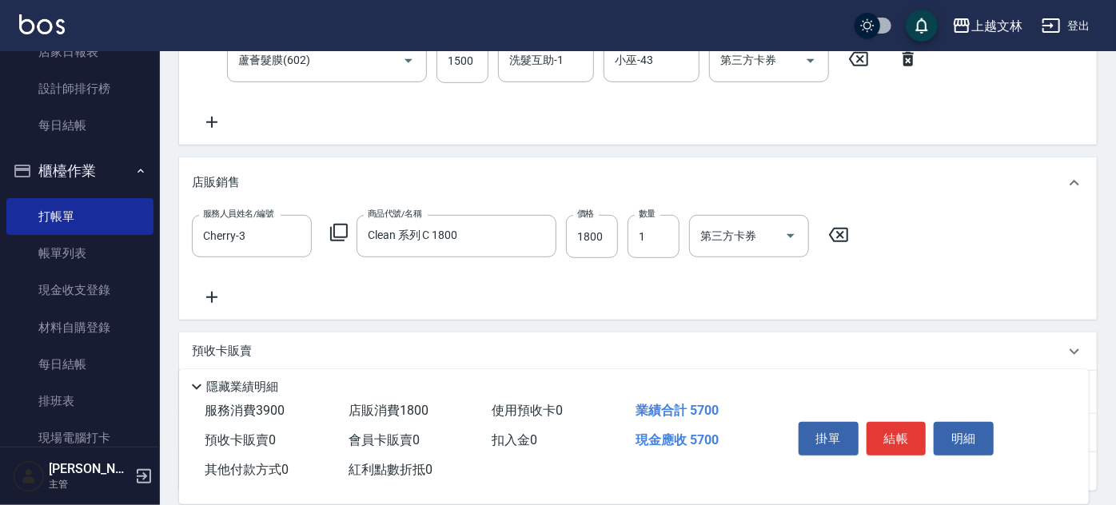
type input "Clean 系列 C 1800"
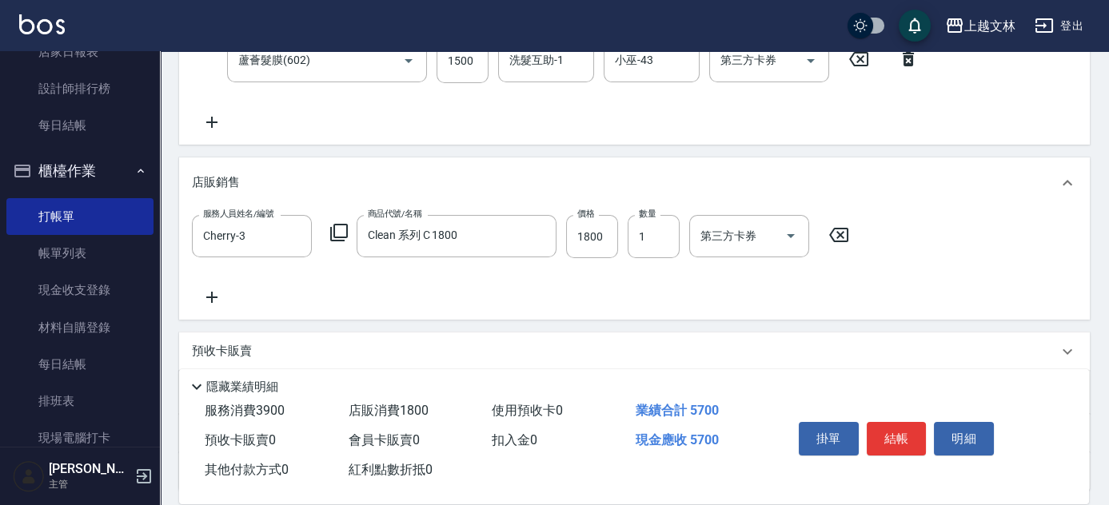
click at [211, 295] on icon at bounding box center [211, 297] width 11 height 11
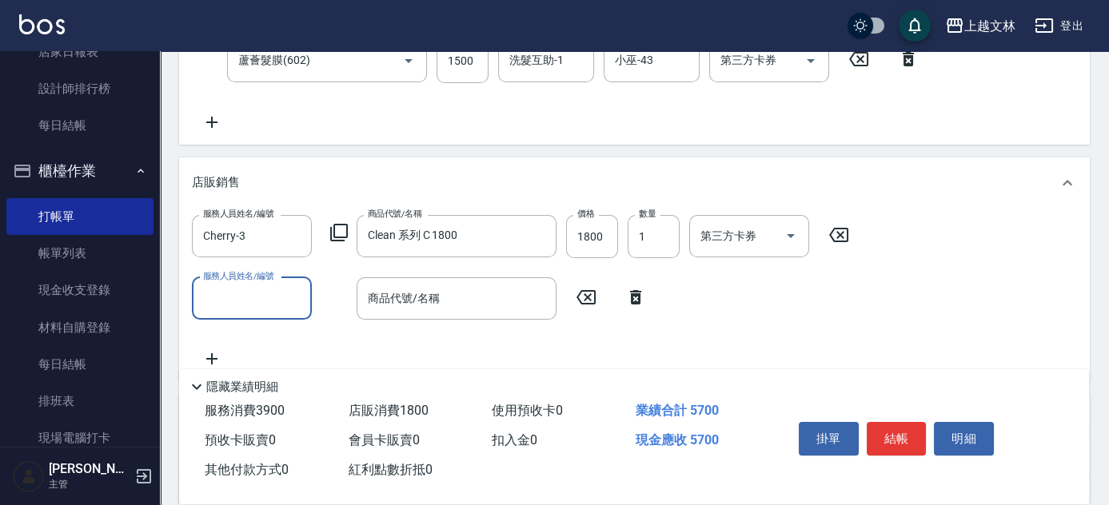
click at [262, 299] on input "服務人員姓名/編號" at bounding box center [252, 299] width 106 height 28
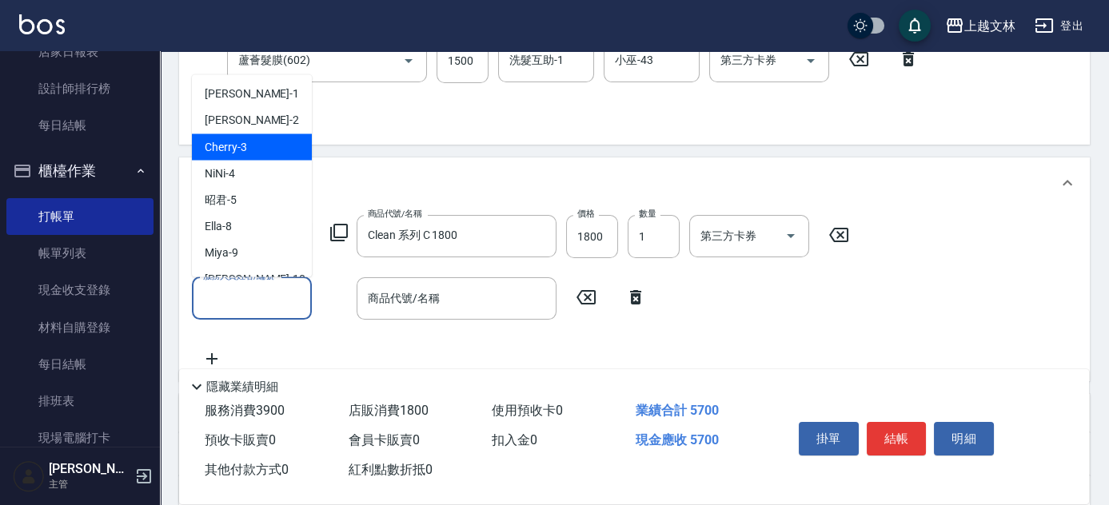
click at [248, 137] on div "Cherry -3" at bounding box center [252, 147] width 120 height 26
type input "Cherry-3"
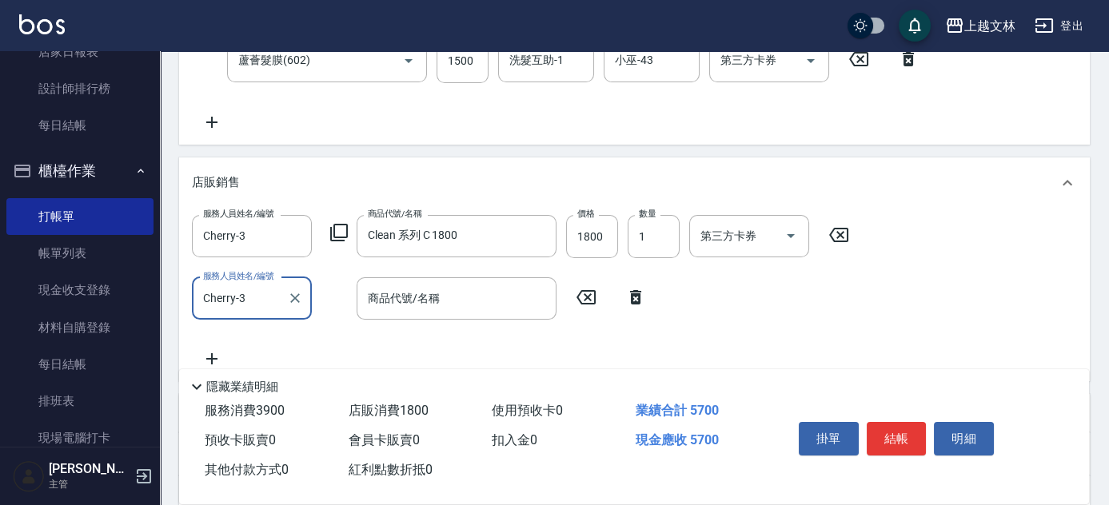
click at [341, 230] on icon at bounding box center [338, 232] width 19 height 19
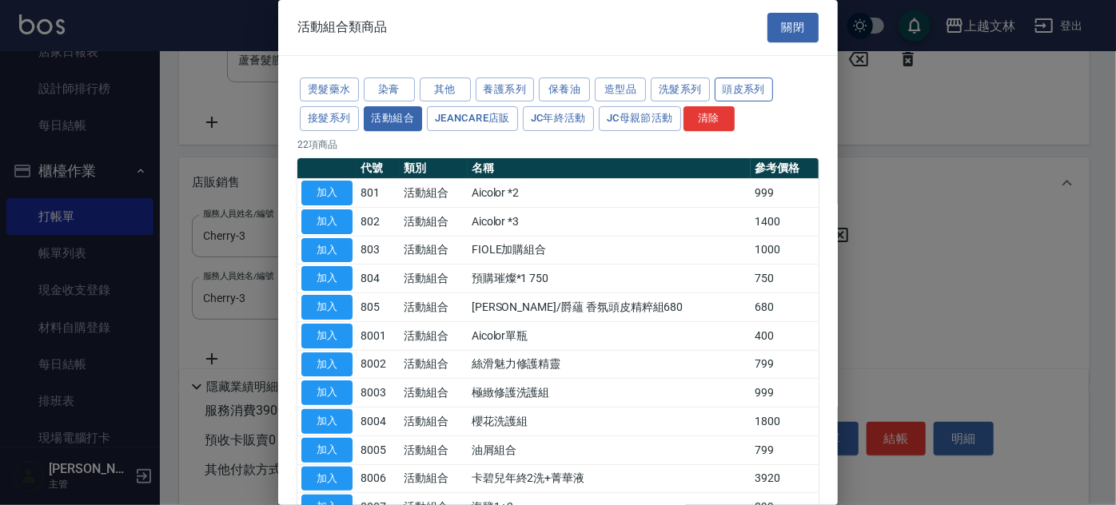
click at [749, 80] on button "頭皮系列" at bounding box center [744, 90] width 59 height 25
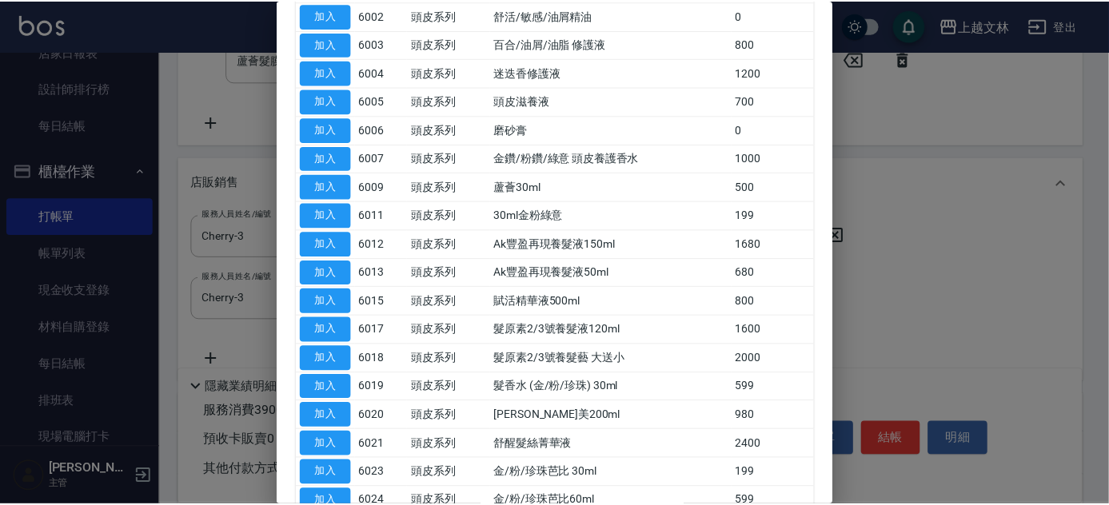
scroll to position [206, 0]
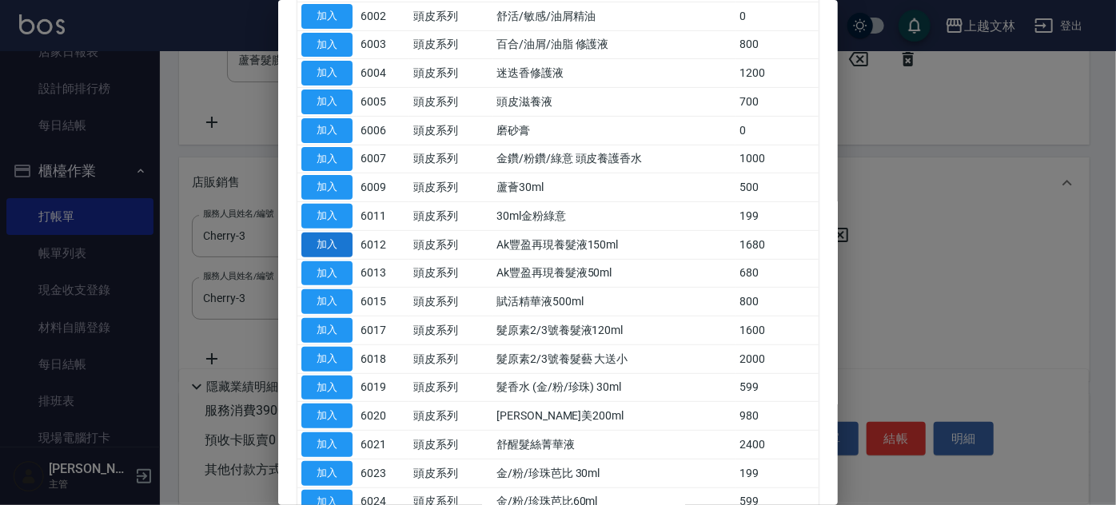
click at [317, 248] on button "加入" at bounding box center [326, 245] width 51 height 25
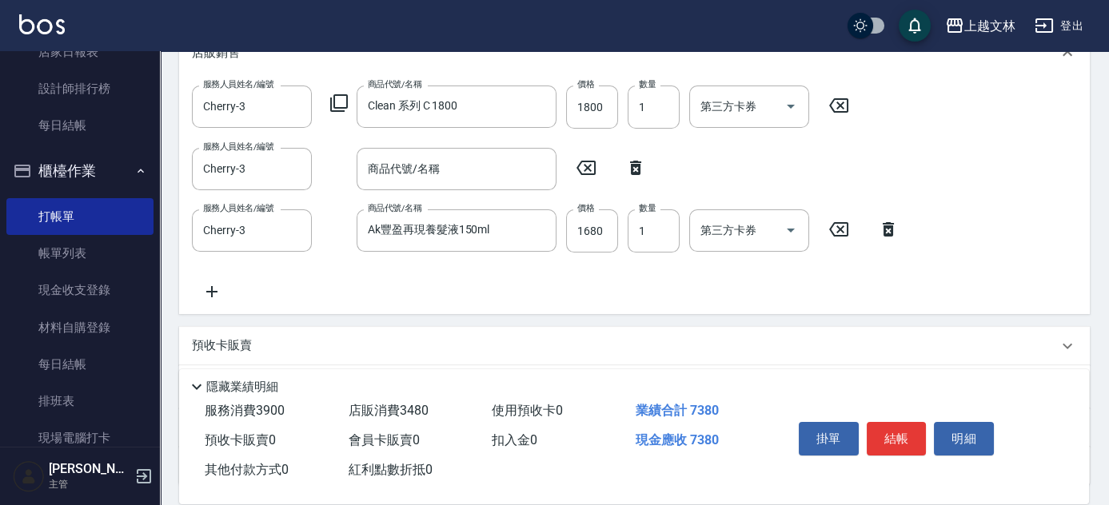
scroll to position [557, 0]
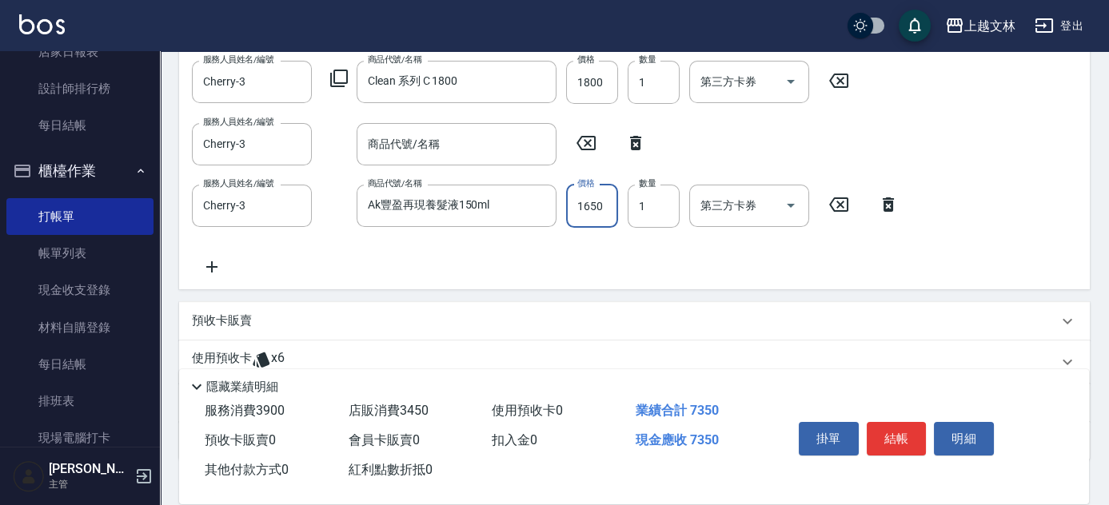
type input "1650"
click at [634, 140] on icon at bounding box center [635, 143] width 11 height 14
type input "Ak豐盈再現養髮液150ml"
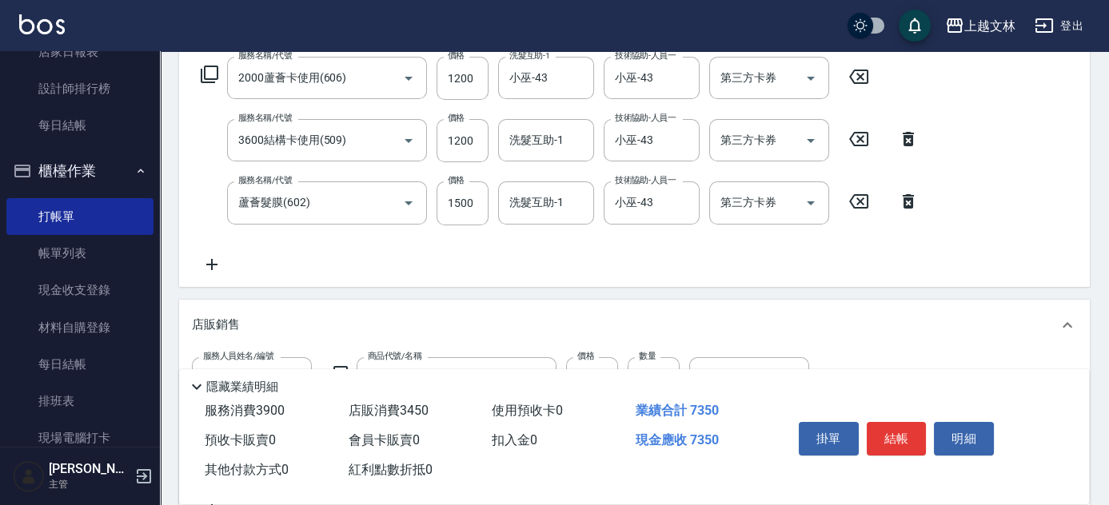
scroll to position [200, 0]
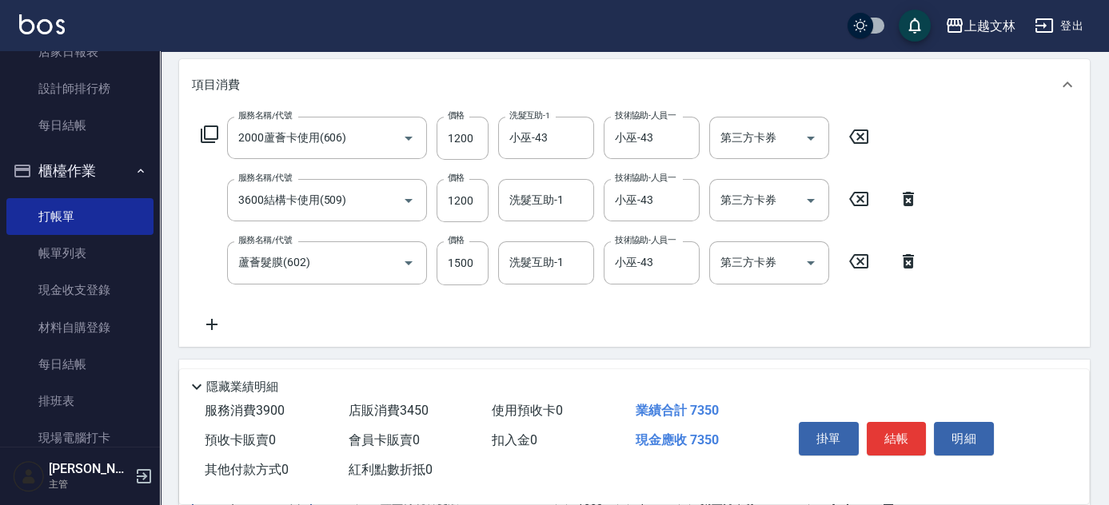
click at [750, 138] on div "第三方卡券 第三方卡券" at bounding box center [769, 138] width 120 height 42
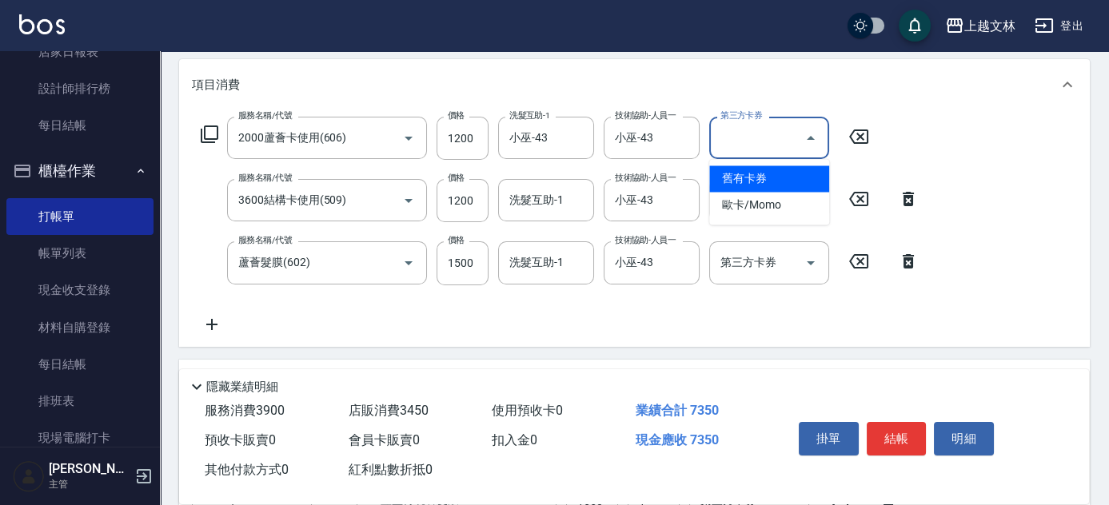
click at [752, 174] on span "舊有卡券" at bounding box center [769, 179] width 120 height 26
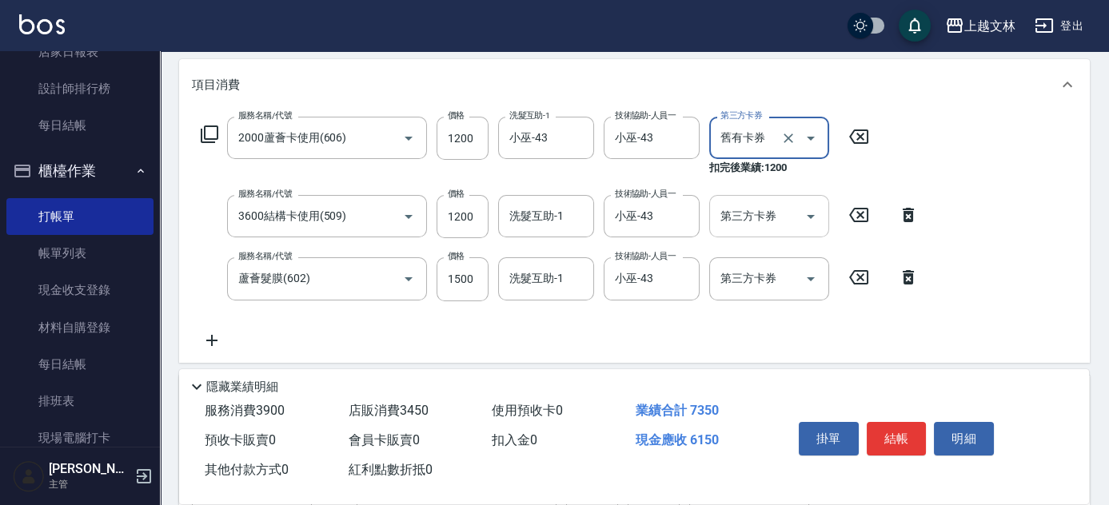
type input "舊有卡券"
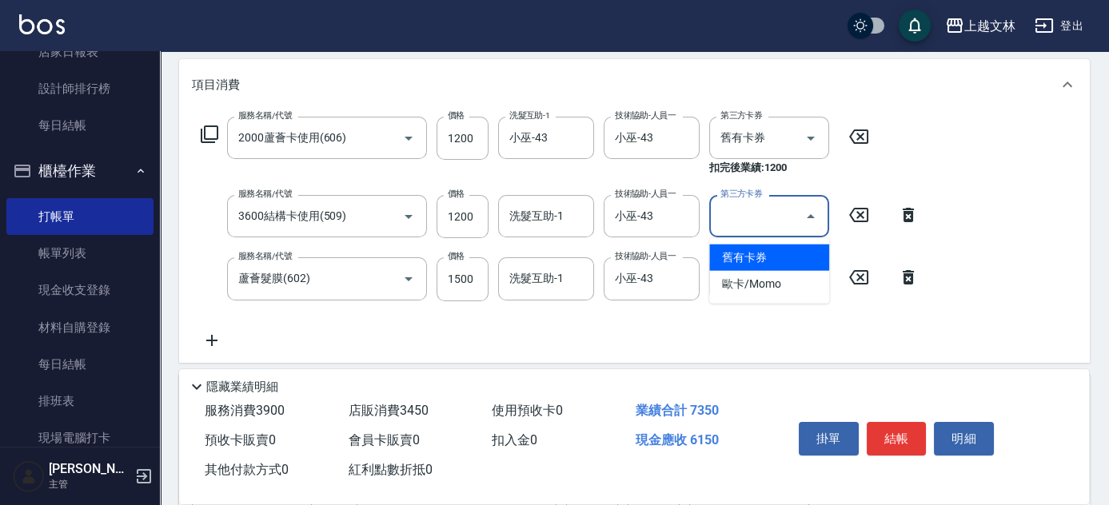
click at [741, 219] on input "第三方卡券" at bounding box center [758, 216] width 82 height 28
click at [753, 249] on span "舊有卡券" at bounding box center [769, 258] width 120 height 26
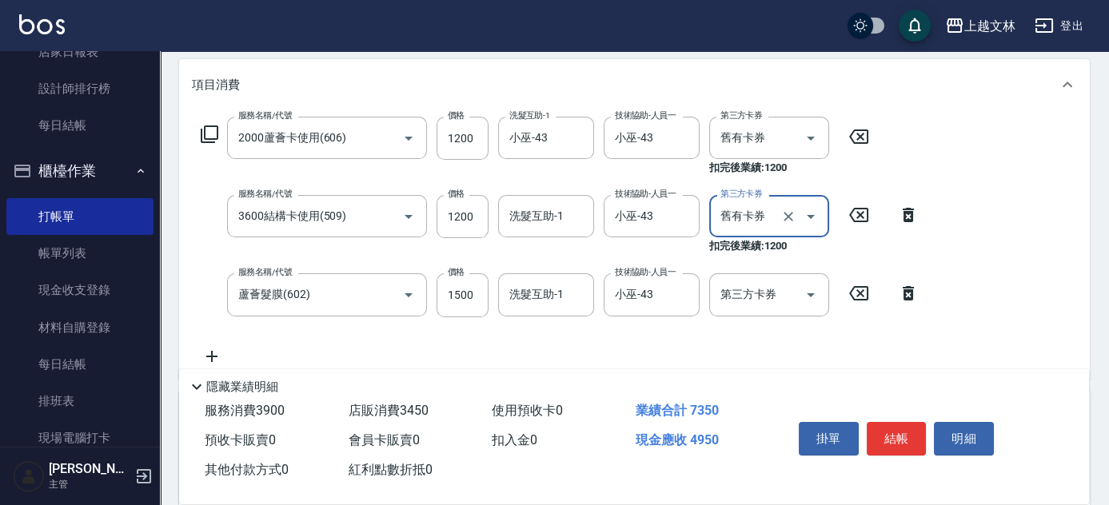
type input "舊有卡券"
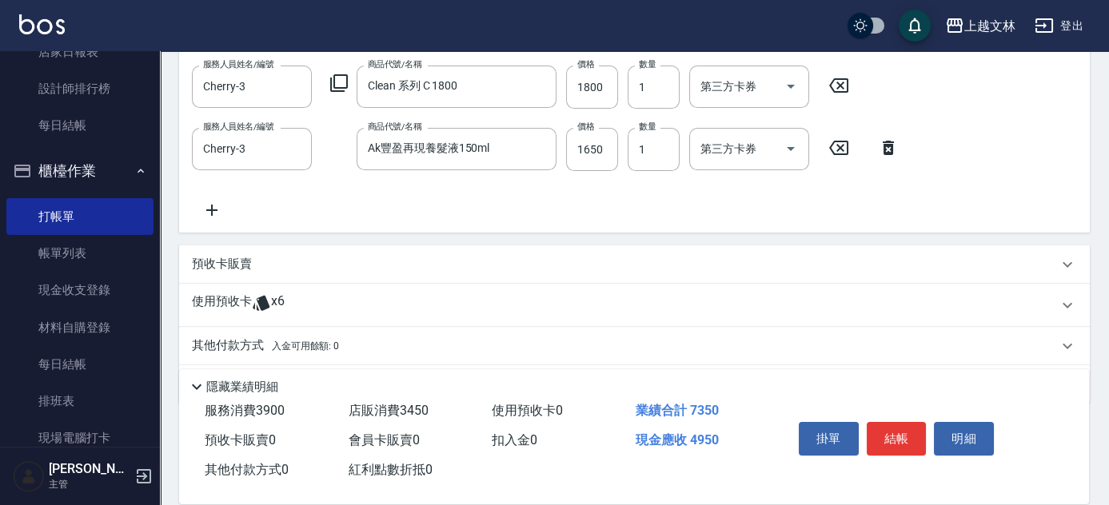
scroll to position [585, 0]
click at [235, 342] on p "其他付款方式 入金可用餘額: 0" at bounding box center [265, 346] width 147 height 18
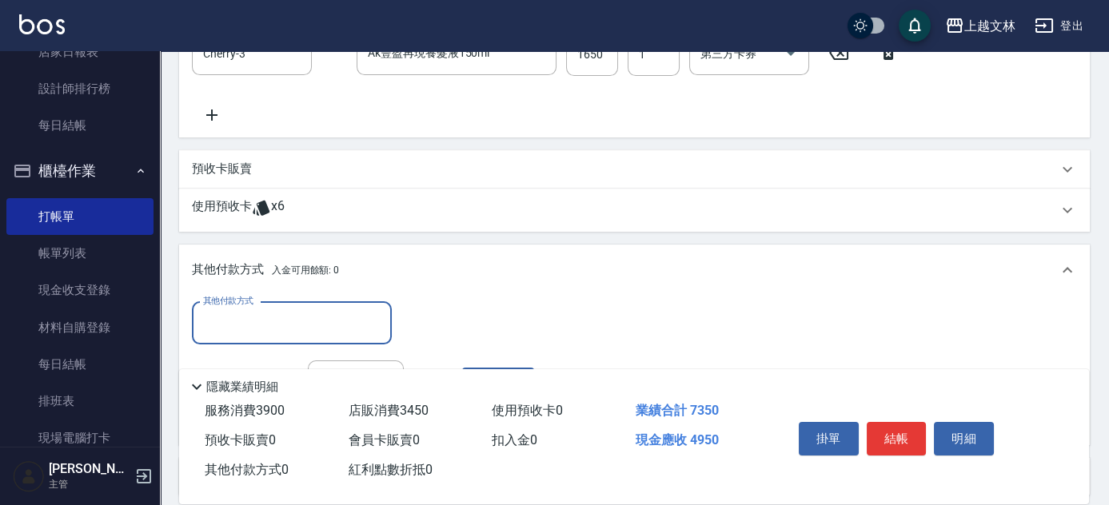
scroll to position [821, 0]
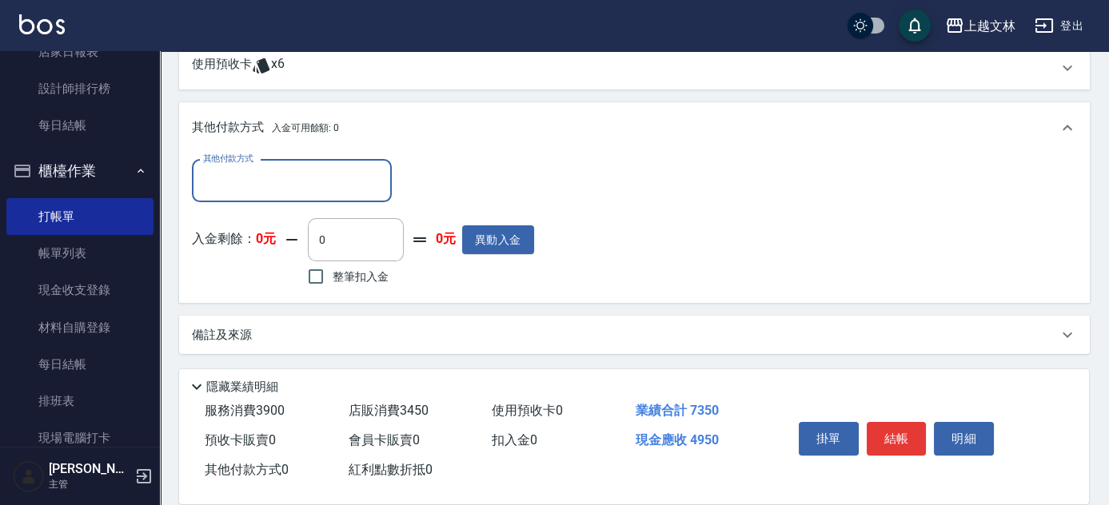
click at [264, 194] on input "其他付款方式" at bounding box center [292, 181] width 186 height 28
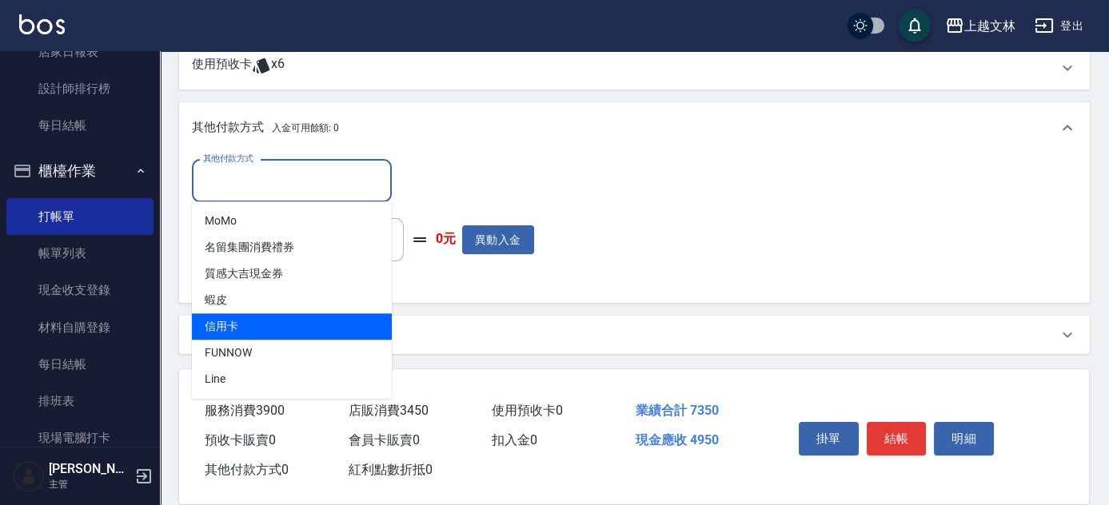
click at [275, 325] on span "信用卡" at bounding box center [292, 326] width 200 height 26
type input "信用卡"
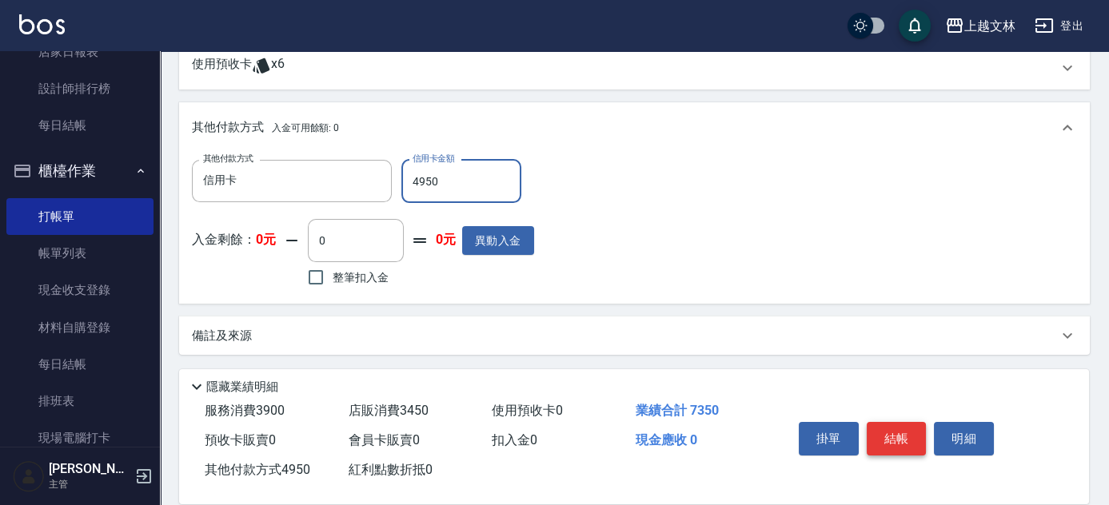
type input "4950"
click at [900, 431] on button "結帳" at bounding box center [897, 439] width 60 height 34
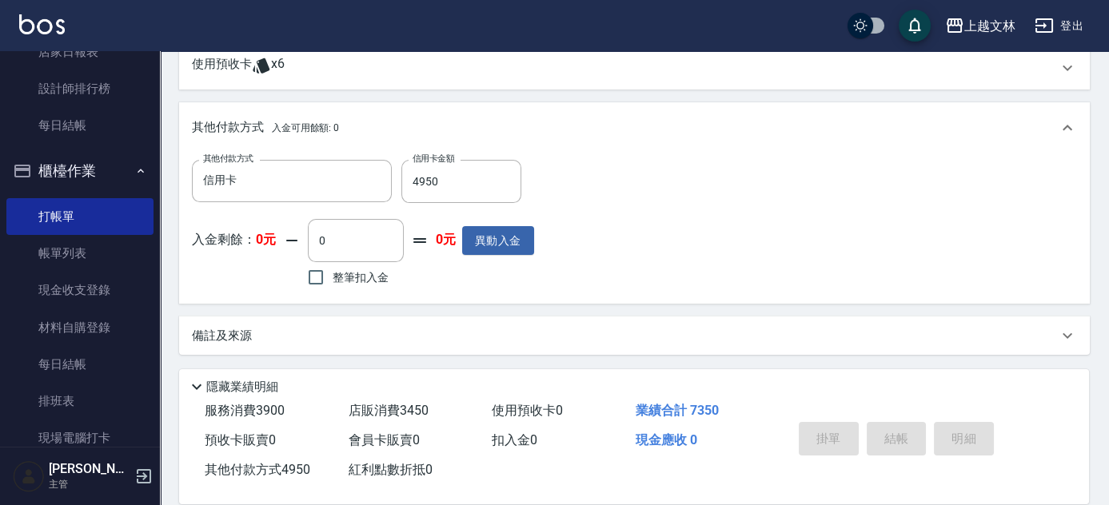
type input "[DATE] 18:40"
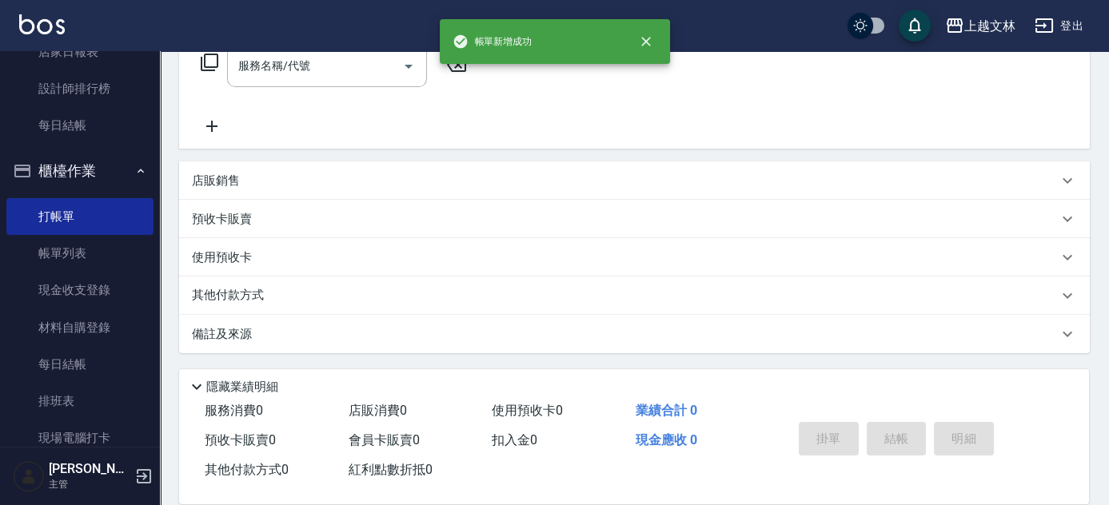
scroll to position [0, 0]
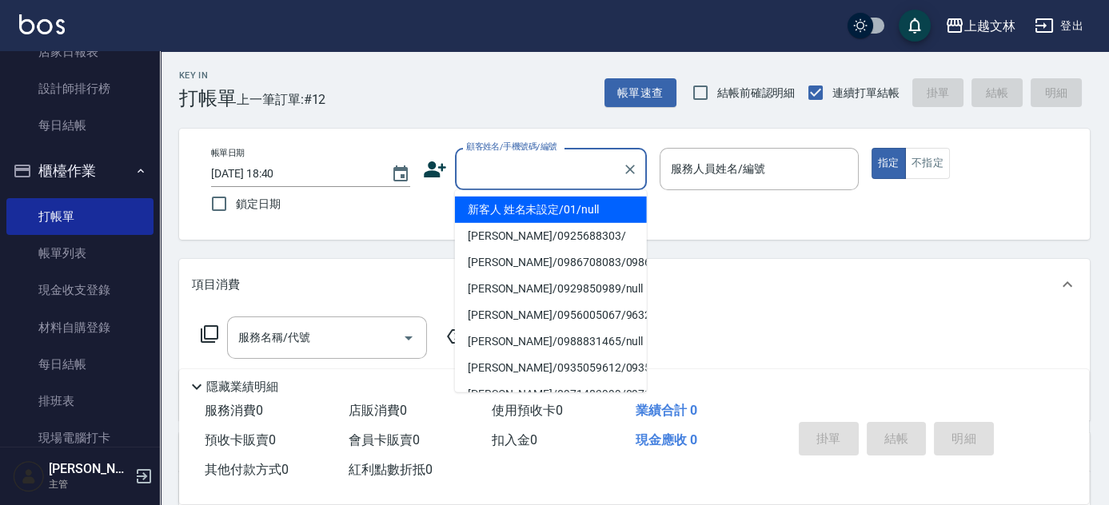
click at [525, 159] on input "顧客姓名/手機號碼/編號" at bounding box center [539, 169] width 154 height 28
drag, startPoint x: 539, startPoint y: 210, endPoint x: 729, endPoint y: 182, distance: 192.4
click at [545, 208] on li "新客人 姓名未設定/01/null" at bounding box center [551, 210] width 192 height 26
type input "新客人 姓名未設定/01/null"
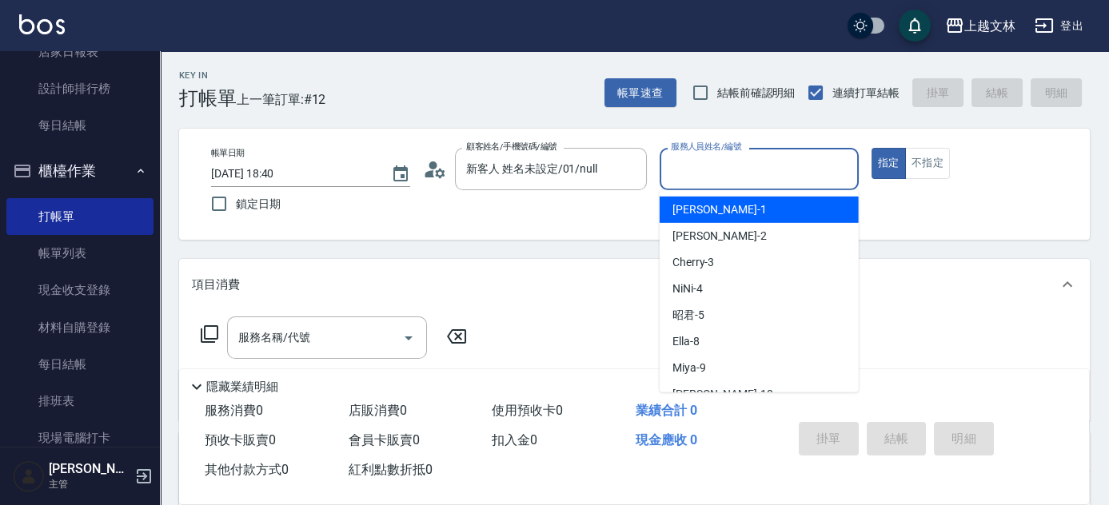
click at [744, 177] on input "服務人員姓名/編號" at bounding box center [759, 169] width 185 height 28
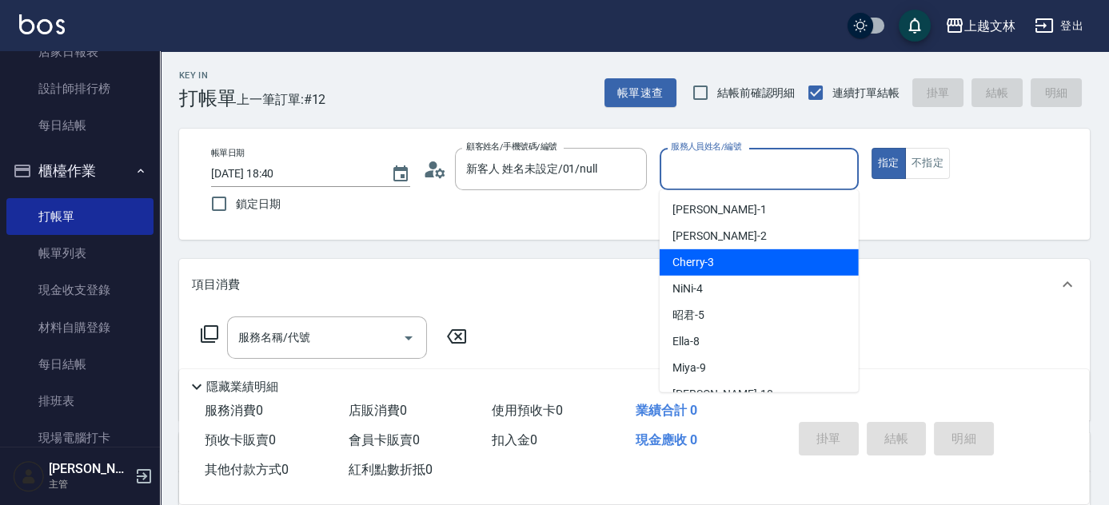
click at [737, 263] on div "Cherry -3" at bounding box center [759, 263] width 199 height 26
type input "Cherry-3"
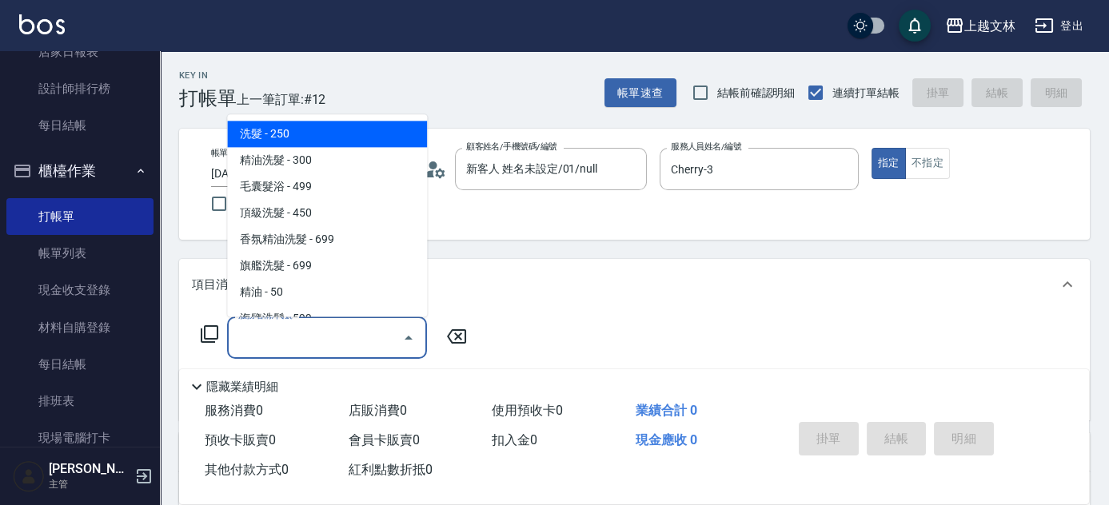
click at [294, 342] on input "服務名稱/代號" at bounding box center [315, 338] width 162 height 28
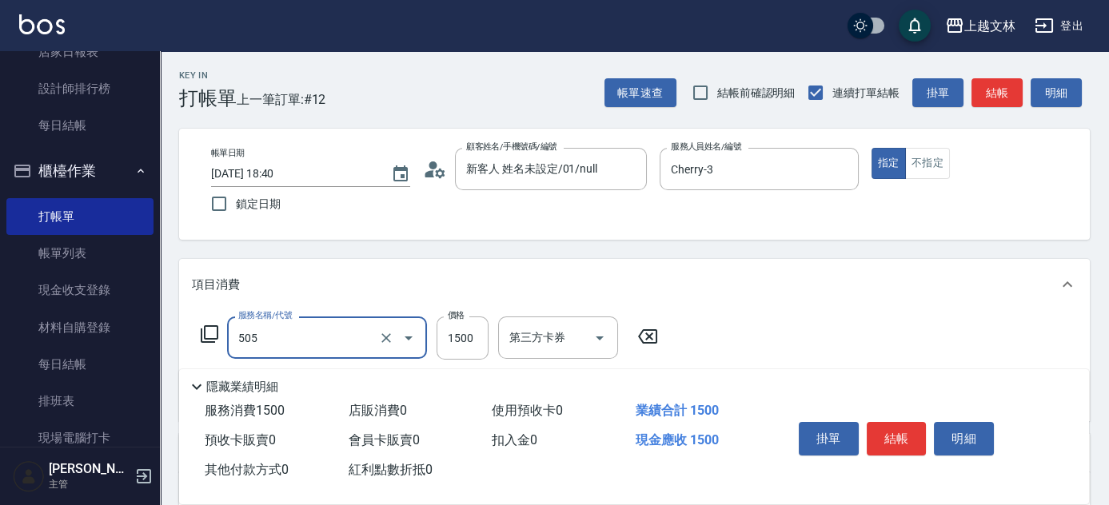
type input "結構護髮(505)"
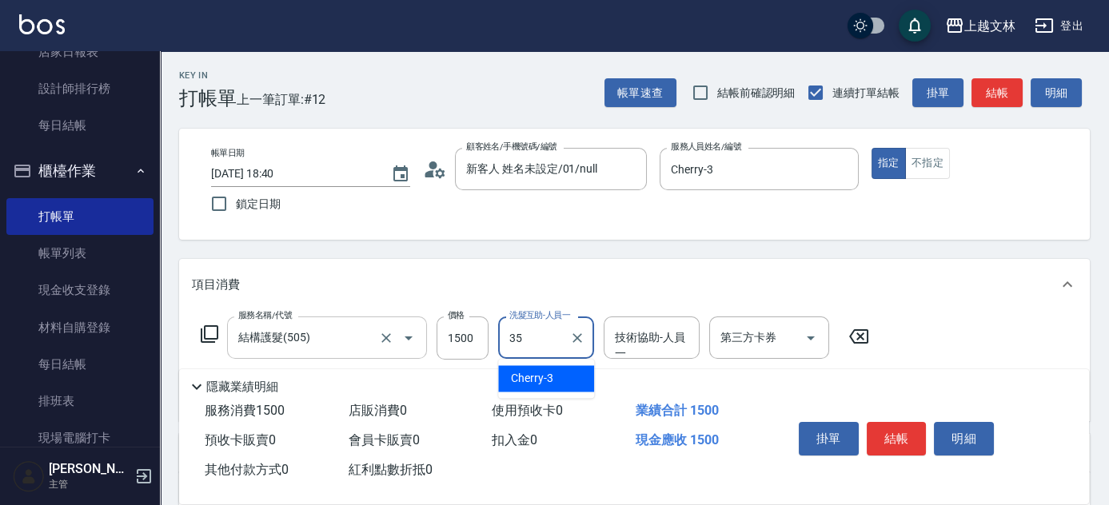
type input "[PERSON_NAME]-35"
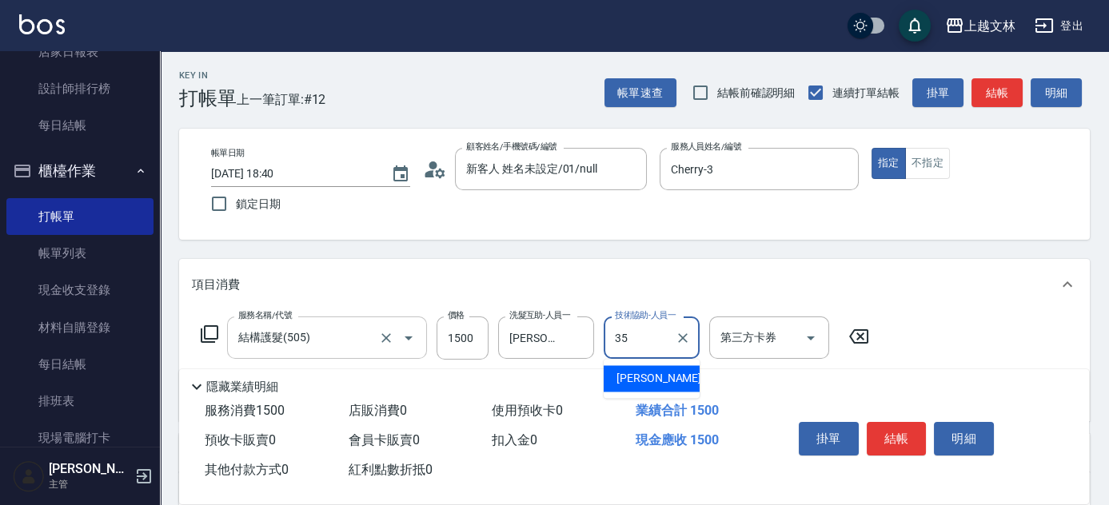
type input "[PERSON_NAME]-35"
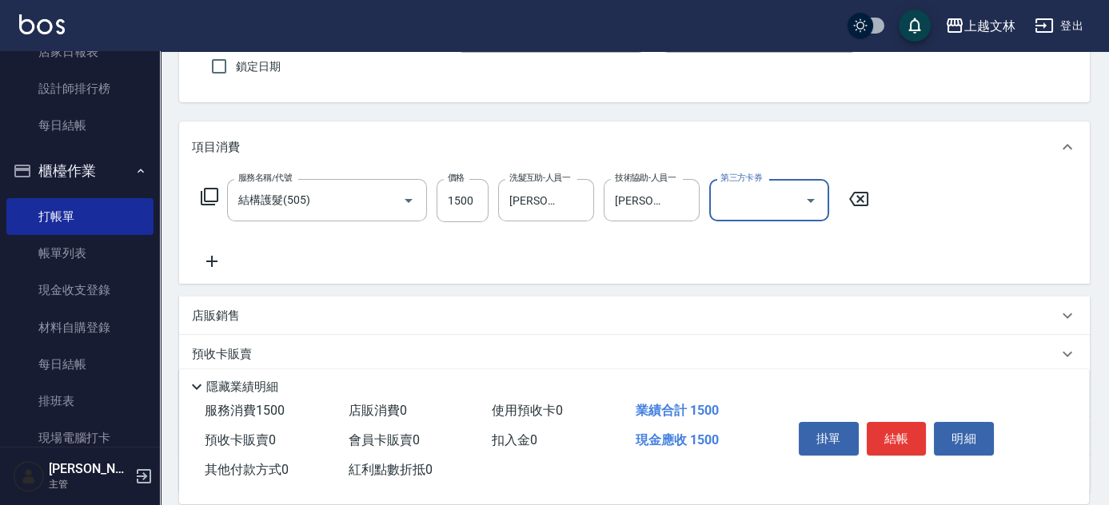
scroll to position [174, 0]
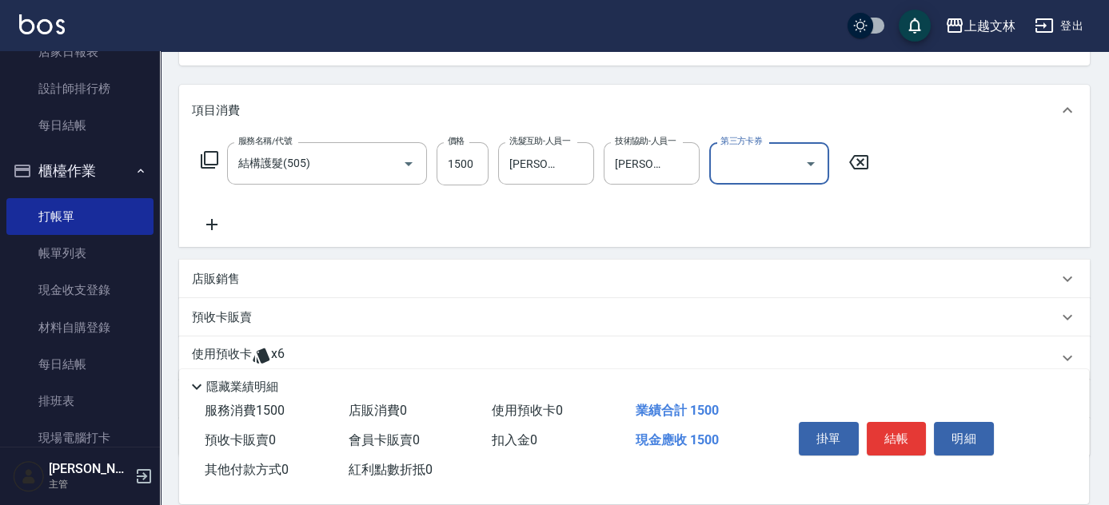
click at [209, 226] on icon at bounding box center [211, 224] width 11 height 11
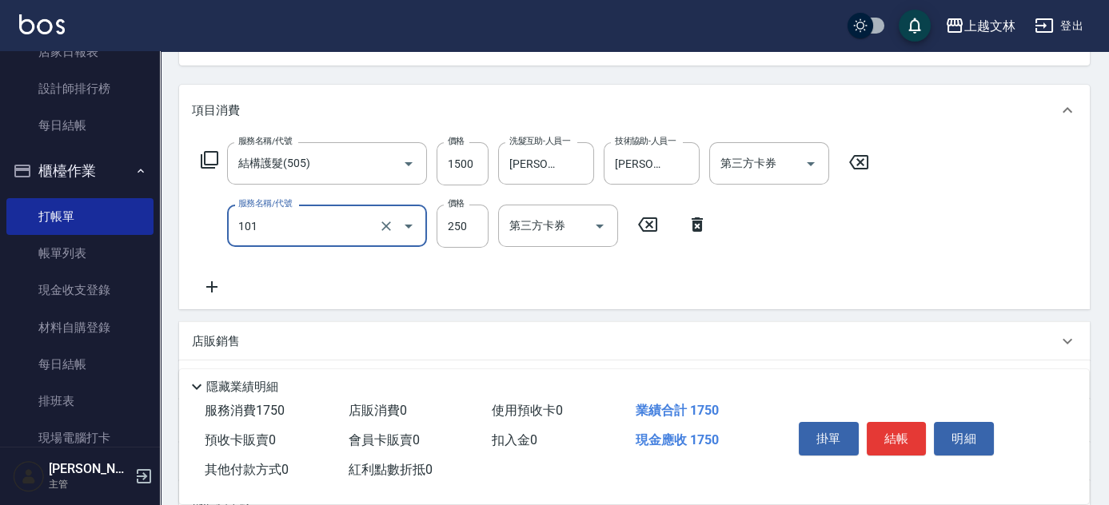
type input "洗髮(101)"
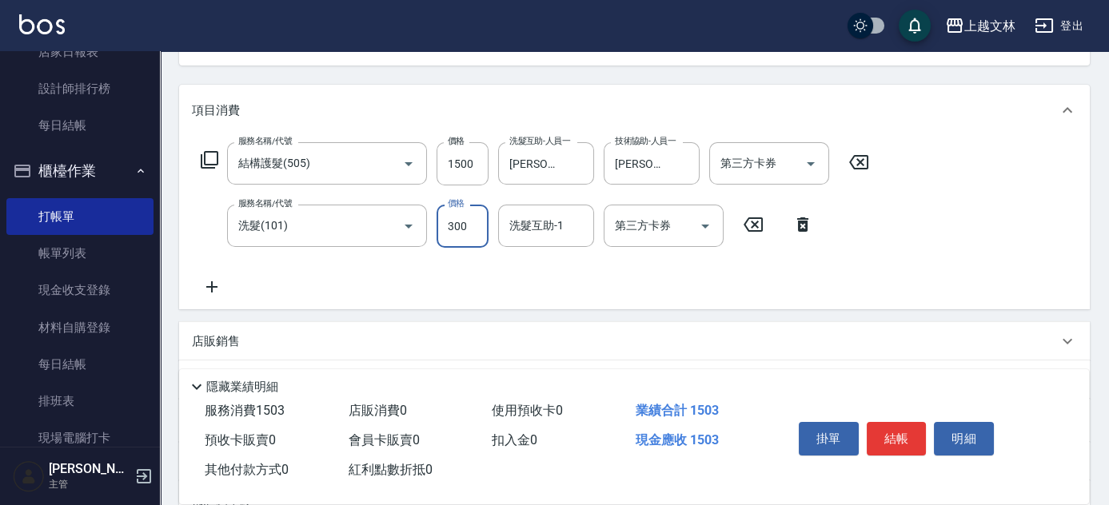
type input "300"
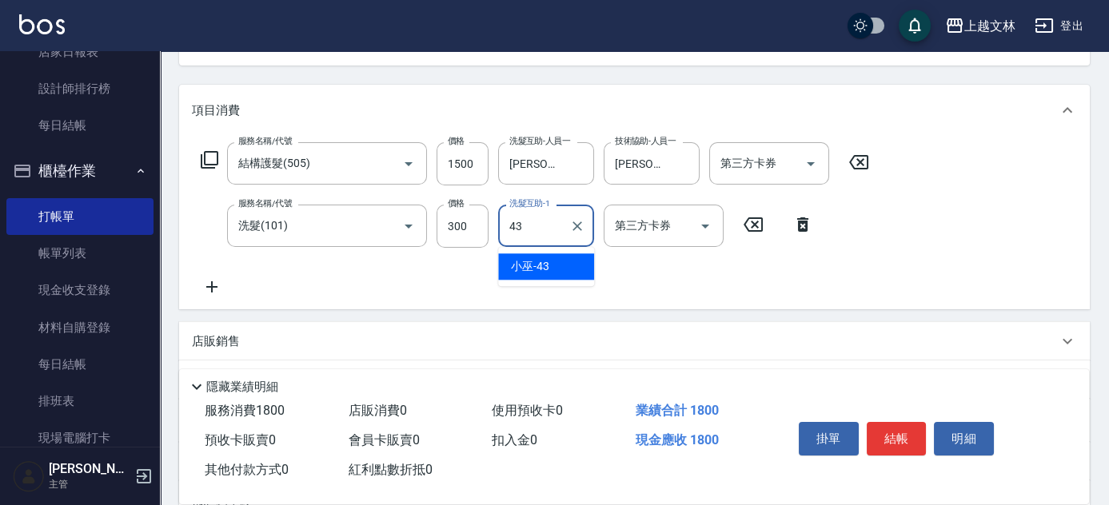
type input "小巫-43"
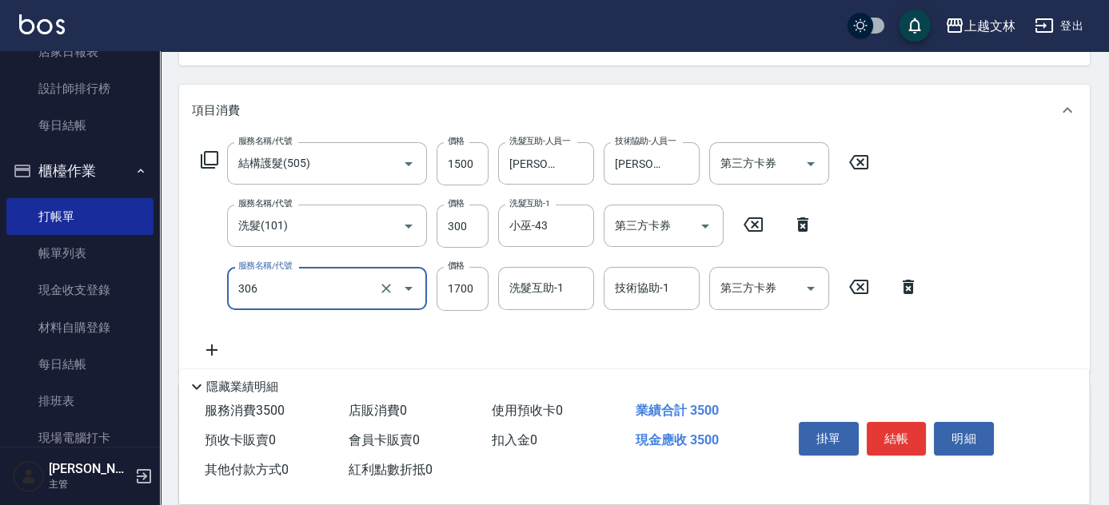
type input "離子燙(306)"
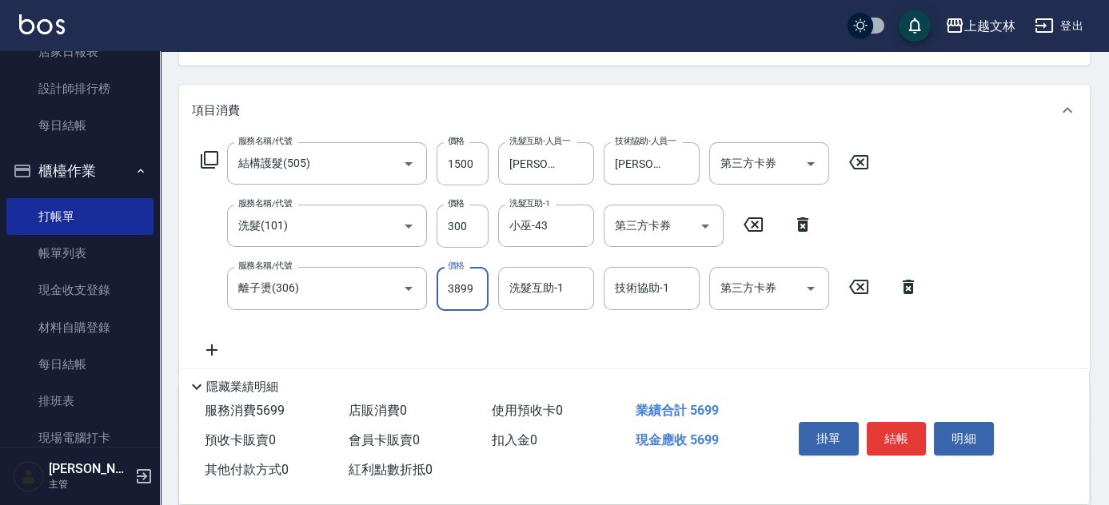
type input "3899"
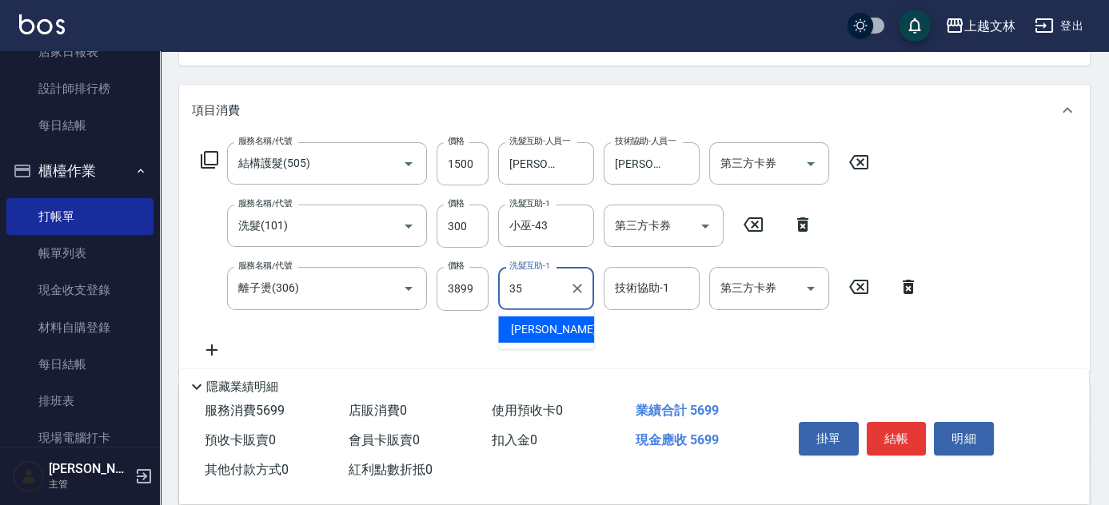
type input "[PERSON_NAME]-35"
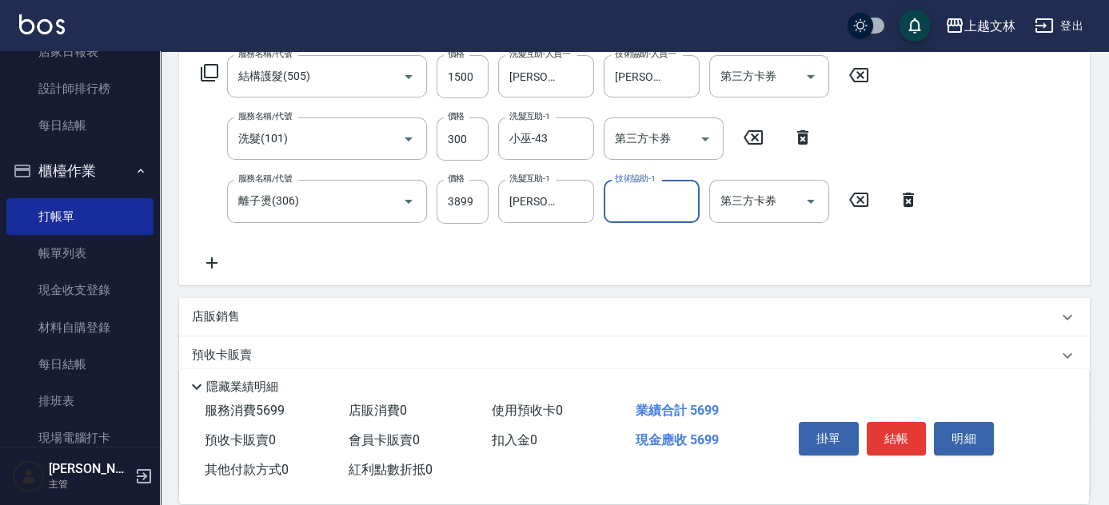
scroll to position [266, 0]
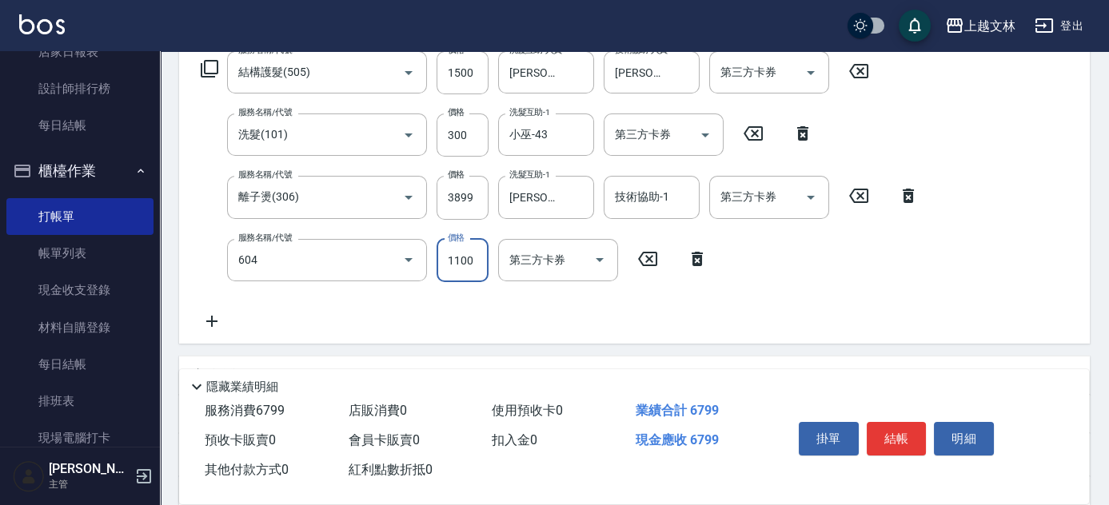
type input "2200淨化卡使用(604)"
type input "1200"
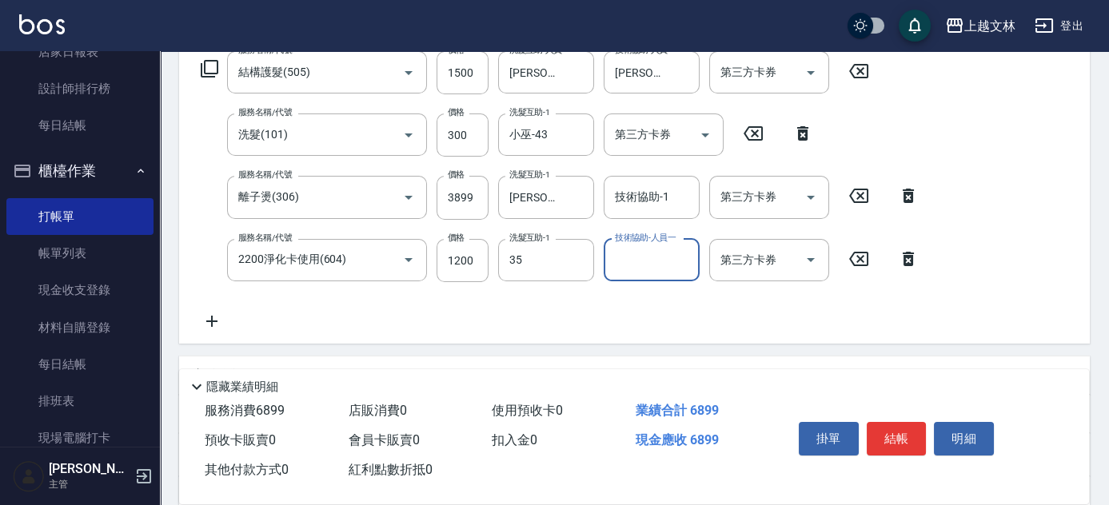
type input "[PERSON_NAME]-35"
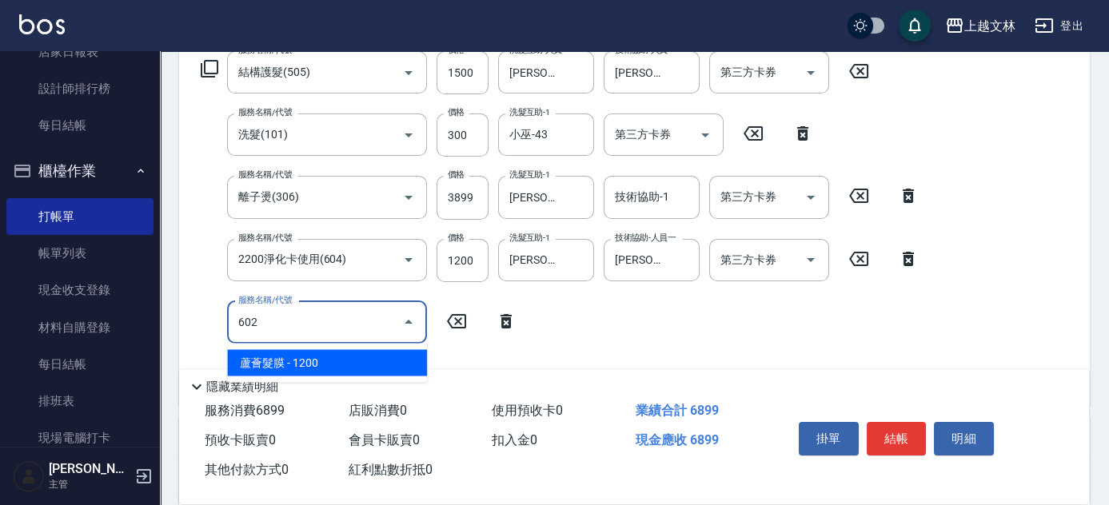
type input "蘆薈髮膜(602)"
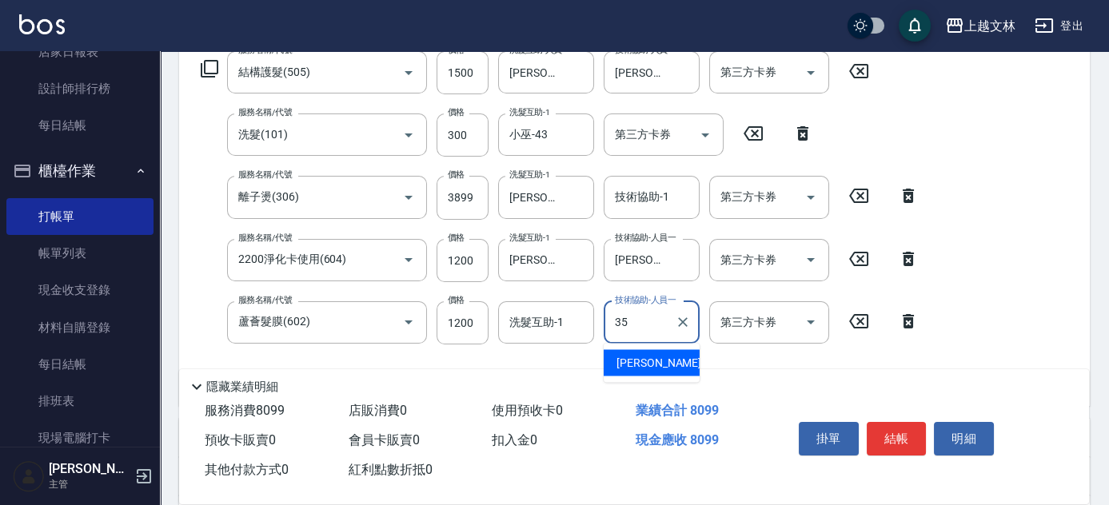
type input "[PERSON_NAME]-35"
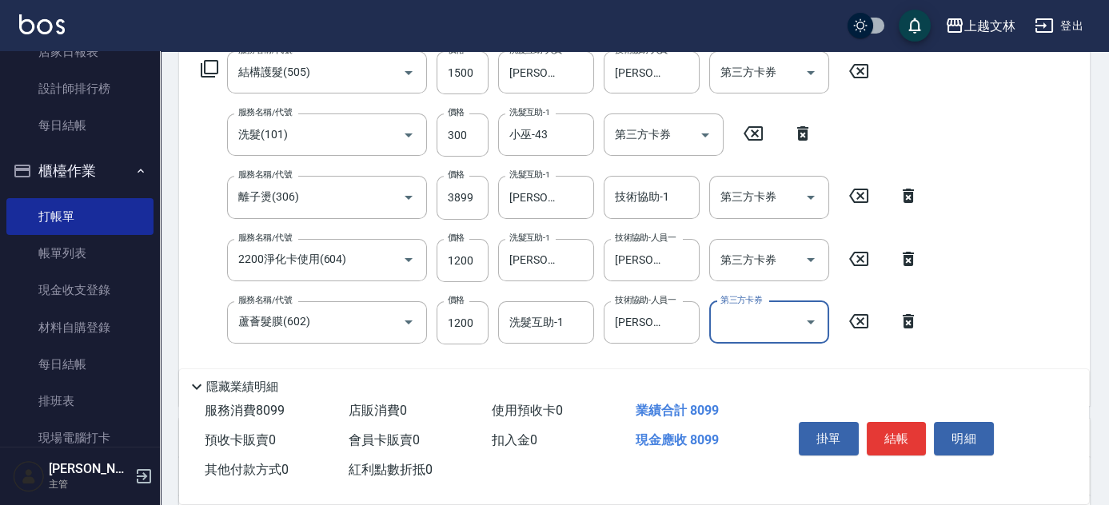
click at [759, 253] on div "第三方卡券 第三方卡券" at bounding box center [769, 260] width 120 height 42
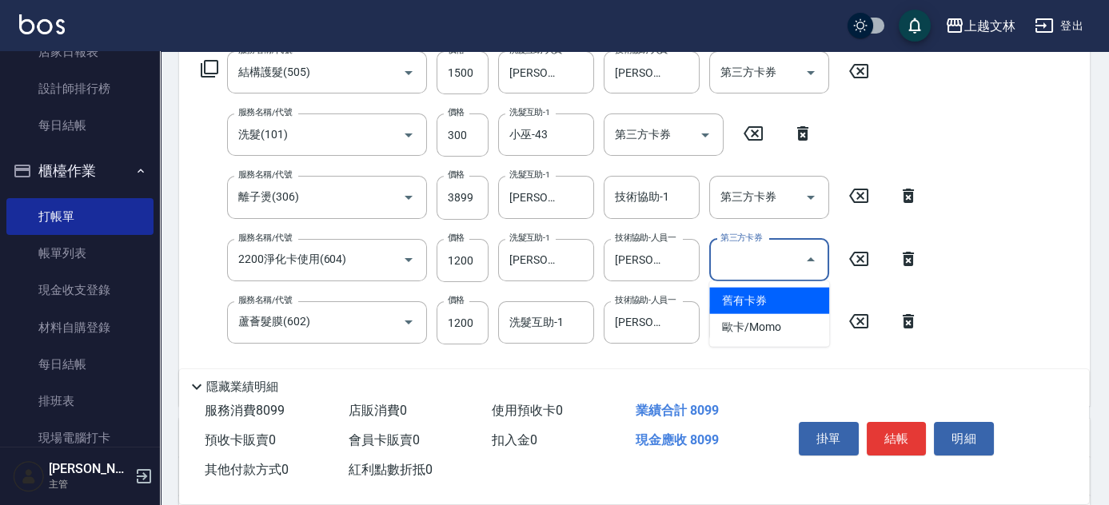
click at [741, 295] on span "舊有卡券" at bounding box center [769, 301] width 120 height 26
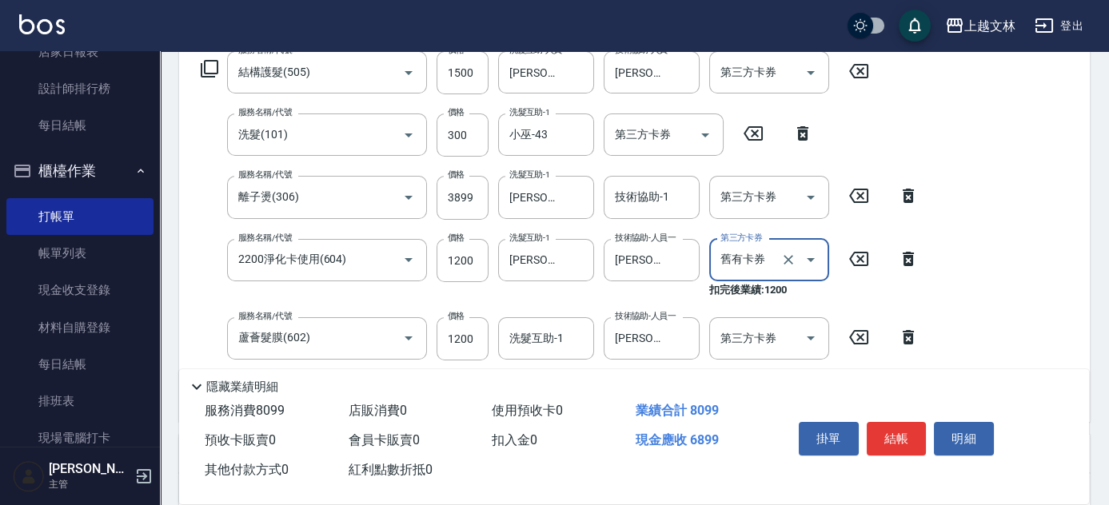
type input "舊有卡券"
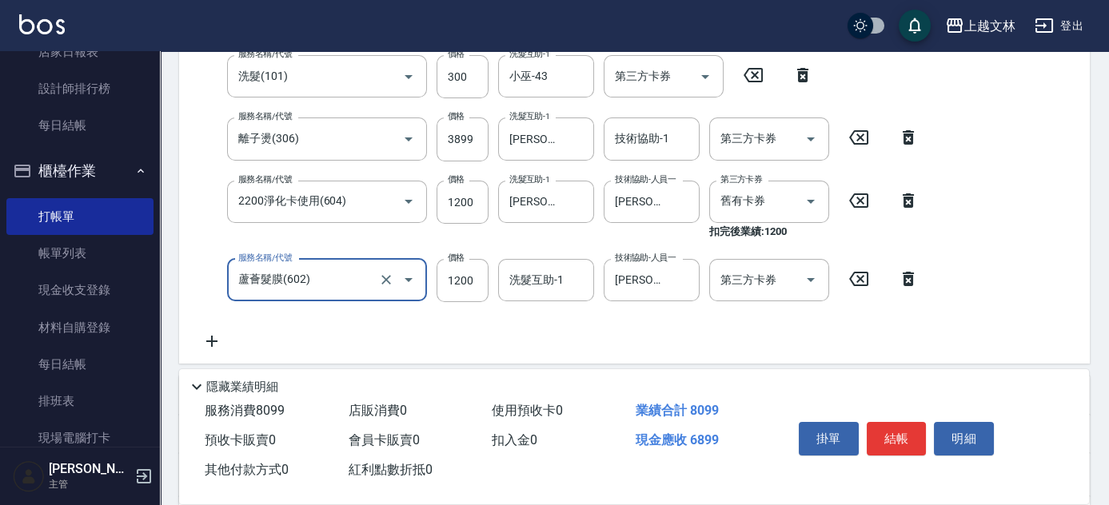
scroll to position [317, 0]
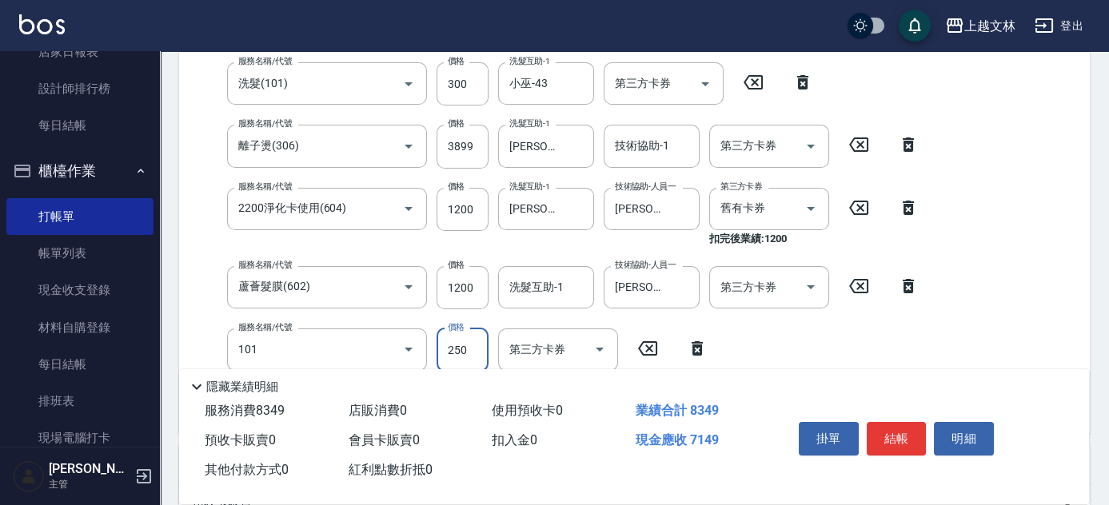
type input "洗髮(101)"
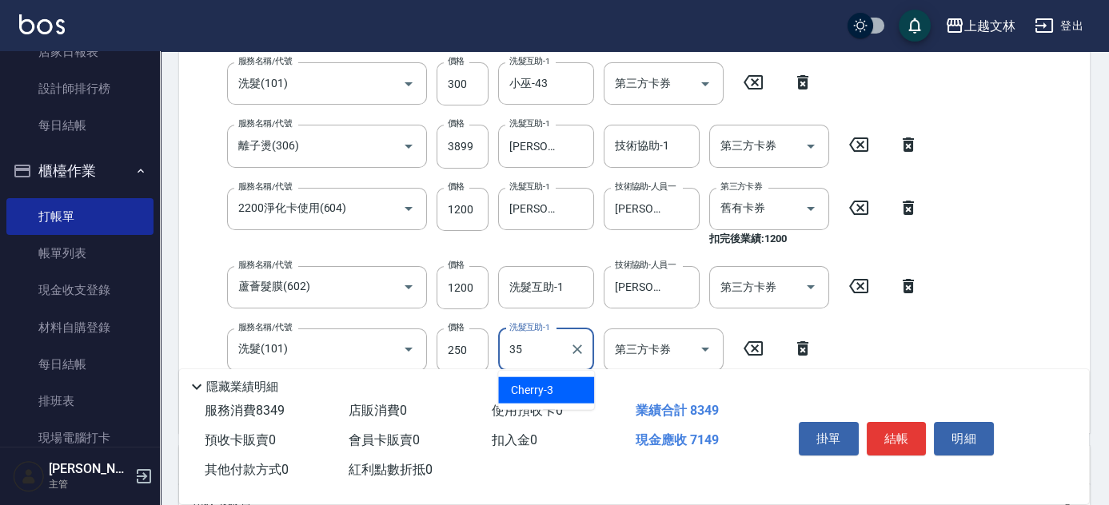
type input "[PERSON_NAME]-35"
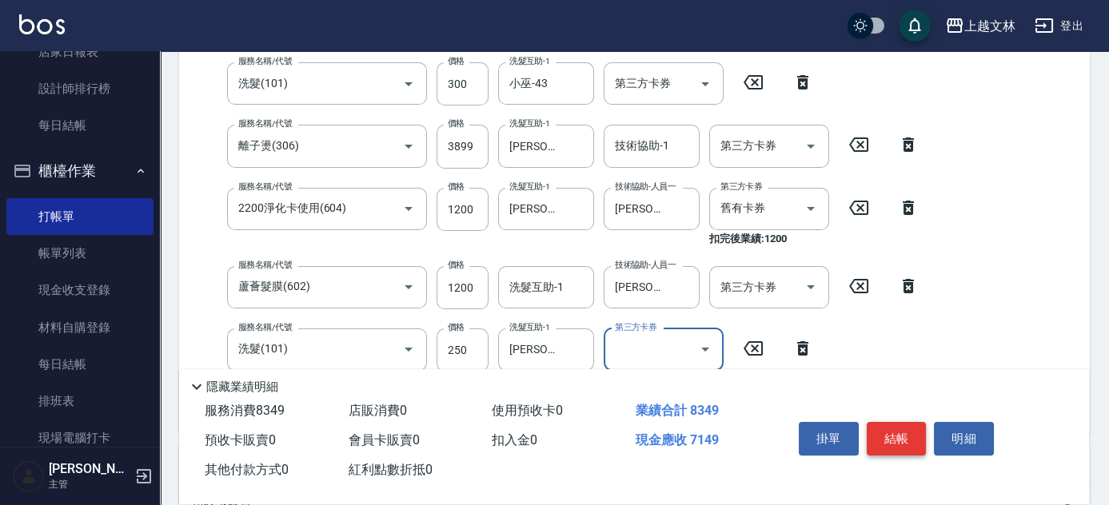
click at [916, 430] on button "結帳" at bounding box center [897, 439] width 60 height 34
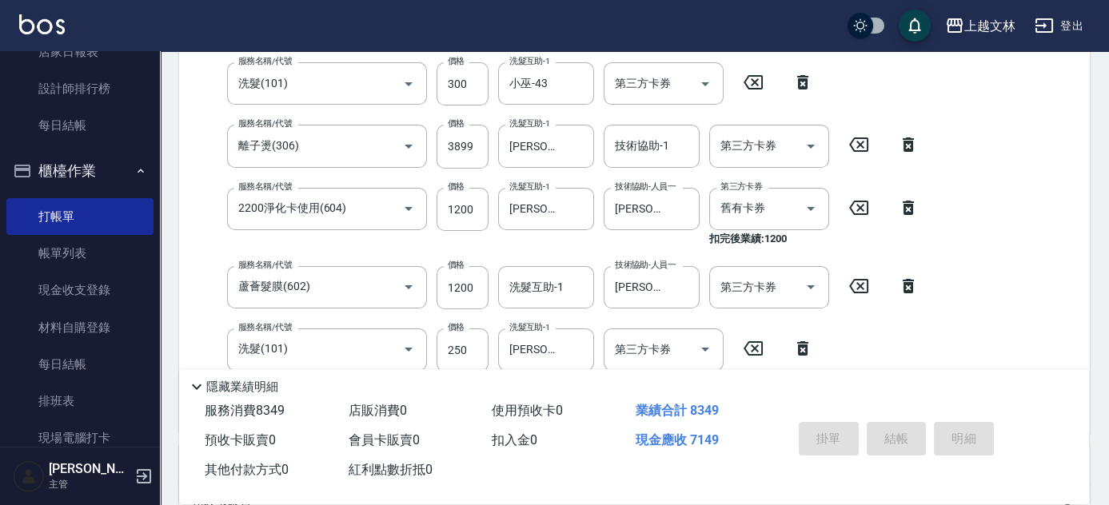
type input "[DATE] 18:41"
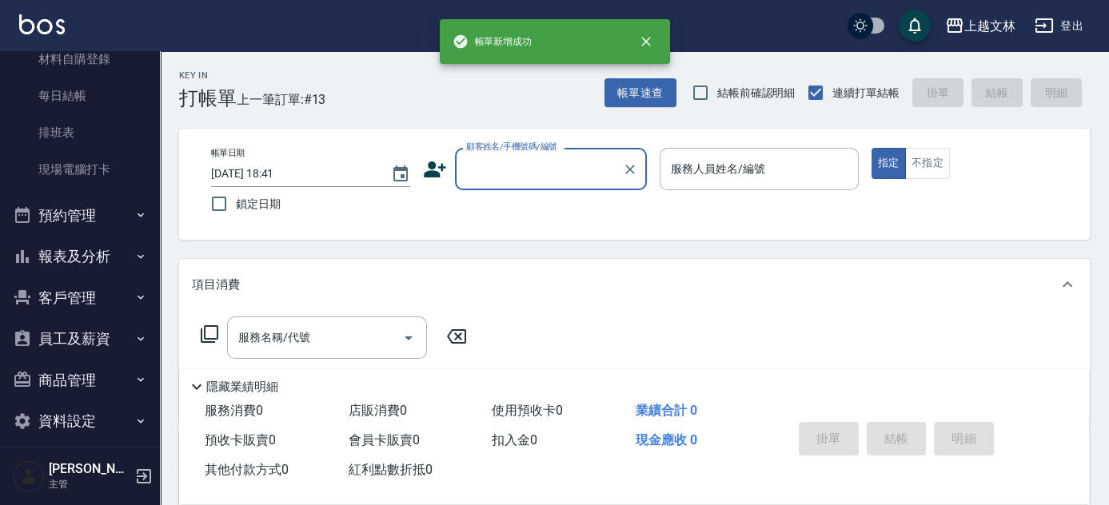
scroll to position [353, 0]
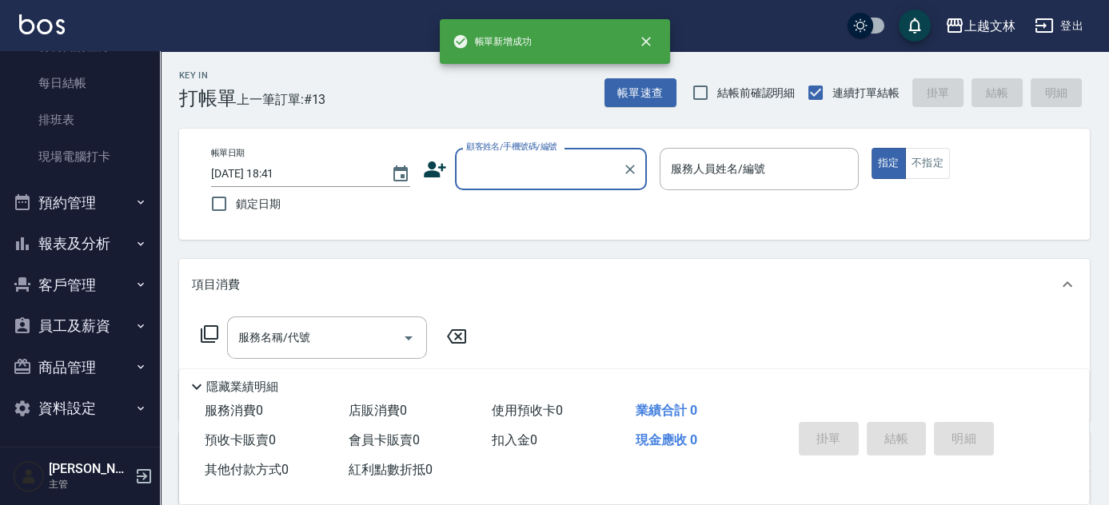
click at [98, 246] on button "報表及分析" at bounding box center [79, 244] width 147 height 42
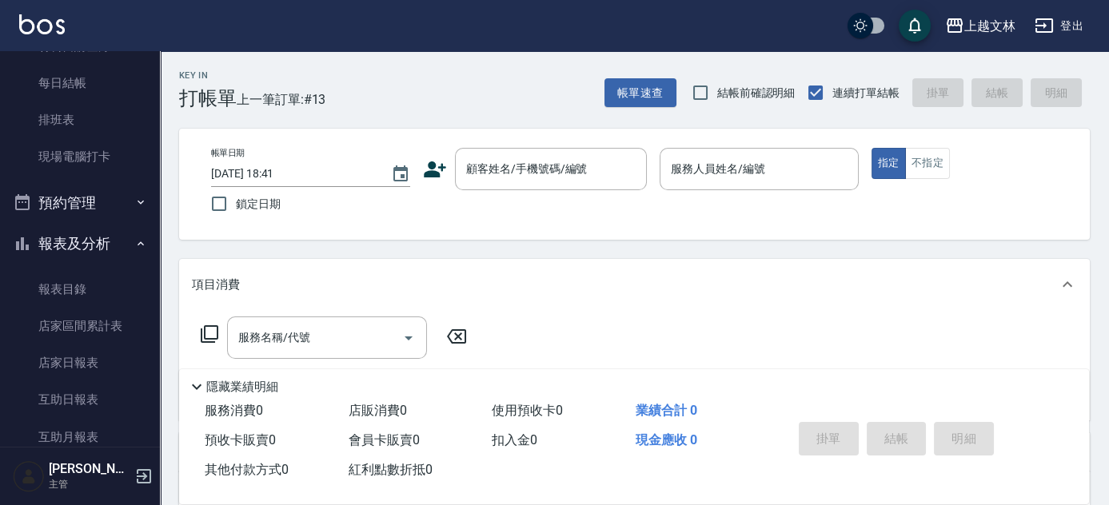
drag, startPoint x: 162, startPoint y: 190, endPoint x: 162, endPoint y: 225, distance: 34.4
click at [162, 225] on div "Key In 打帳單 上一筆訂單:#13 帳單速查 結帳前確認明細 連續打單結帳 掛單 結帳 明細 帳單日期 [DATE] 18:41 鎖定日期 顧客姓名/手…" at bounding box center [634, 414] width 949 height 726
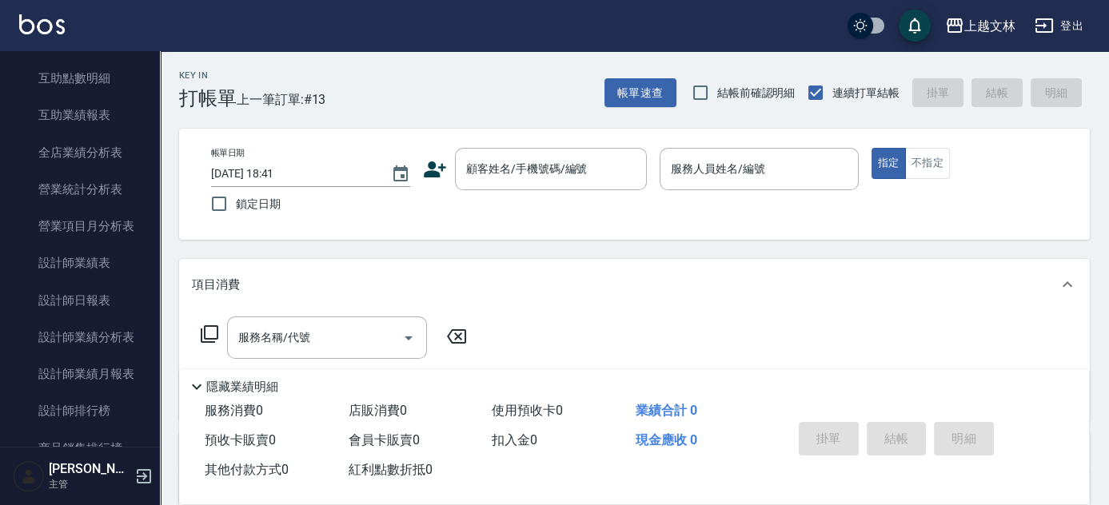
scroll to position [789, 0]
click at [85, 300] on link "設計師日報表" at bounding box center [79, 298] width 147 height 37
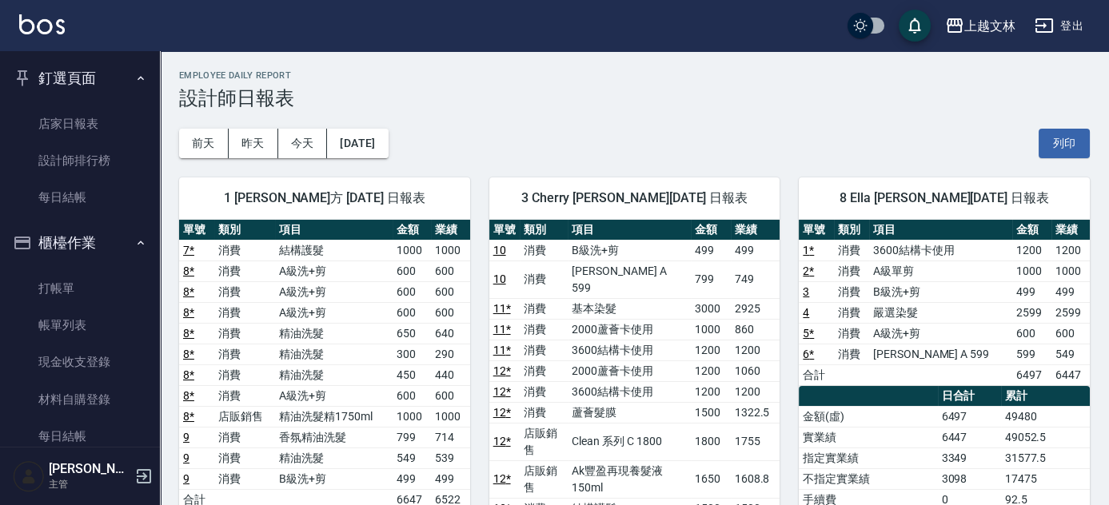
drag, startPoint x: 149, startPoint y: 86, endPoint x: 150, endPoint y: 76, distance: 9.7
click at [149, 78] on nav "釘選頁面 店家日報表 設計師排行榜 每日結帳 櫃檯作業 打帳單 帳單列表 現金收支登錄 材料自購登錄 每日結帳 排班表 現場電腦打卡 預約管理 預約管理 單日…" at bounding box center [80, 249] width 160 height 396
click at [51, 283] on link "打帳單" at bounding box center [79, 288] width 147 height 37
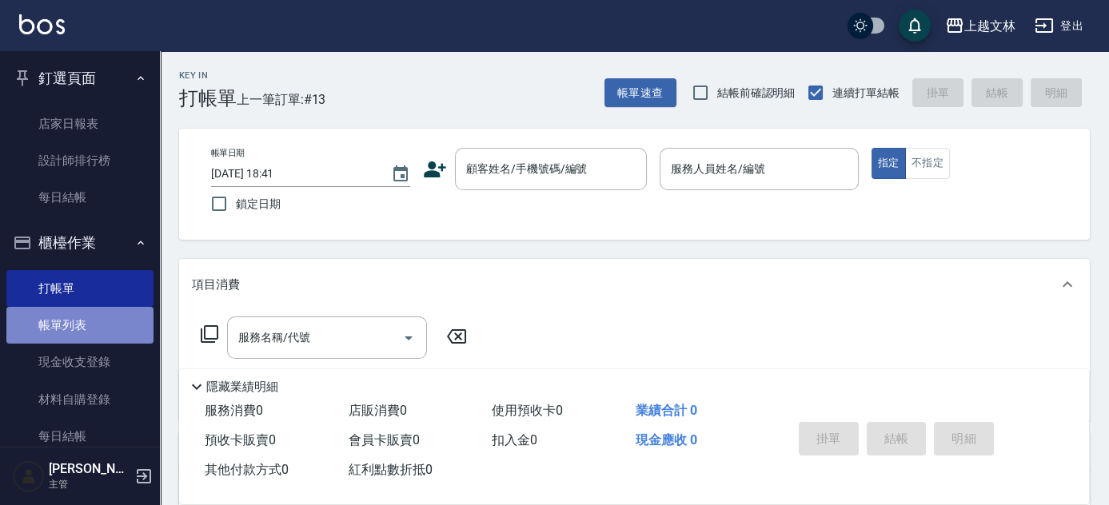
click at [80, 332] on link "帳單列表" at bounding box center [79, 325] width 147 height 37
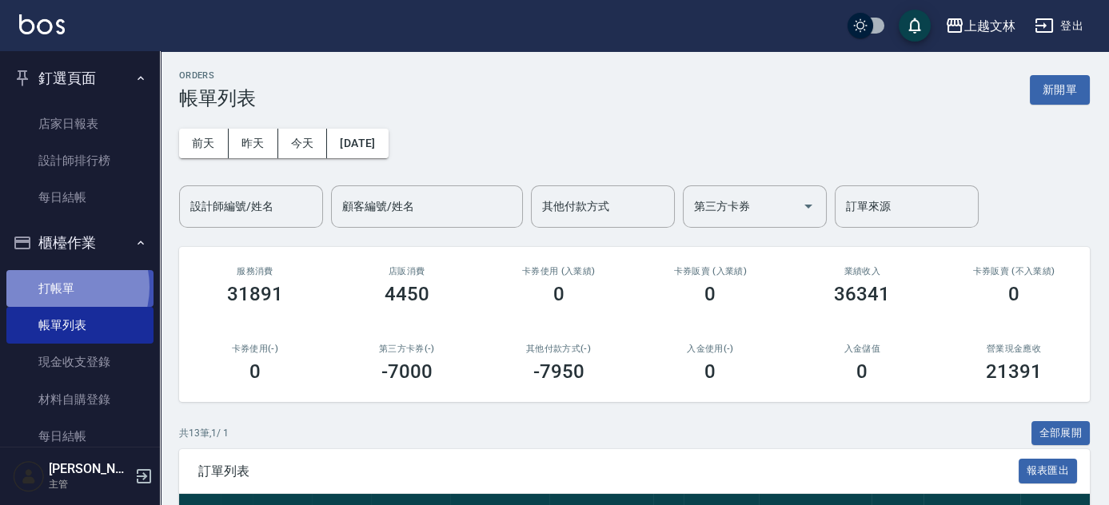
click at [58, 287] on link "打帳單" at bounding box center [79, 288] width 147 height 37
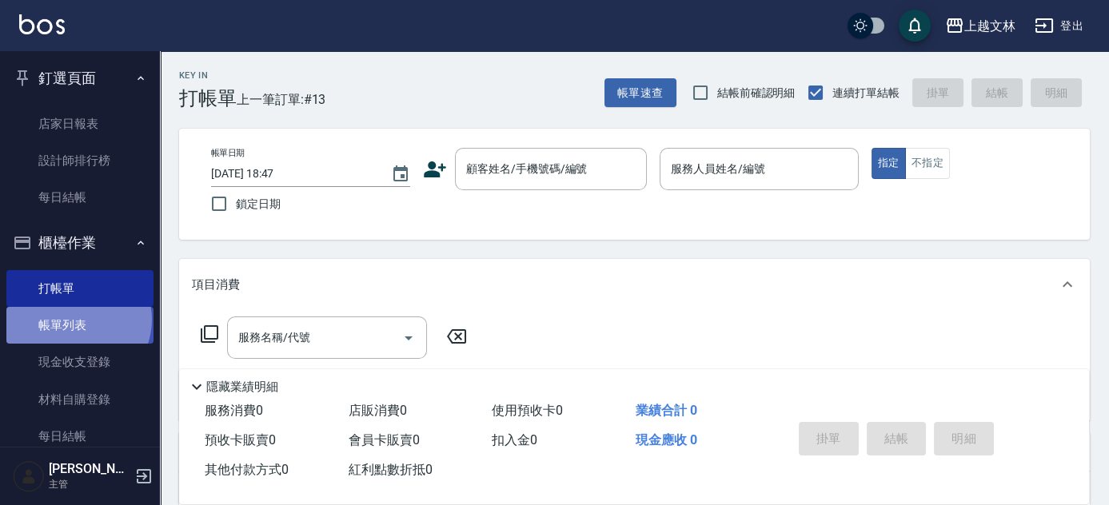
click at [77, 320] on link "帳單列表" at bounding box center [79, 325] width 147 height 37
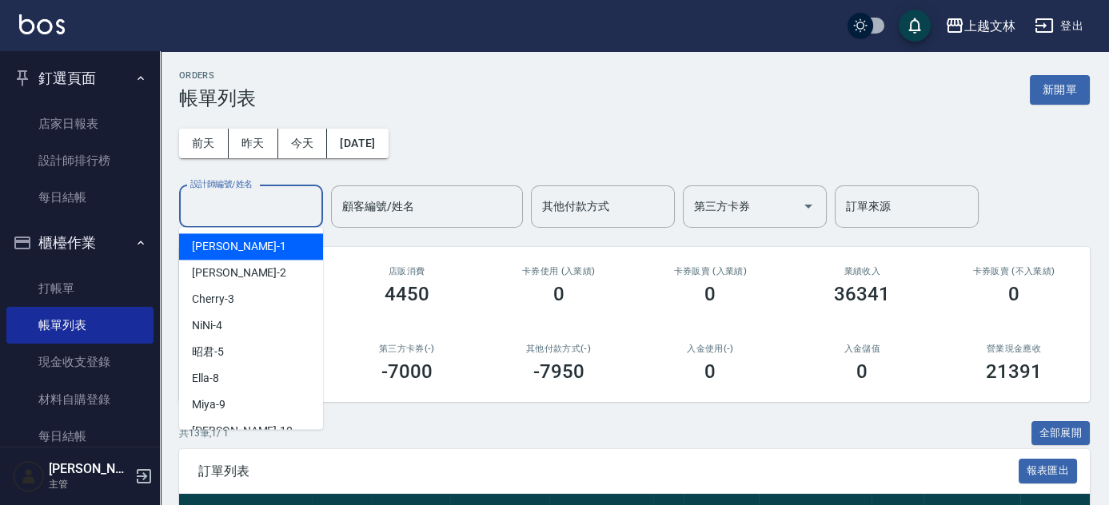
click at [237, 202] on input "設計師編號/姓名" at bounding box center [251, 207] width 130 height 28
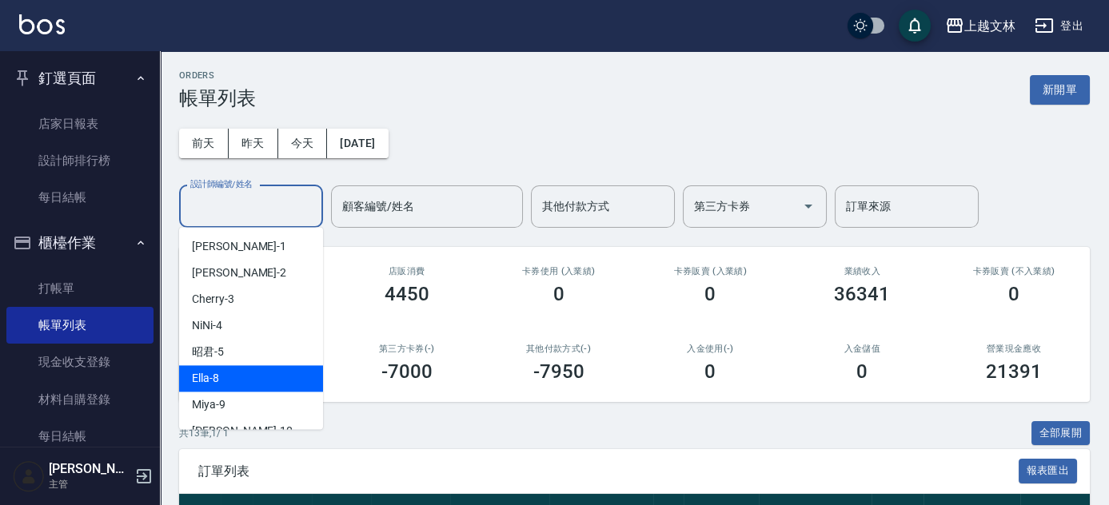
click at [224, 373] on div "Ella -8" at bounding box center [251, 378] width 144 height 26
type input "Ella-8"
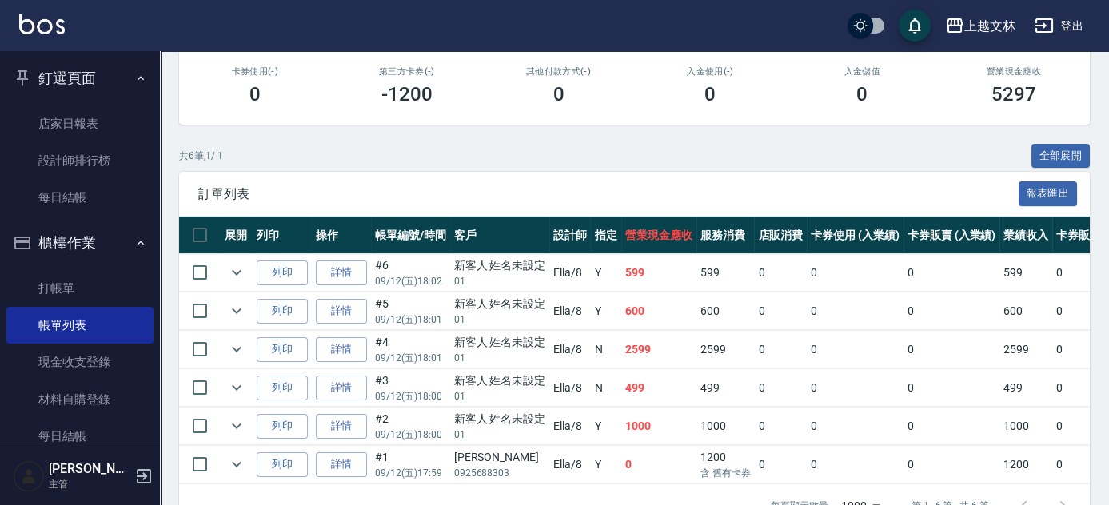
scroll to position [327, 0]
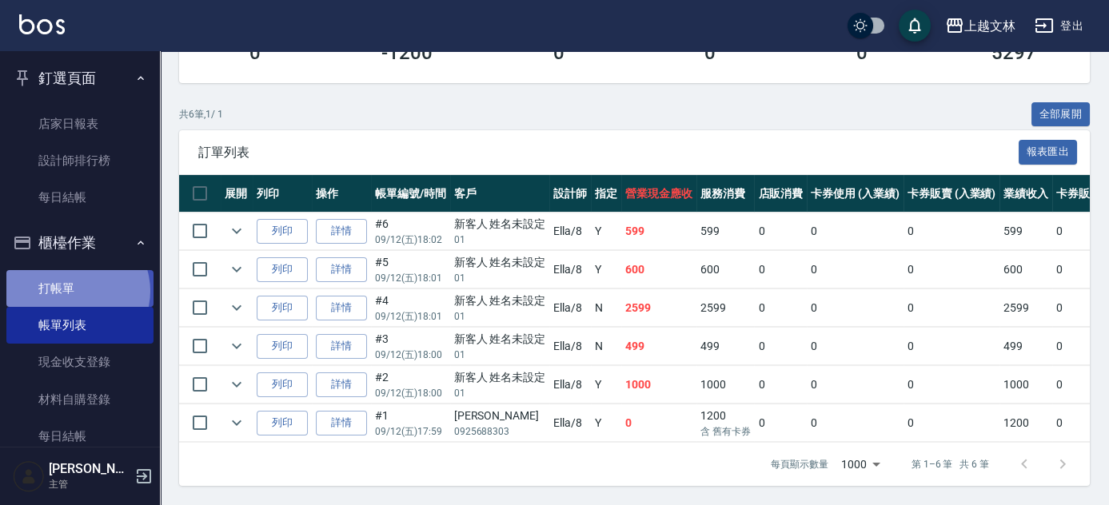
click at [75, 291] on link "打帳單" at bounding box center [79, 288] width 147 height 37
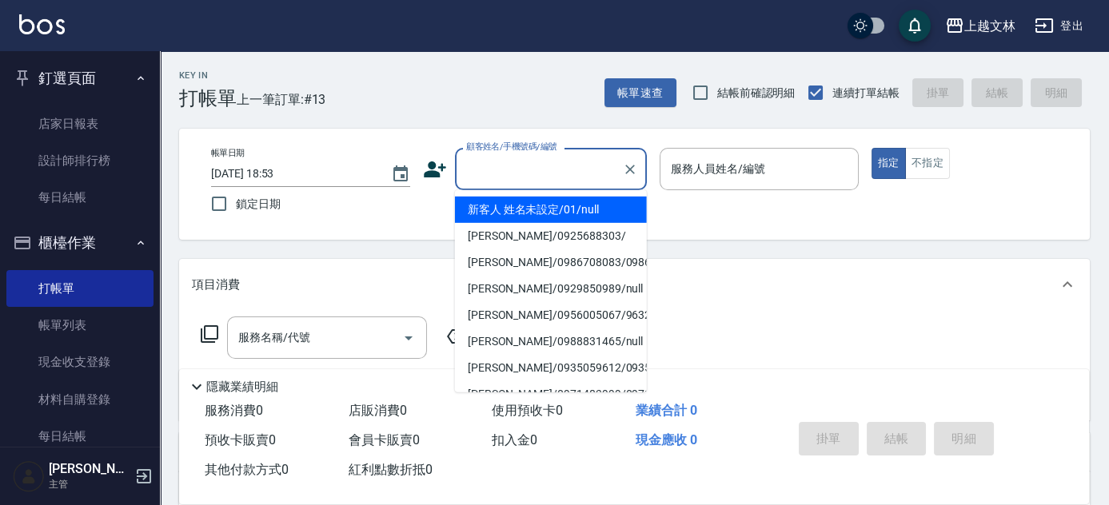
click at [554, 167] on input "顧客姓名/手機號碼/編號" at bounding box center [539, 169] width 154 height 28
click at [536, 214] on li "新客人 姓名未設定/01/null" at bounding box center [551, 210] width 192 height 26
type input "新客人 姓名未設定/01/null"
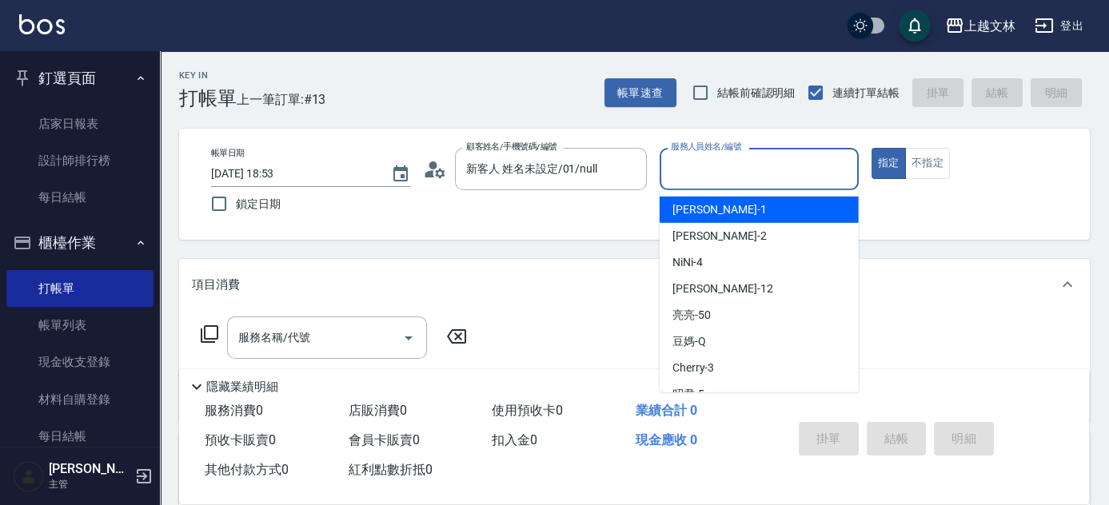
click at [710, 175] on input "服務人員姓名/編號" at bounding box center [759, 169] width 185 height 28
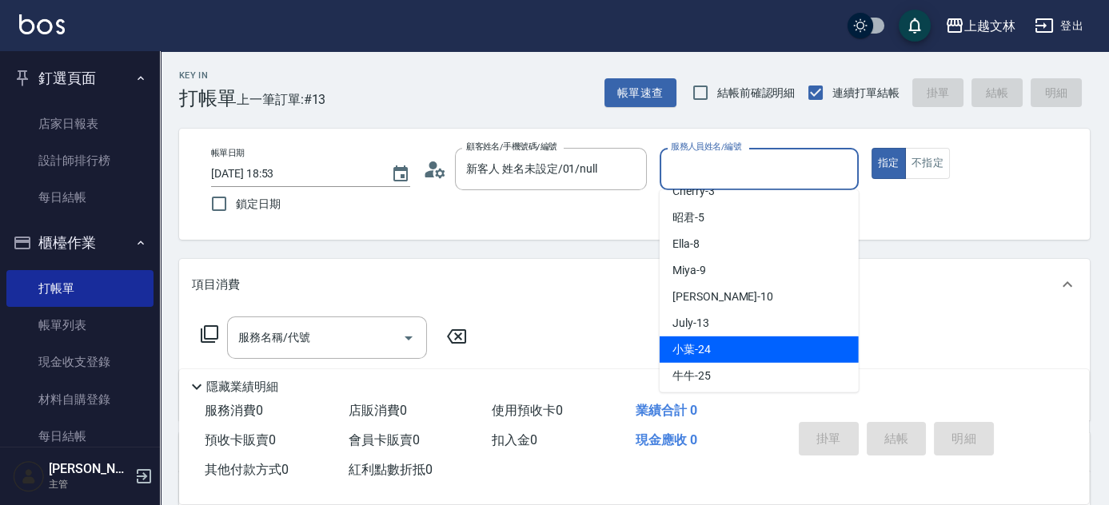
scroll to position [172, 0]
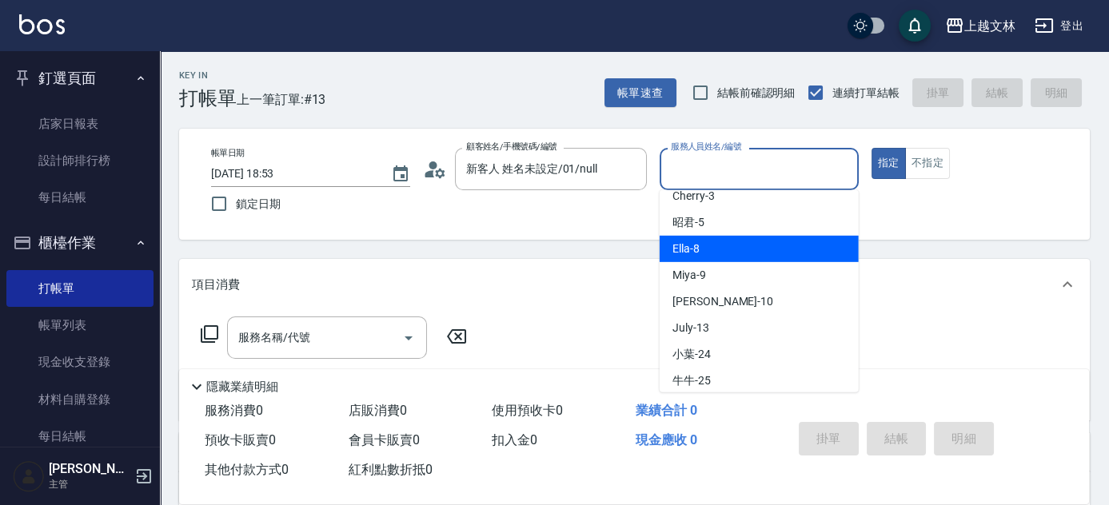
click at [746, 249] on div "Ella -8" at bounding box center [759, 249] width 199 height 26
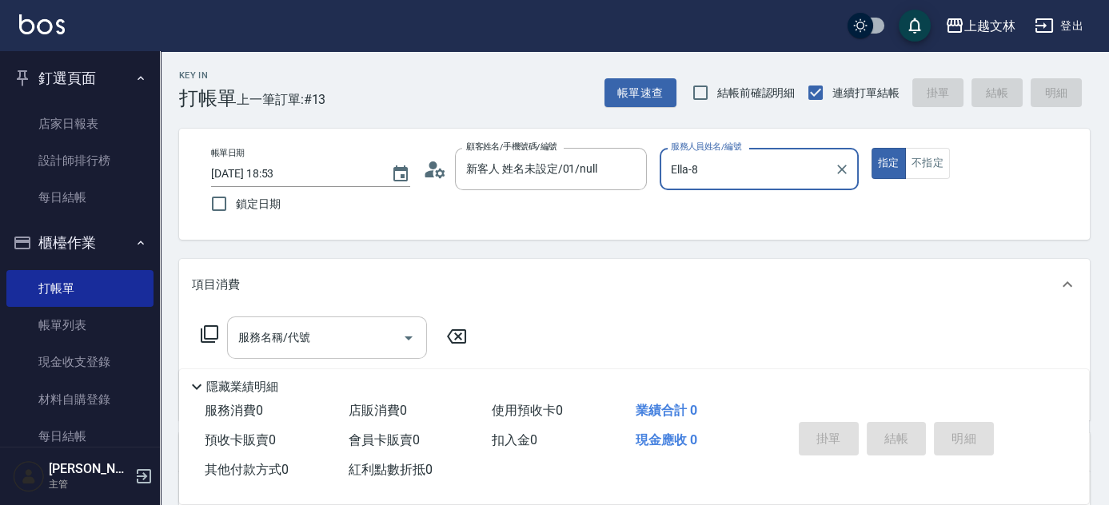
click at [336, 336] on input "服務名稱/代號" at bounding box center [315, 338] width 162 height 28
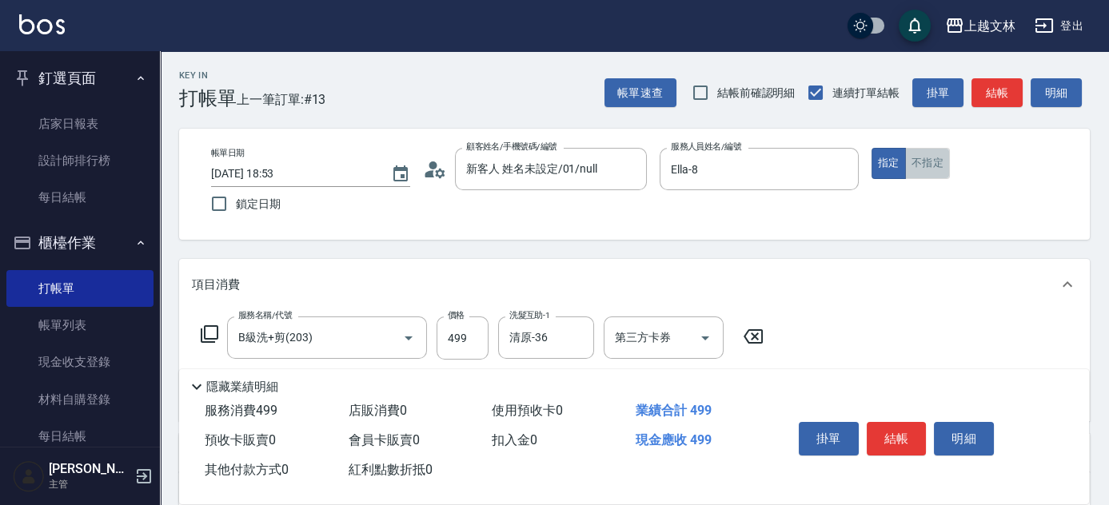
click at [935, 168] on button "不指定" at bounding box center [927, 163] width 45 height 31
click at [990, 94] on button "結帳" at bounding box center [997, 93] width 51 height 30
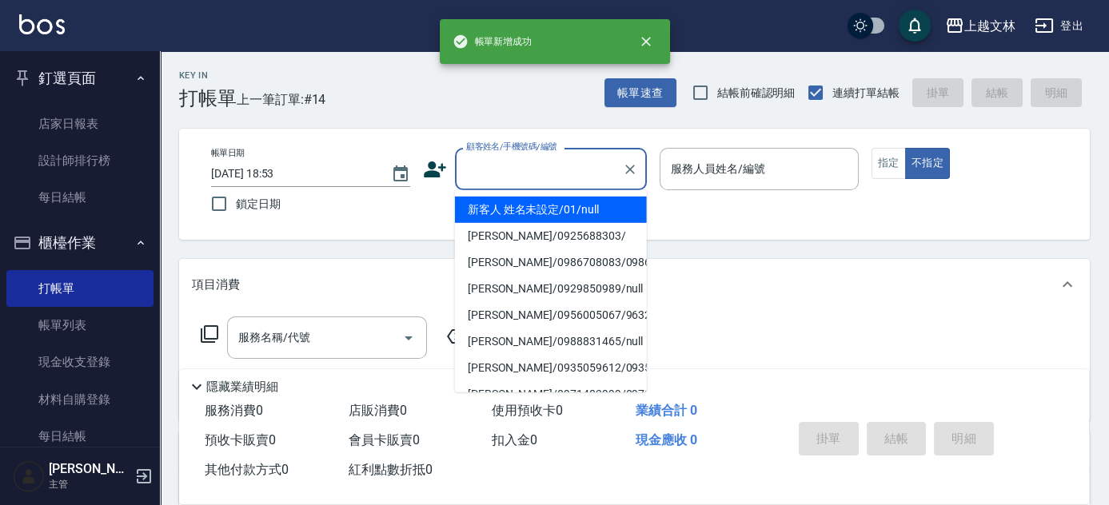
click at [544, 178] on input "顧客姓名/手機號碼/編號" at bounding box center [539, 169] width 154 height 28
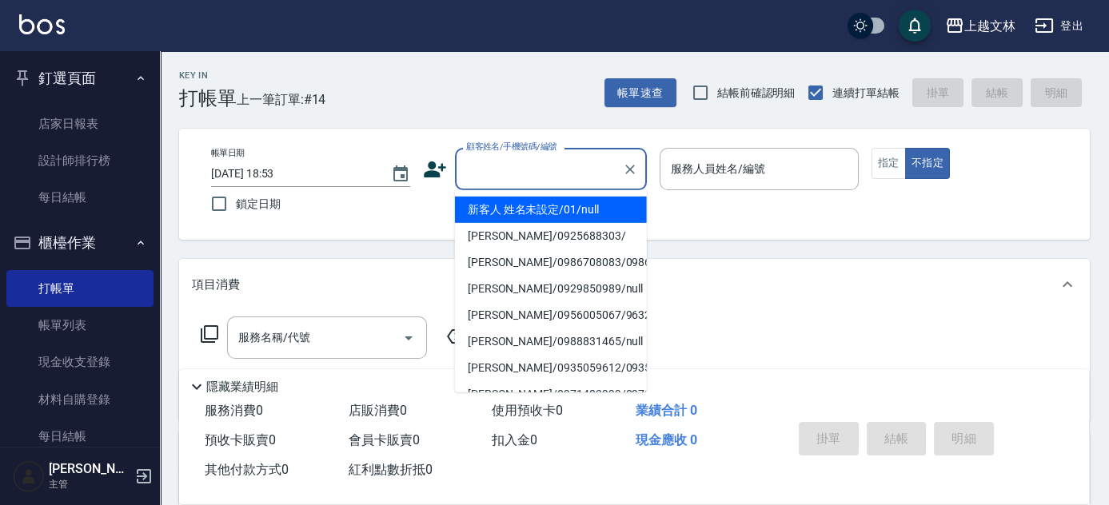
click at [539, 209] on li "新客人 姓名未設定/01/null" at bounding box center [551, 210] width 192 height 26
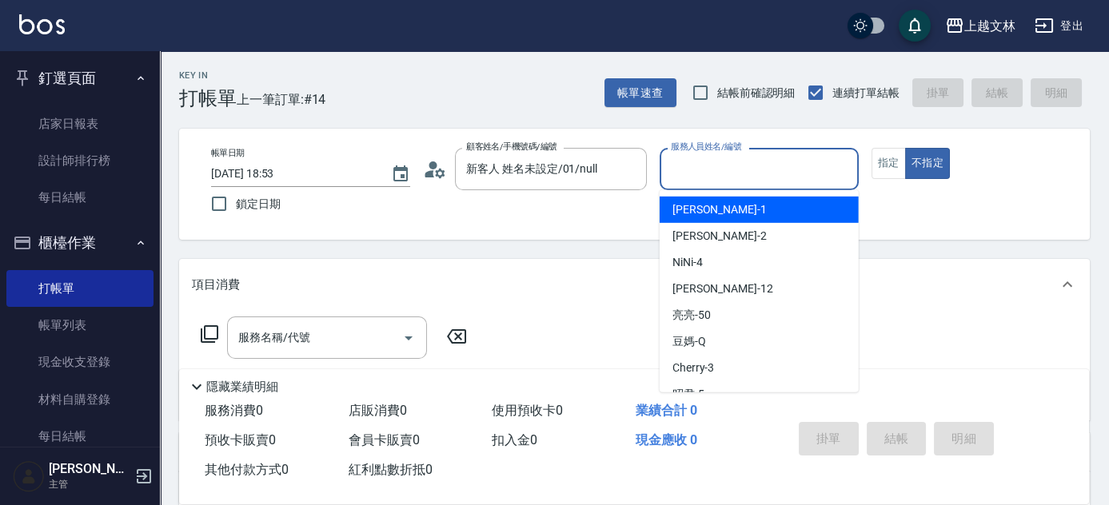
click at [705, 168] on input "服務人員姓名/編號" at bounding box center [759, 169] width 185 height 28
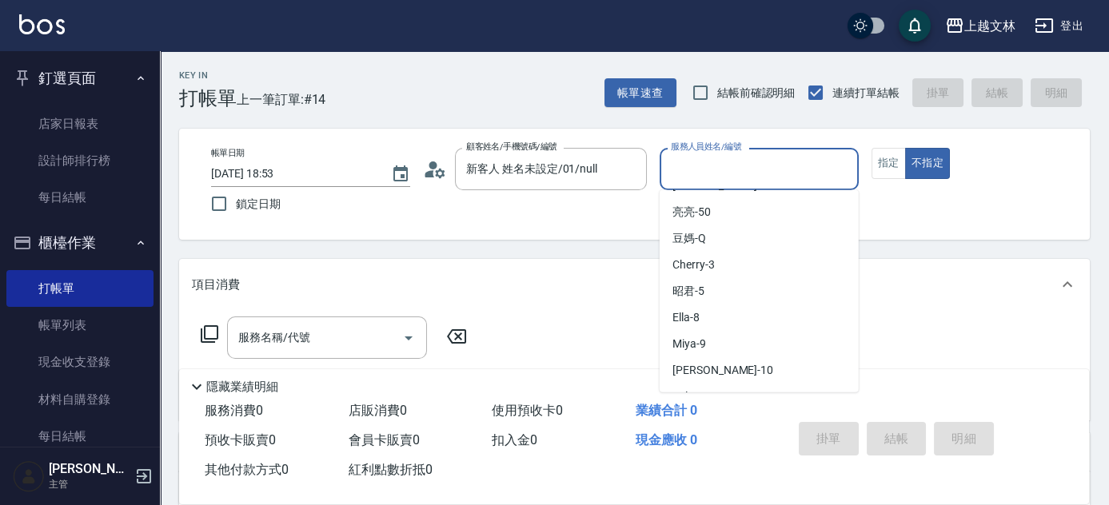
scroll to position [107, 0]
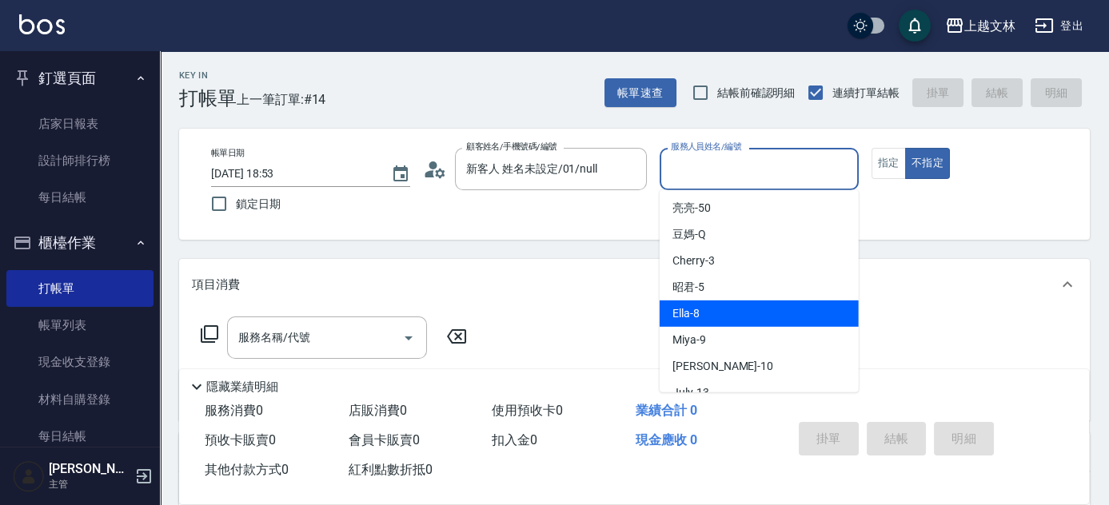
click at [726, 313] on div "Ella -8" at bounding box center [759, 314] width 199 height 26
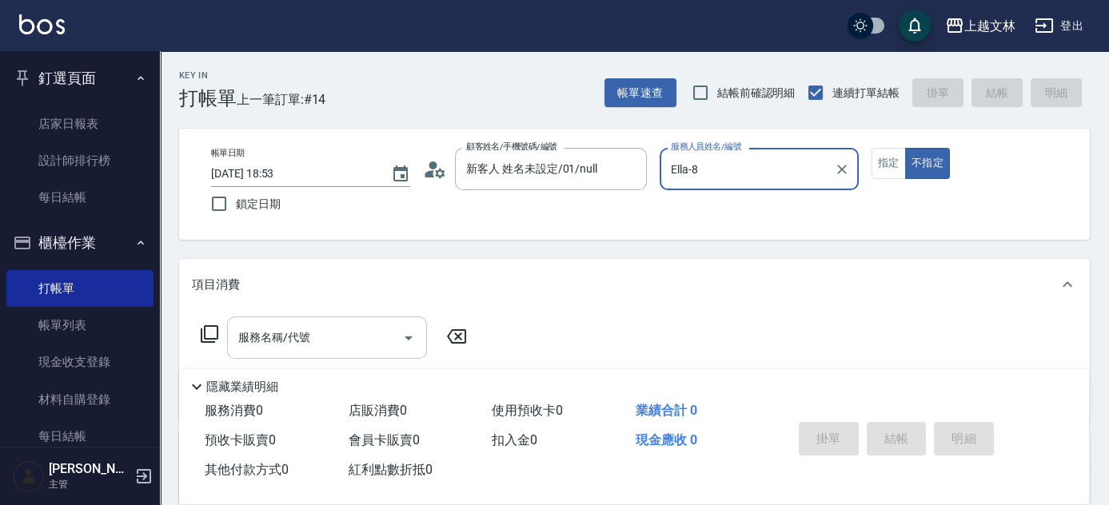
click at [289, 337] on input "服務名稱/代號" at bounding box center [315, 338] width 162 height 28
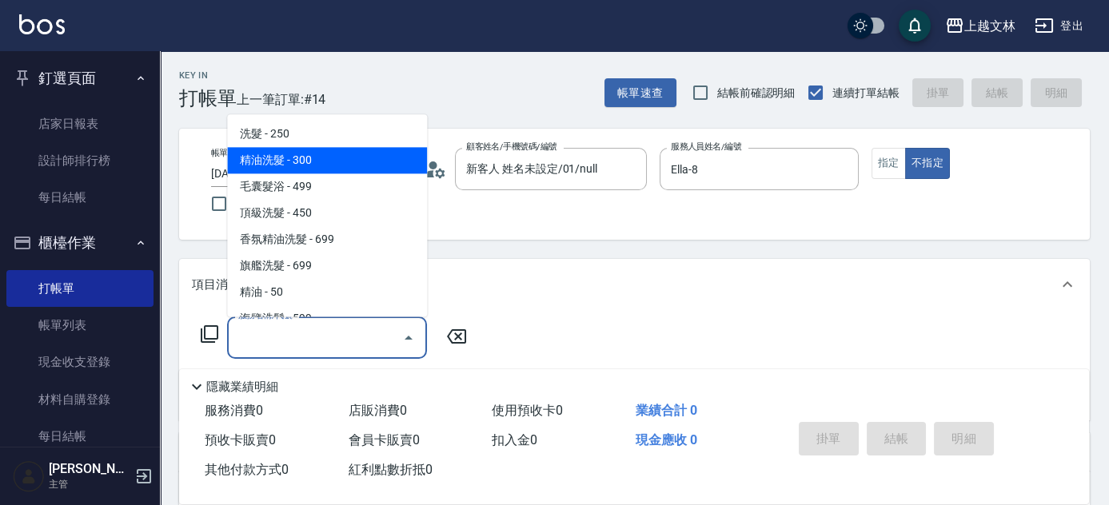
click at [297, 168] on span "精油洗髮 - 300" at bounding box center [327, 161] width 200 height 26
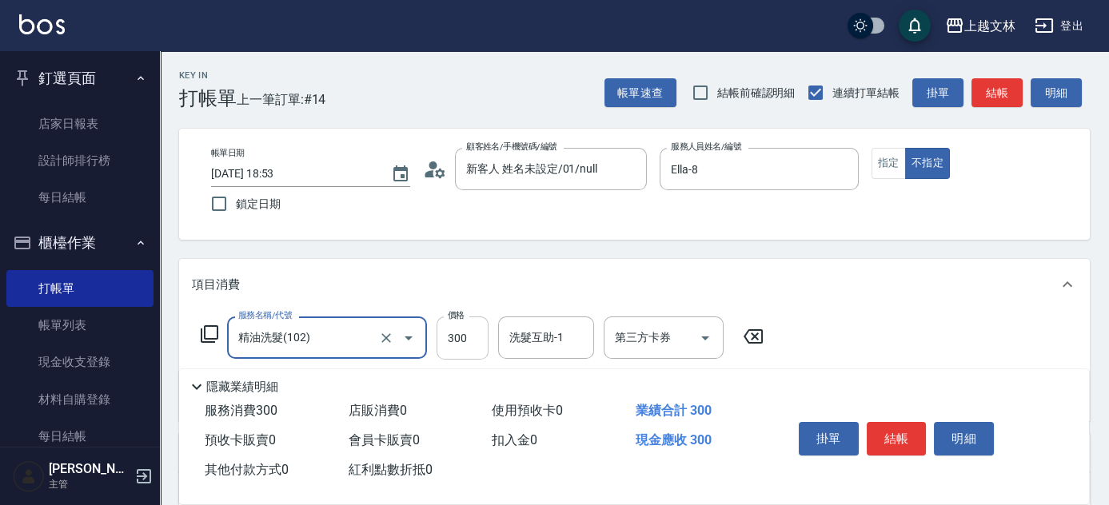
click at [473, 339] on input "300" at bounding box center [463, 338] width 52 height 43
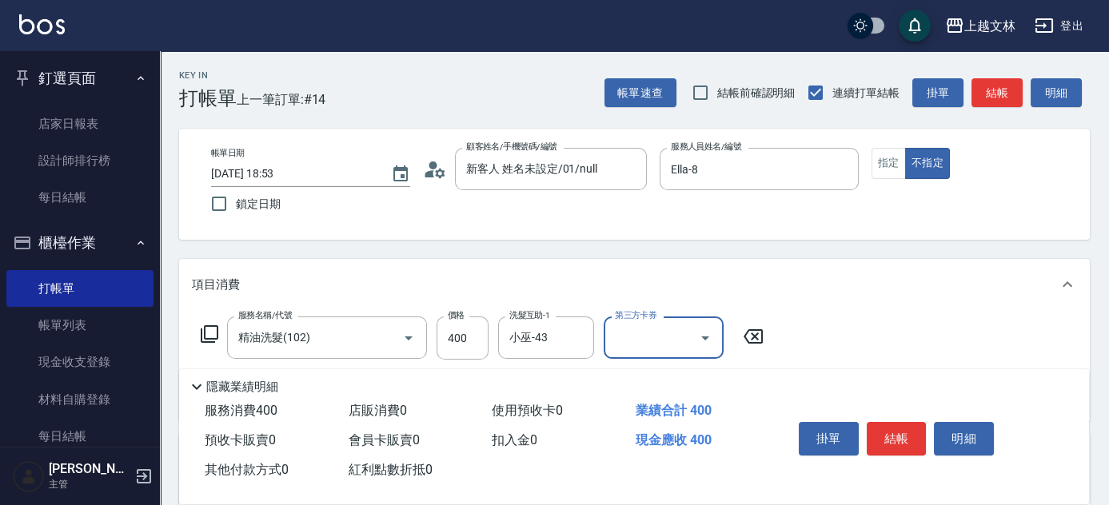
drag, startPoint x: 1002, startPoint y: 91, endPoint x: 991, endPoint y: 95, distance: 11.9
click at [1000, 91] on button "結帳" at bounding box center [997, 93] width 51 height 30
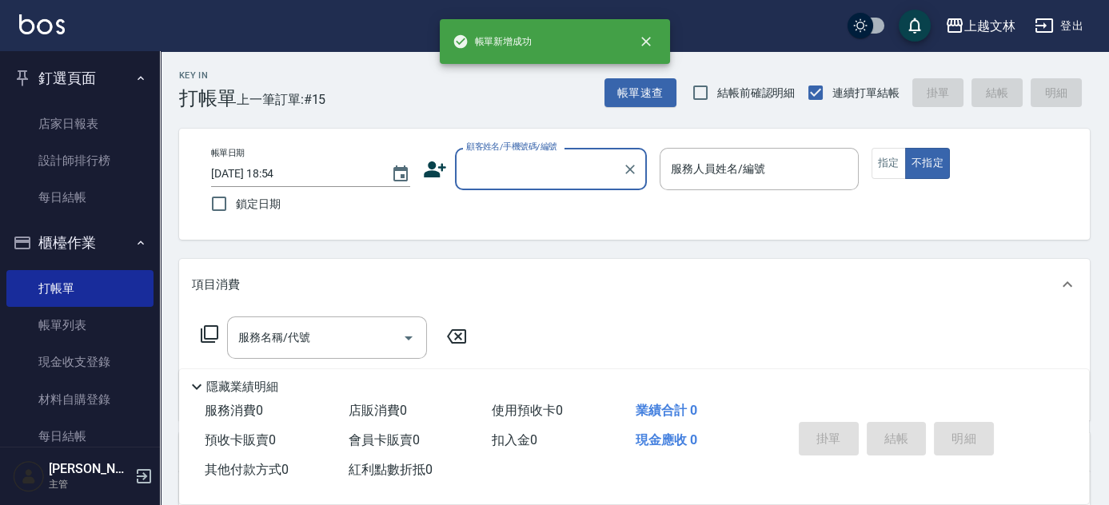
drag, startPoint x: 74, startPoint y: 317, endPoint x: 351, endPoint y: 230, distance: 290.9
click at [74, 317] on link "帳單列表" at bounding box center [79, 325] width 147 height 37
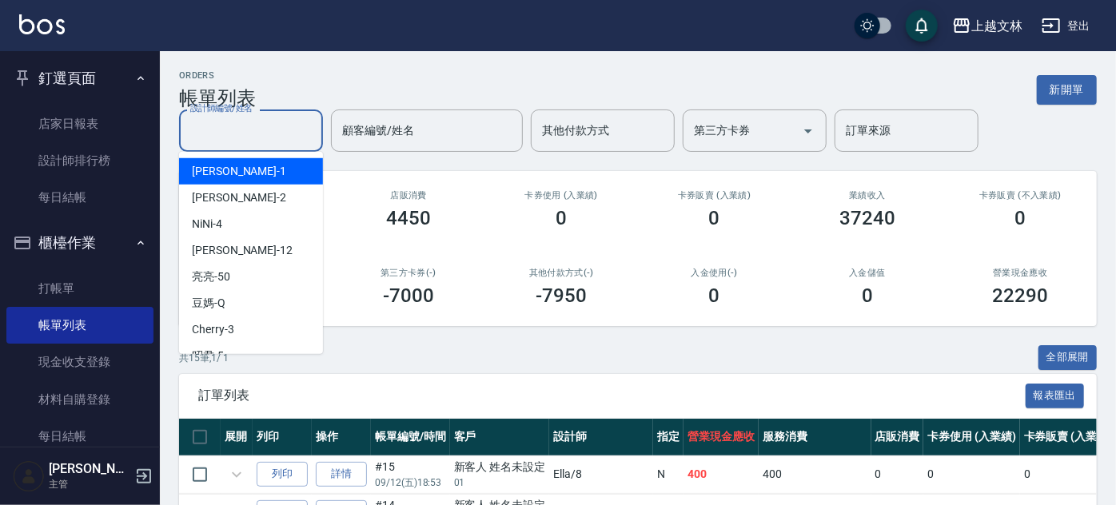
click at [252, 125] on div "設計師編號/姓名 設計師編號/姓名 顧客編號/姓名 顧客編號/姓名 其他付款方式 其他付款方式 第三方卡券 第三方卡券 訂單來源 訂單來源" at bounding box center [638, 131] width 918 height 42
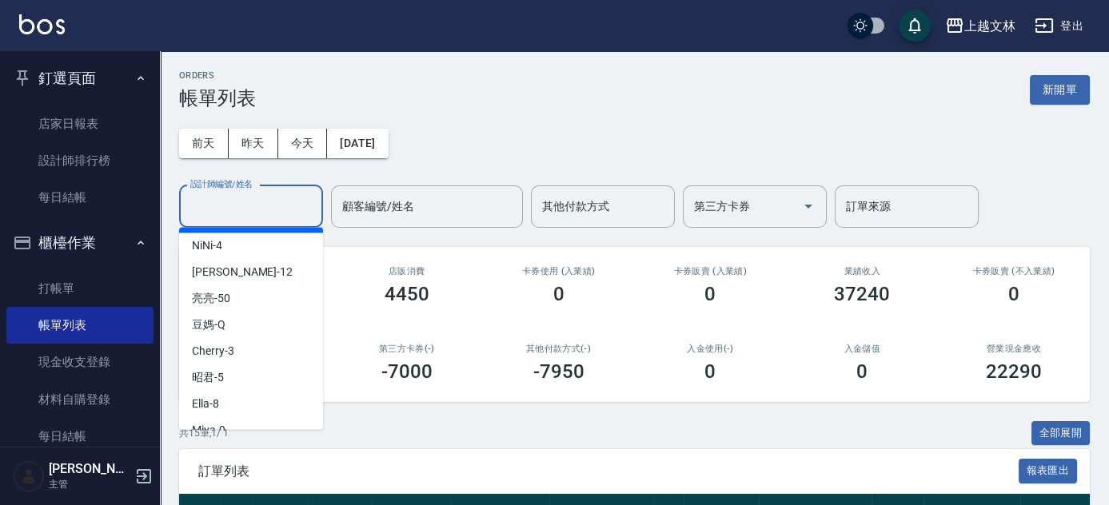
scroll to position [60, 0]
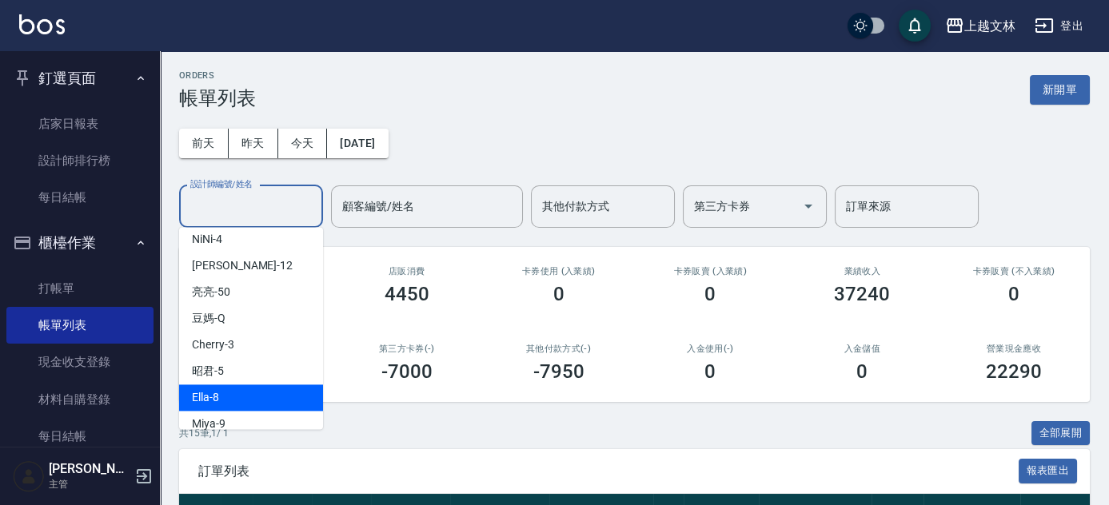
click at [242, 388] on div "Ella -8" at bounding box center [251, 398] width 144 height 26
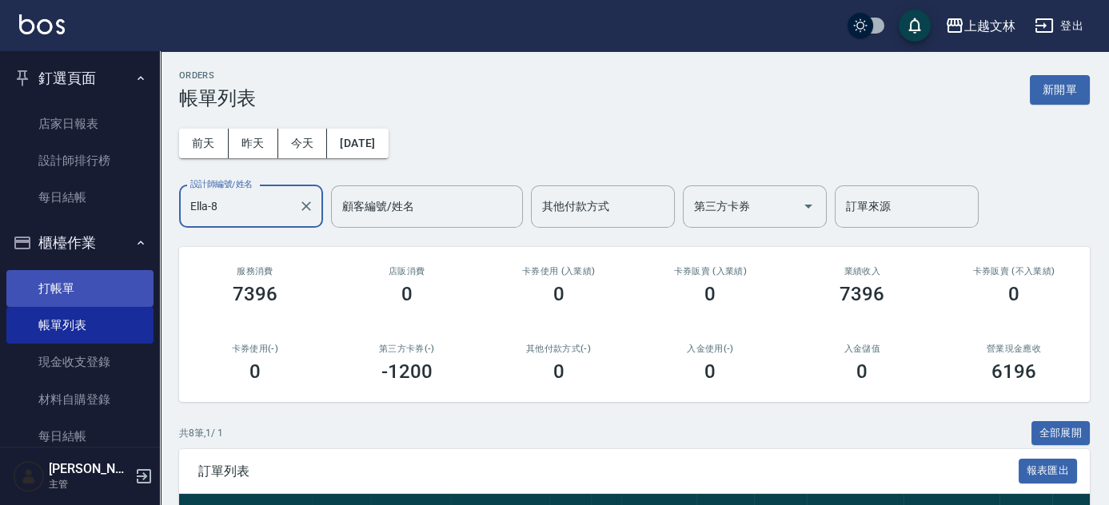
click at [70, 285] on link "打帳單" at bounding box center [79, 288] width 147 height 37
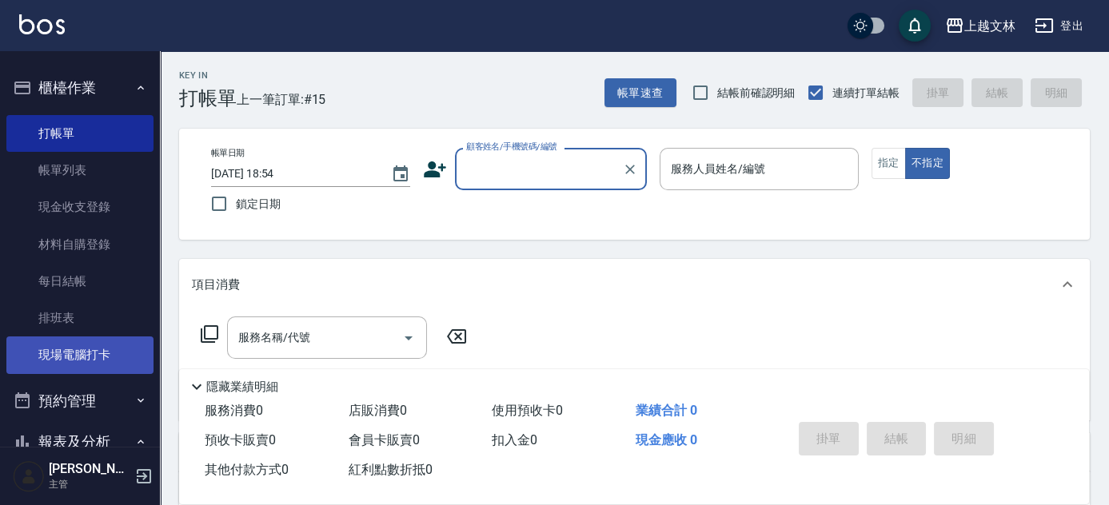
scroll to position [218, 0]
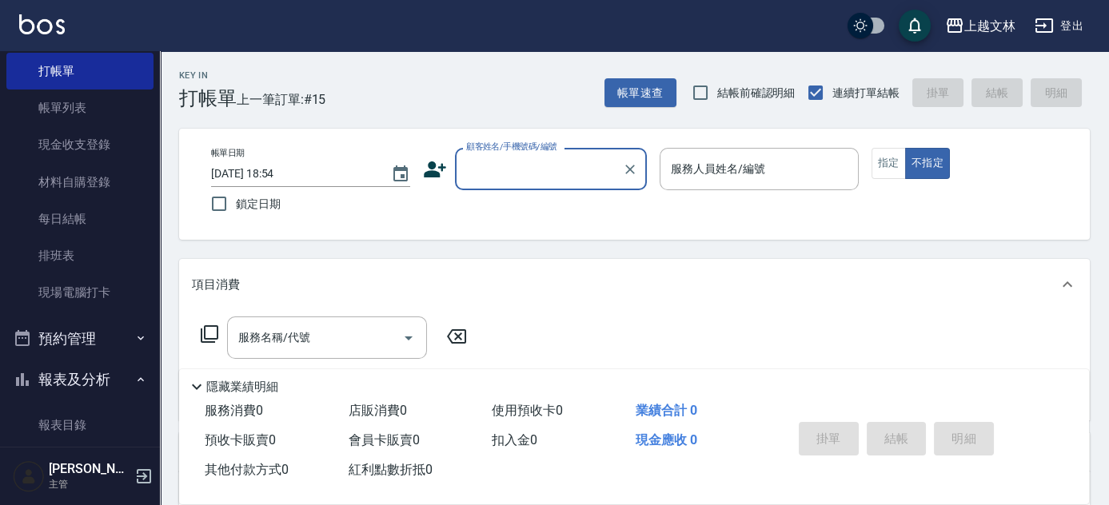
drag, startPoint x: 98, startPoint y: 293, endPoint x: 305, endPoint y: 361, distance: 218.8
click at [98, 293] on link "現場電腦打卡" at bounding box center [79, 292] width 147 height 37
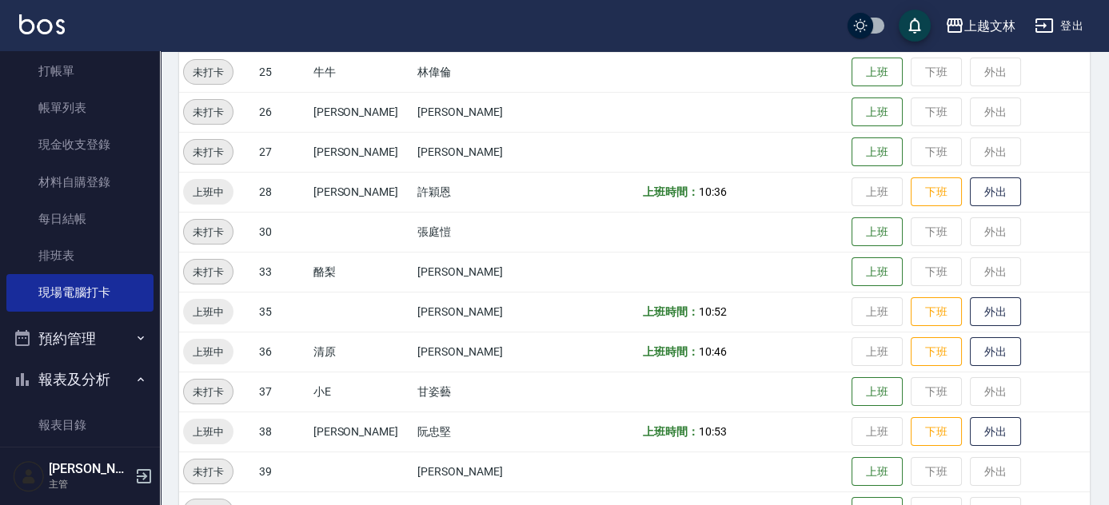
scroll to position [727, 0]
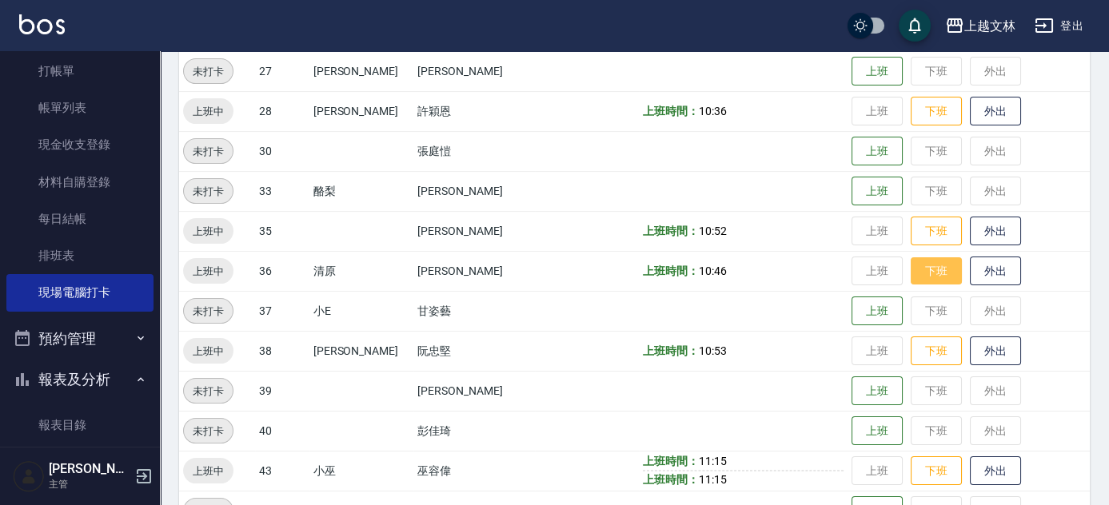
click at [922, 266] on button "下班" at bounding box center [936, 272] width 51 height 28
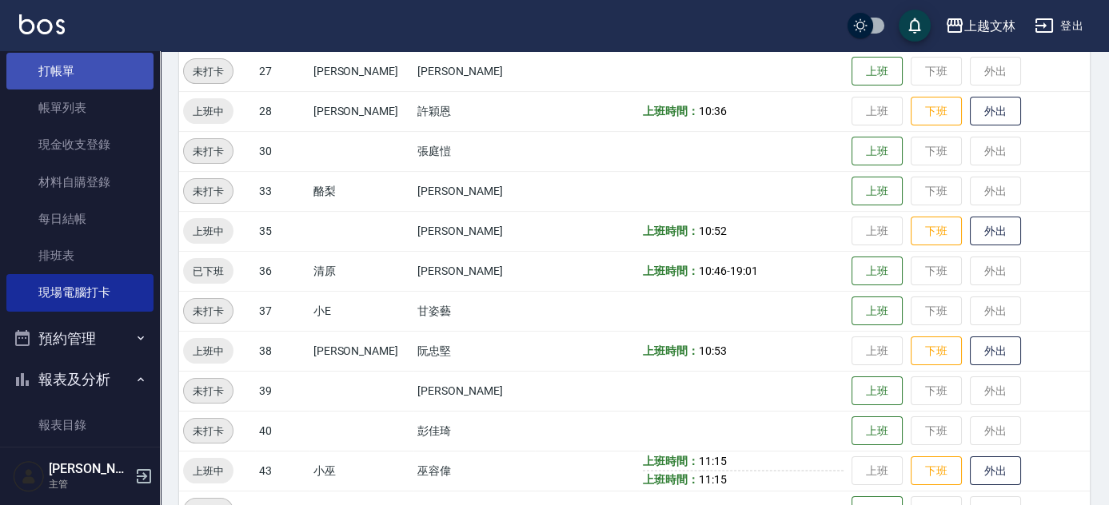
click at [65, 54] on link "打帳單" at bounding box center [79, 71] width 147 height 37
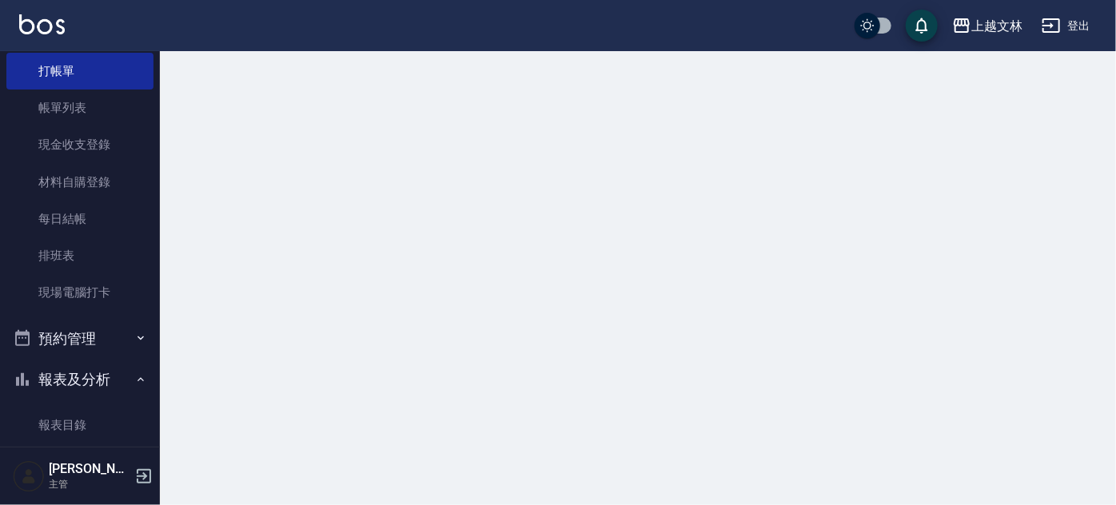
click at [73, 120] on link "帳單列表" at bounding box center [79, 108] width 147 height 37
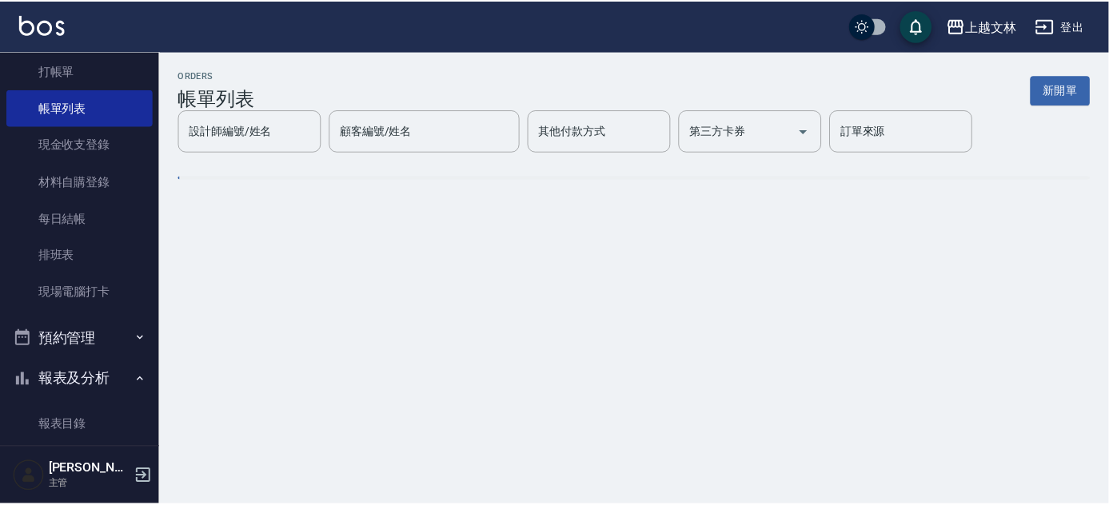
scroll to position [72, 0]
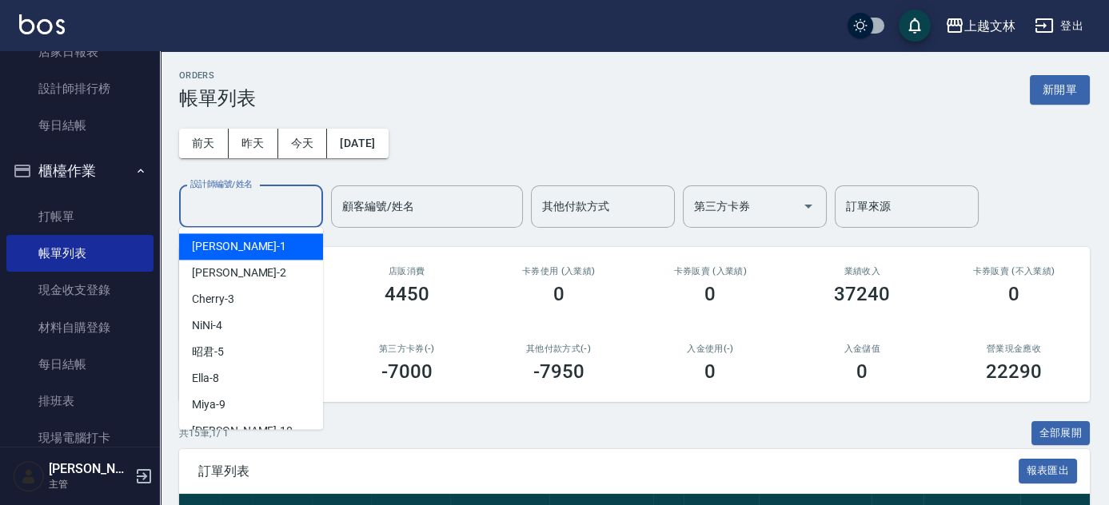
click at [256, 206] on input "設計師編號/姓名" at bounding box center [251, 207] width 130 height 28
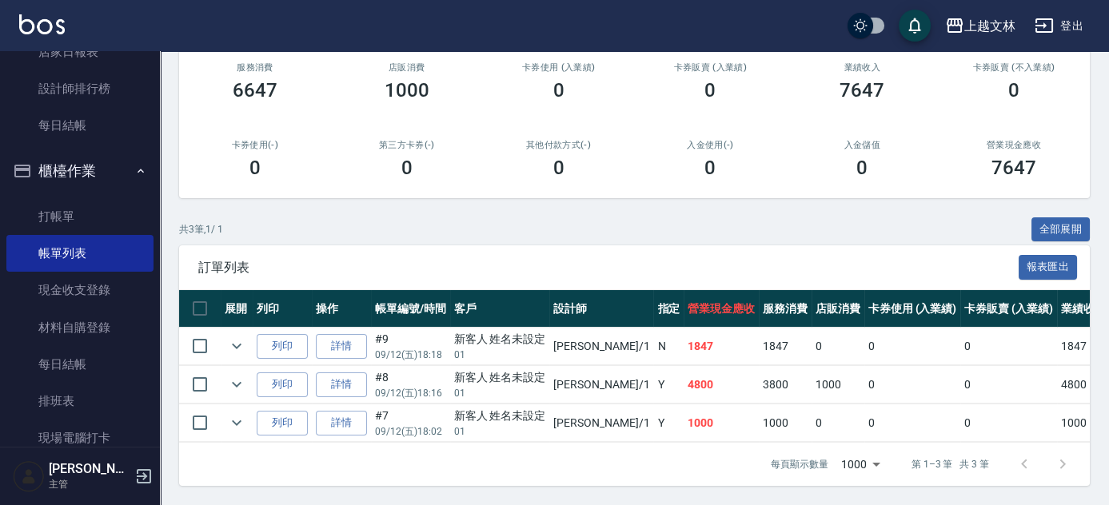
scroll to position [213, 0]
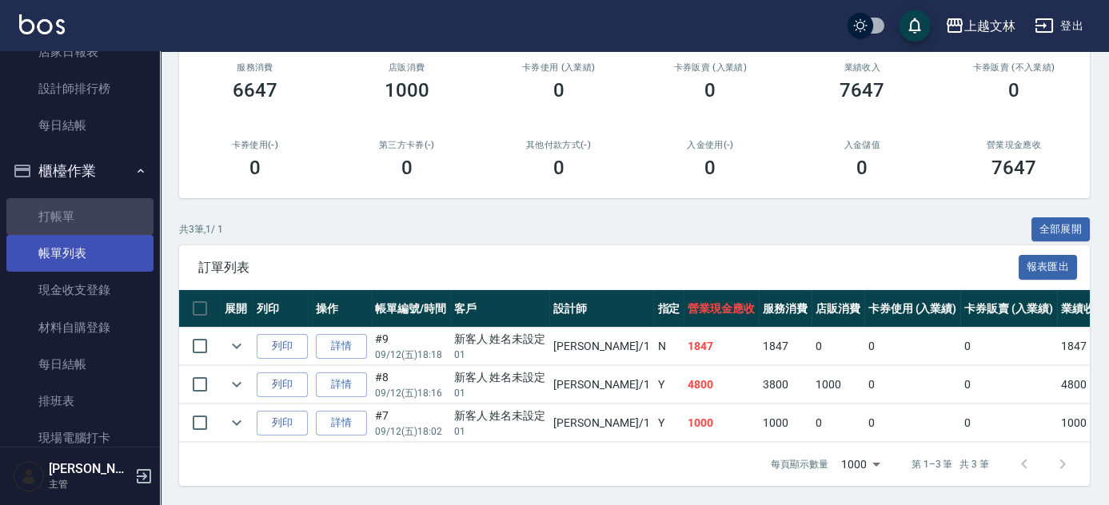
drag, startPoint x: 83, startPoint y: 218, endPoint x: 108, endPoint y: 249, distance: 39.8
click at [85, 218] on link "打帳單" at bounding box center [79, 216] width 147 height 37
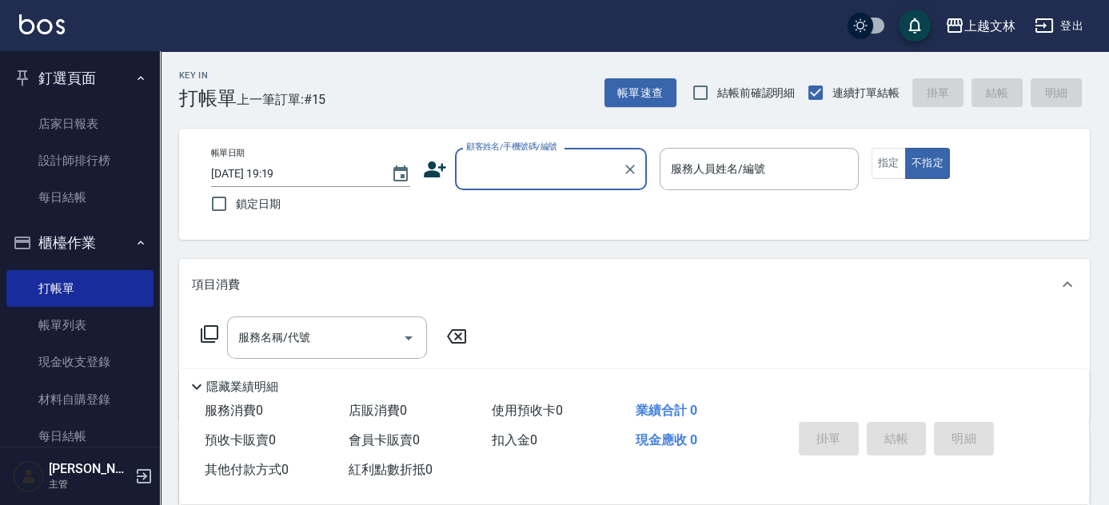
click at [69, 67] on button "釘選頁面" at bounding box center [79, 79] width 147 height 42
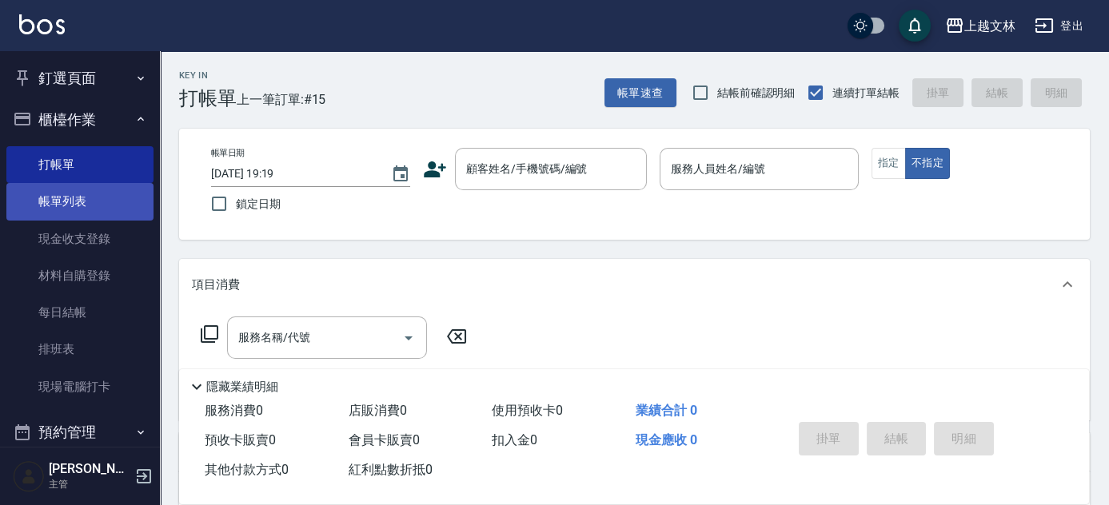
click at [74, 201] on link "帳單列表" at bounding box center [79, 201] width 147 height 37
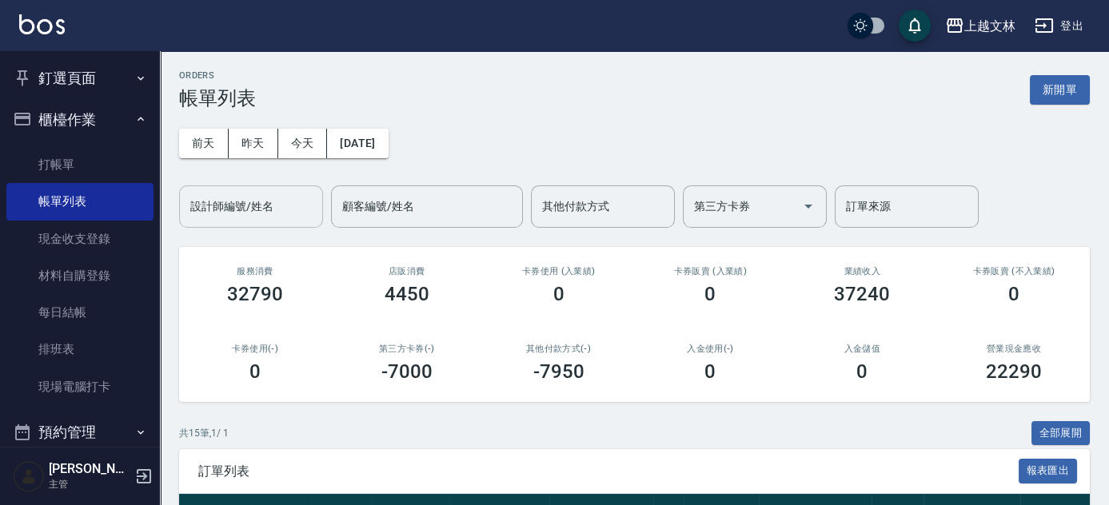
click at [246, 210] on div "設計師編號/姓名 設計師編號/姓名" at bounding box center [251, 207] width 144 height 42
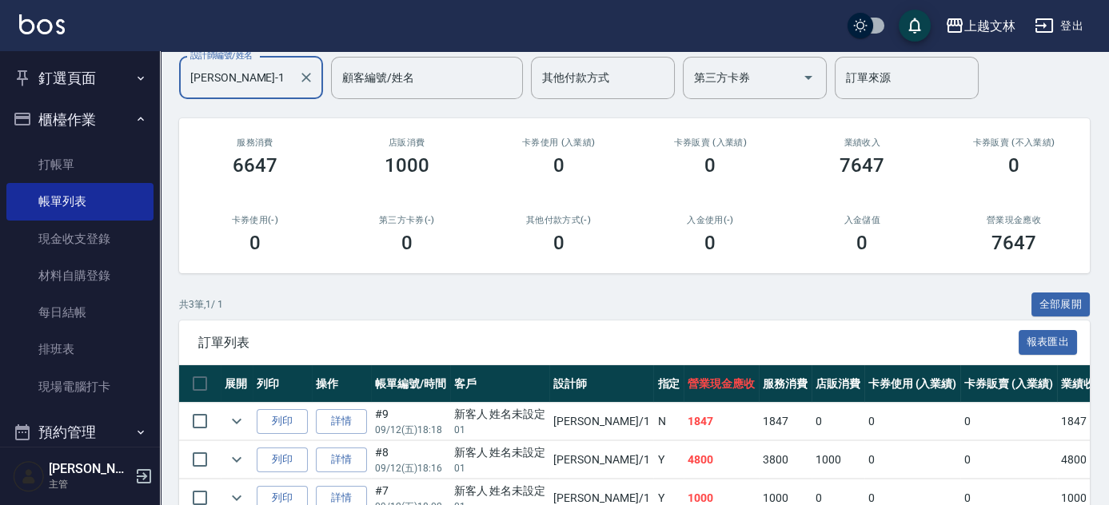
scroll to position [213, 0]
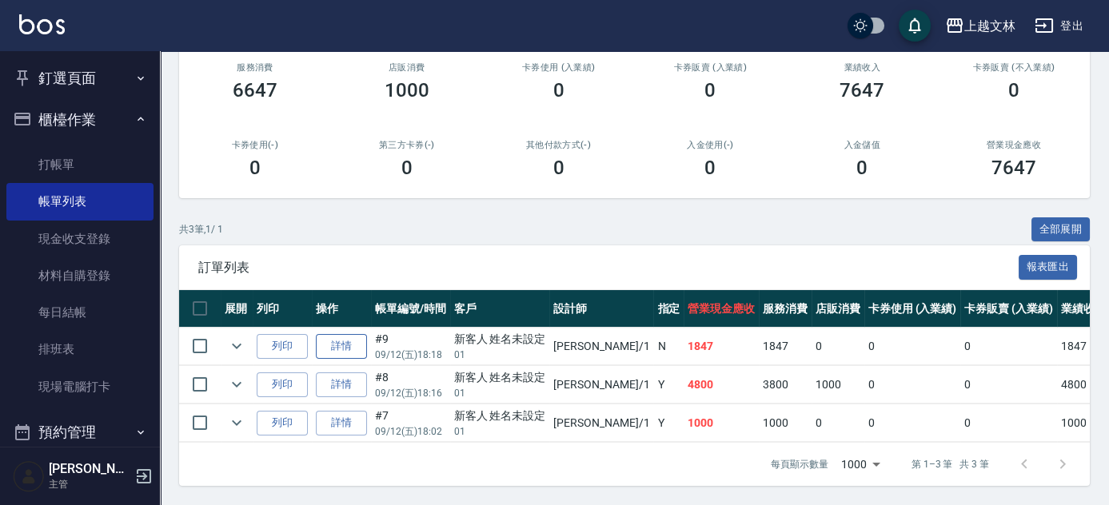
click at [356, 343] on link "詳情" at bounding box center [341, 346] width 51 height 25
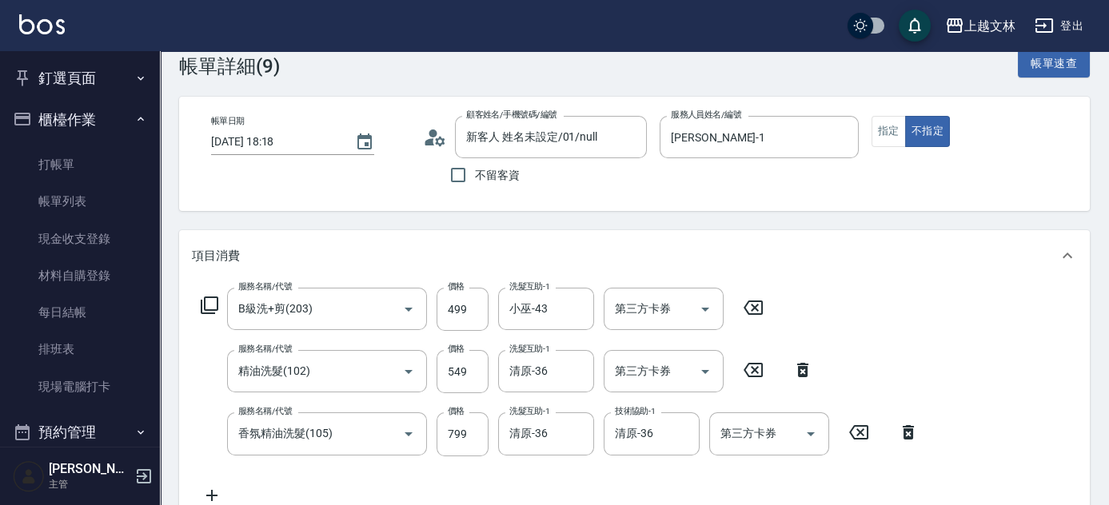
scroll to position [218, 0]
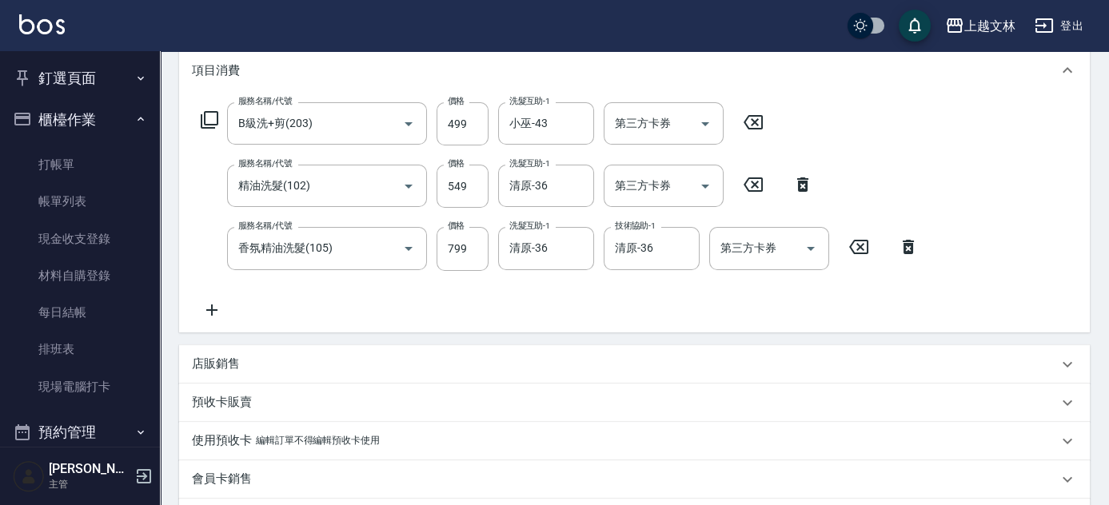
click at [216, 315] on icon at bounding box center [212, 310] width 40 height 19
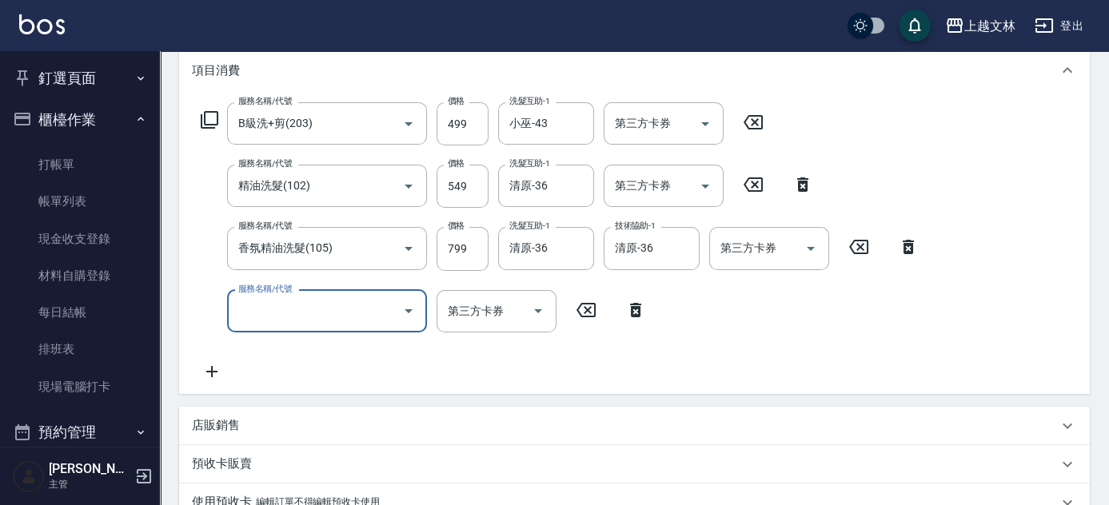
click at [290, 311] on input "服務名稱/代號" at bounding box center [315, 311] width 162 height 28
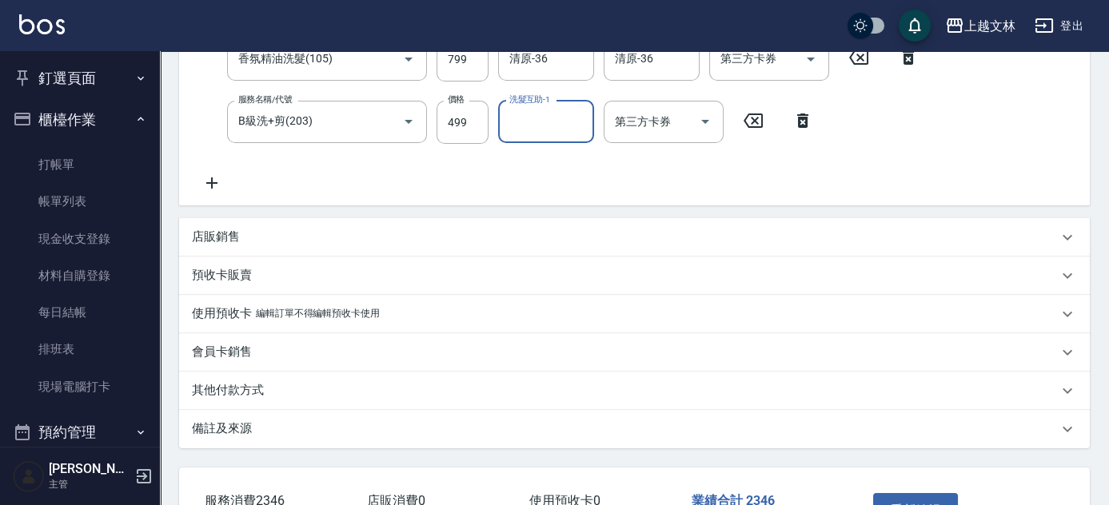
scroll to position [509, 0]
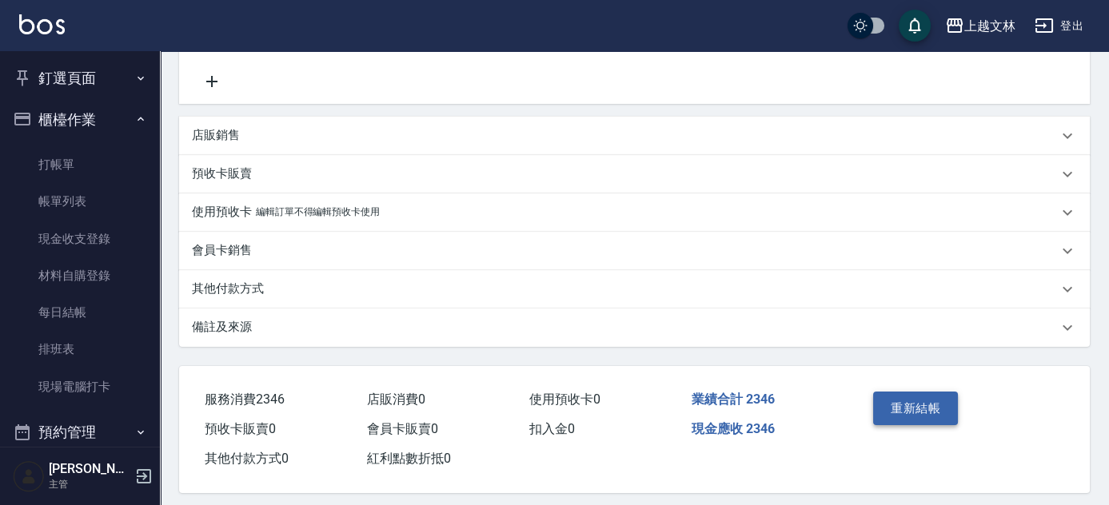
click at [934, 405] on button "重新結帳" at bounding box center [915, 409] width 85 height 34
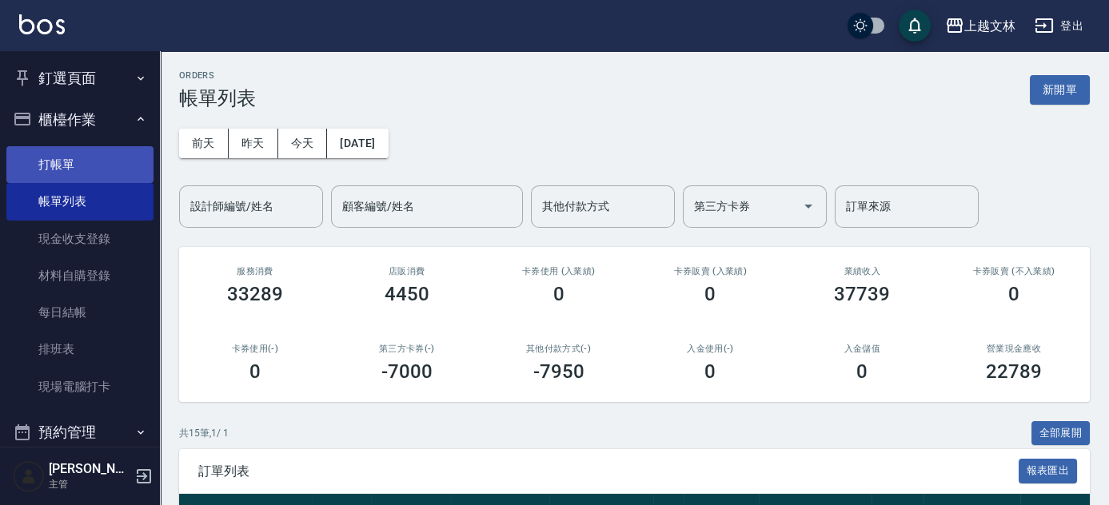
click at [78, 162] on link "打帳單" at bounding box center [79, 164] width 147 height 37
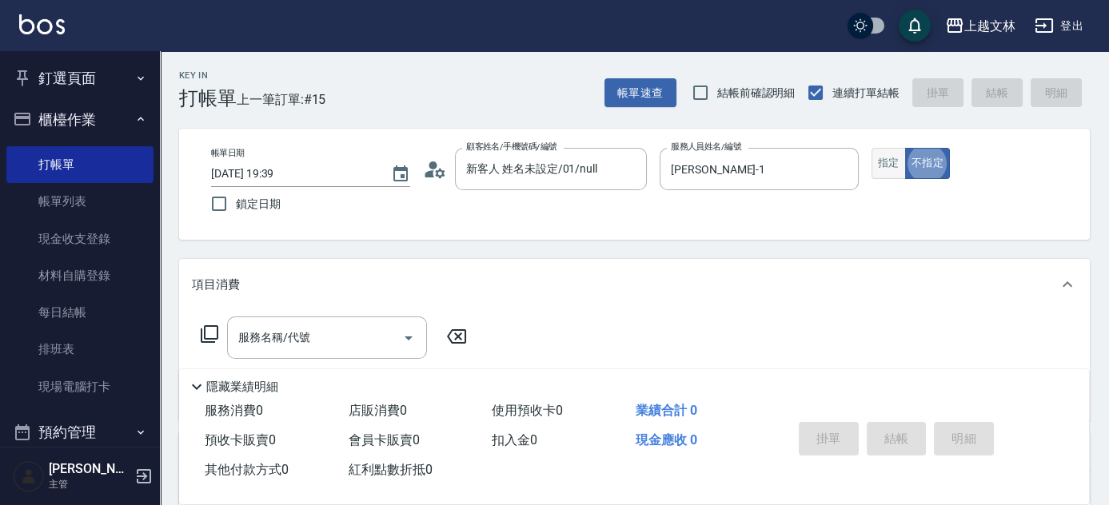
click at [887, 166] on button "指定" at bounding box center [889, 163] width 34 height 31
click at [353, 335] on input "服務名稱/代號" at bounding box center [315, 338] width 162 height 28
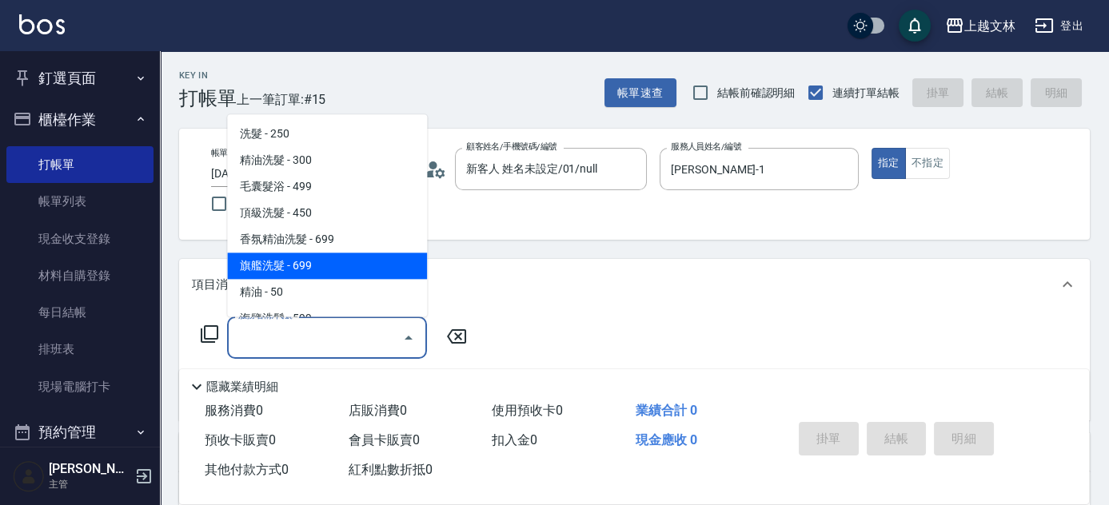
click at [297, 268] on span "旗艦洗髮 - 699" at bounding box center [327, 267] width 200 height 26
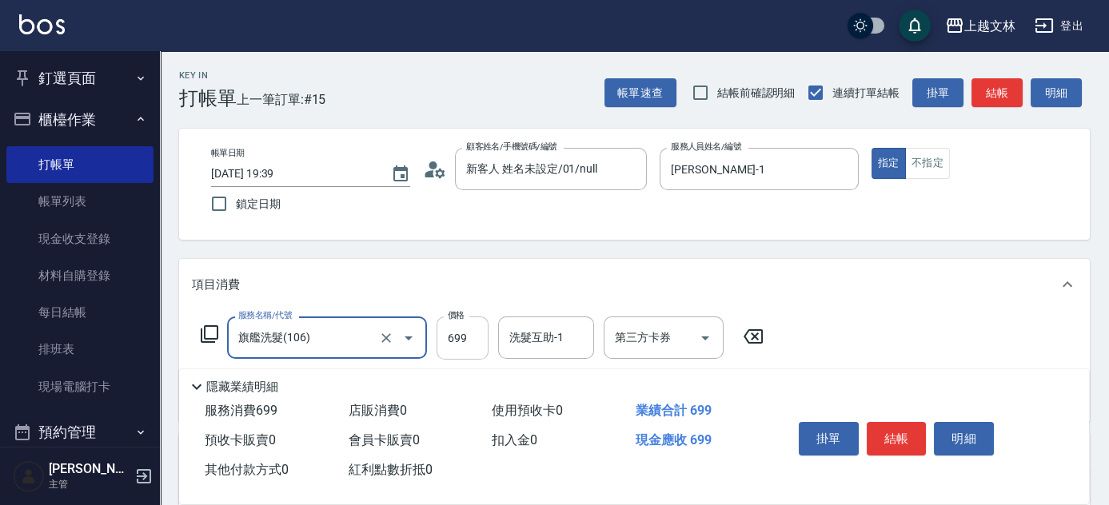
click at [456, 342] on input "699" at bounding box center [463, 338] width 52 height 43
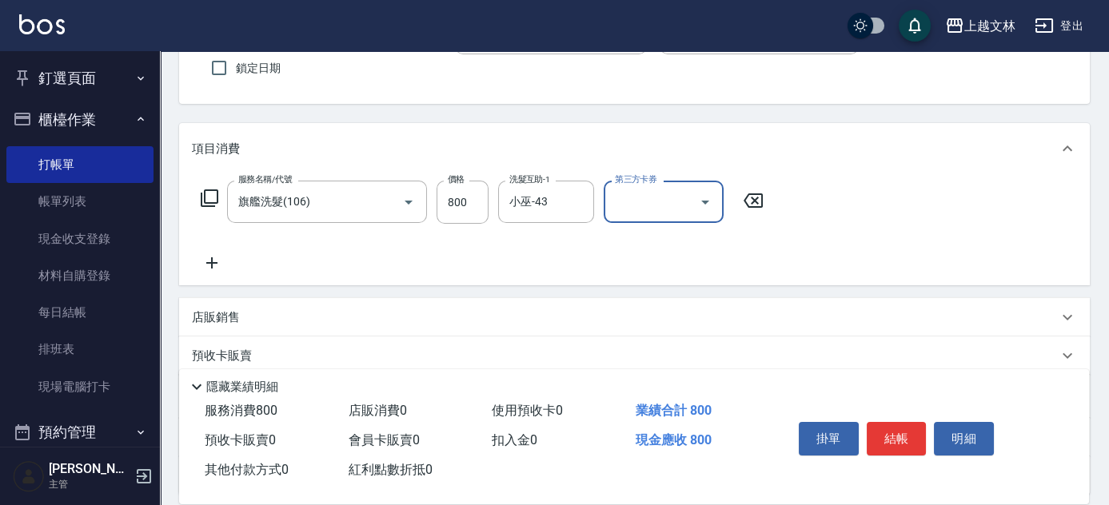
scroll to position [145, 0]
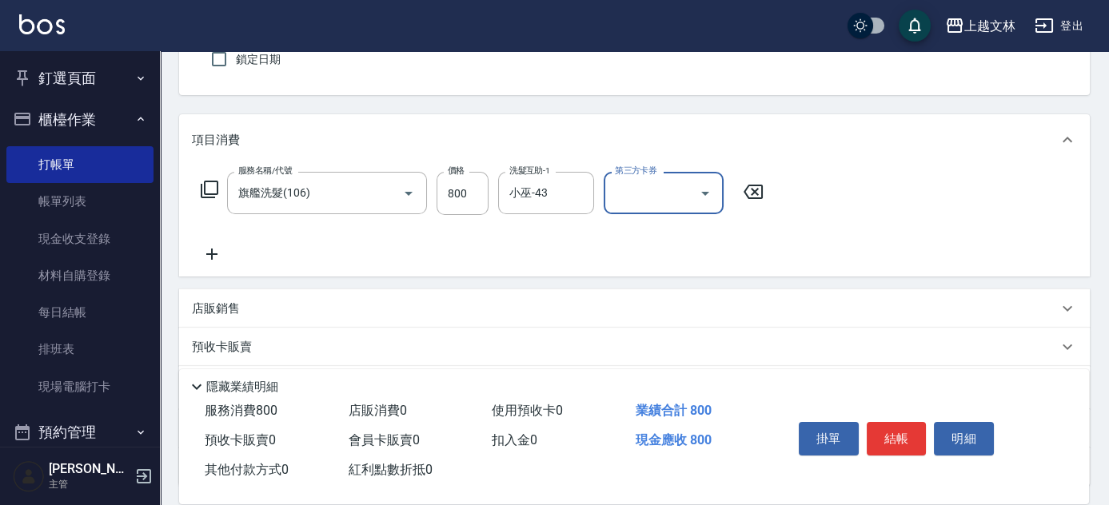
click at [211, 258] on icon at bounding box center [211, 254] width 11 height 11
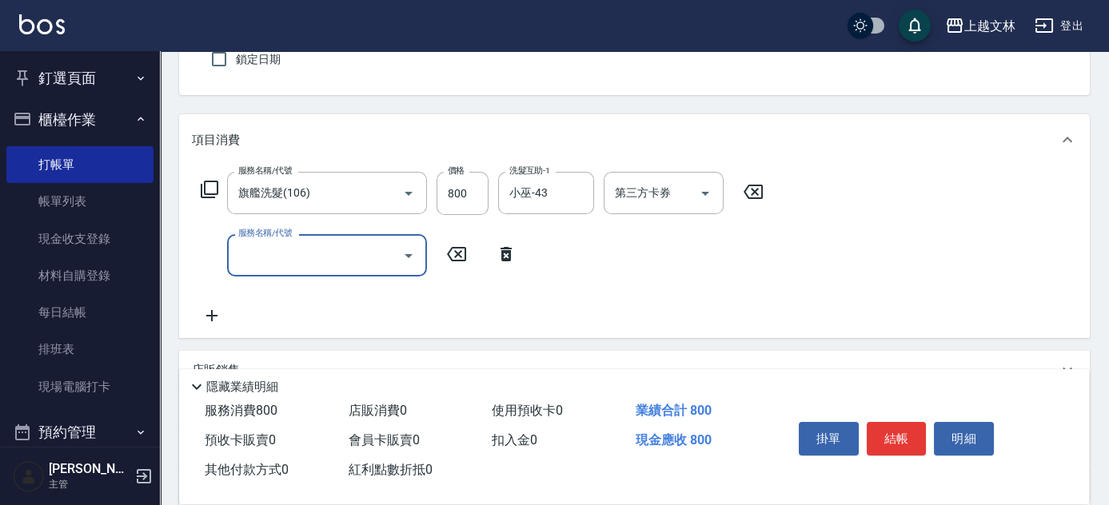
click at [273, 255] on input "服務名稱/代號" at bounding box center [315, 256] width 162 height 28
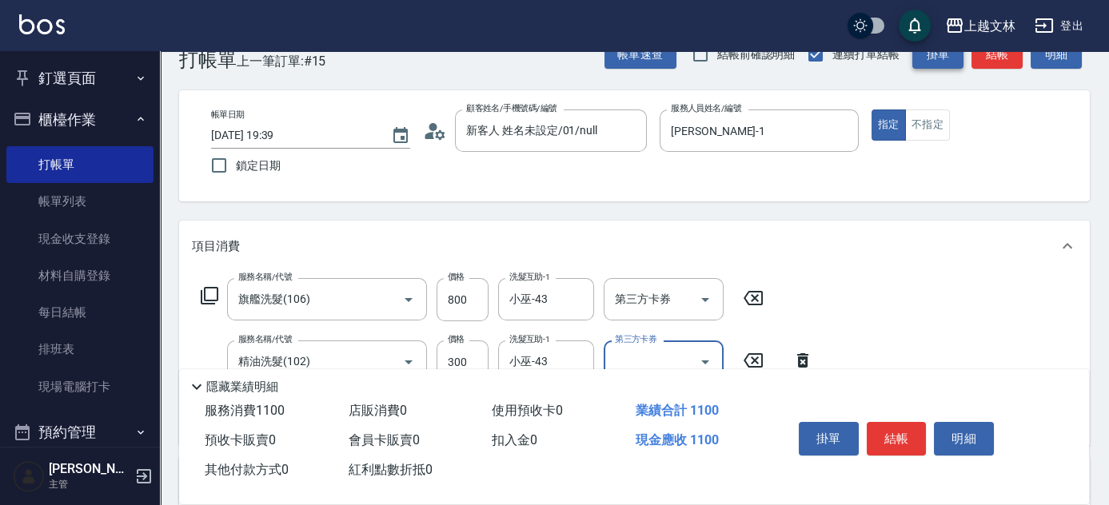
scroll to position [0, 0]
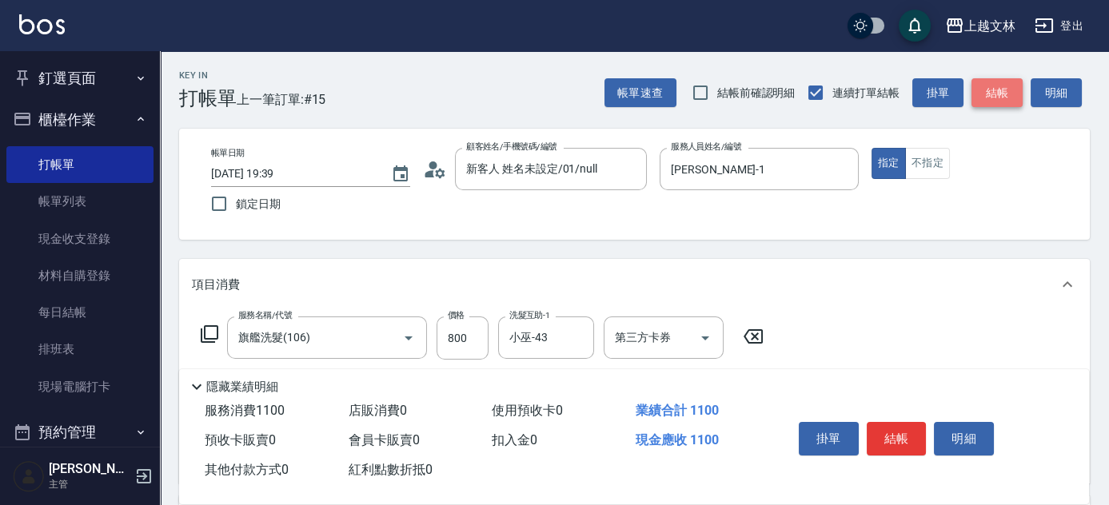
click at [1009, 95] on button "結帳" at bounding box center [997, 93] width 51 height 30
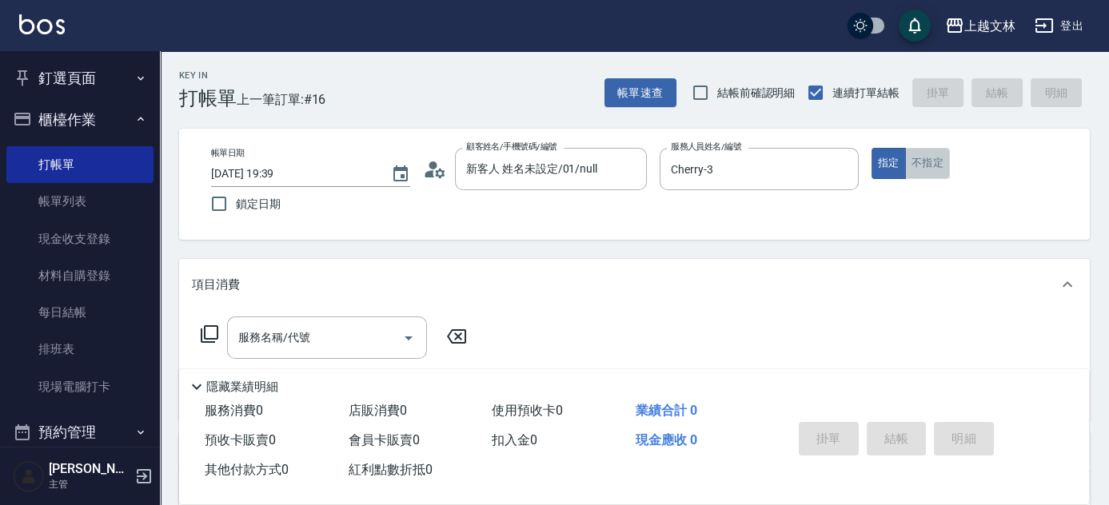
click at [926, 174] on button "不指定" at bounding box center [927, 163] width 45 height 31
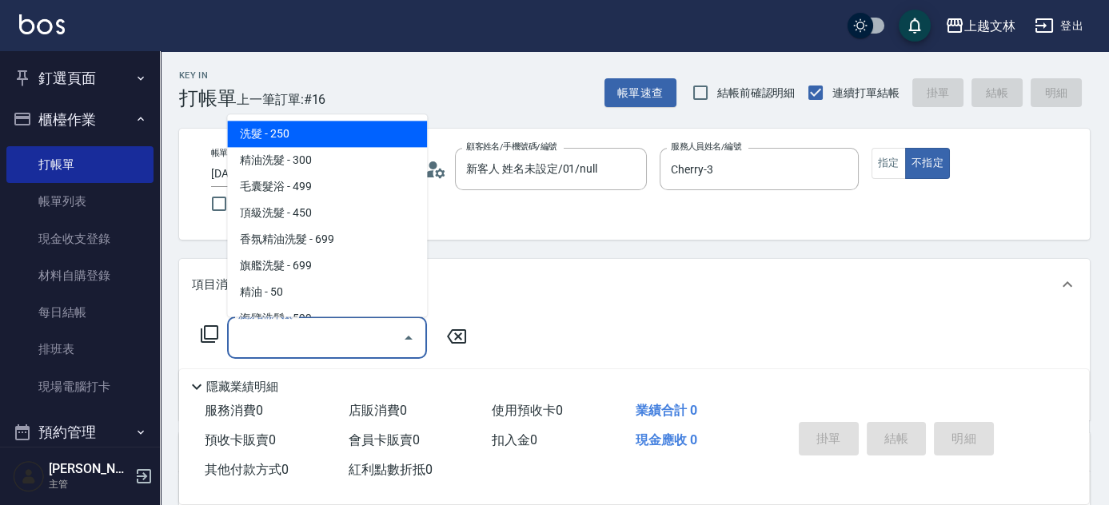
click at [368, 324] on input "服務名稱/代號" at bounding box center [315, 338] width 162 height 28
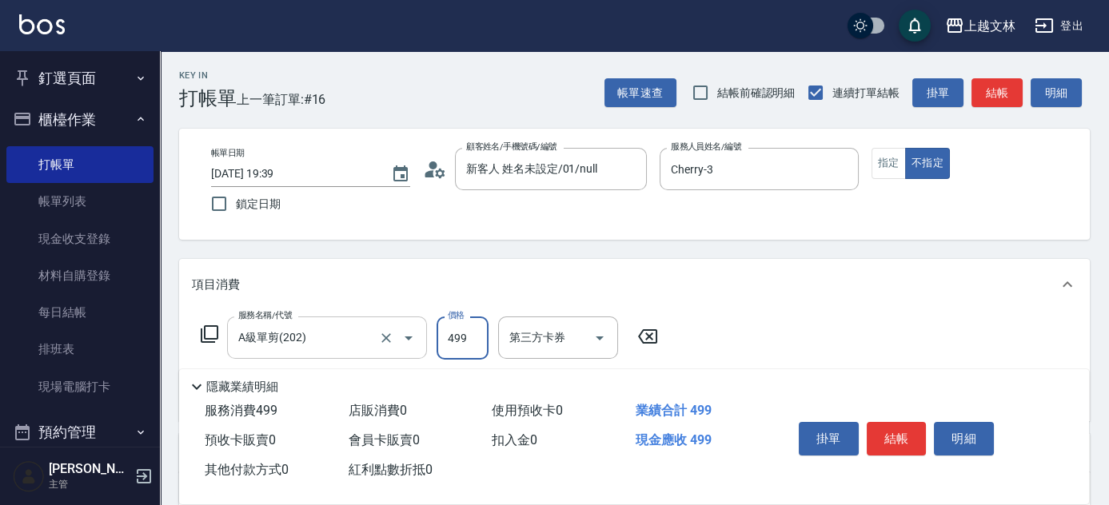
drag, startPoint x: 347, startPoint y: 341, endPoint x: 356, endPoint y: 345, distance: 9.4
click at [347, 341] on input "A級單剪(202)" at bounding box center [304, 338] width 141 height 28
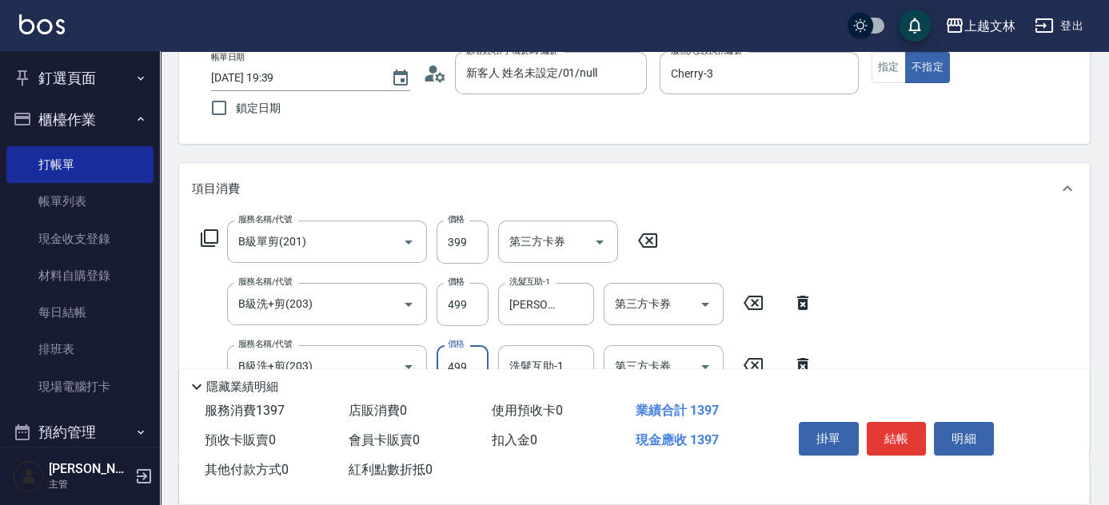
scroll to position [198, 0]
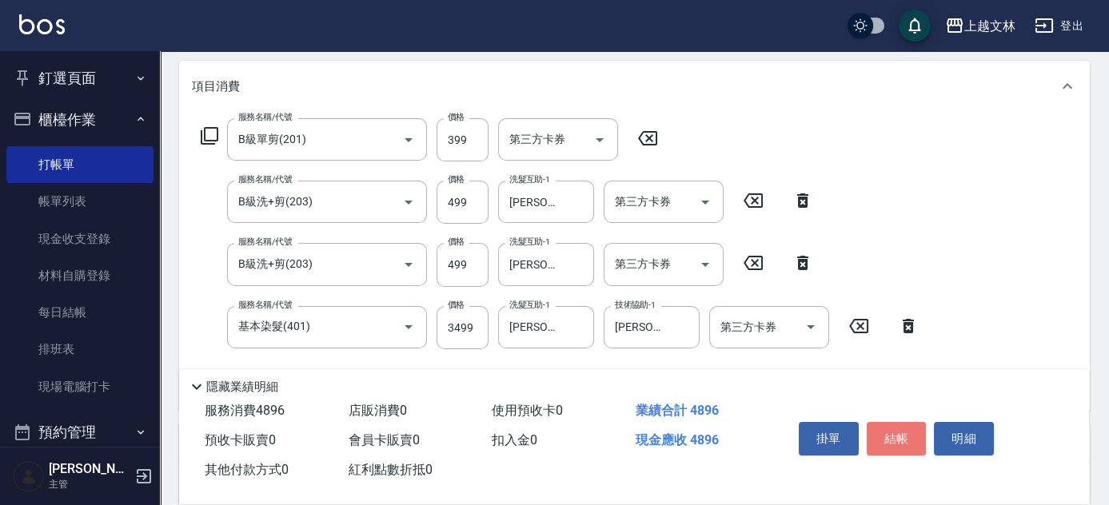
click at [910, 433] on button "結帳" at bounding box center [897, 439] width 60 height 34
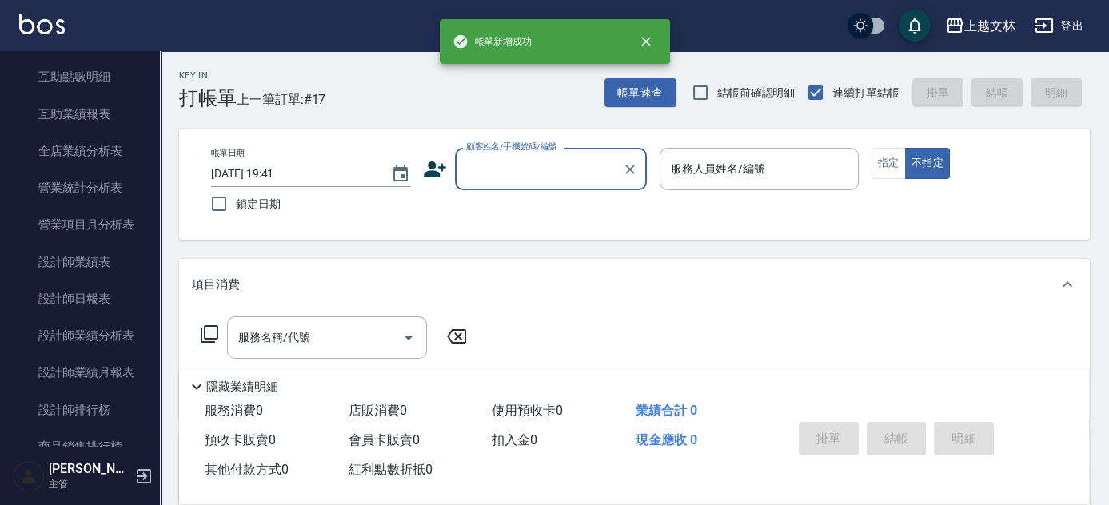
scroll to position [691, 0]
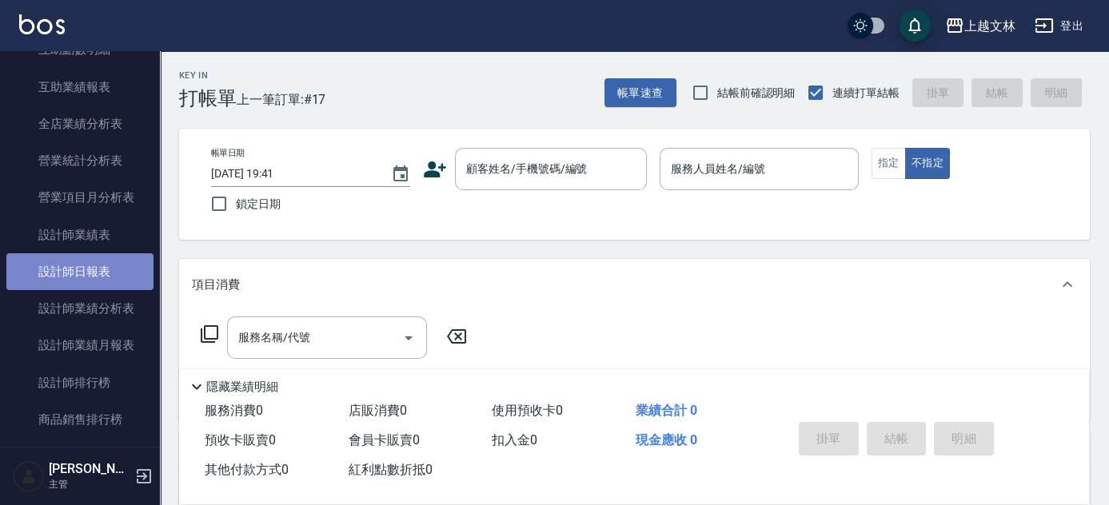
click at [90, 269] on link "設計師日報表" at bounding box center [79, 272] width 147 height 37
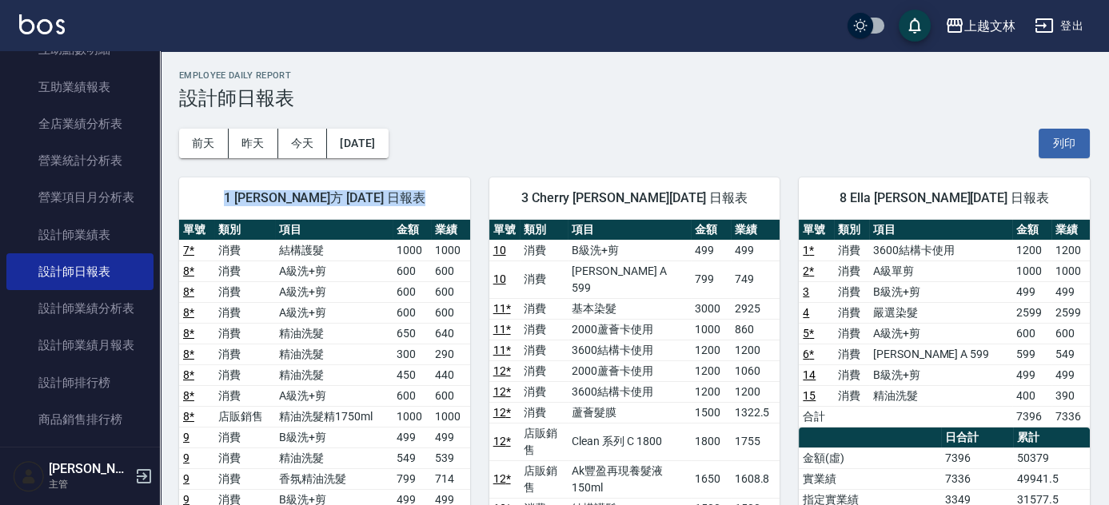
drag, startPoint x: 160, startPoint y: 233, endPoint x: 174, endPoint y: 133, distance: 101.0
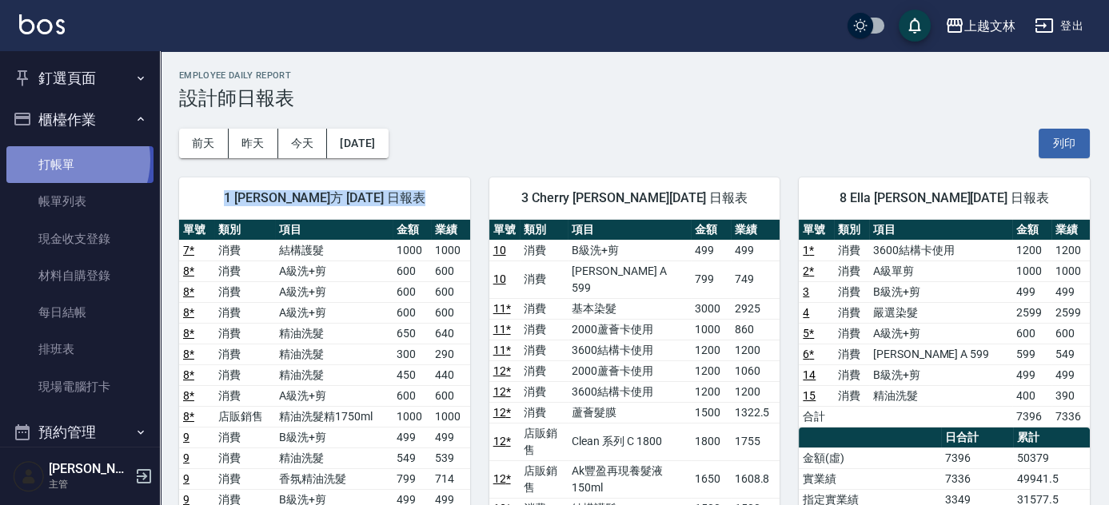
drag, startPoint x: 65, startPoint y: 160, endPoint x: 53, endPoint y: 161, distance: 12.0
click at [66, 161] on link "打帳單" at bounding box center [79, 164] width 147 height 37
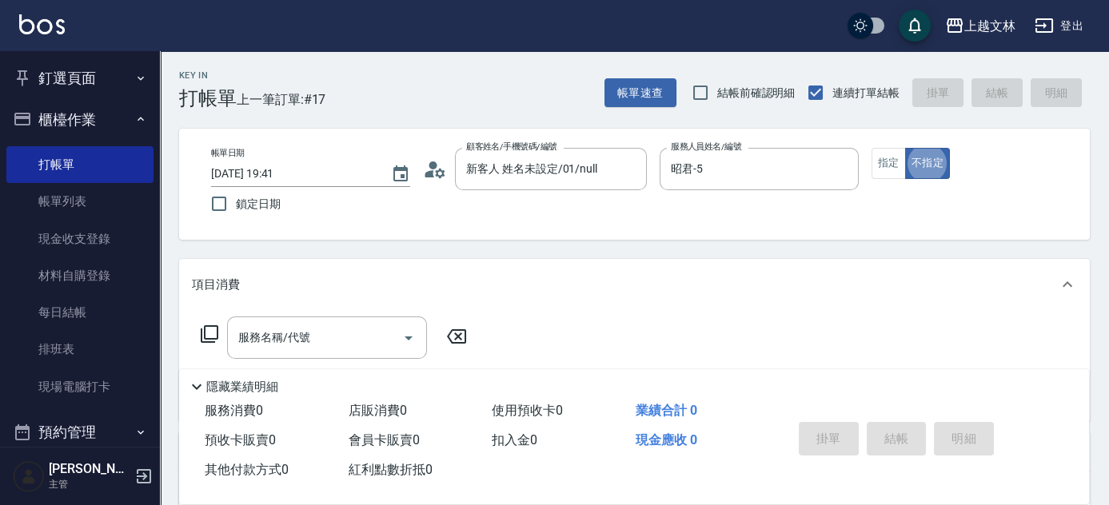
click at [210, 335] on icon at bounding box center [209, 334] width 19 height 19
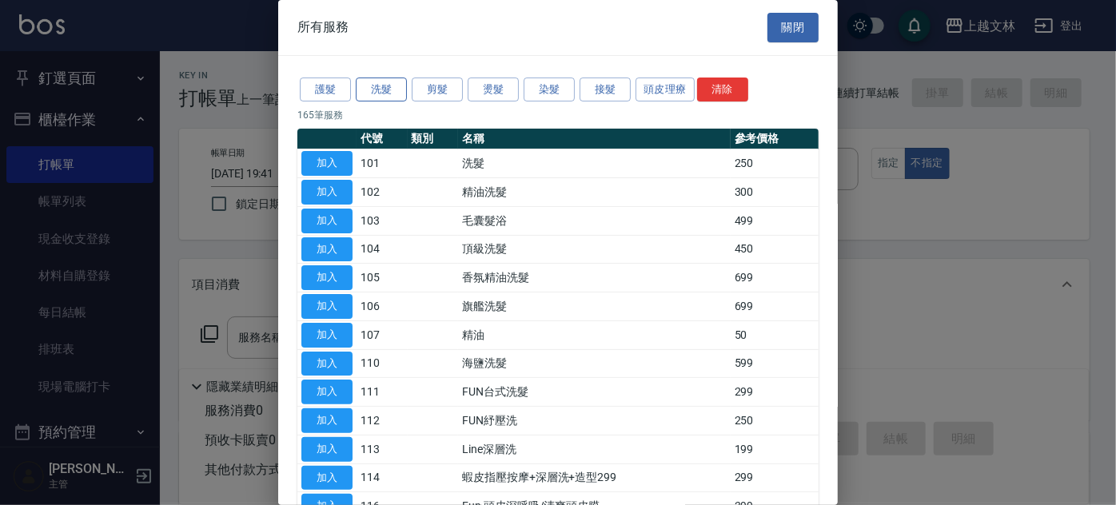
click at [365, 90] on button "洗髮" at bounding box center [381, 90] width 51 height 25
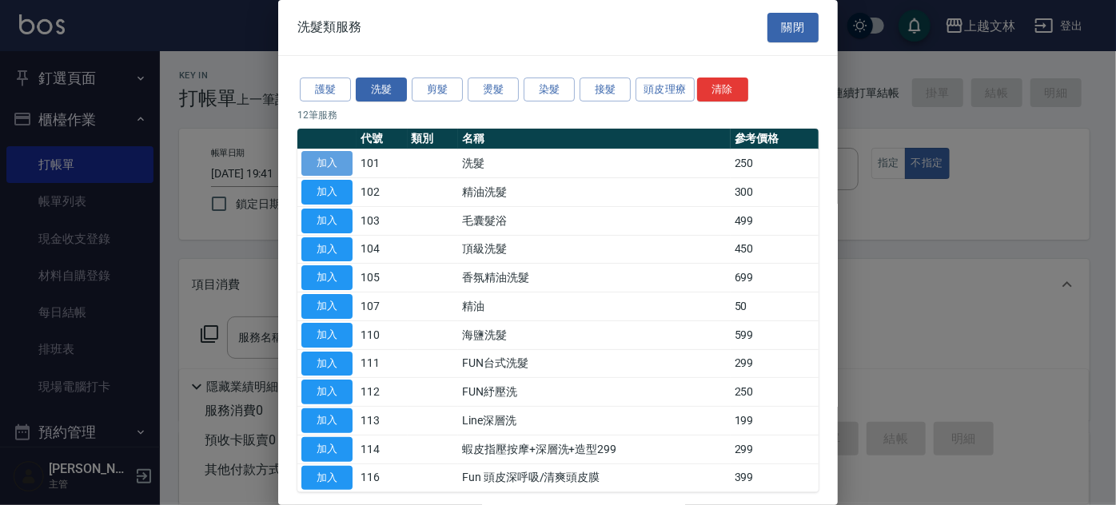
click at [337, 160] on button "加入" at bounding box center [326, 163] width 51 height 25
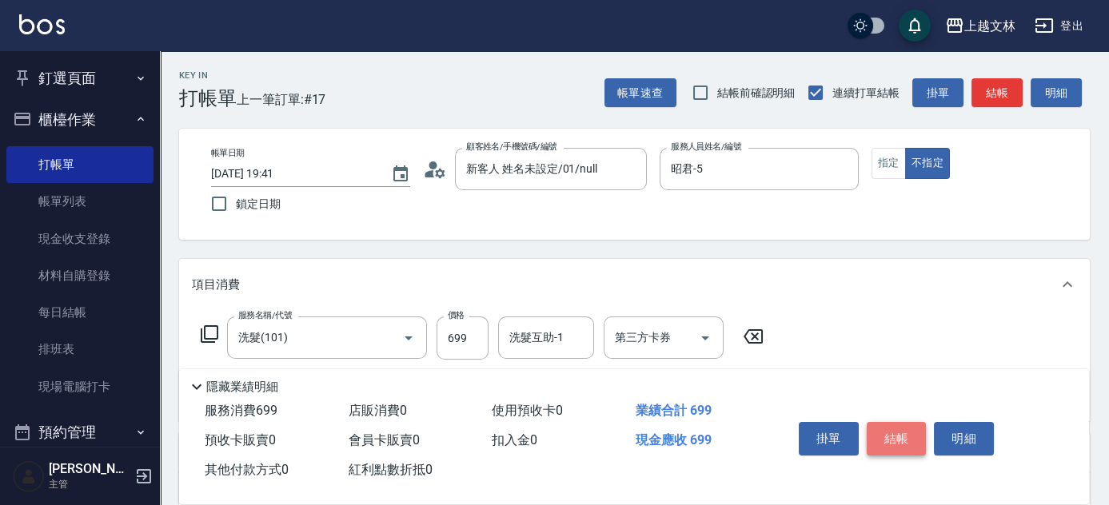
click at [892, 437] on button "結帳" at bounding box center [897, 439] width 60 height 34
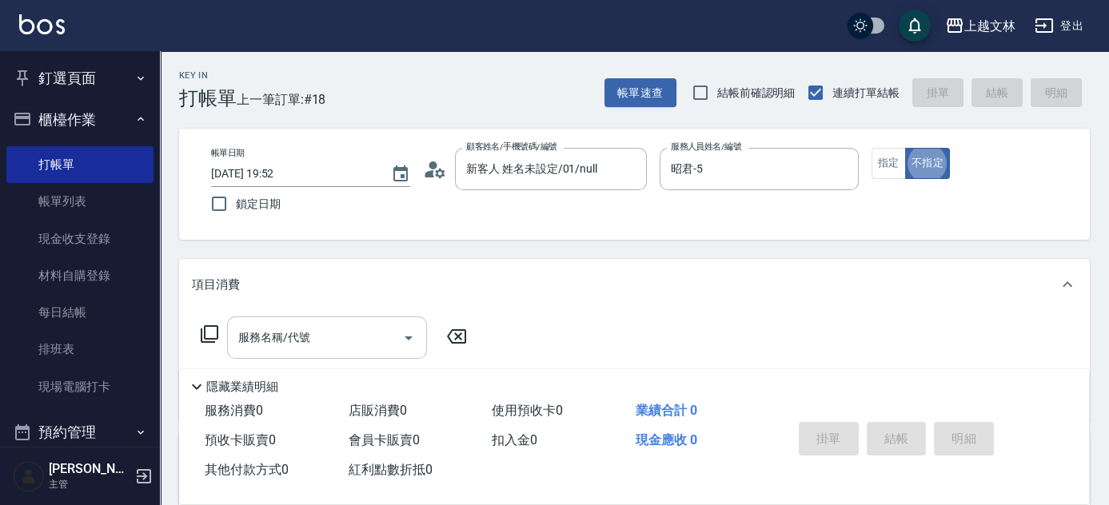
click at [339, 351] on input "服務名稱/代號" at bounding box center [315, 338] width 162 height 28
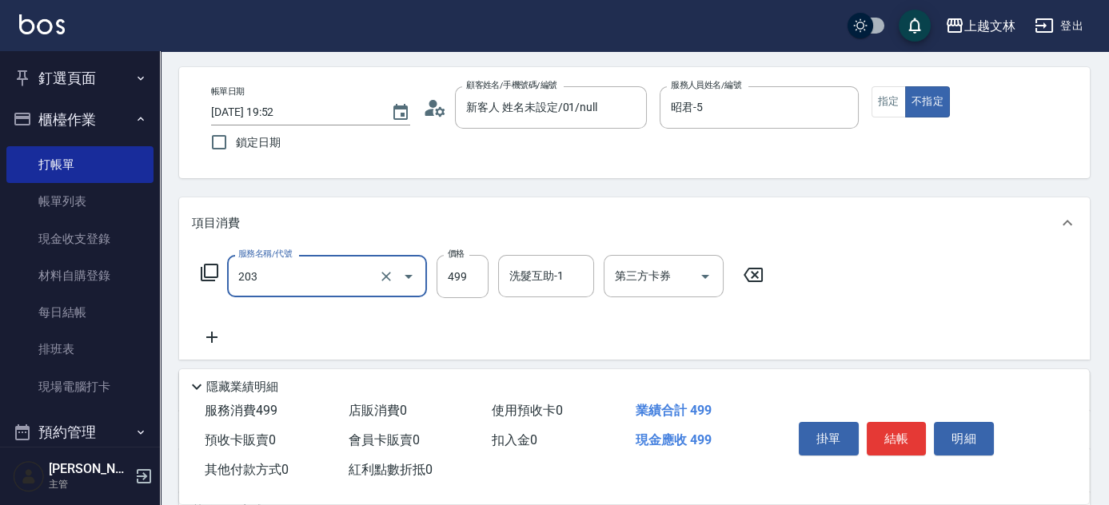
scroll to position [145, 0]
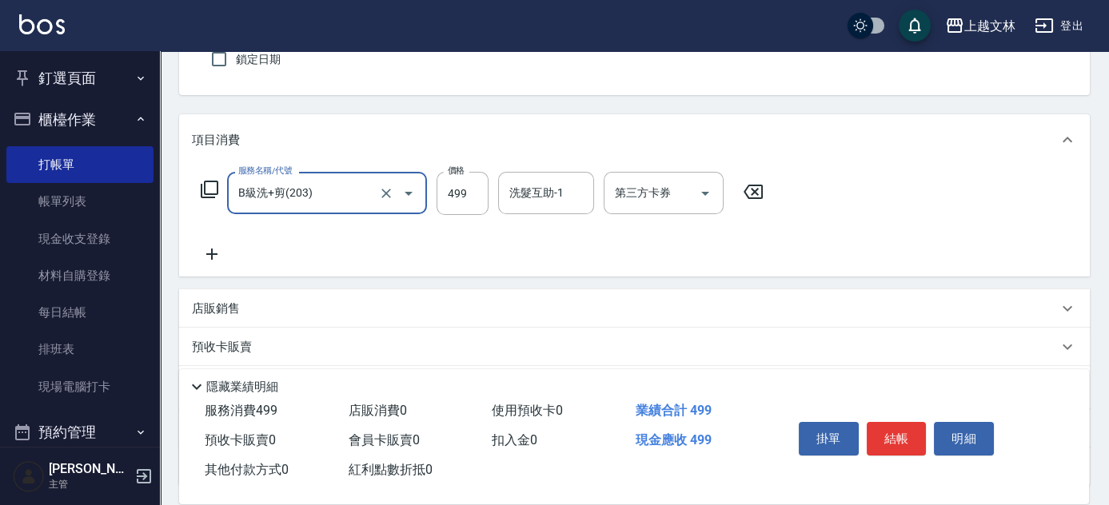
click at [215, 253] on icon at bounding box center [211, 254] width 11 height 11
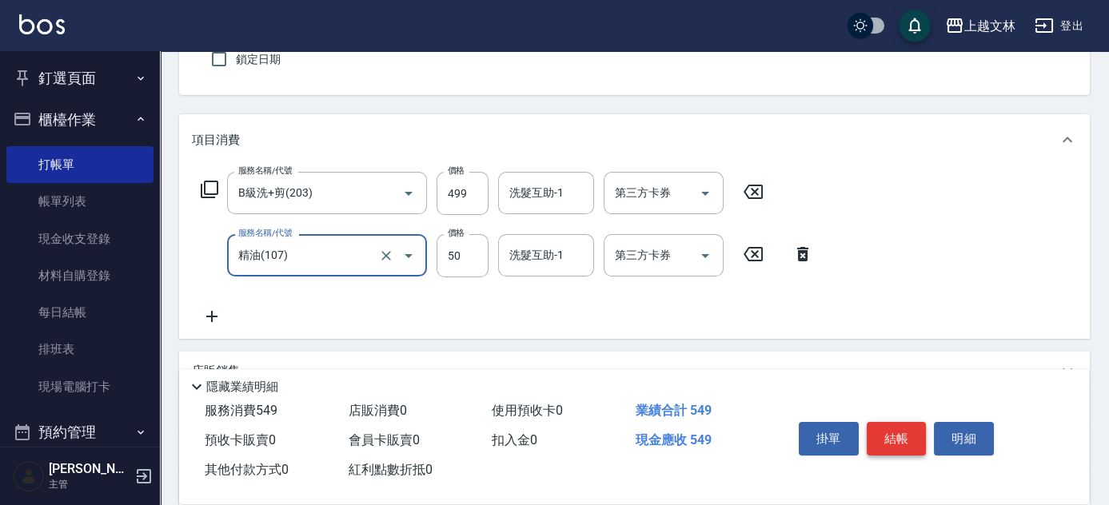
click at [889, 434] on button "結帳" at bounding box center [897, 439] width 60 height 34
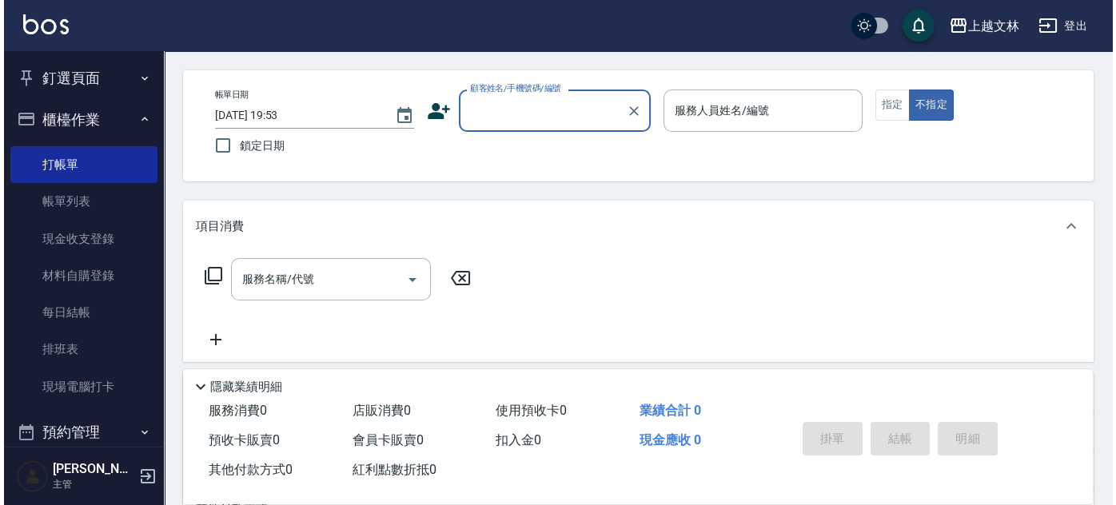
scroll to position [0, 0]
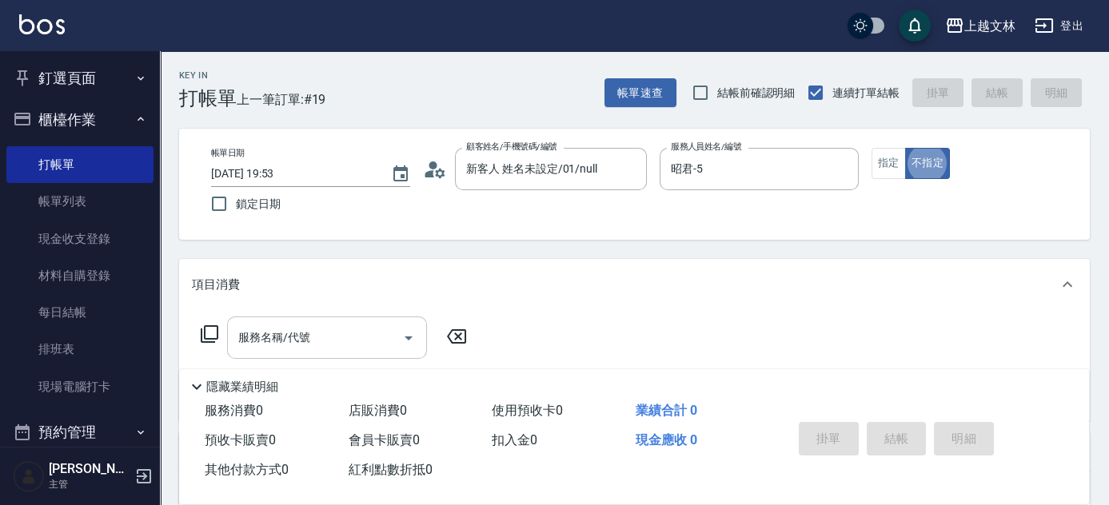
click at [295, 345] on input "服務名稱/代號" at bounding box center [315, 338] width 162 height 28
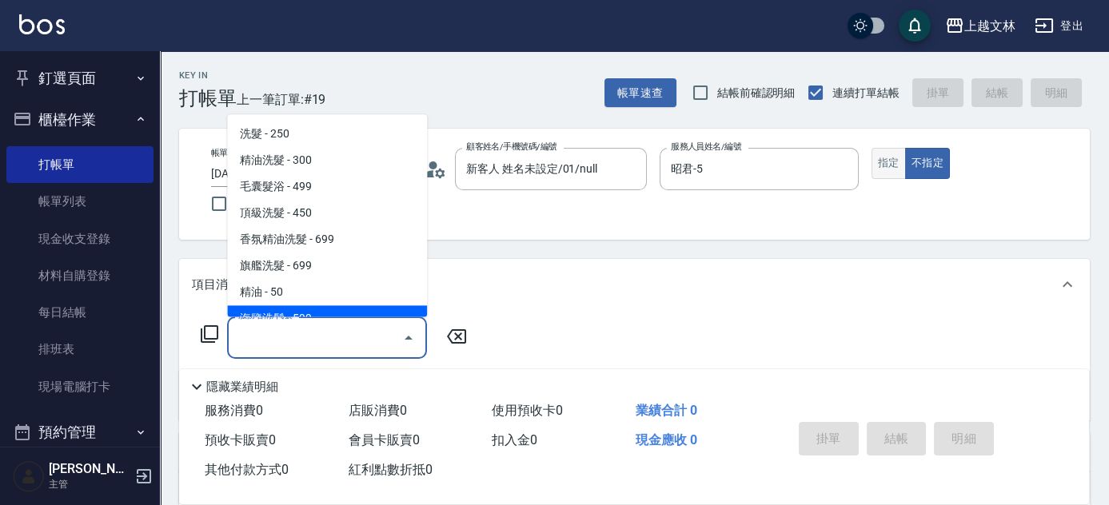
click at [884, 170] on button "指定" at bounding box center [889, 163] width 34 height 31
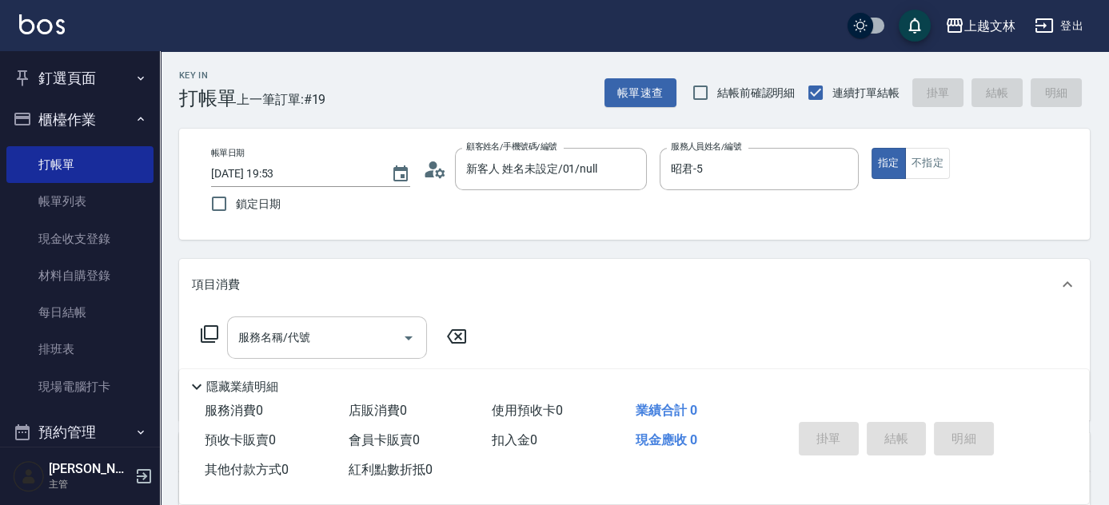
click at [334, 351] on input "服務名稱/代號" at bounding box center [315, 338] width 162 height 28
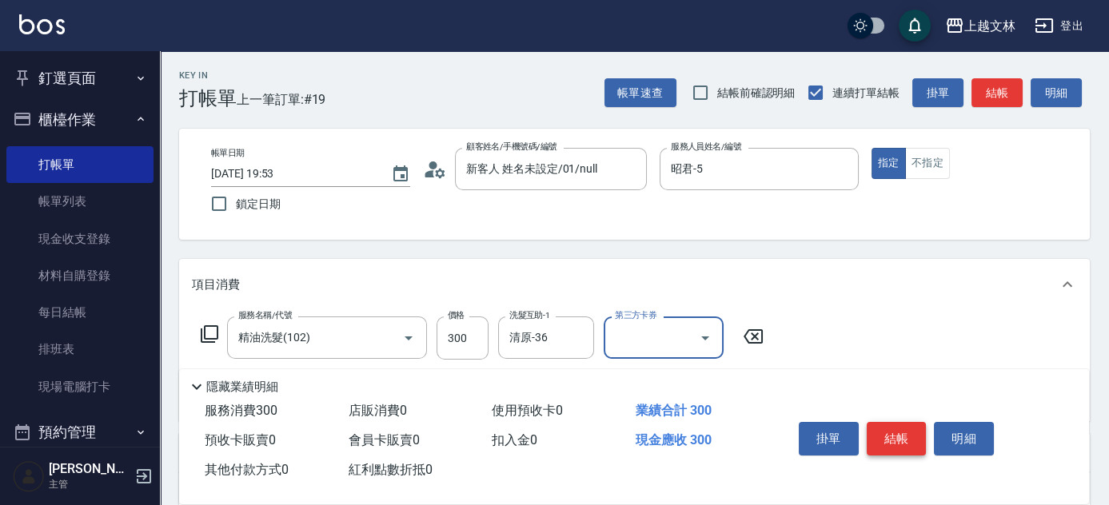
click at [900, 439] on button "結帳" at bounding box center [897, 439] width 60 height 34
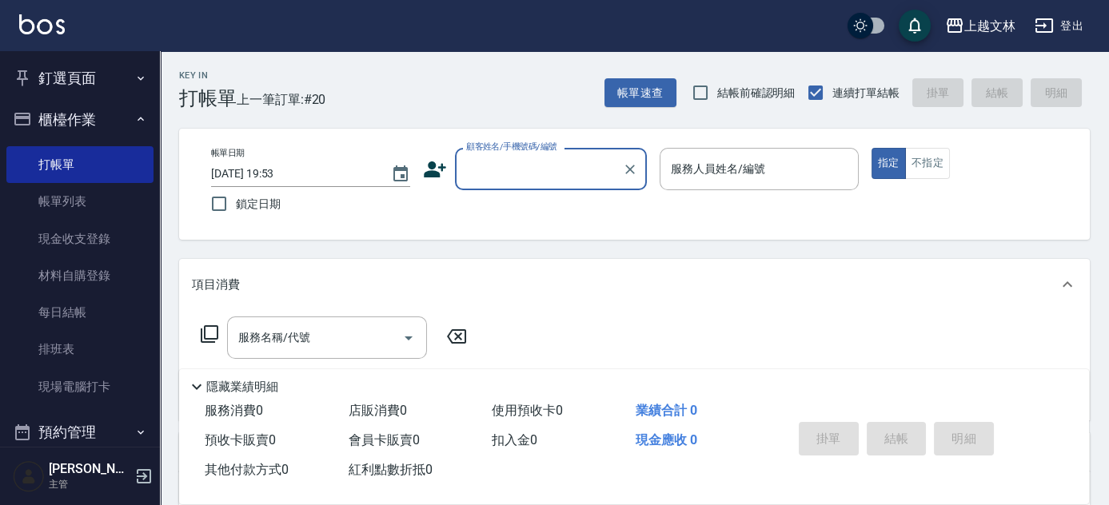
click at [437, 174] on icon at bounding box center [435, 170] width 22 height 16
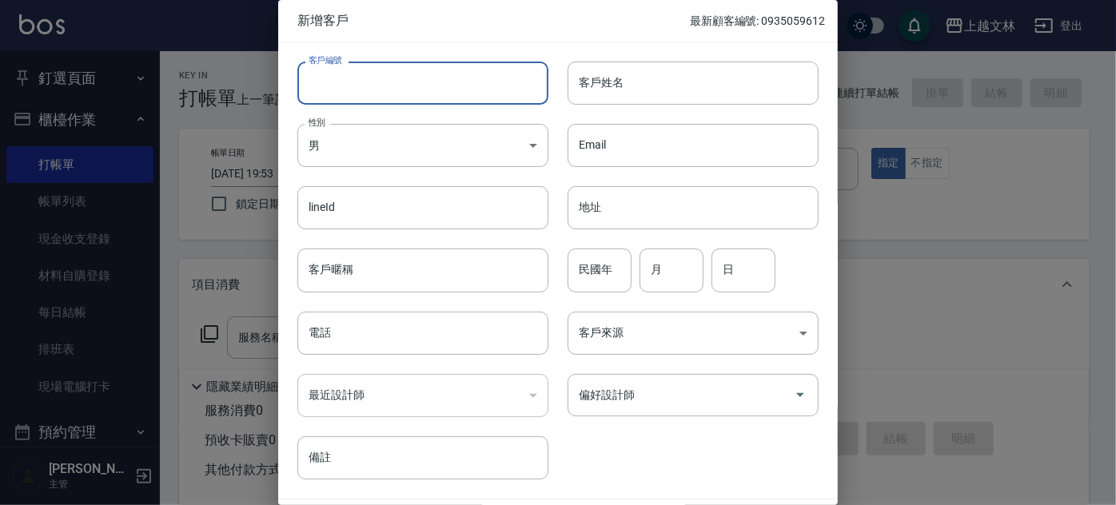
click at [422, 74] on input "客戶編號" at bounding box center [422, 83] width 251 height 43
click at [657, 94] on input "客戶姓名" at bounding box center [693, 83] width 251 height 43
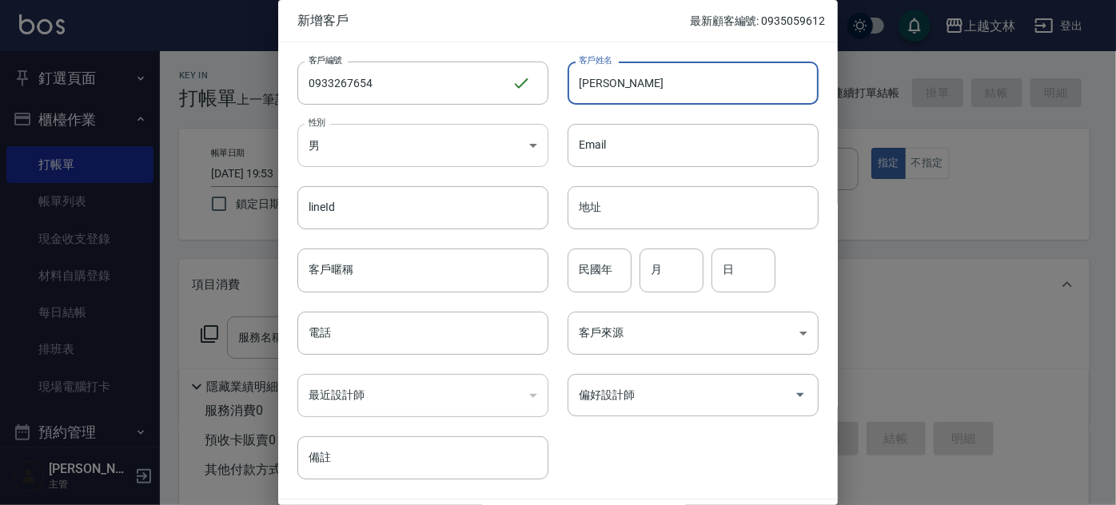
click at [437, 146] on body "上越文[PERSON_NAME]出 釘選頁面 店家日報表 設計師排行榜 每日結帳 櫃檯作業 打帳單 帳單列表 現金收支登錄 材料自購登錄 每日結帳 排班表 現…" at bounding box center [558, 388] width 1116 height 777
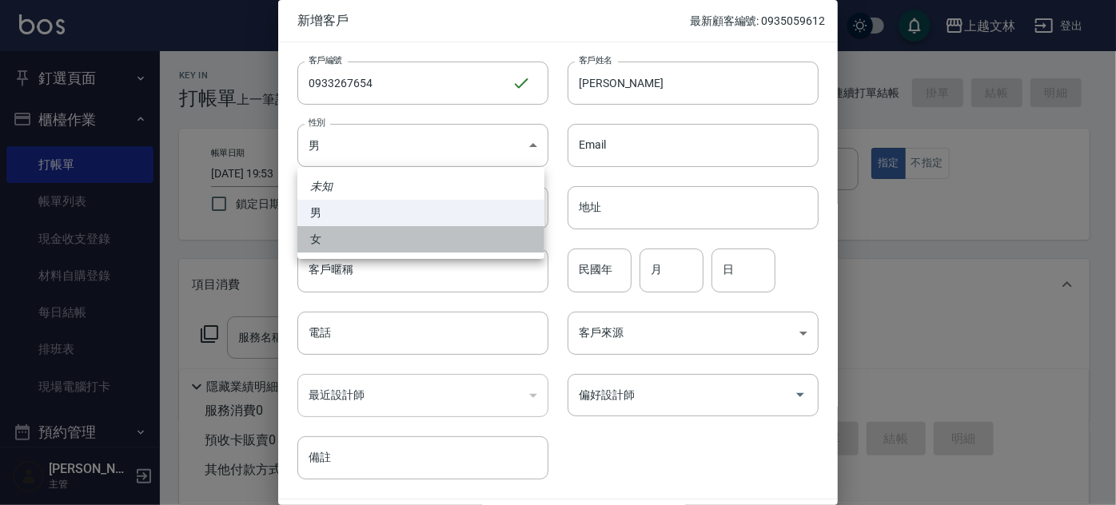
click at [403, 242] on li "女" at bounding box center [420, 239] width 247 height 26
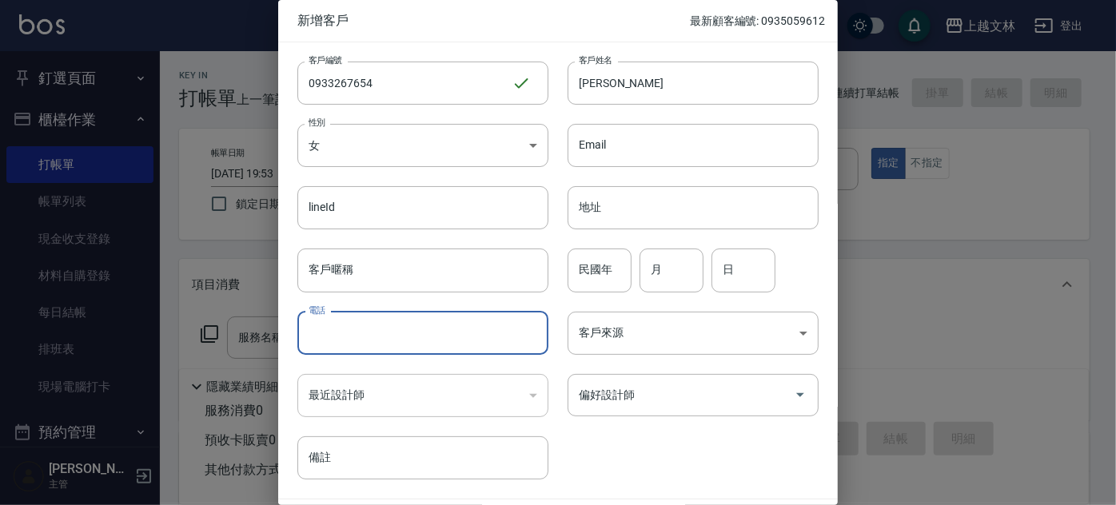
click at [408, 346] on input "電話" at bounding box center [422, 333] width 251 height 43
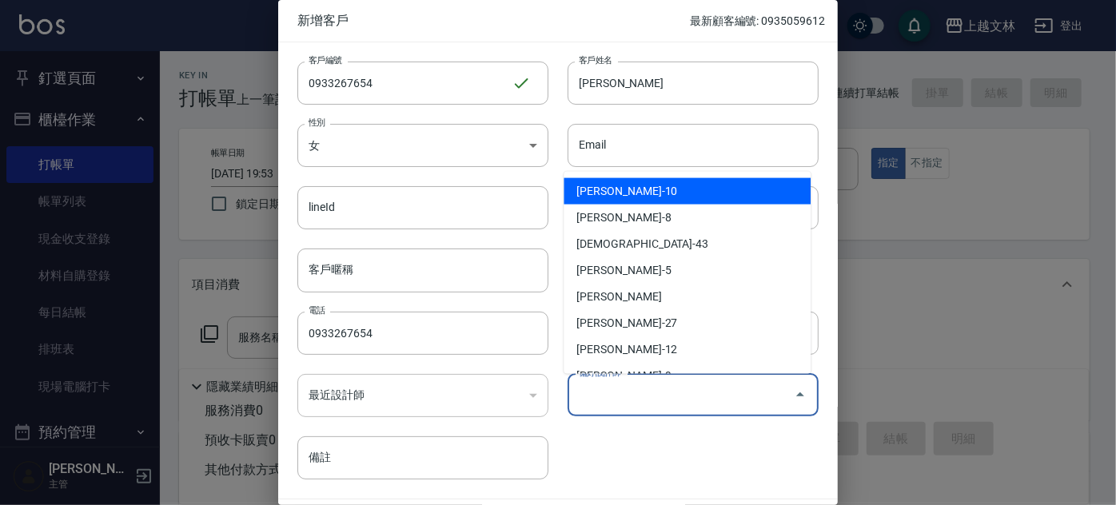
click at [645, 405] on input "偏好設計師" at bounding box center [681, 395] width 213 height 28
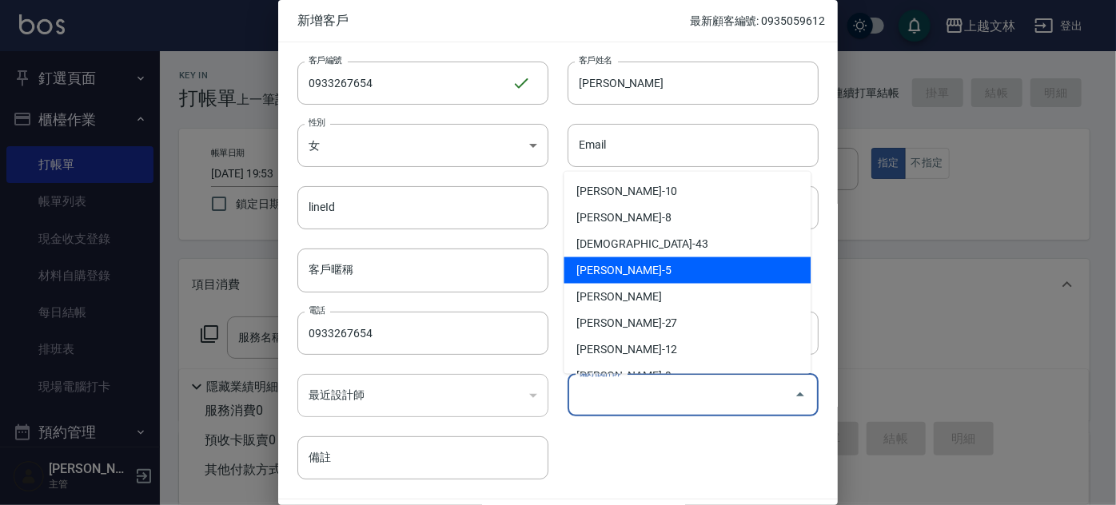
click at [626, 274] on li "[PERSON_NAME]-5" at bounding box center [687, 271] width 247 height 26
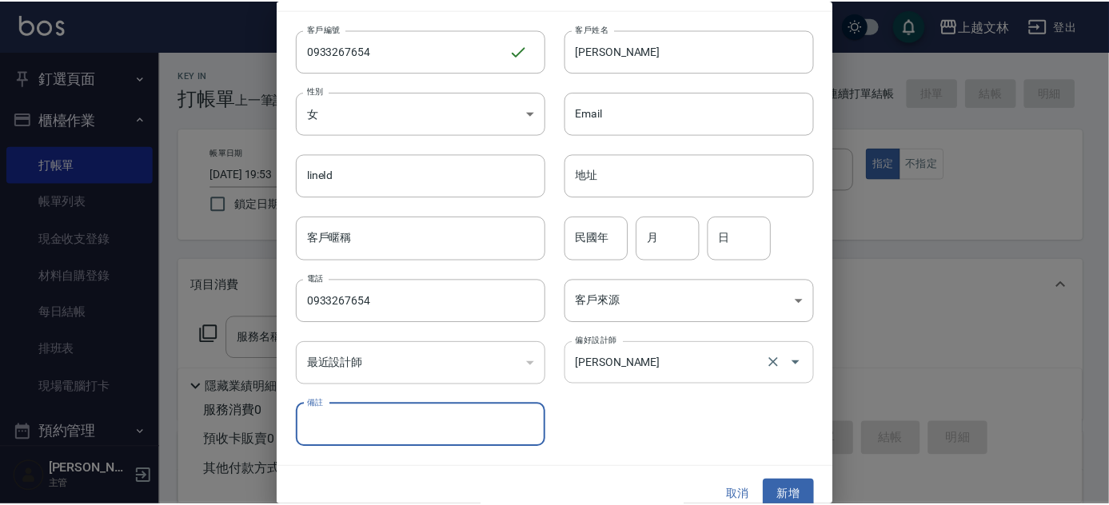
scroll to position [48, 0]
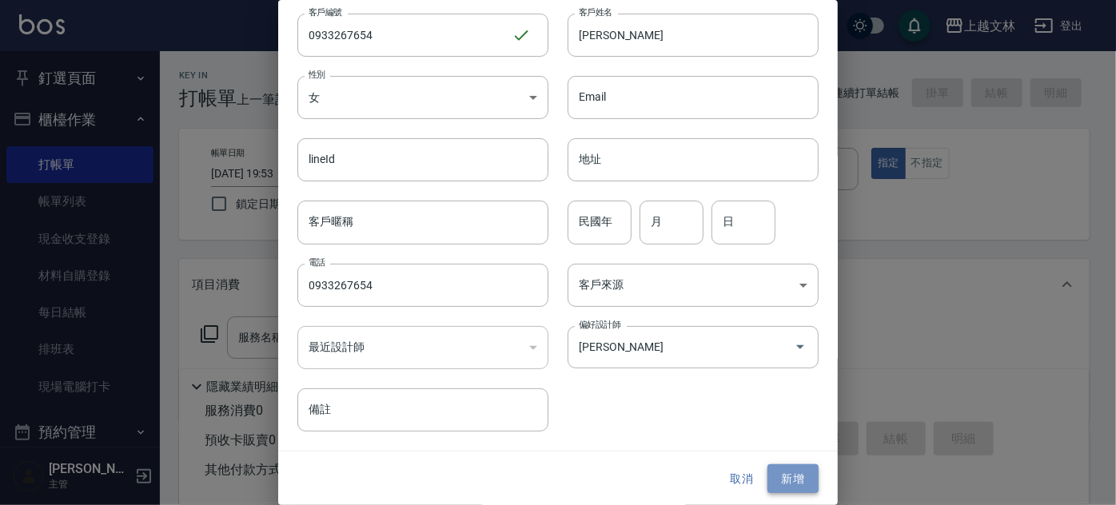
click at [791, 482] on button "新增" at bounding box center [793, 480] width 51 height 30
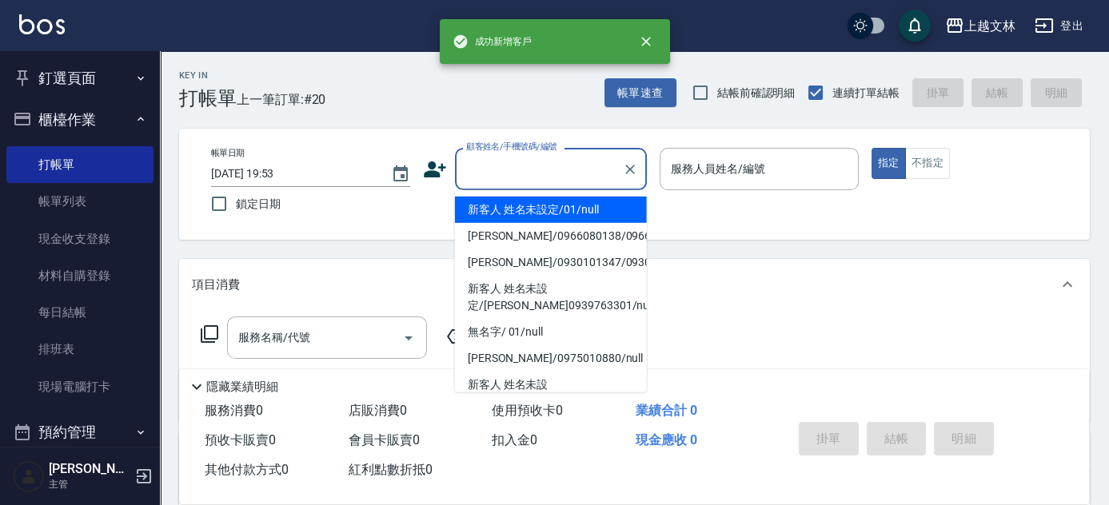
click at [510, 174] on div "顧客姓名/手機號碼/編號 顧客姓名/手機號碼/編號" at bounding box center [551, 169] width 192 height 42
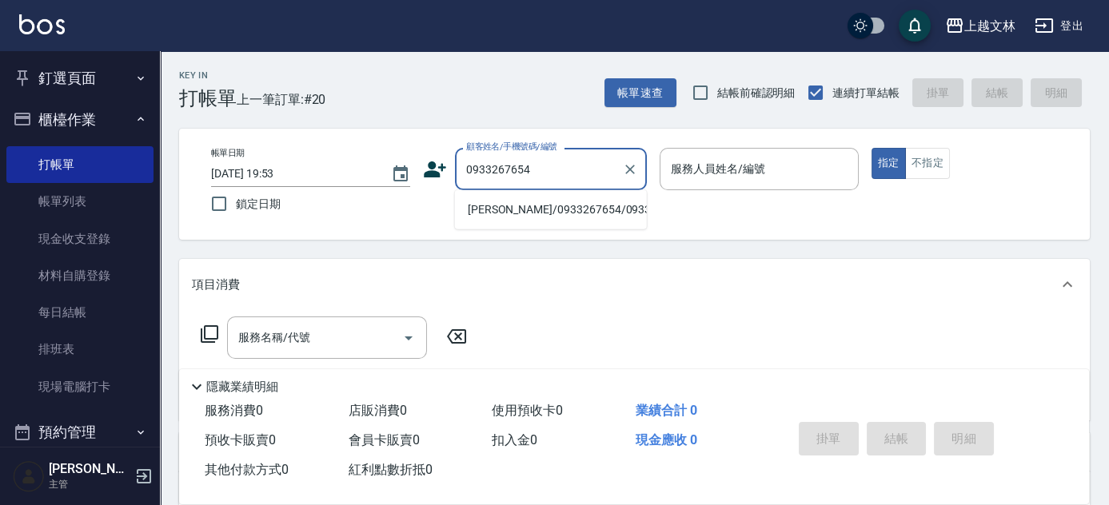
click at [543, 223] on li "[PERSON_NAME]/0933267654/0933267654" at bounding box center [551, 210] width 192 height 26
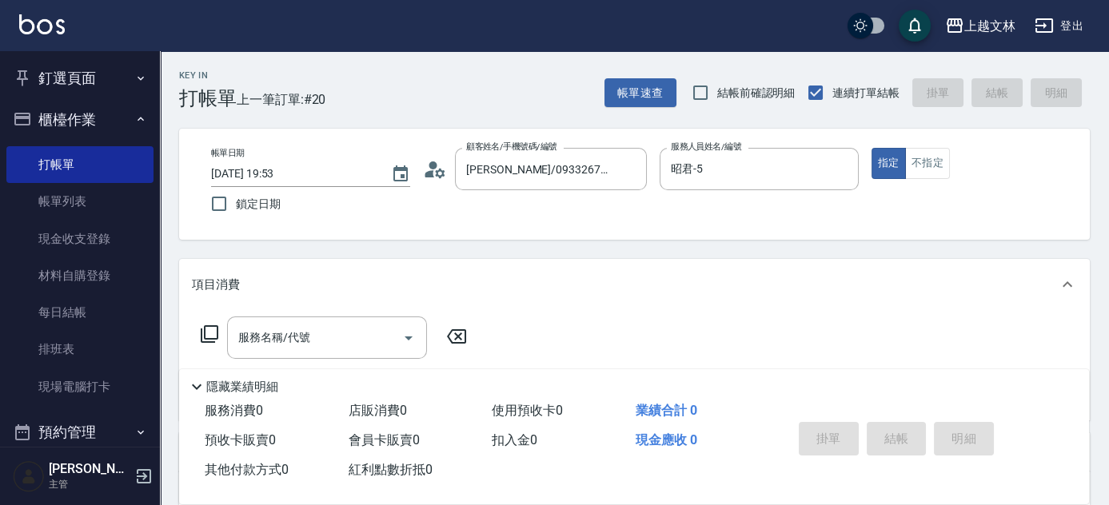
click at [205, 338] on icon at bounding box center [210, 334] width 18 height 18
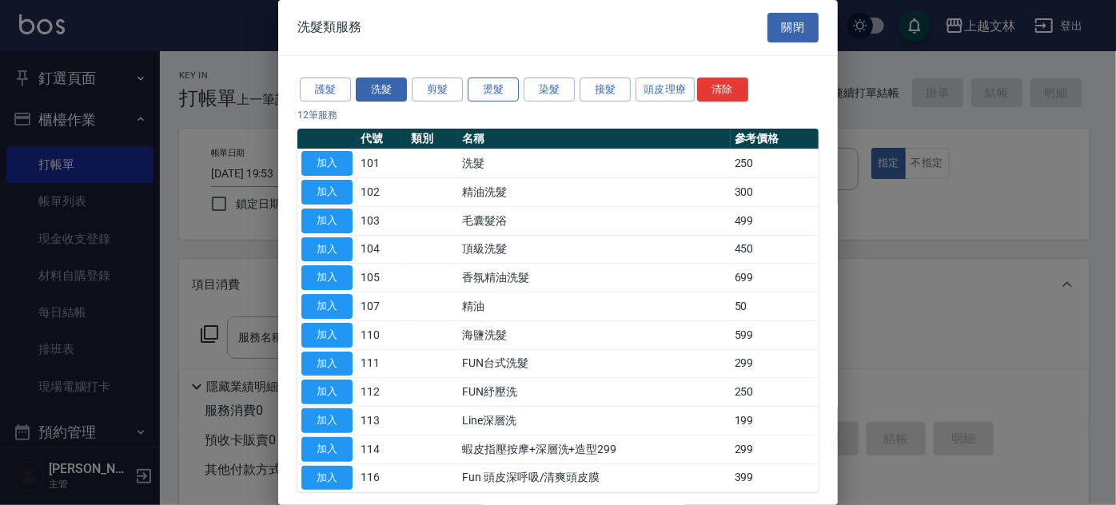
click at [486, 99] on button "燙髮" at bounding box center [493, 90] width 51 height 25
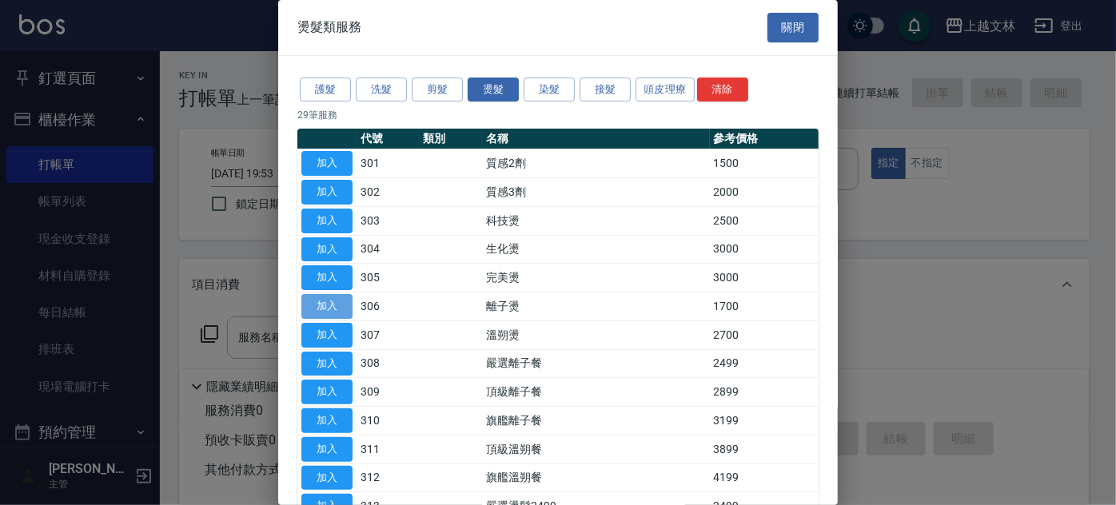
click at [326, 308] on button "加入" at bounding box center [326, 306] width 51 height 25
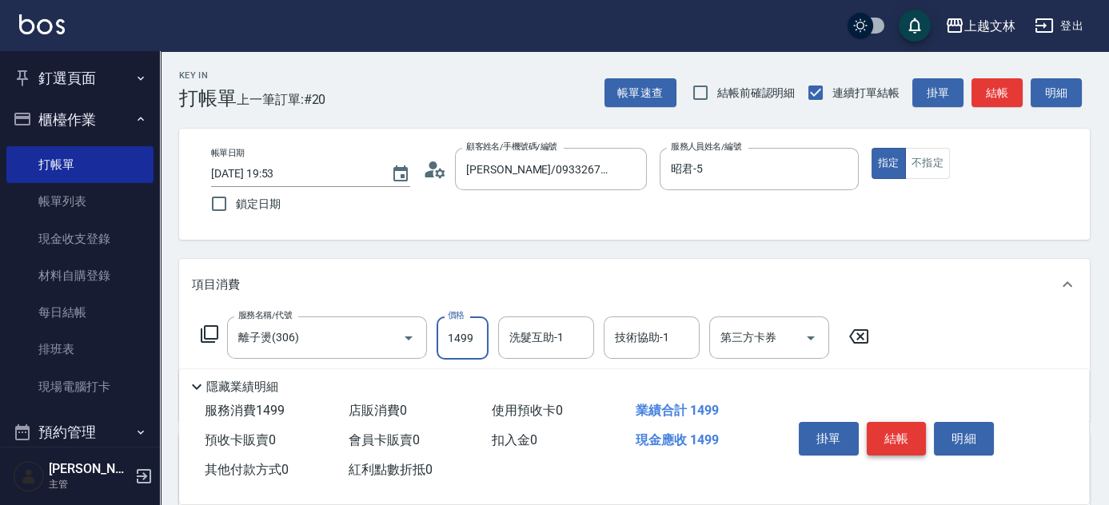
click at [892, 437] on button "結帳" at bounding box center [897, 439] width 60 height 34
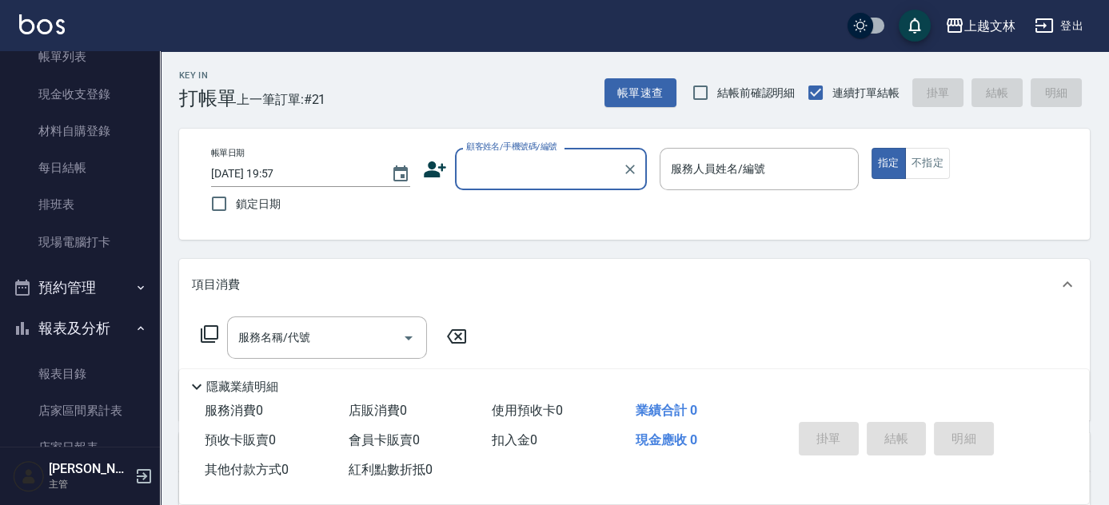
scroll to position [145, 0]
click at [80, 235] on link "現場電腦打卡" at bounding box center [79, 242] width 147 height 37
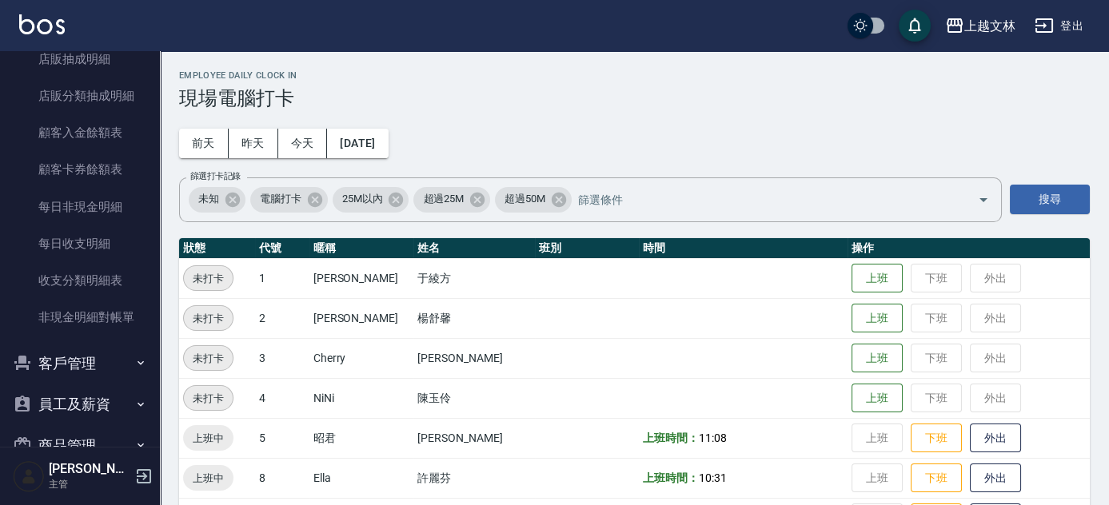
scroll to position [1242, 0]
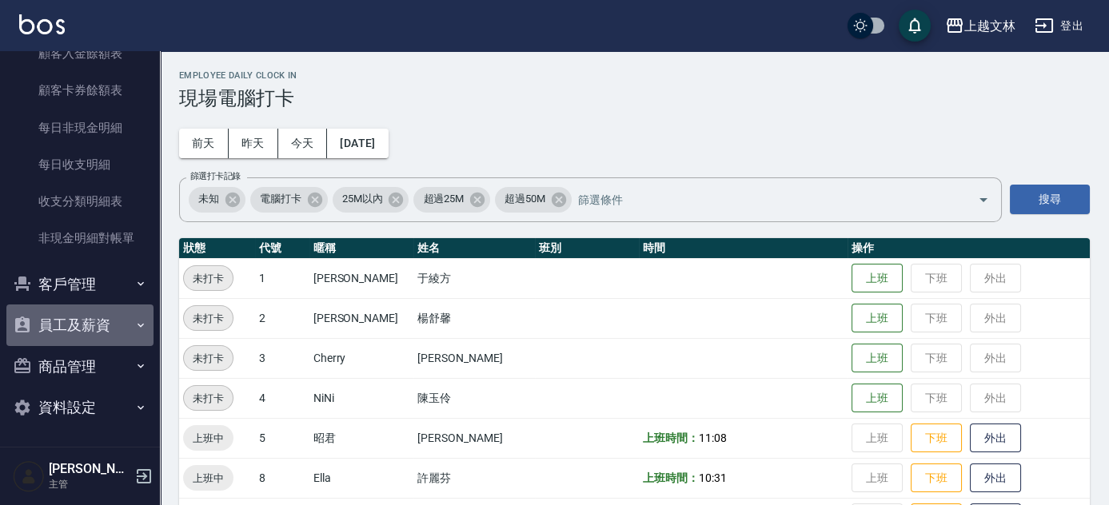
click at [86, 321] on button "員工及薪資" at bounding box center [79, 326] width 147 height 42
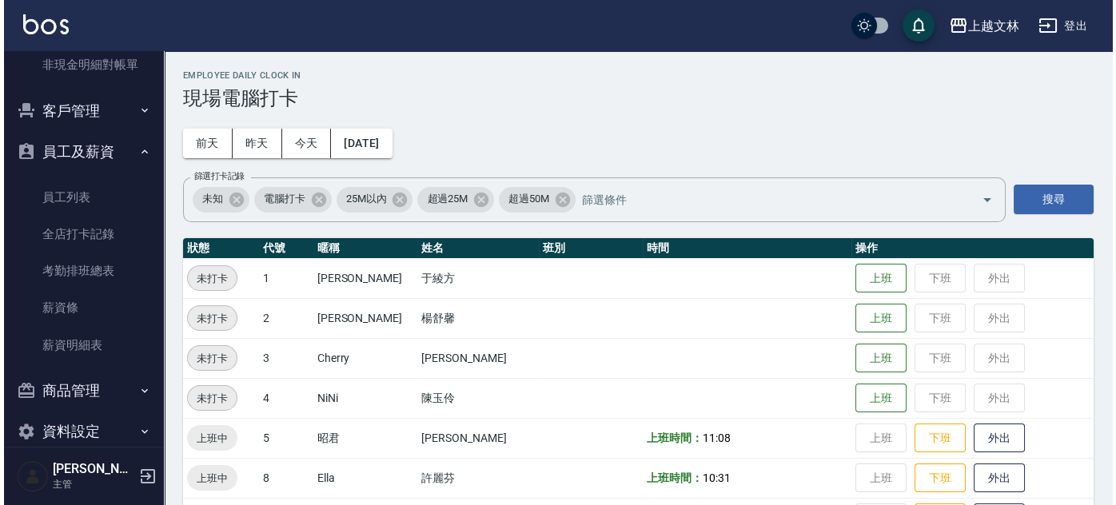
scroll to position [1439, 0]
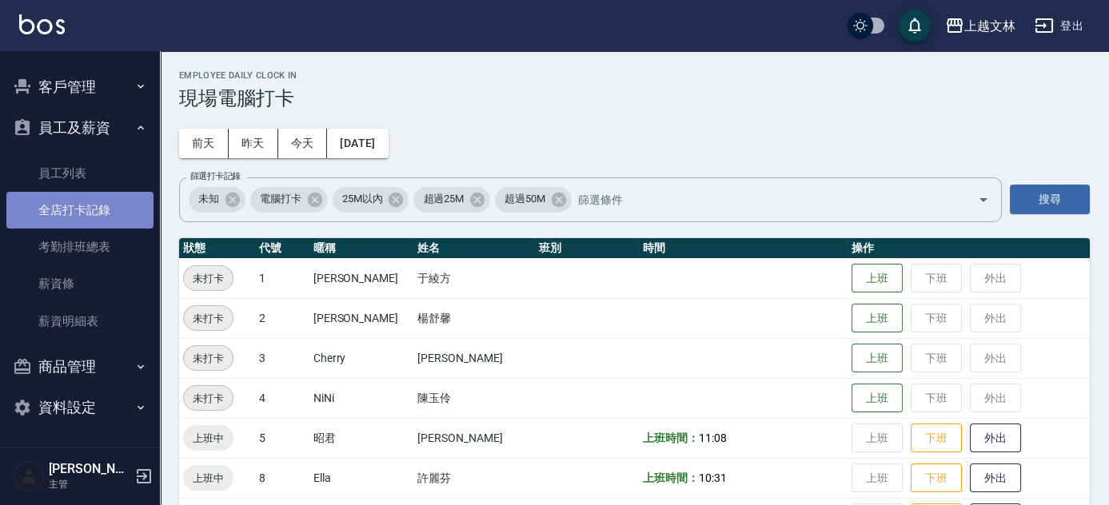
click at [79, 213] on link "全店打卡記錄" at bounding box center [79, 210] width 147 height 37
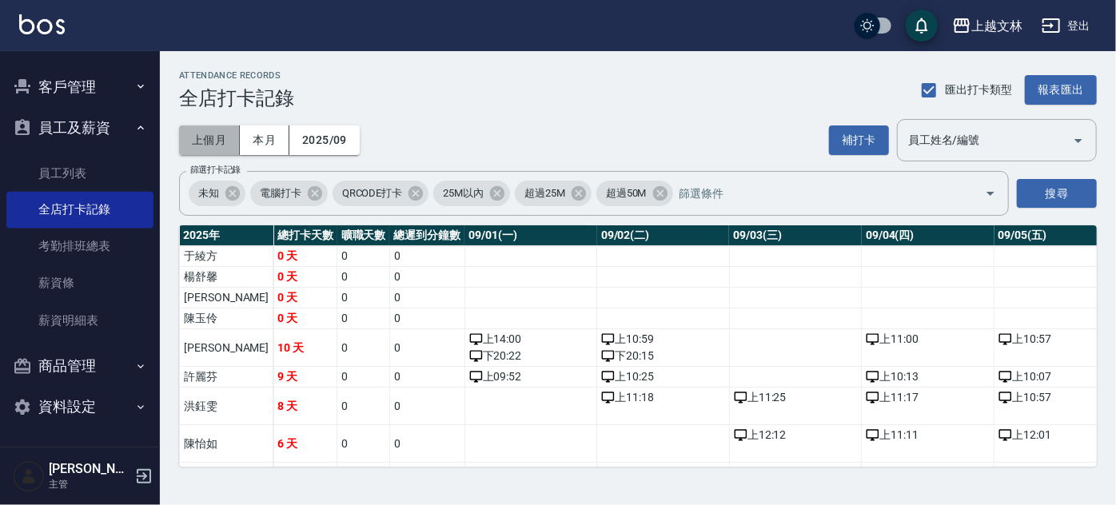
click at [219, 142] on button "上個月" at bounding box center [209, 141] width 61 height 30
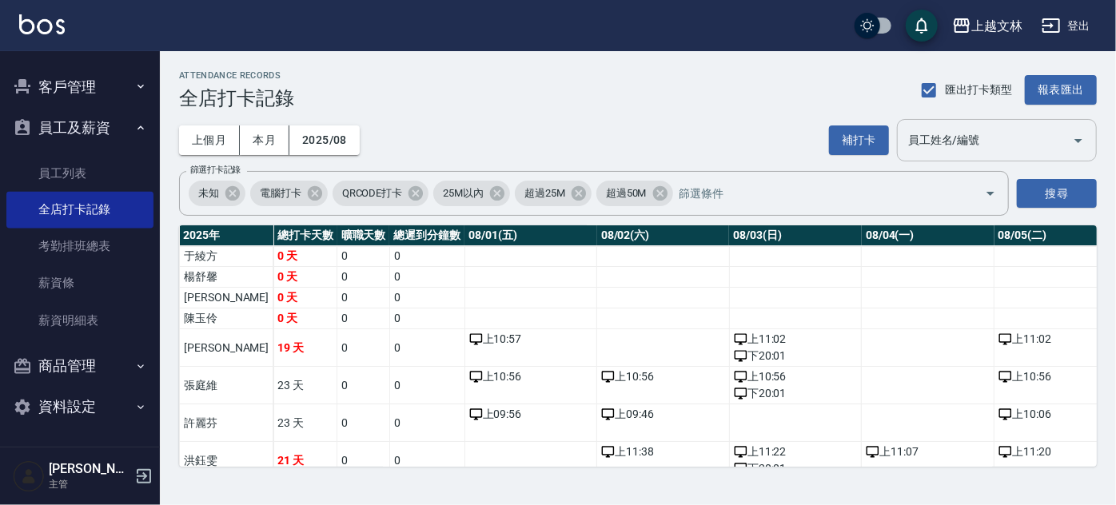
click at [1015, 146] on input "員工姓名/編號" at bounding box center [985, 140] width 162 height 28
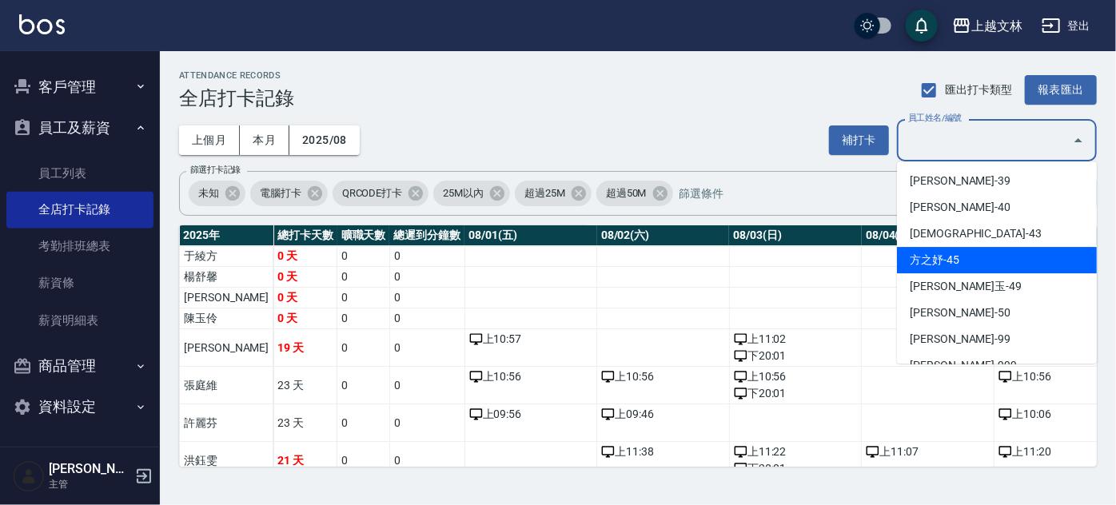
scroll to position [581, 0]
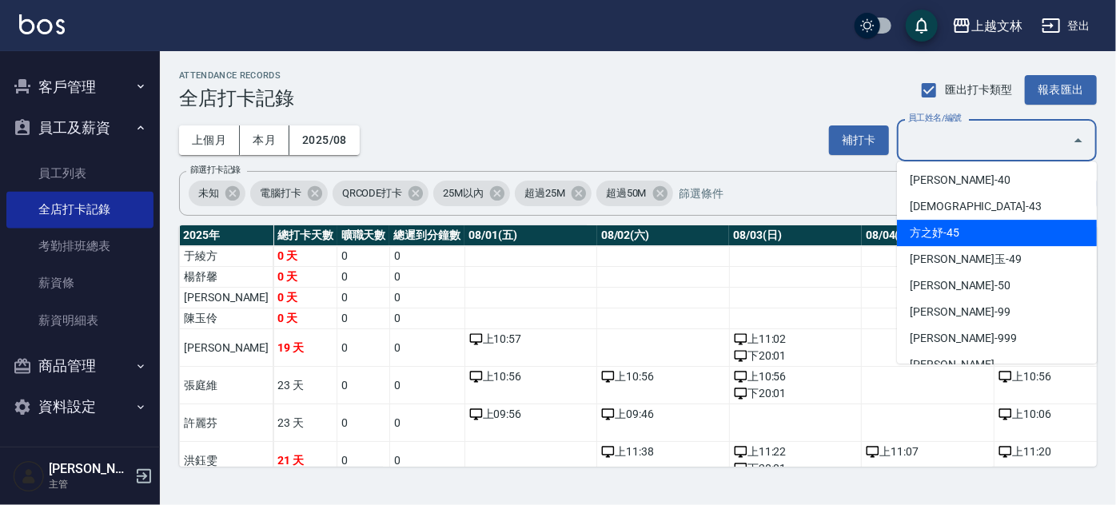
click at [960, 228] on li "方之妤-45" at bounding box center [997, 233] width 200 height 26
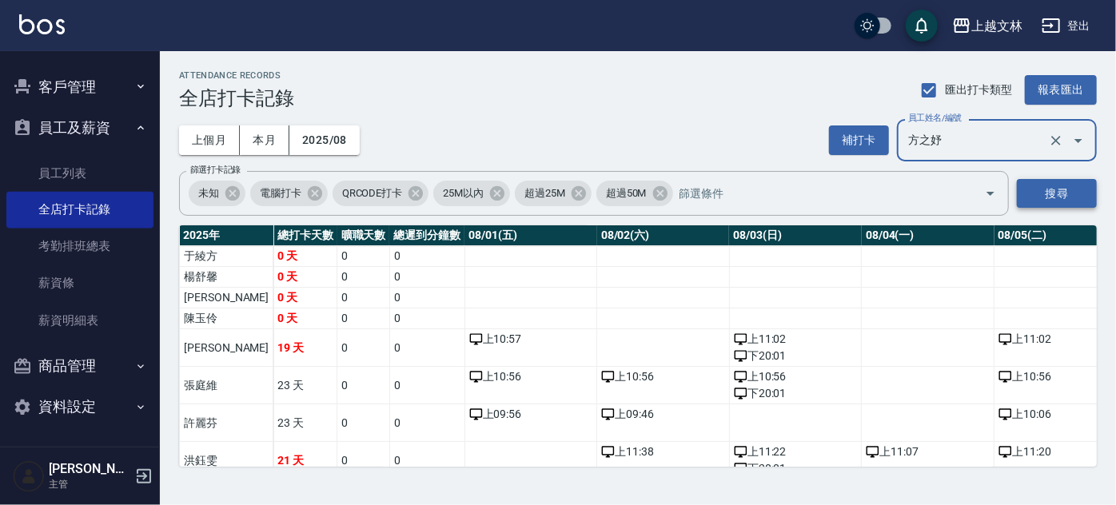
click at [1051, 190] on button "搜尋" at bounding box center [1057, 194] width 80 height 30
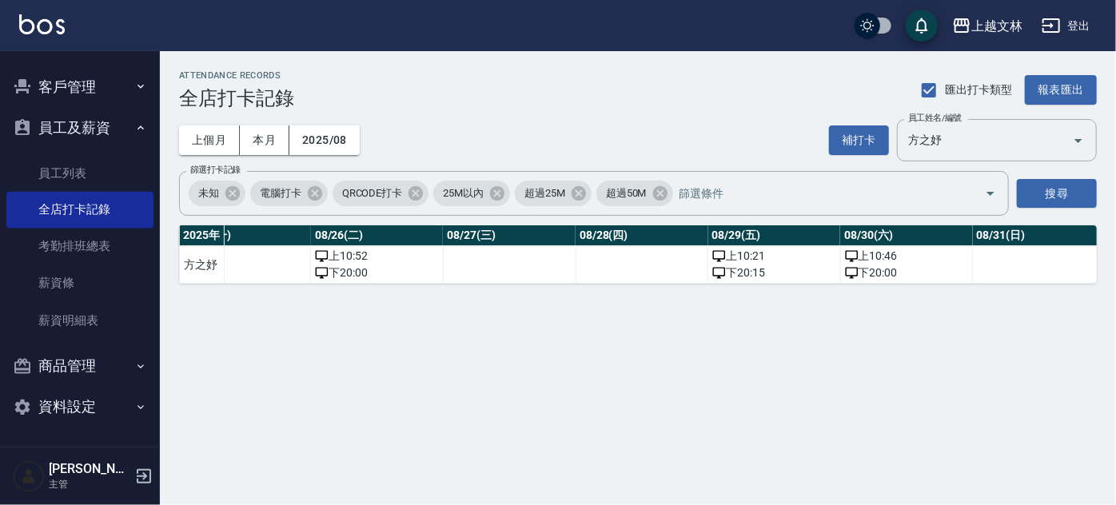
scroll to position [0, 3427]
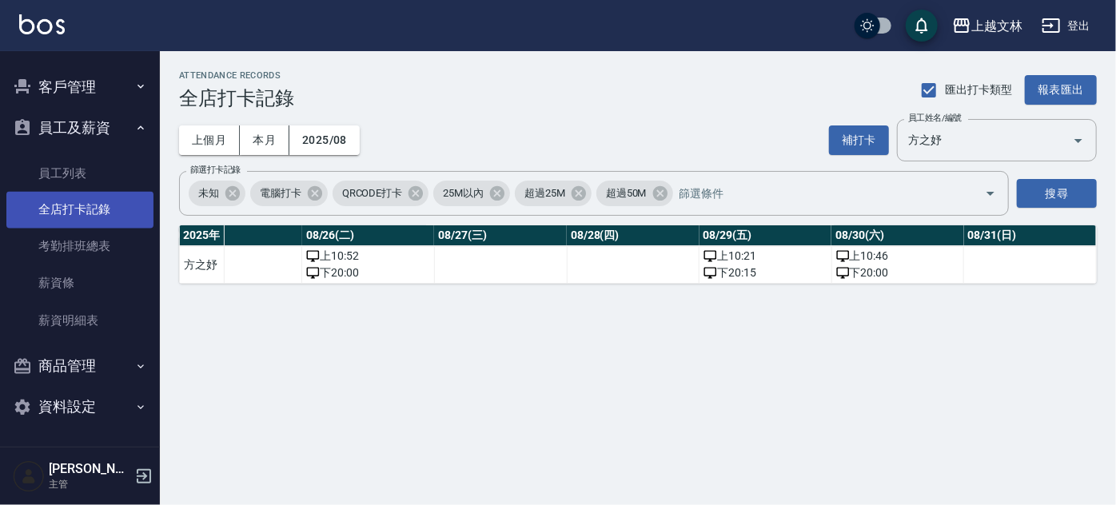
click at [102, 214] on link "全店打卡記錄" at bounding box center [79, 210] width 147 height 37
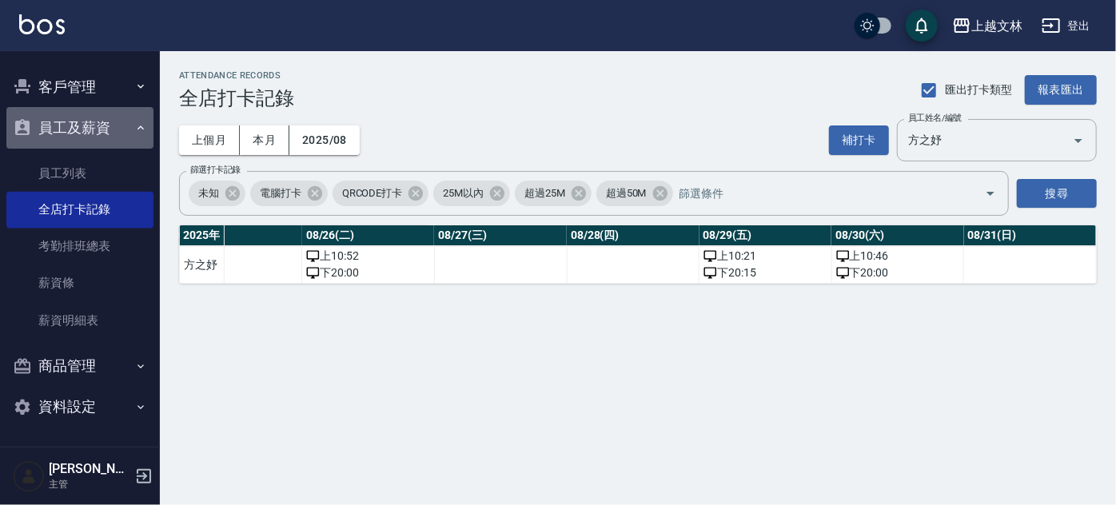
click at [134, 129] on icon "button" at bounding box center [140, 128] width 13 height 13
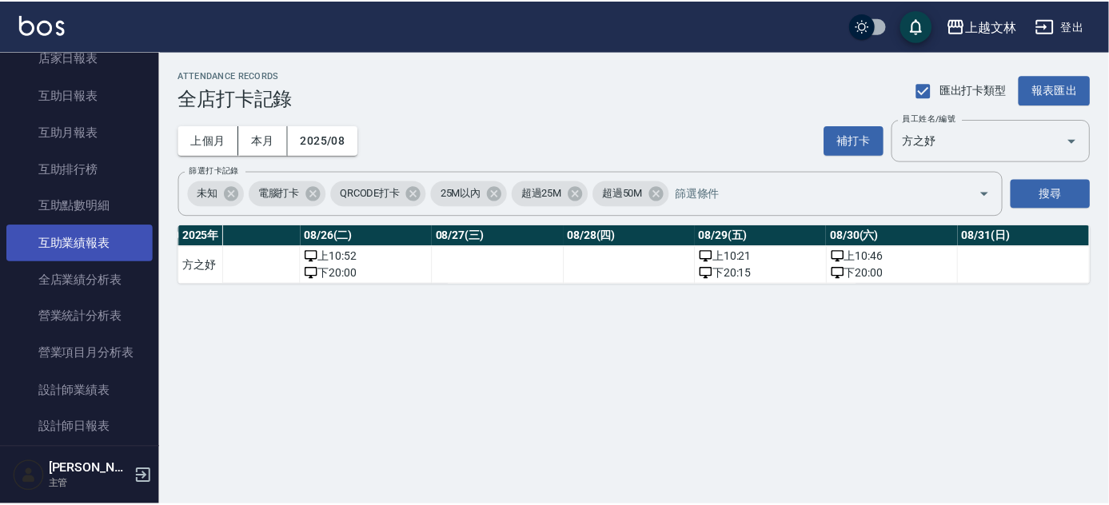
scroll to position [515, 0]
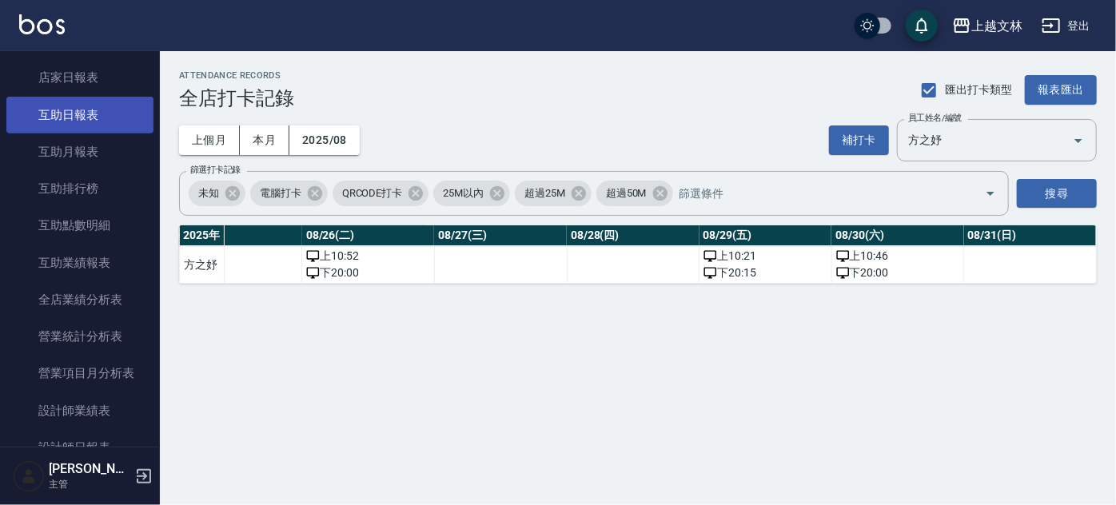
click at [87, 116] on link "互助日報表" at bounding box center [79, 115] width 147 height 37
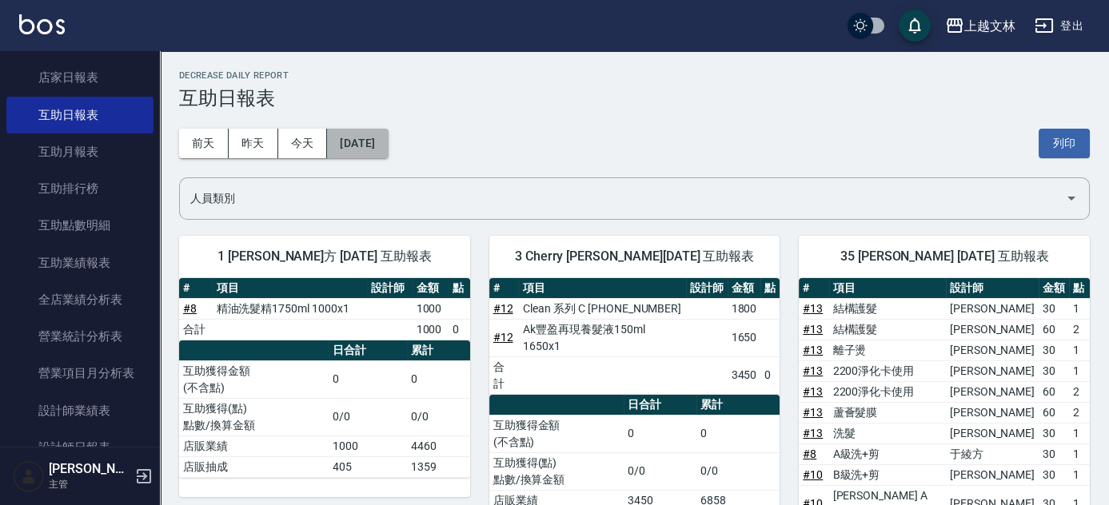
click at [388, 145] on button "[DATE]" at bounding box center [357, 144] width 61 height 30
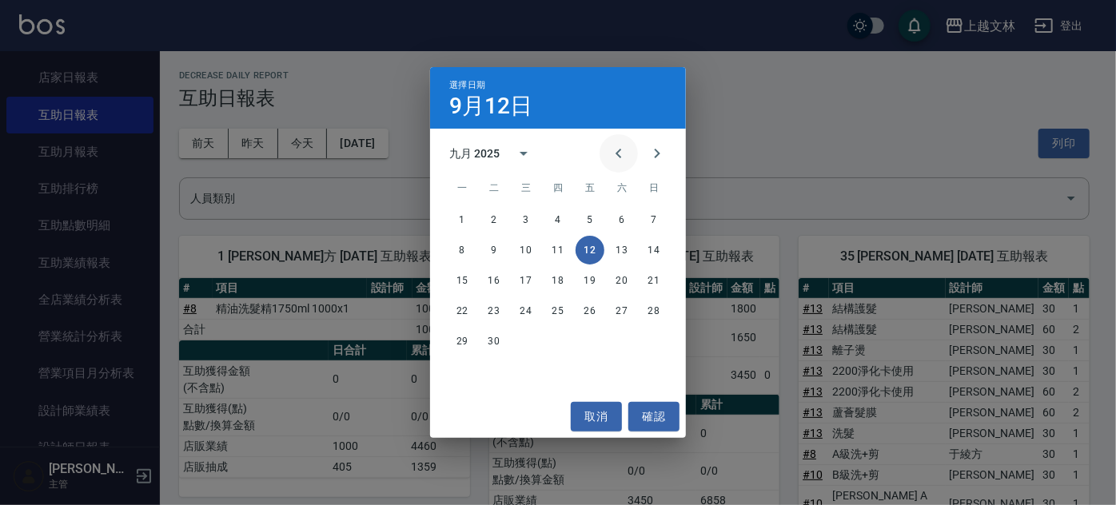
click at [619, 156] on icon "Previous month" at bounding box center [619, 154] width 6 height 10
click at [585, 217] on button "1" at bounding box center [590, 220] width 29 height 29
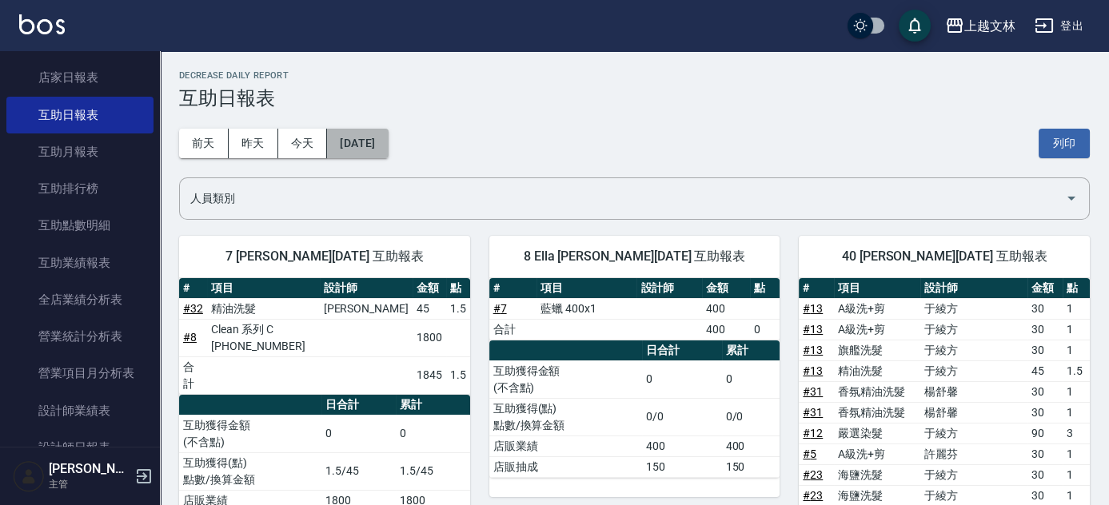
click at [388, 146] on button "[DATE]" at bounding box center [357, 144] width 61 height 30
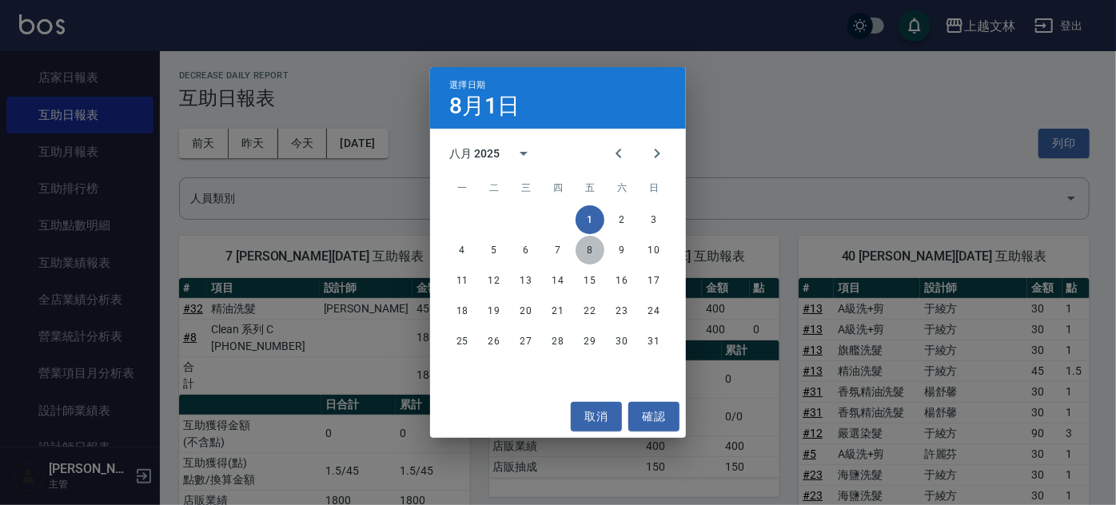
click at [582, 254] on button "8" at bounding box center [590, 250] width 29 height 29
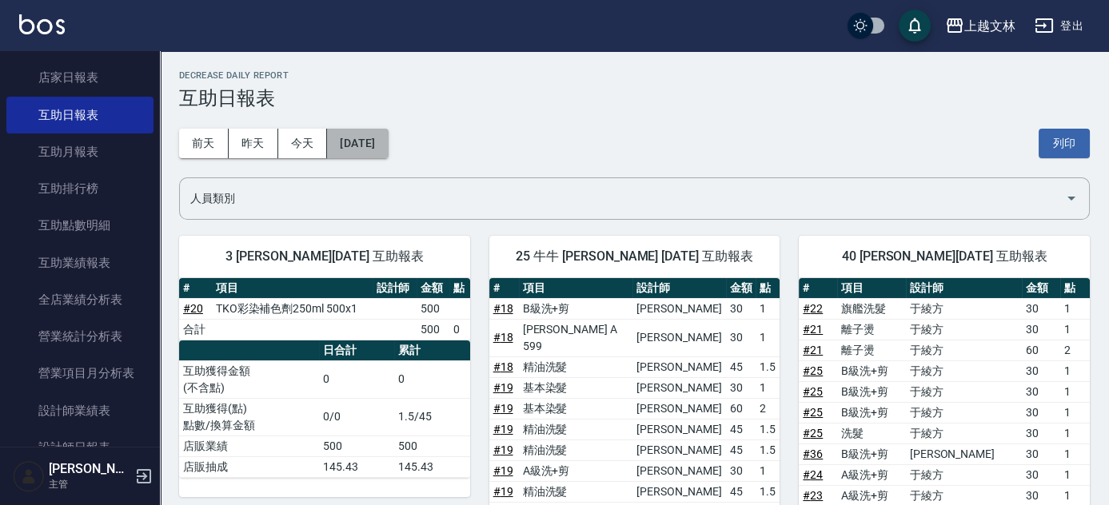
click at [388, 149] on button "[DATE]" at bounding box center [357, 144] width 61 height 30
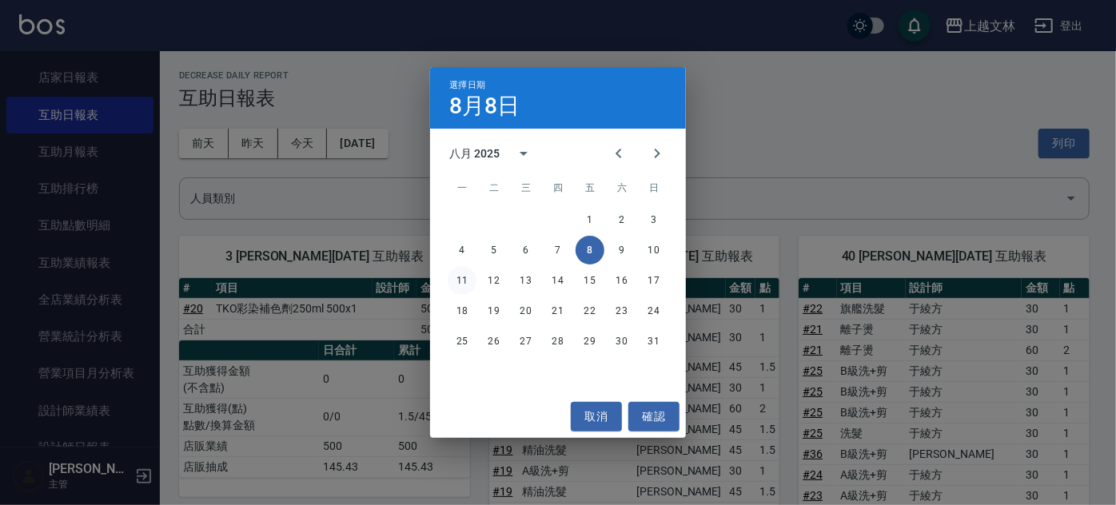
click at [461, 284] on button "11" at bounding box center [462, 280] width 29 height 29
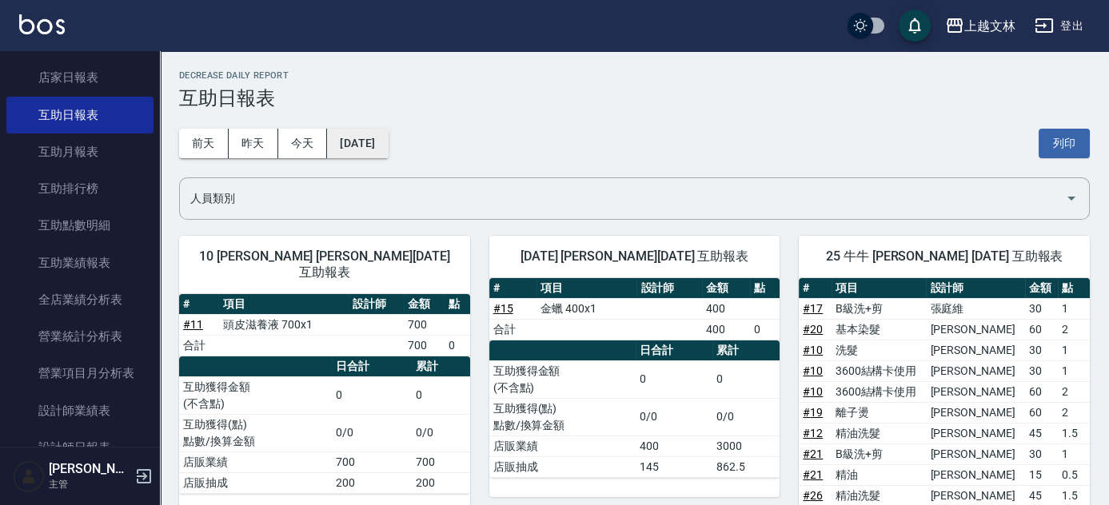
click at [388, 150] on button "[DATE]" at bounding box center [357, 144] width 61 height 30
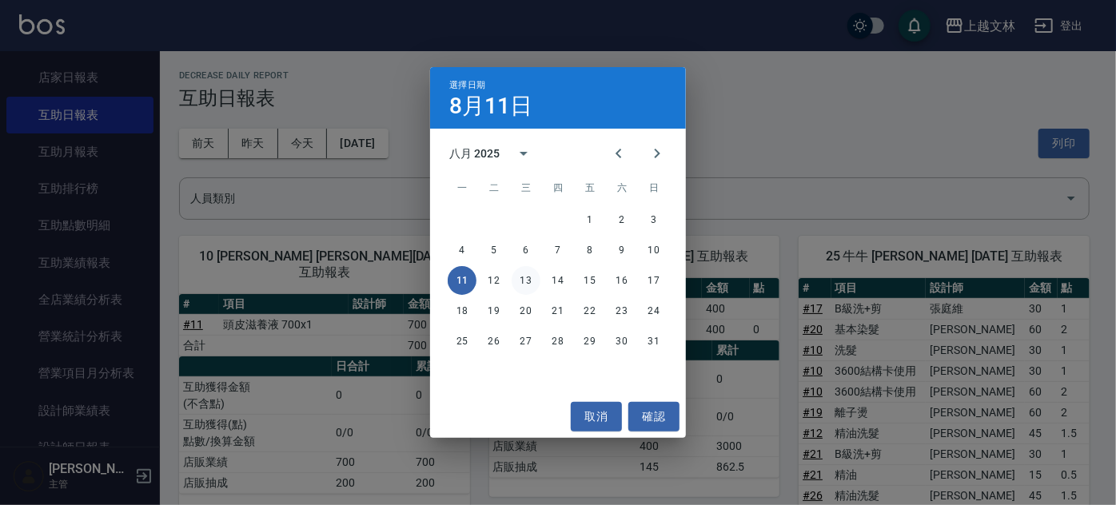
click at [529, 285] on button "13" at bounding box center [526, 280] width 29 height 29
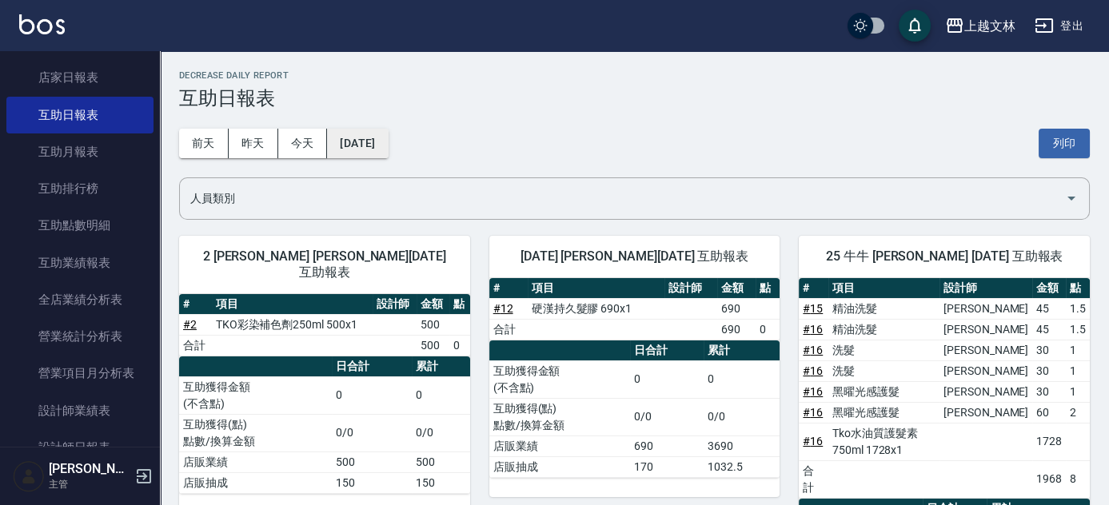
click at [388, 149] on button "[DATE]" at bounding box center [357, 144] width 61 height 30
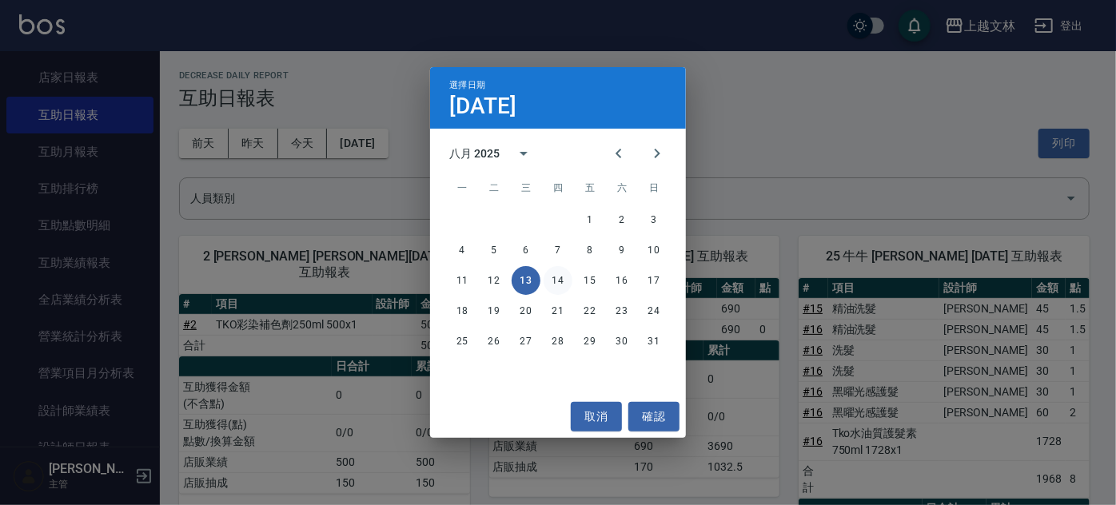
click at [553, 288] on button "14" at bounding box center [558, 280] width 29 height 29
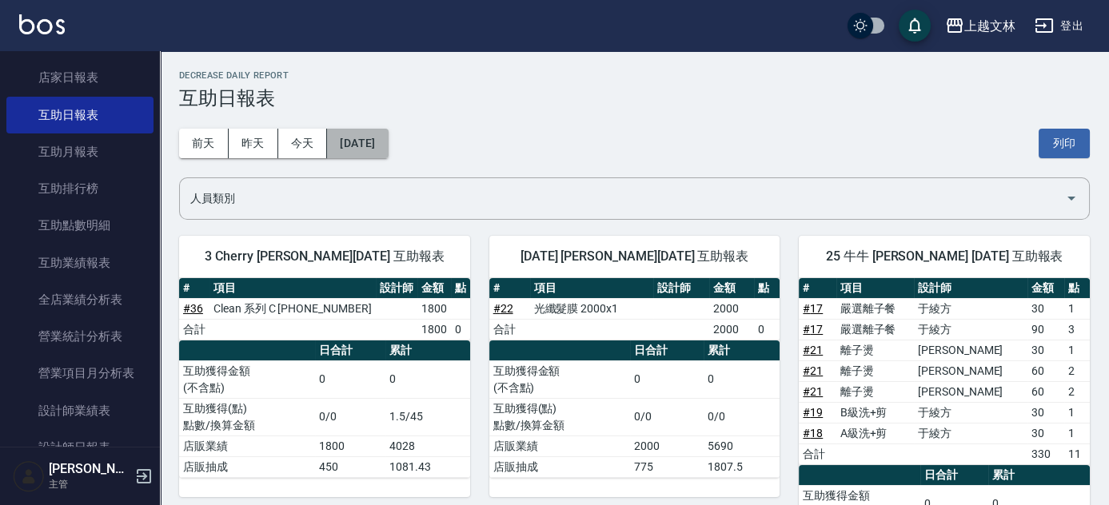
click at [388, 143] on button "[DATE]" at bounding box center [357, 144] width 61 height 30
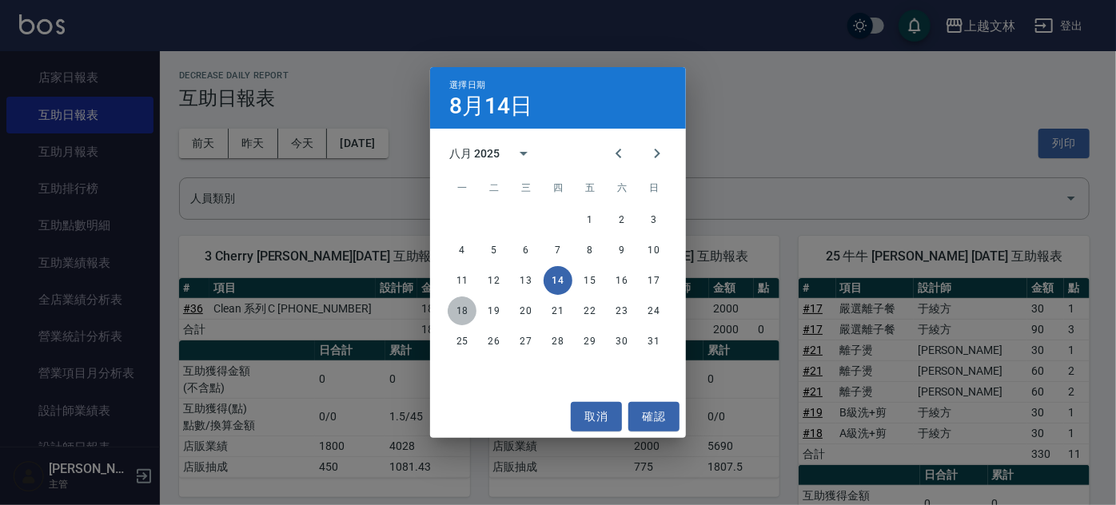
click at [457, 313] on button "18" at bounding box center [462, 311] width 29 height 29
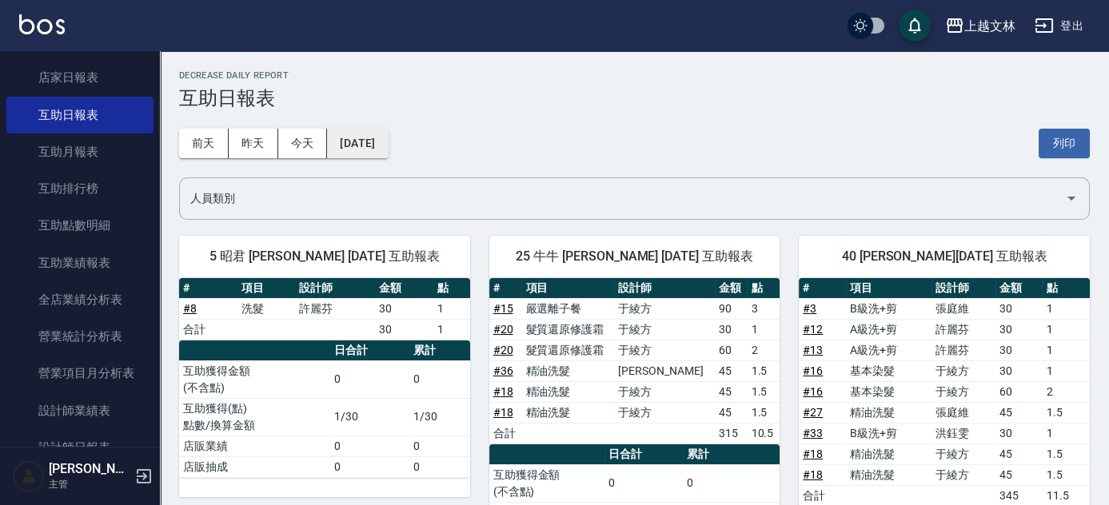
click at [388, 150] on button "[DATE]" at bounding box center [357, 144] width 61 height 30
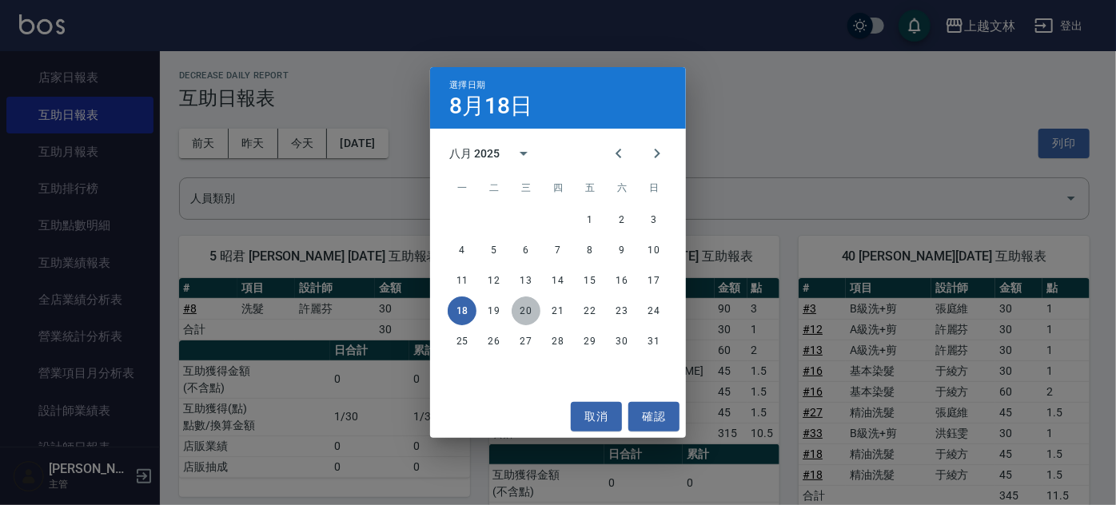
click at [533, 313] on button "20" at bounding box center [526, 311] width 29 height 29
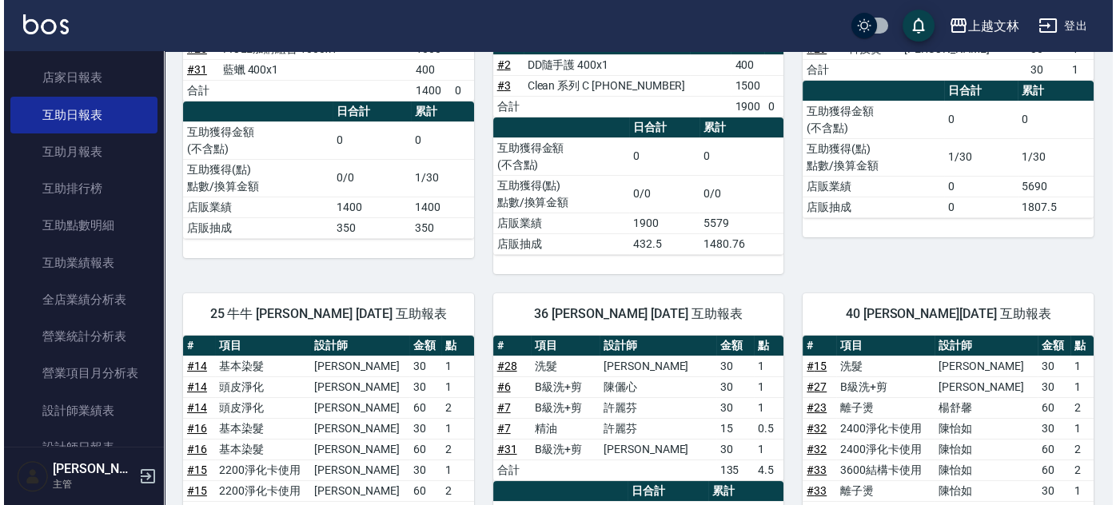
scroll to position [42, 0]
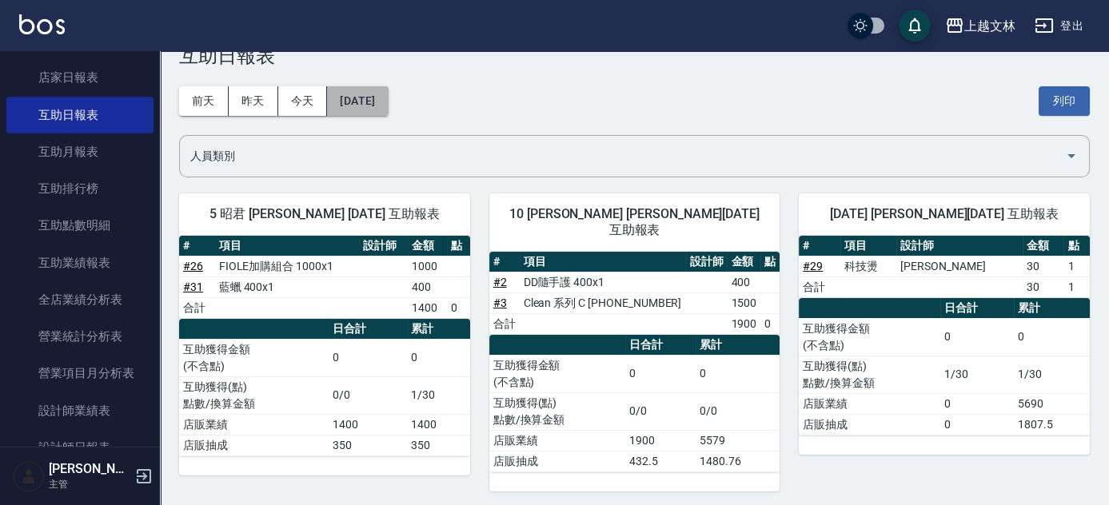
click at [375, 106] on button "[DATE]" at bounding box center [357, 101] width 61 height 30
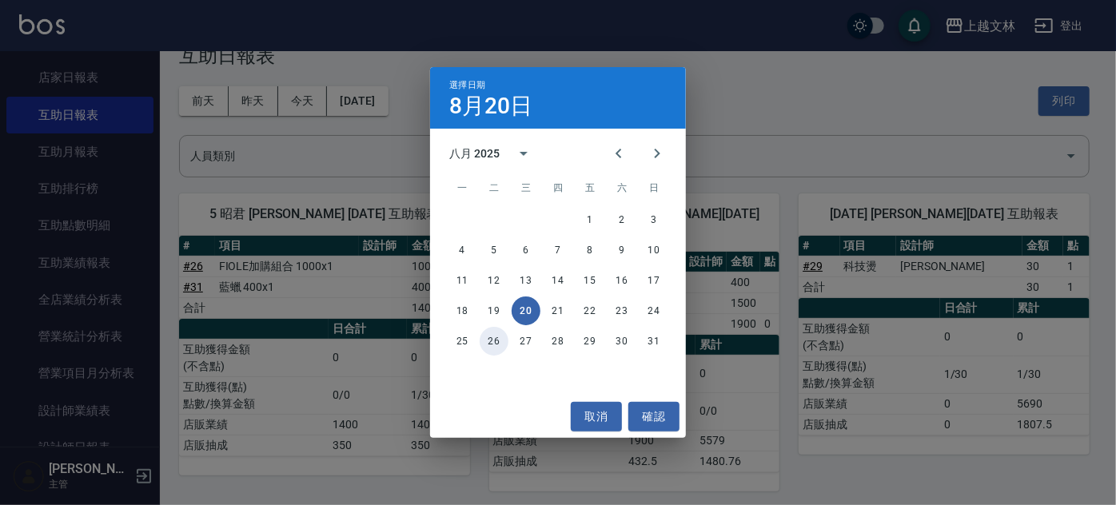
click at [497, 341] on button "26" at bounding box center [494, 341] width 29 height 29
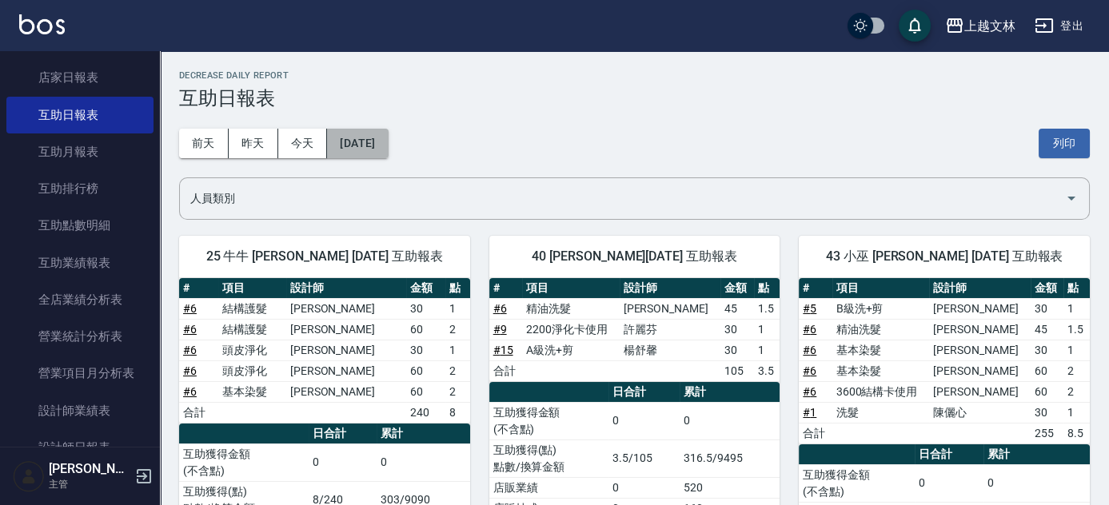
click at [385, 149] on button "[DATE]" at bounding box center [357, 144] width 61 height 30
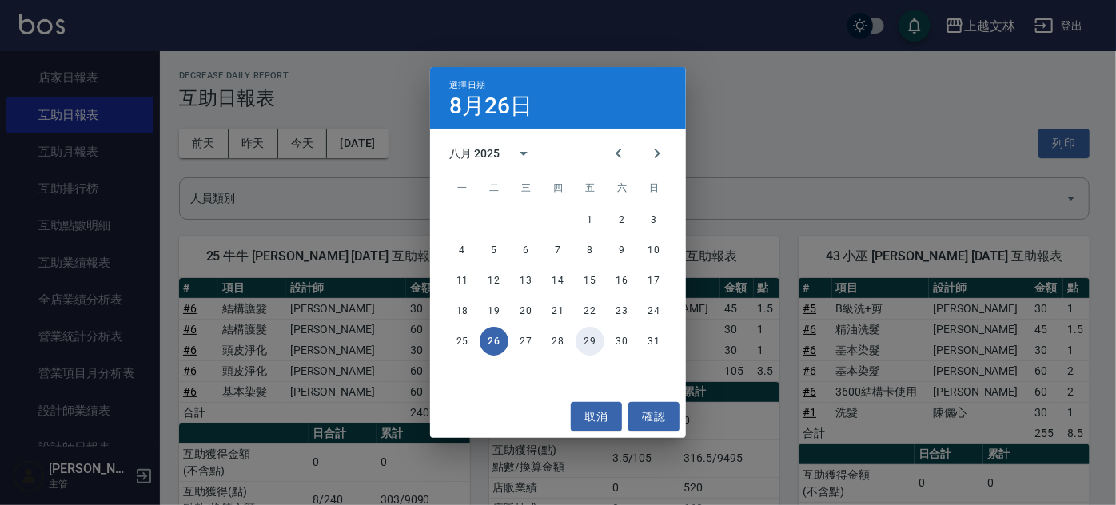
click at [589, 338] on button "29" at bounding box center [590, 341] width 29 height 29
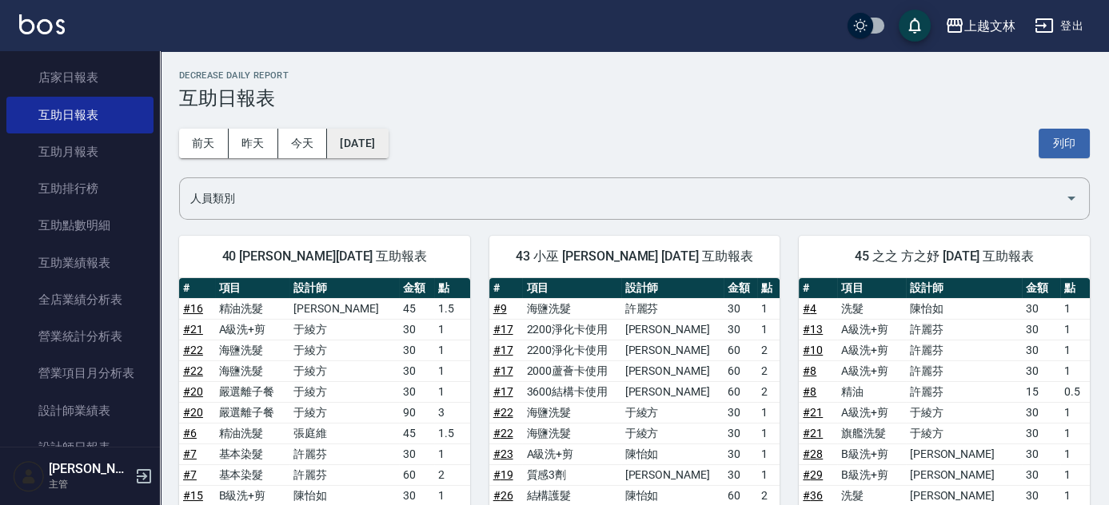
click at [388, 147] on button "[DATE]" at bounding box center [357, 144] width 61 height 30
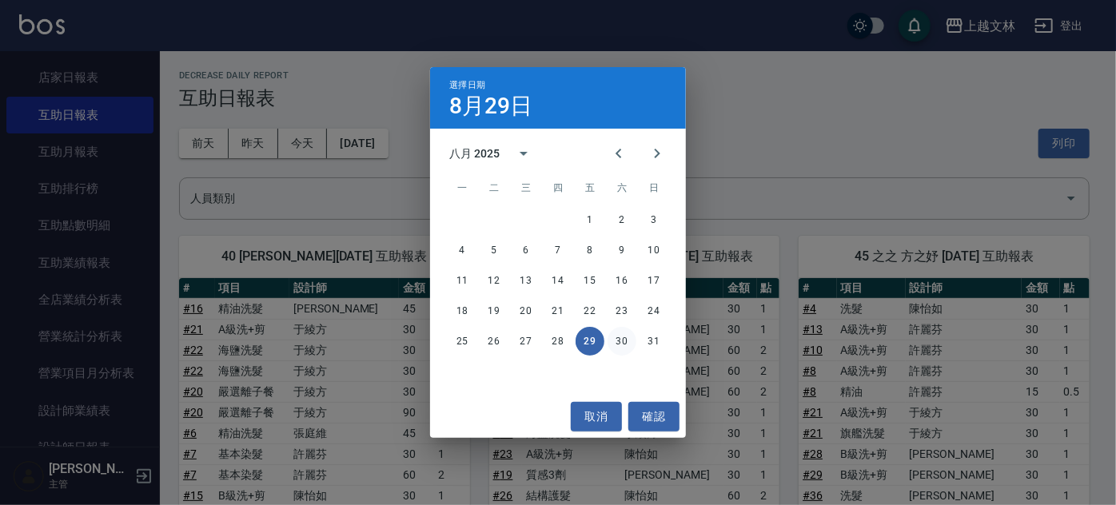
click at [625, 342] on button "30" at bounding box center [622, 341] width 29 height 29
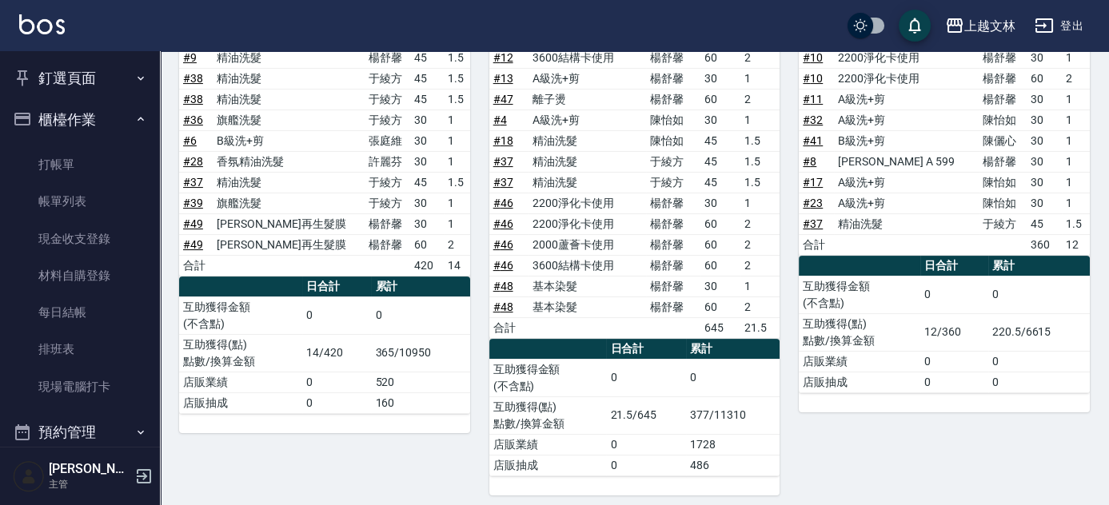
click at [102, 130] on button "櫃檯作業" at bounding box center [79, 120] width 147 height 42
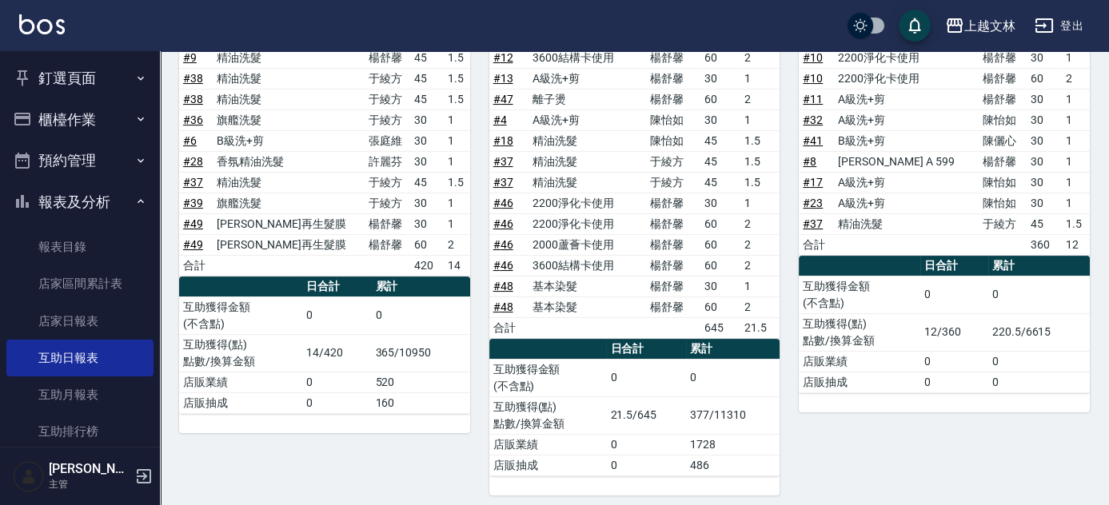
click at [110, 126] on button "櫃檯作業" at bounding box center [79, 120] width 147 height 42
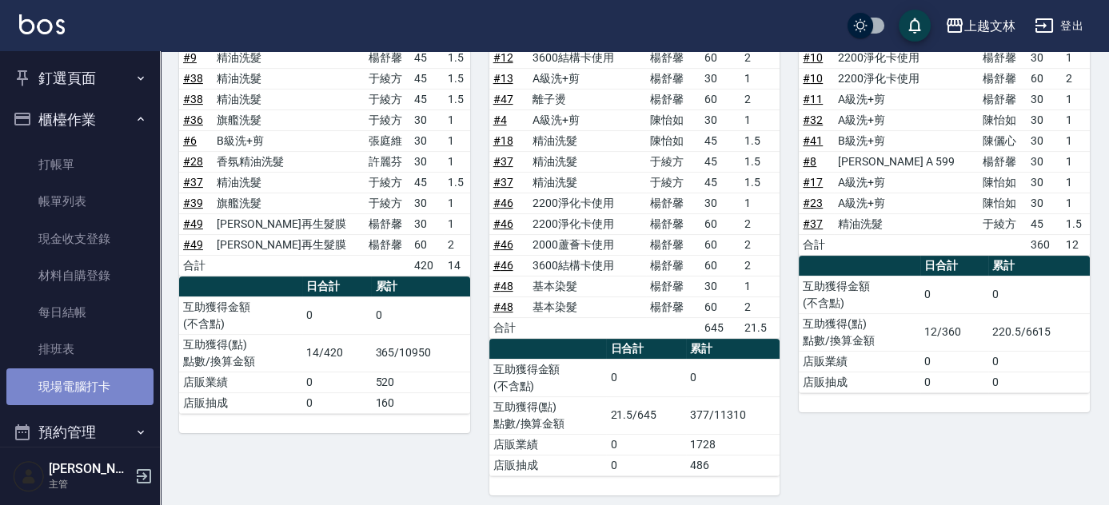
click at [79, 383] on link "現場電腦打卡" at bounding box center [79, 387] width 147 height 37
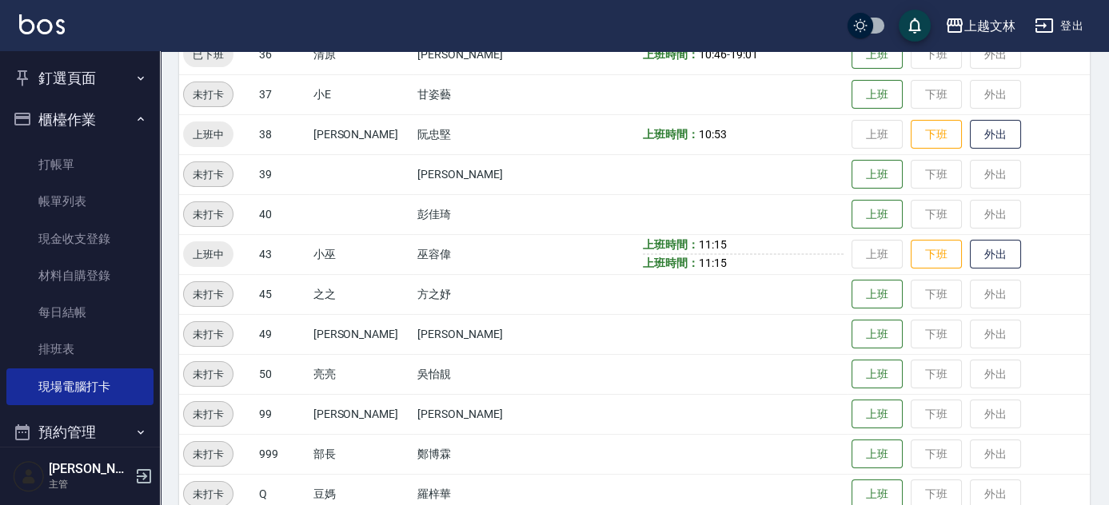
scroll to position [833, 0]
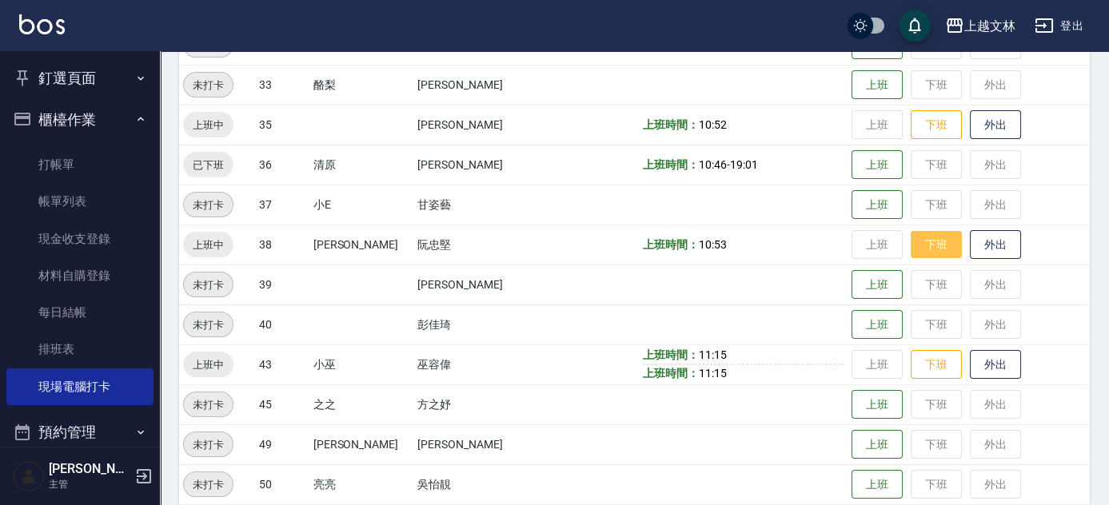
click at [919, 249] on button "下班" at bounding box center [936, 245] width 51 height 28
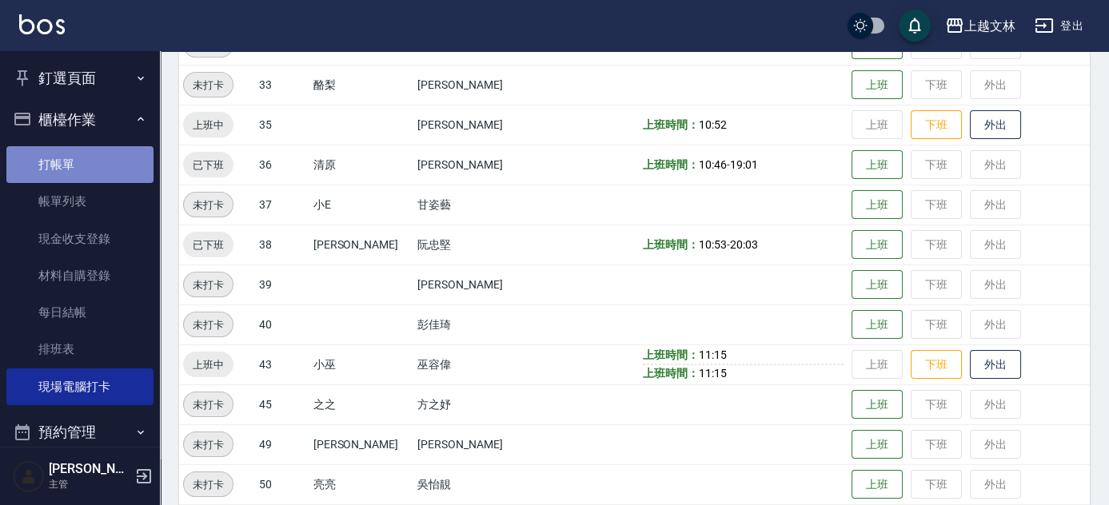
click at [110, 158] on link "打帳單" at bounding box center [79, 164] width 147 height 37
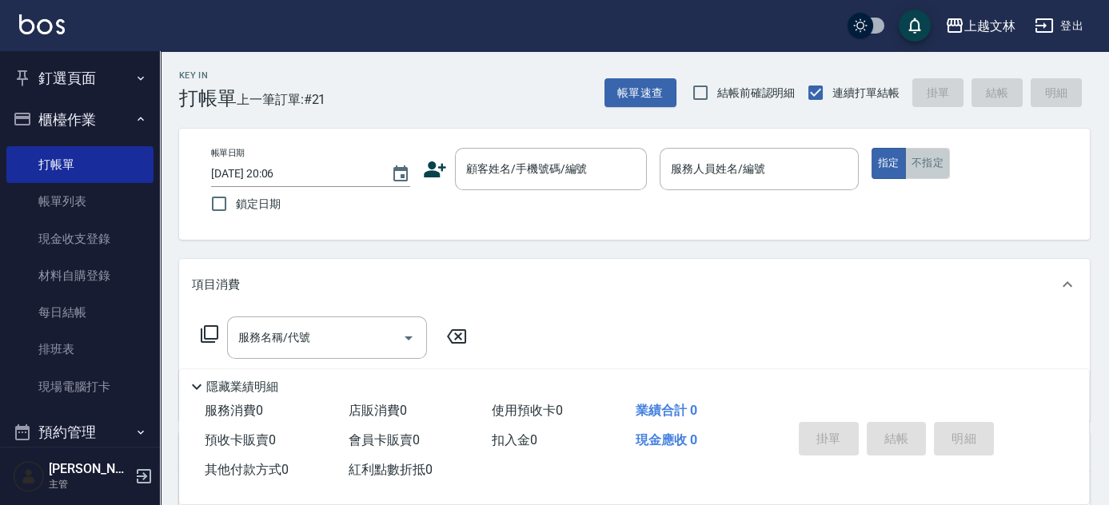
click at [928, 161] on button "不指定" at bounding box center [927, 163] width 45 height 31
click at [593, 162] on input "顧客姓名/手機號碼/編號" at bounding box center [539, 169] width 154 height 28
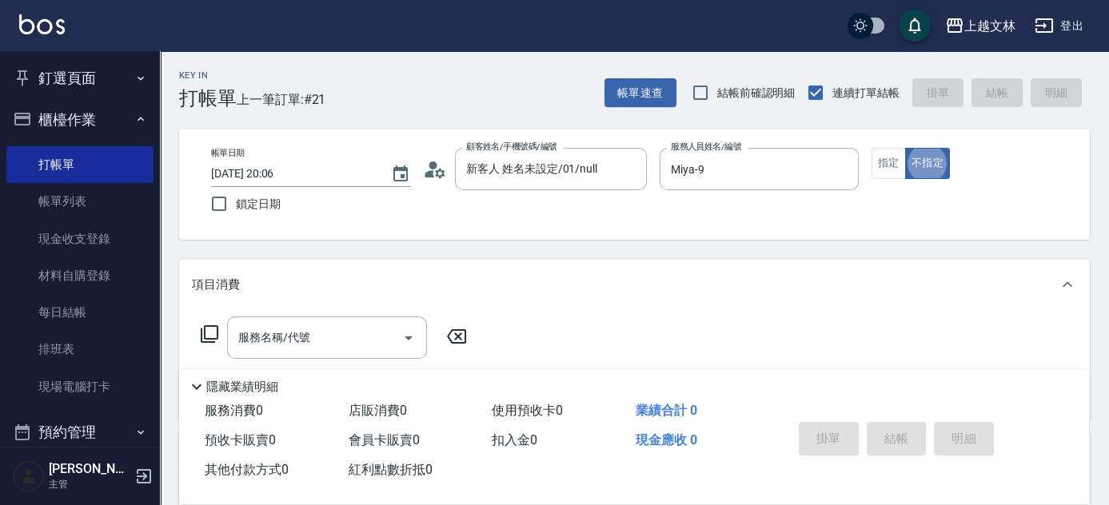
click at [284, 355] on div "服務名稱/代號" at bounding box center [327, 338] width 200 height 42
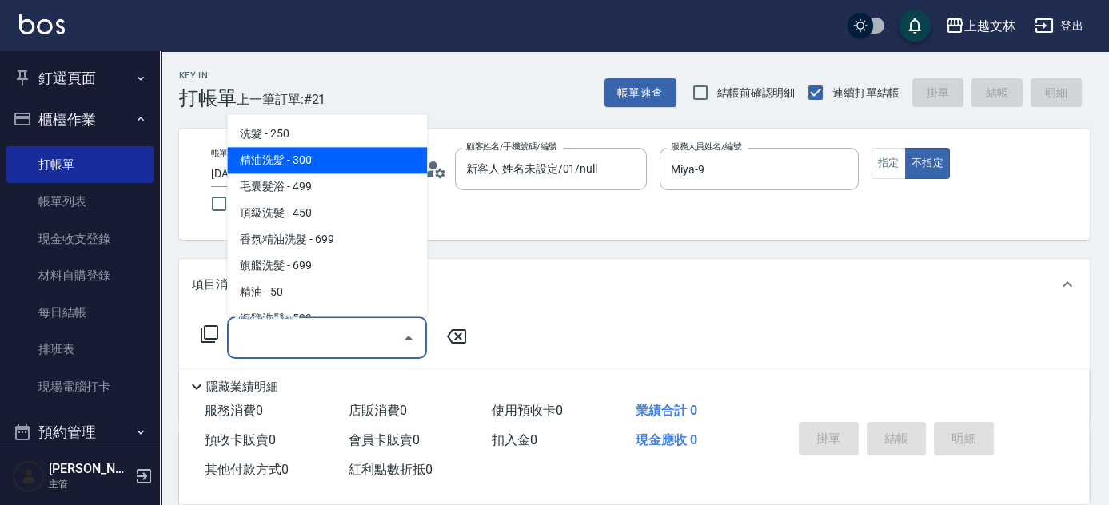
click at [330, 154] on span "精油洗髮 - 300" at bounding box center [327, 161] width 200 height 26
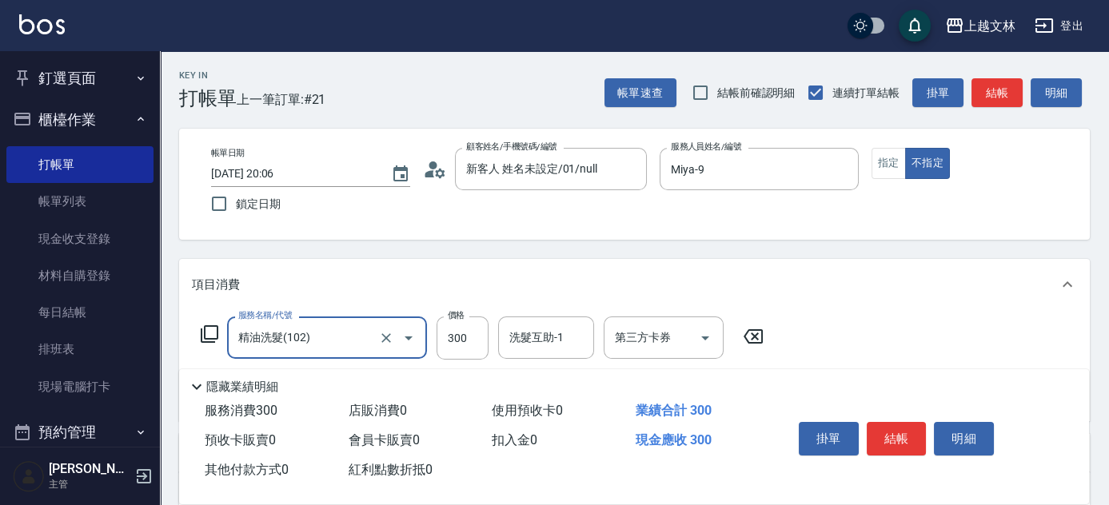
click at [884, 425] on button "結帳" at bounding box center [897, 439] width 60 height 34
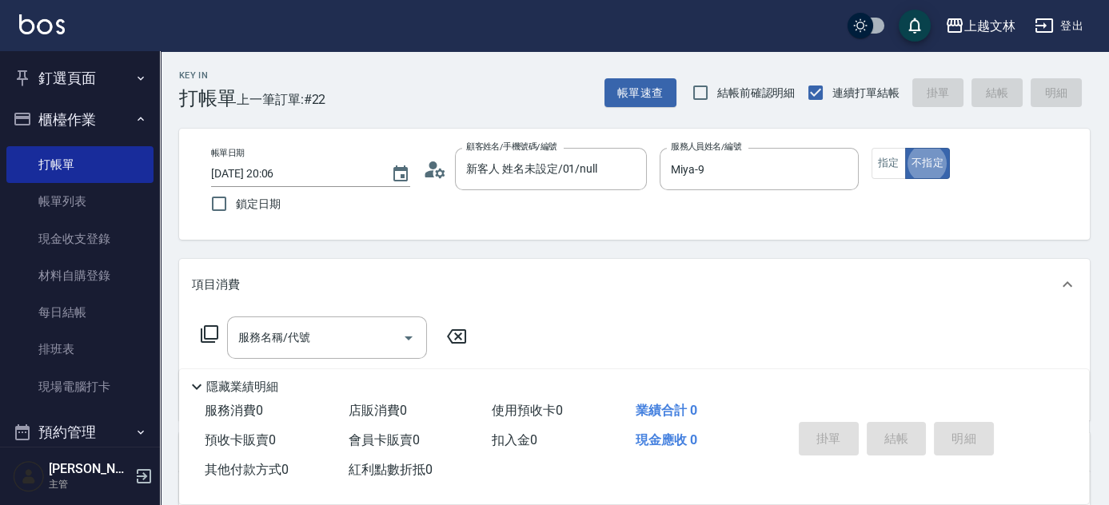
click at [299, 338] on div "服務名稱/代號 服務名稱/代號" at bounding box center [327, 338] width 200 height 42
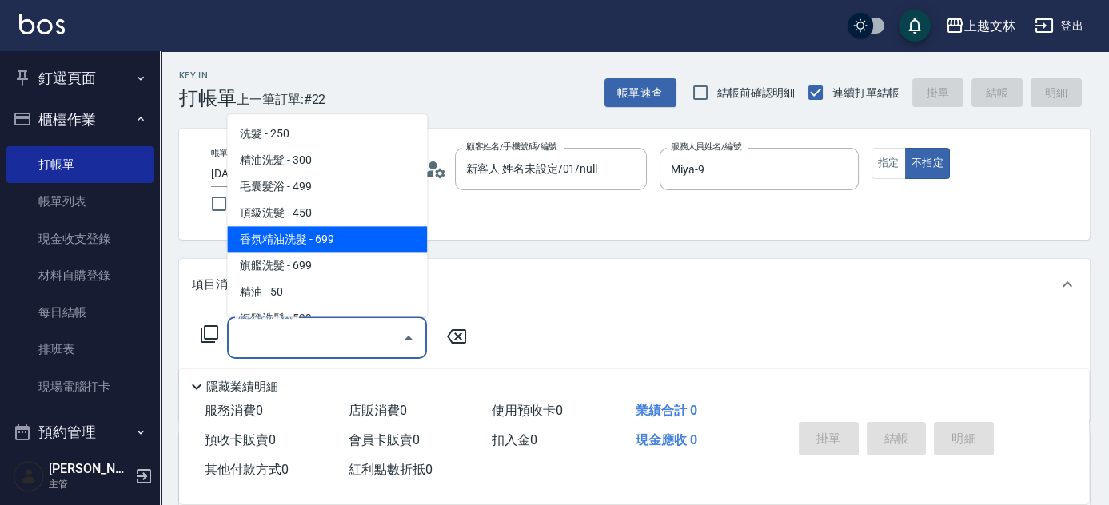
click at [333, 238] on span "香氛精油洗髮 - 699" at bounding box center [327, 240] width 200 height 26
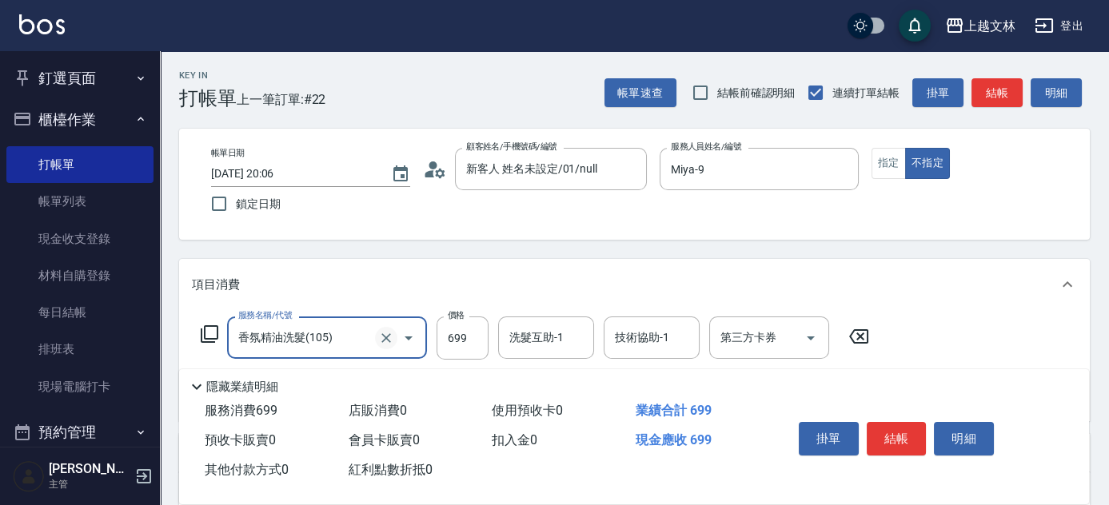
click at [385, 334] on icon "Clear" at bounding box center [386, 338] width 16 height 16
click at [375, 336] on button "Clear" at bounding box center [386, 338] width 22 height 22
click at [333, 340] on input "服務名稱/代號" at bounding box center [304, 338] width 141 height 28
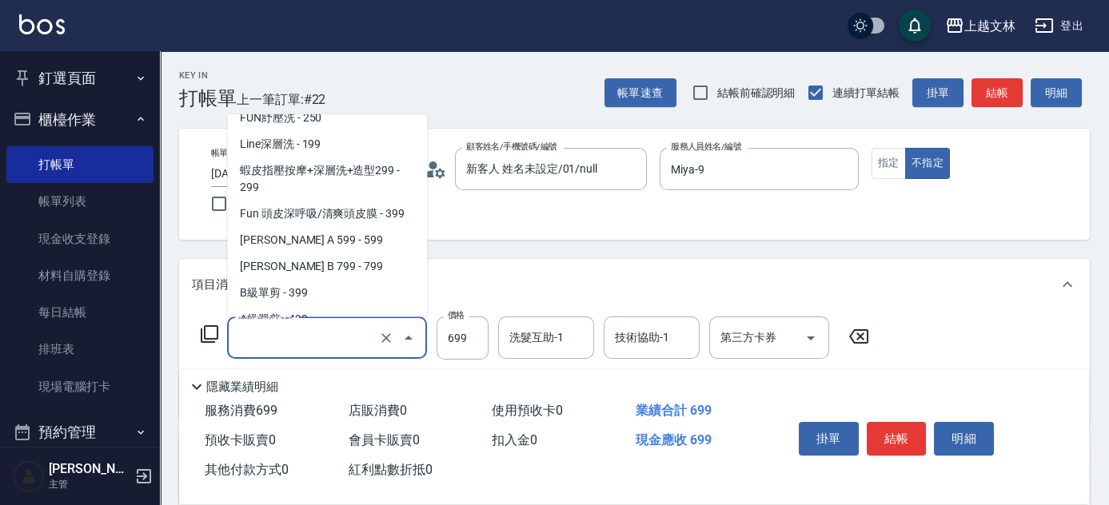
scroll to position [266, 0]
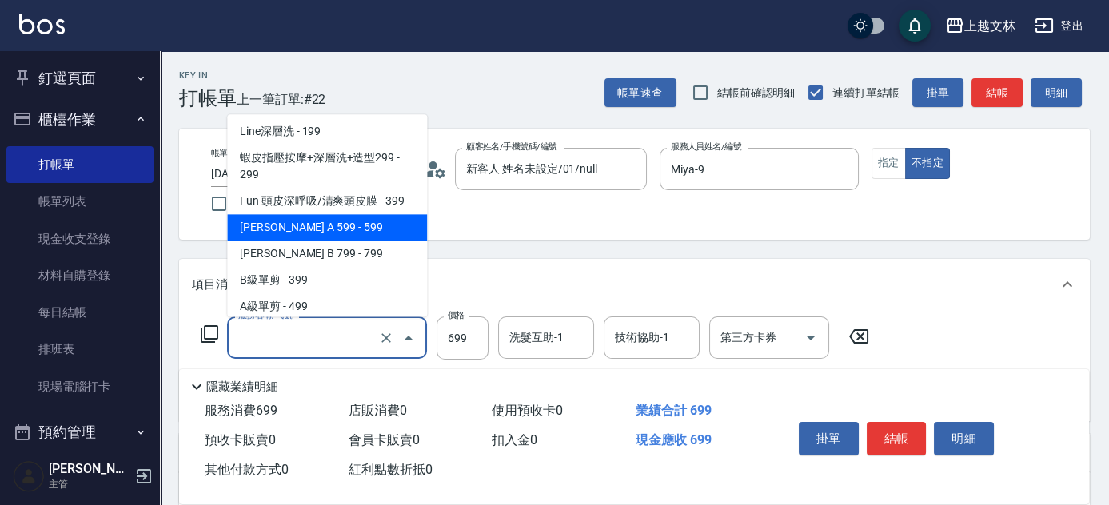
click at [373, 229] on span "[PERSON_NAME] A 599 - 599" at bounding box center [327, 228] width 200 height 26
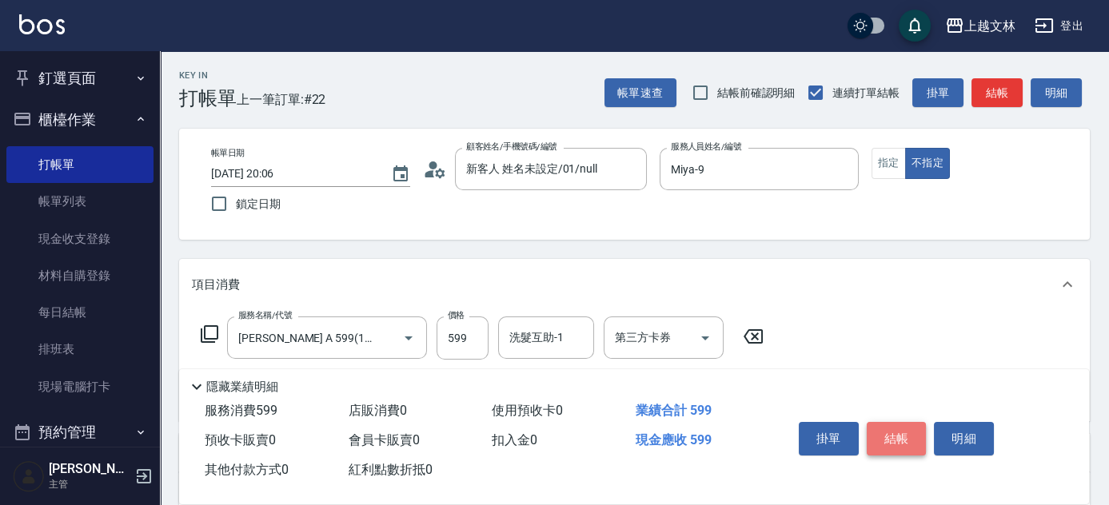
click at [879, 425] on button "結帳" at bounding box center [897, 439] width 60 height 34
click at [900, 425] on button "結帳" at bounding box center [897, 439] width 60 height 34
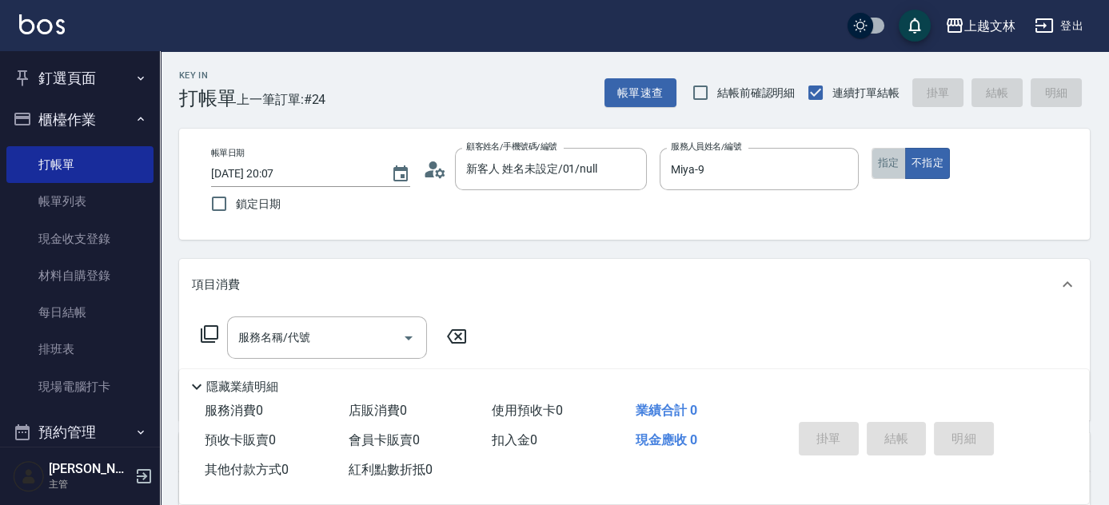
click at [884, 157] on button "指定" at bounding box center [889, 163] width 34 height 31
click at [394, 342] on input "服務名稱/代號" at bounding box center [315, 338] width 162 height 28
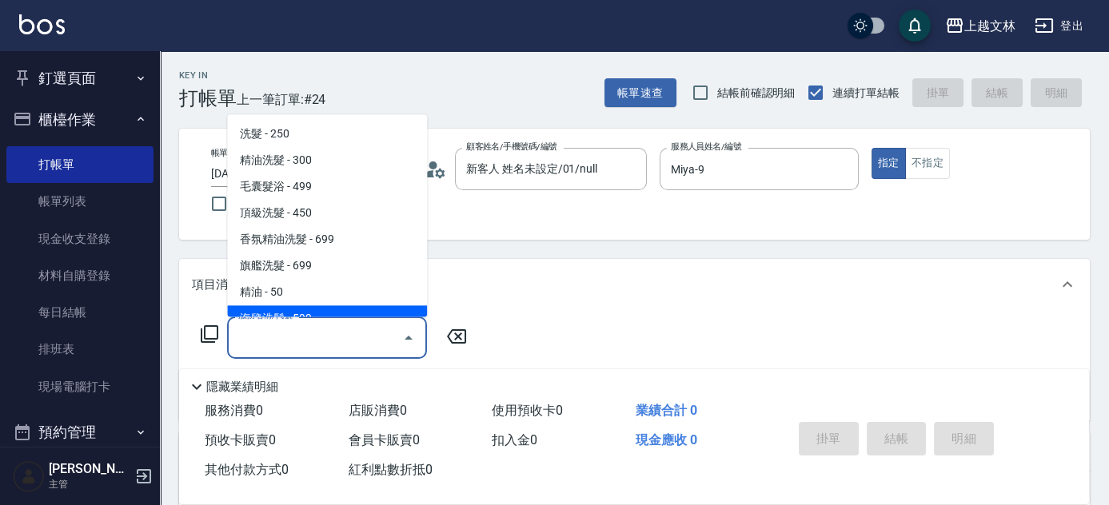
click at [375, 314] on span "海鹽洗髮 - 599" at bounding box center [327, 319] width 200 height 26
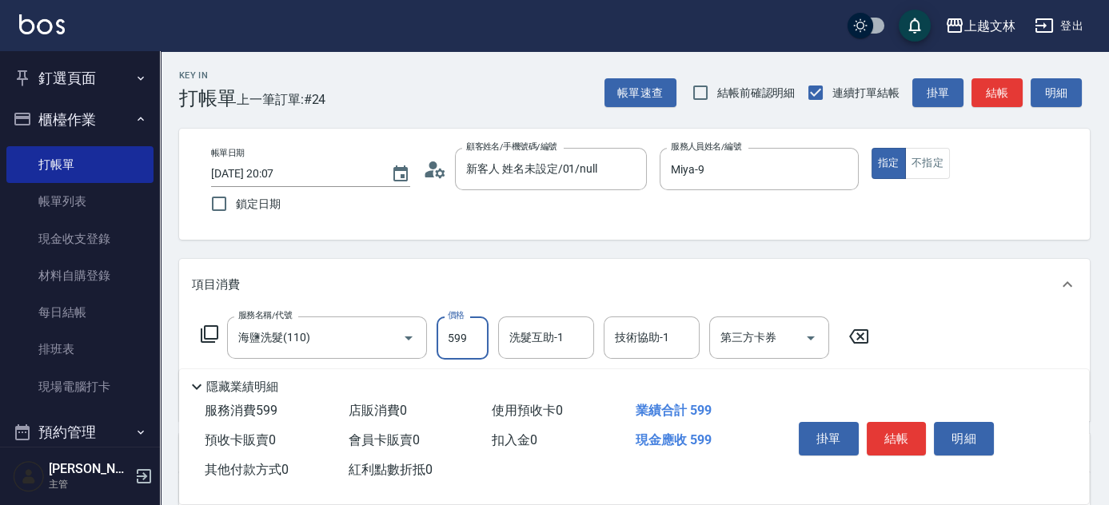
click at [455, 329] on input "599" at bounding box center [463, 338] width 52 height 43
click at [875, 427] on button "結帳" at bounding box center [897, 439] width 60 height 34
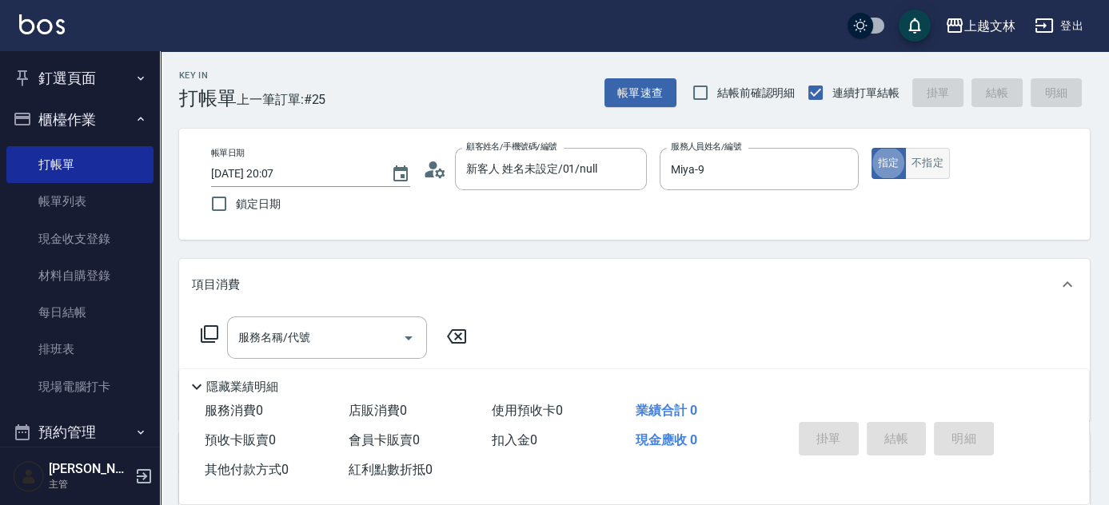
click at [917, 161] on button "不指定" at bounding box center [927, 163] width 45 height 31
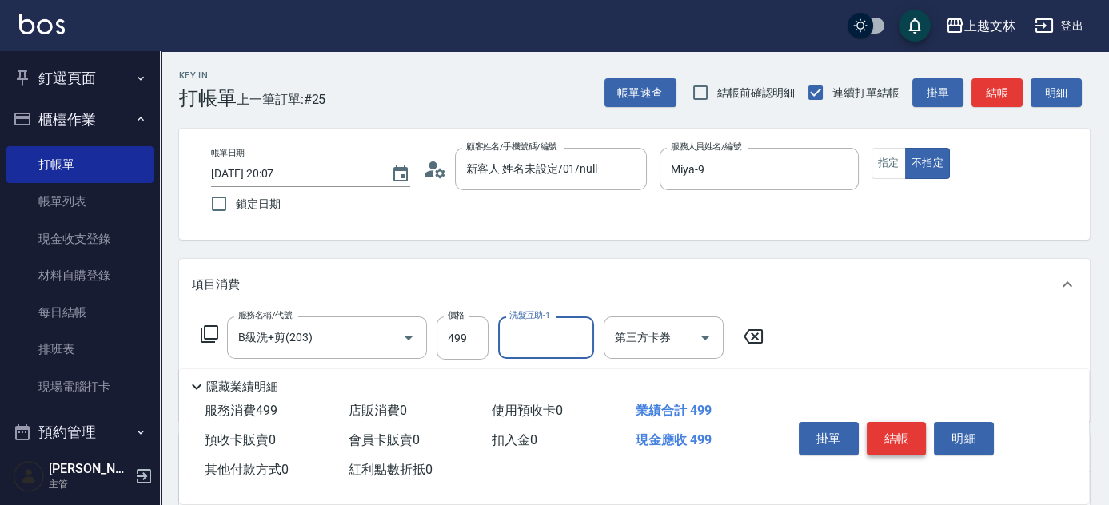
click at [884, 424] on button "結帳" at bounding box center [897, 439] width 60 height 34
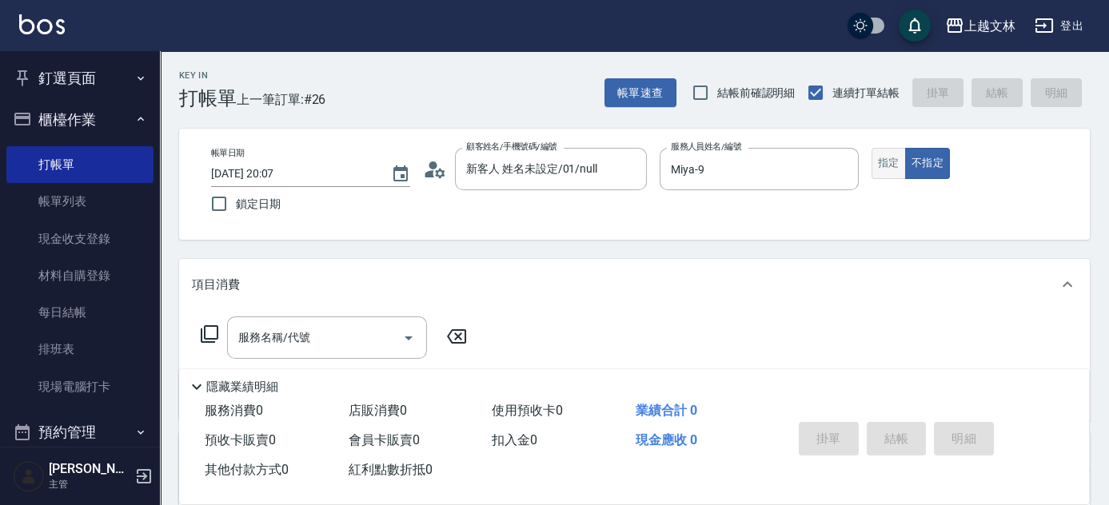
click at [891, 168] on button "指定" at bounding box center [889, 163] width 34 height 31
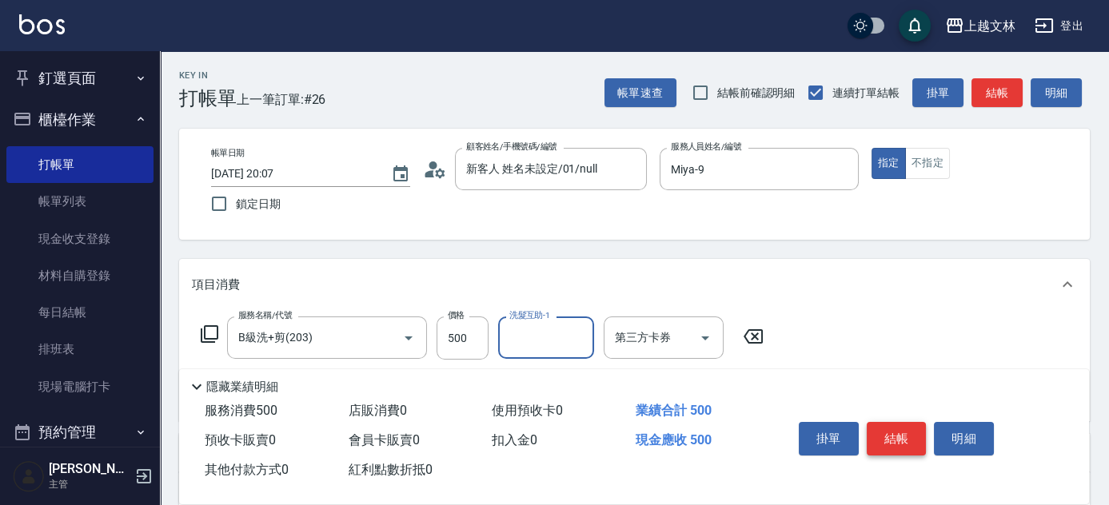
click at [912, 426] on button "結帳" at bounding box center [897, 439] width 60 height 34
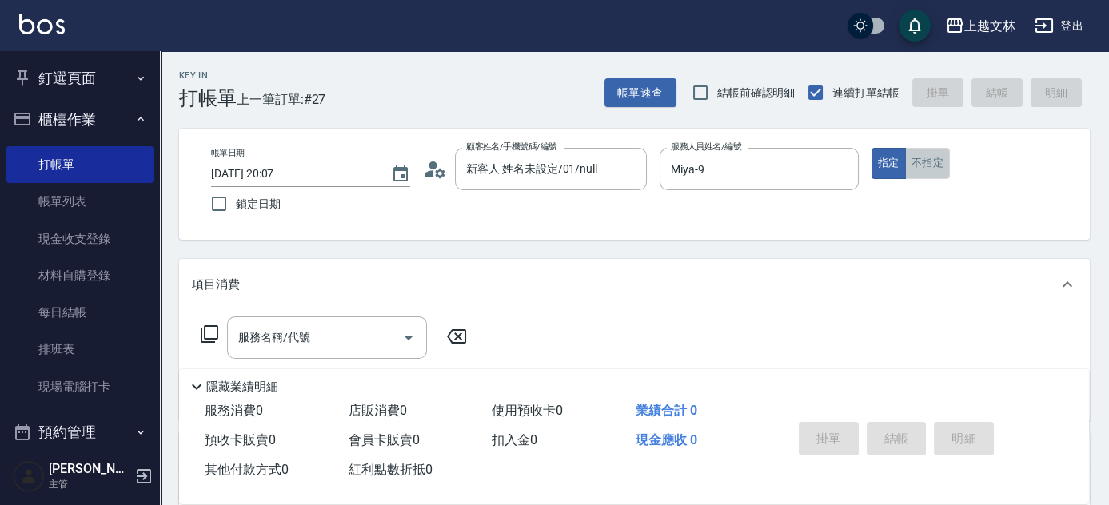
click at [940, 154] on button "不指定" at bounding box center [927, 163] width 45 height 31
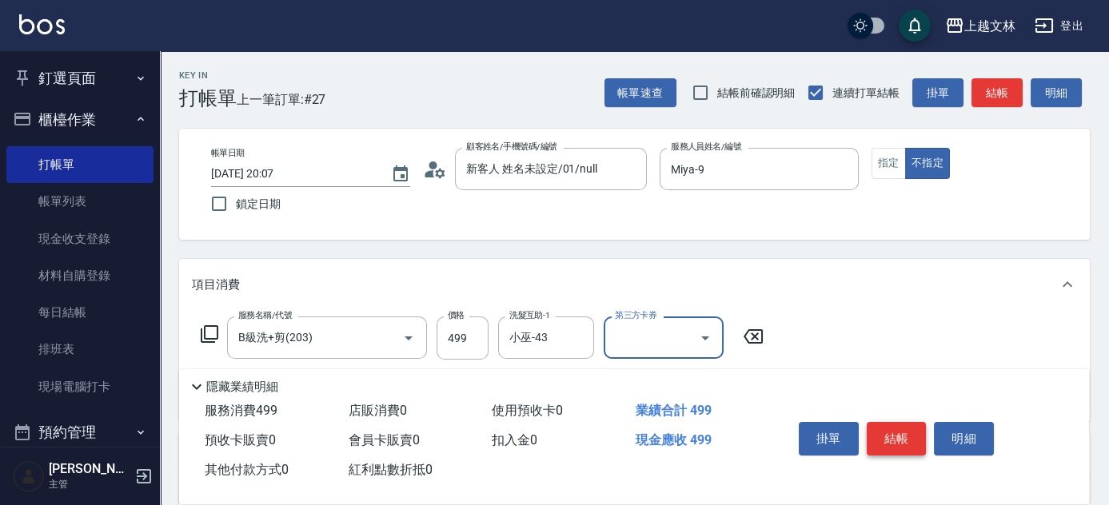
click at [908, 434] on button "結帳" at bounding box center [897, 439] width 60 height 34
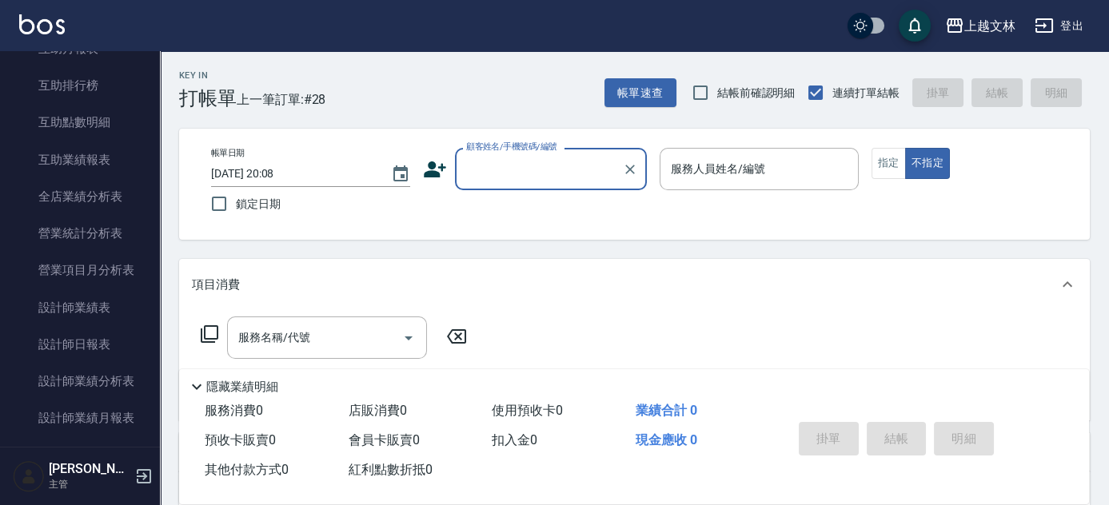
scroll to position [676, 0]
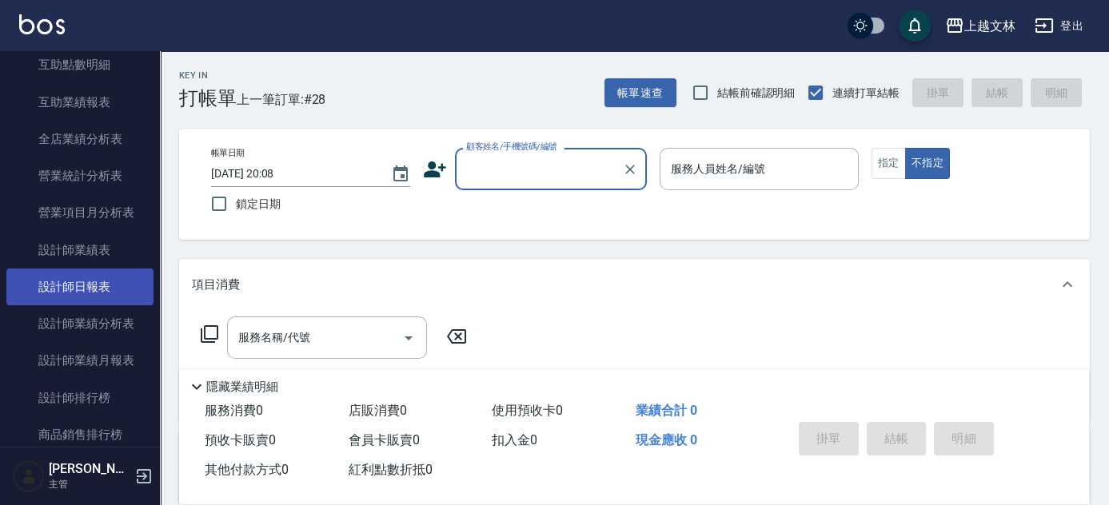
click at [96, 285] on link "設計師日報表" at bounding box center [79, 287] width 147 height 37
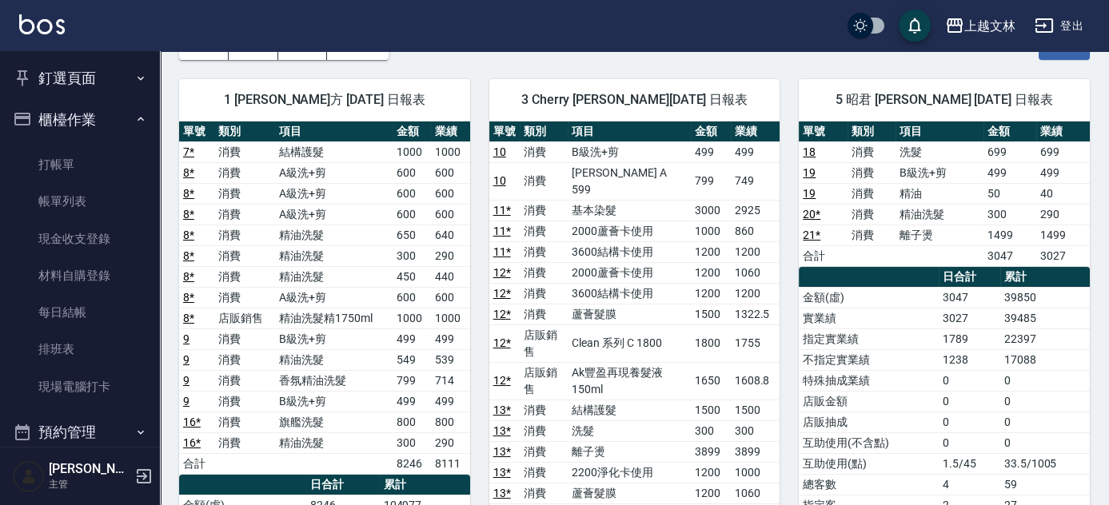
scroll to position [106, 0]
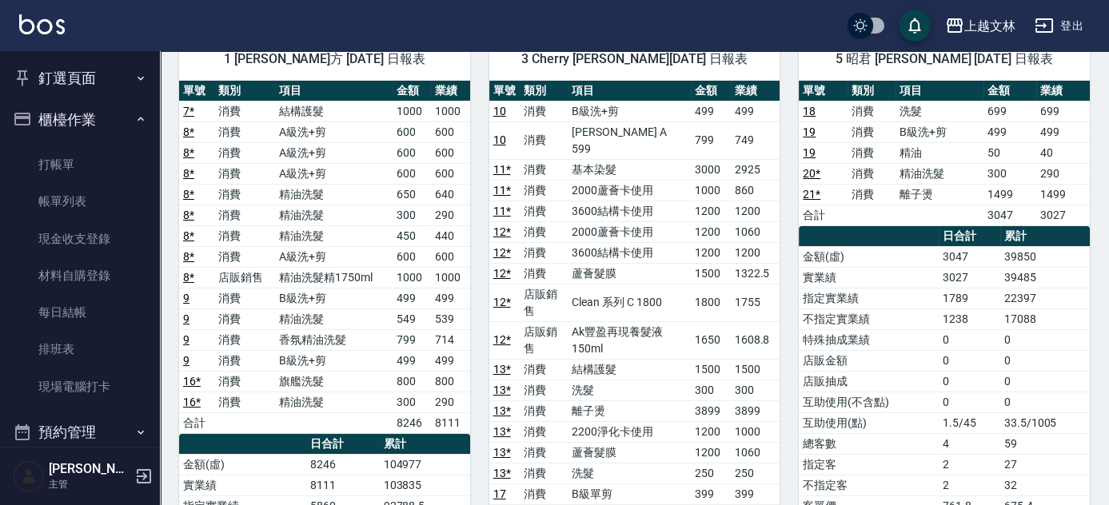
scroll to position [123, 0]
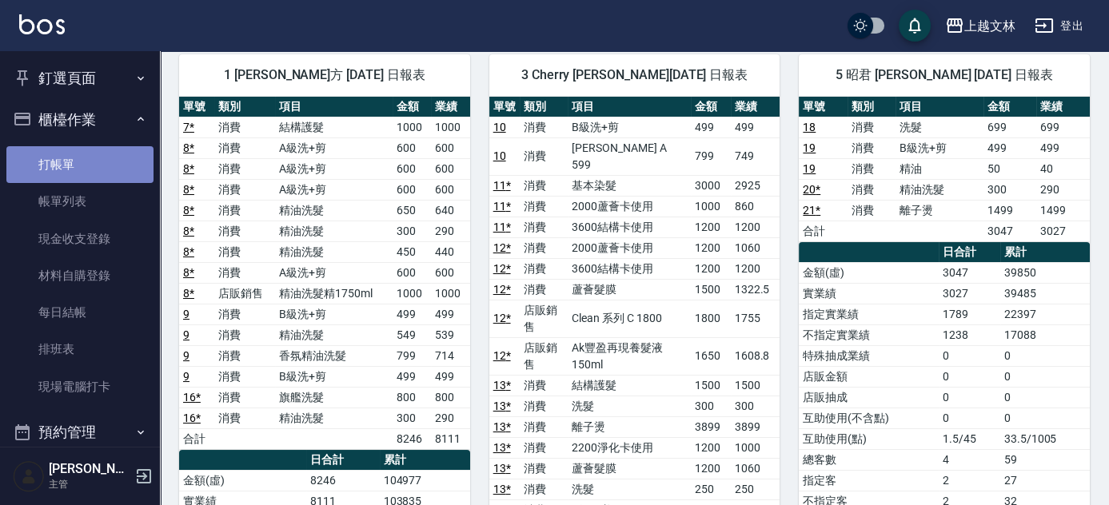
click at [89, 158] on link "打帳單" at bounding box center [79, 164] width 147 height 37
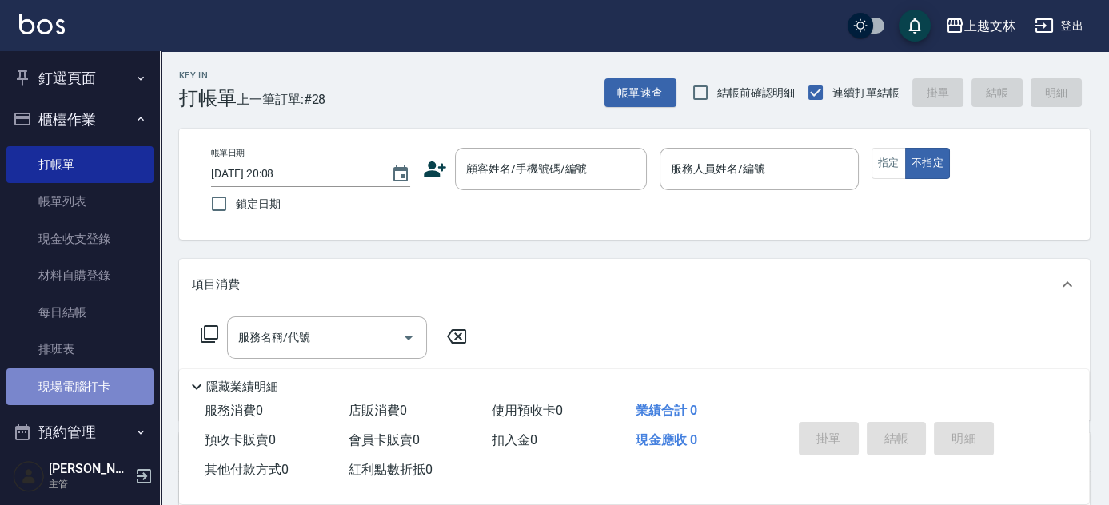
click at [91, 377] on link "現場電腦打卡" at bounding box center [79, 387] width 147 height 37
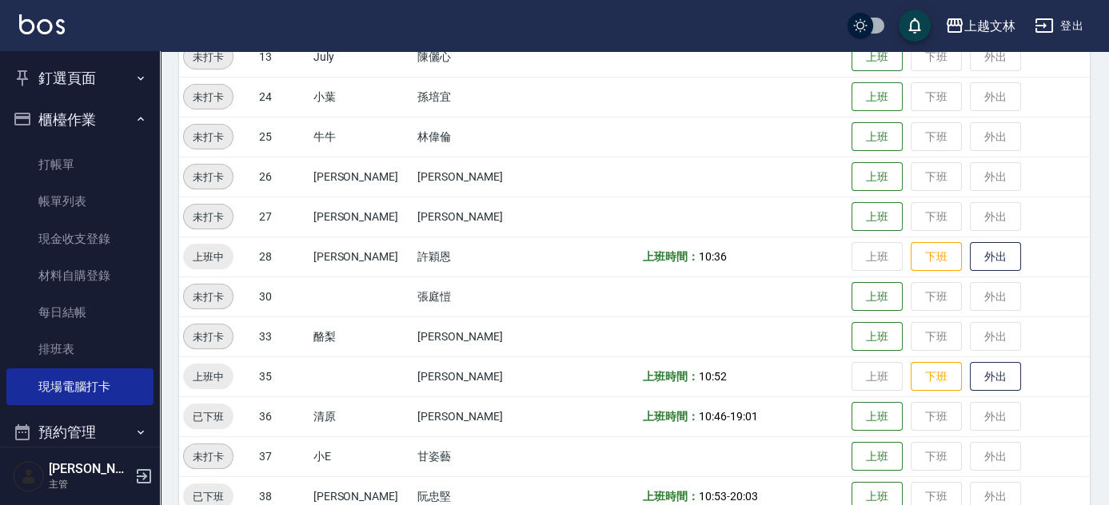
scroll to position [654, 0]
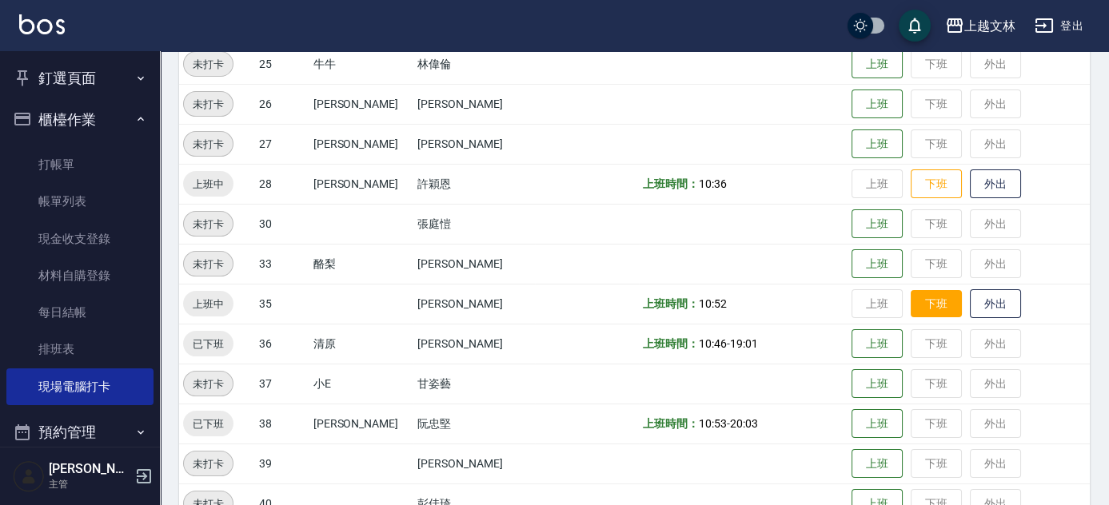
click at [921, 294] on button "下班" at bounding box center [936, 304] width 51 height 28
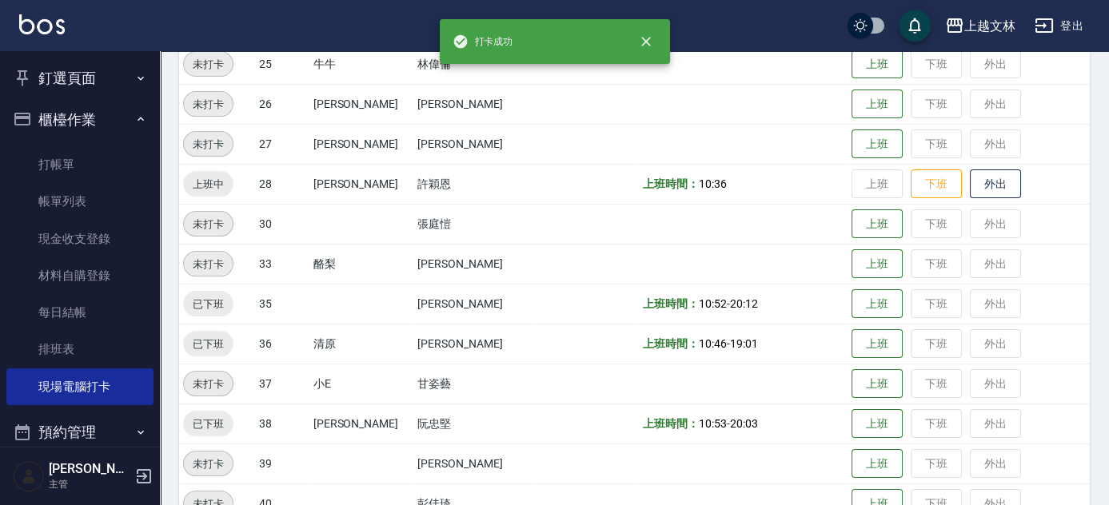
scroll to position [581, 0]
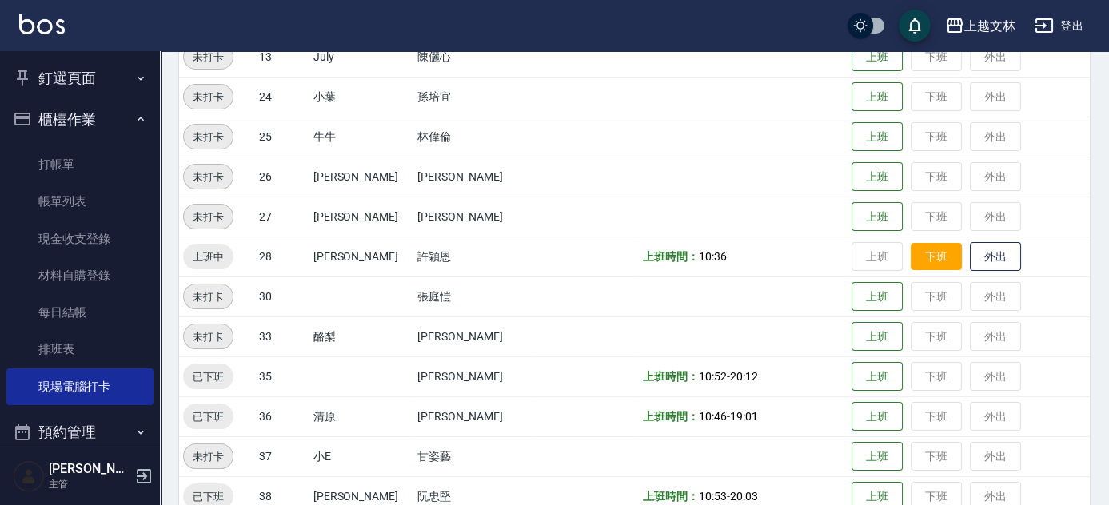
drag, startPoint x: 919, startPoint y: 253, endPoint x: 900, endPoint y: 258, distance: 20.0
click at [920, 252] on button "下班" at bounding box center [936, 257] width 51 height 28
